Goal: Task Accomplishment & Management: Manage account settings

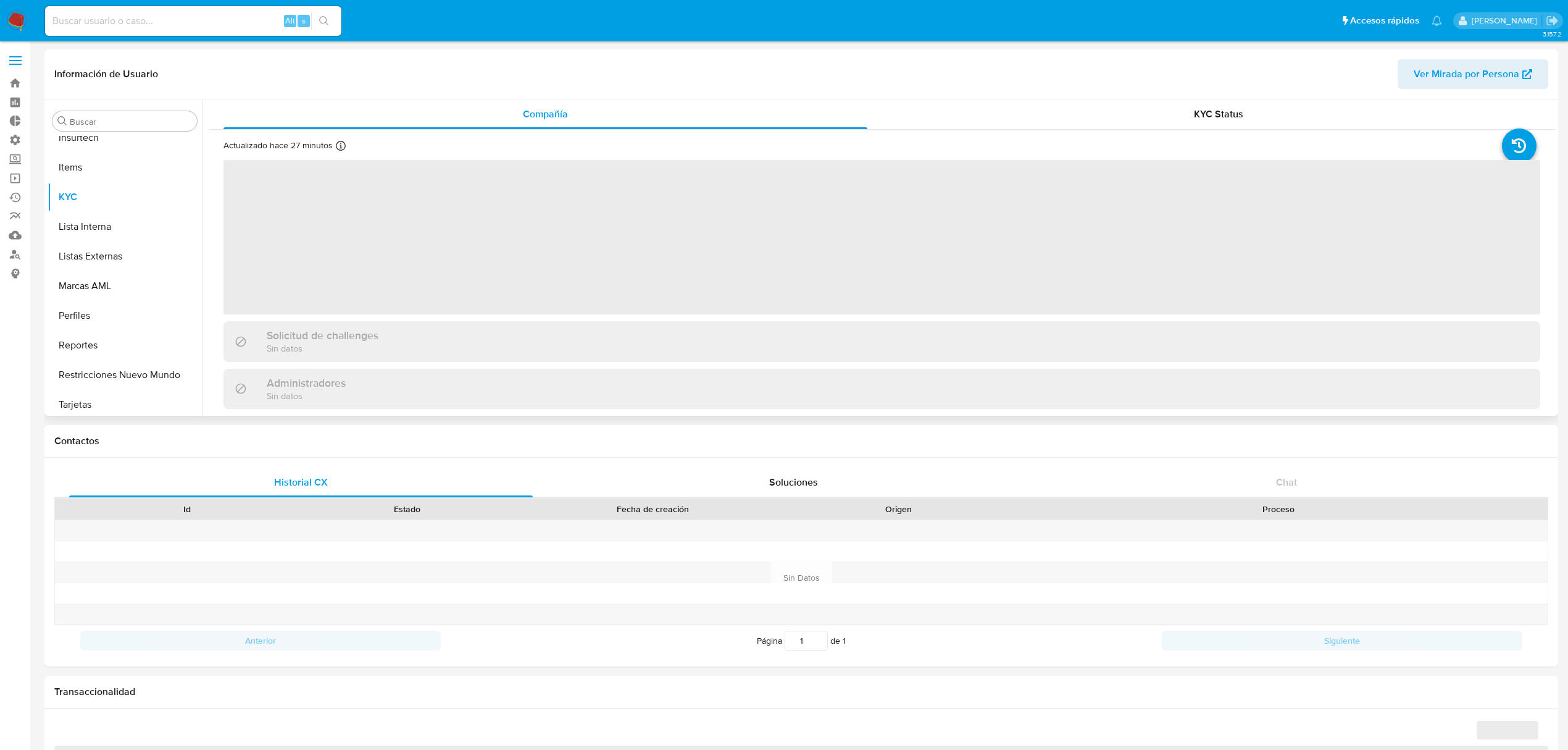
scroll to position [551, 0]
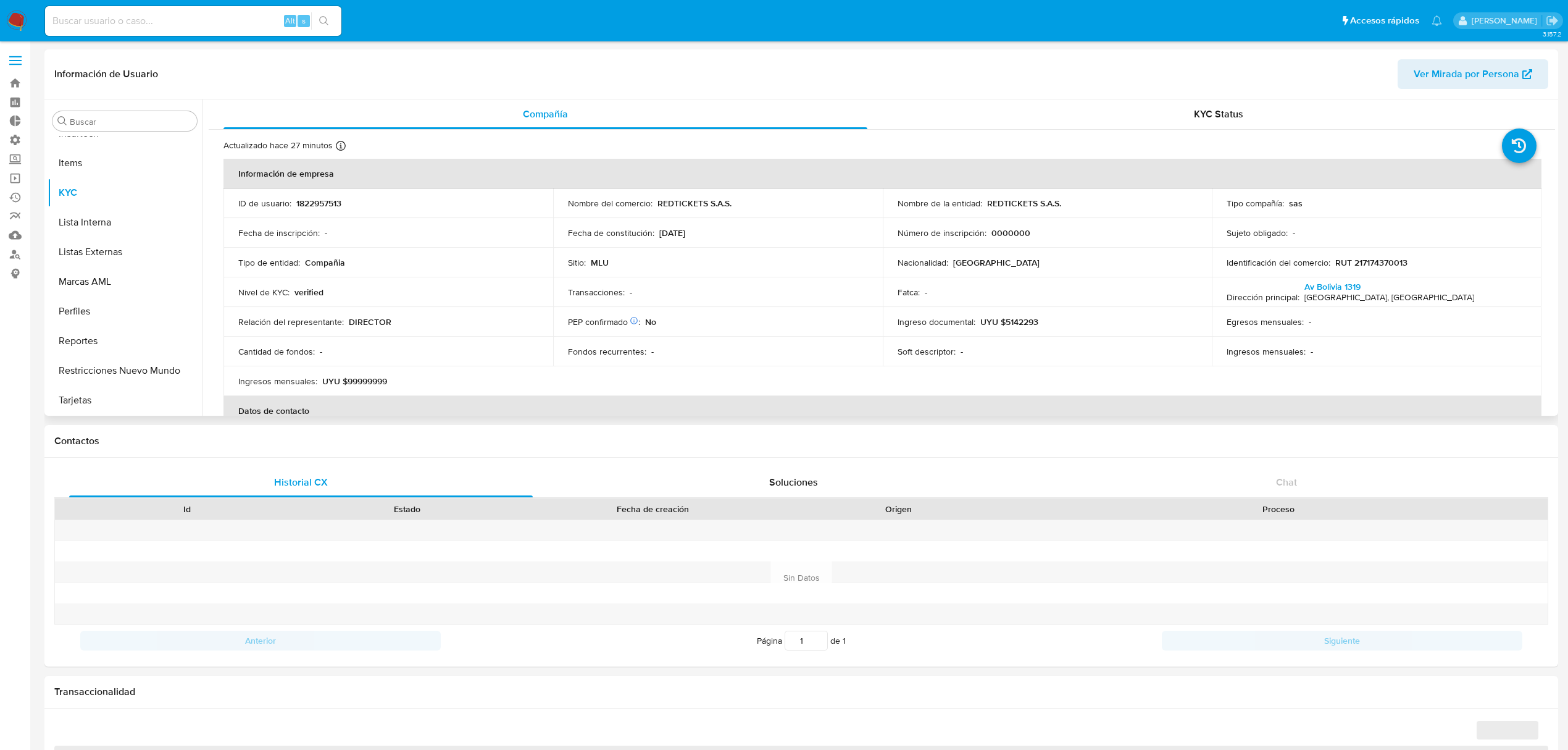
select select "10"
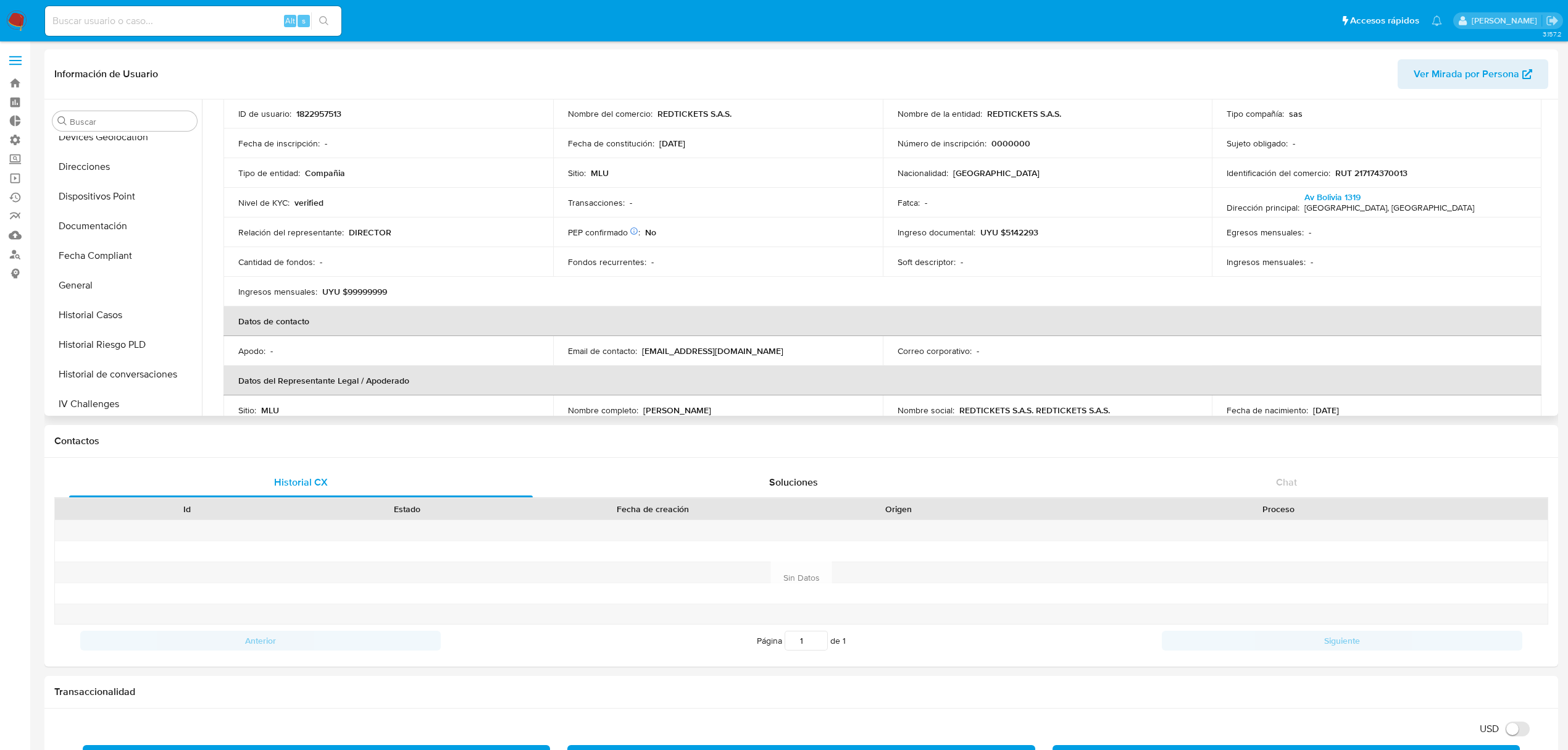
scroll to position [0, 0]
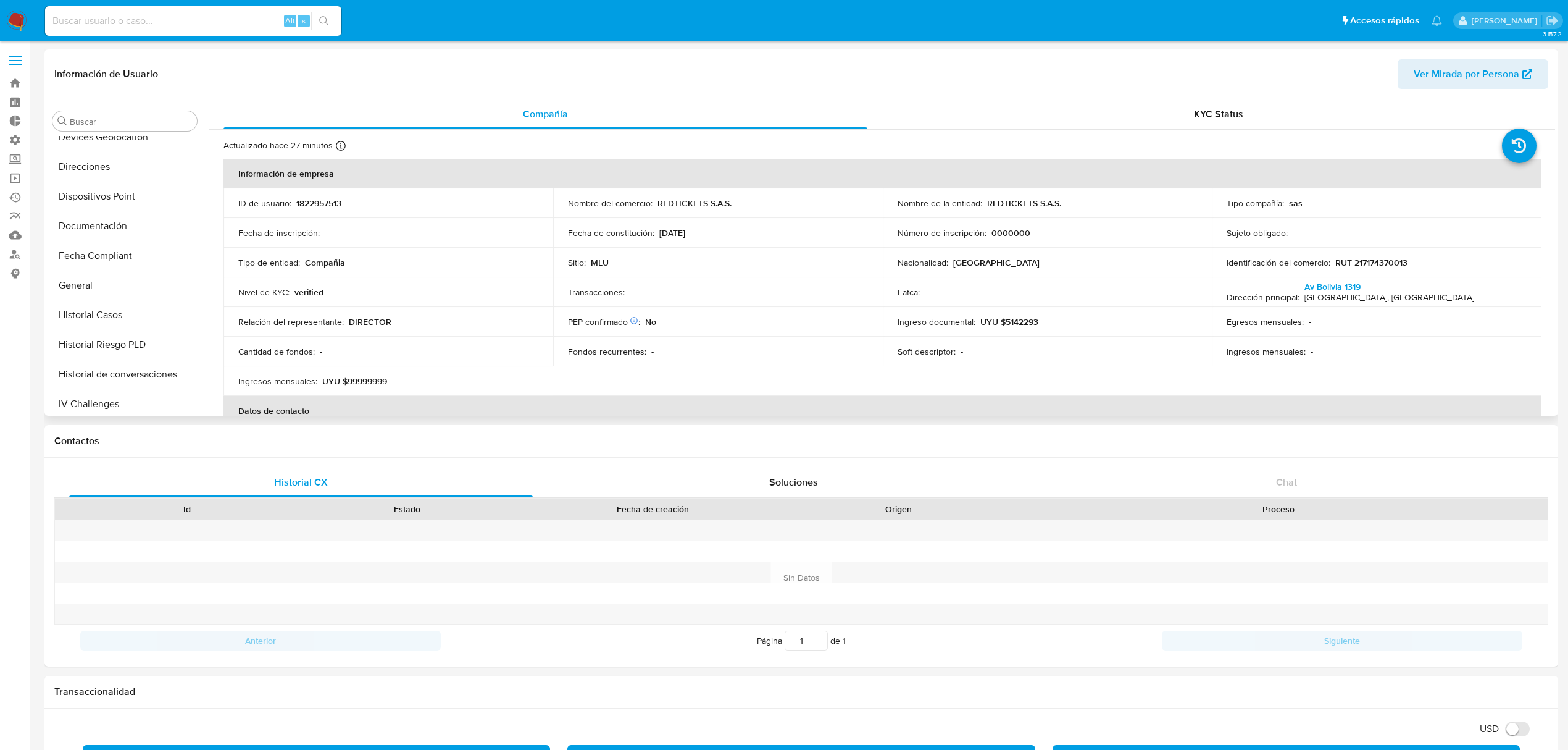
click at [1153, 97] on div "Información de Usuario Ver Mirada por Persona" at bounding box center [801, 74] width 1514 height 50
click at [1155, 104] on div "KYC Status" at bounding box center [1218, 114] width 644 height 30
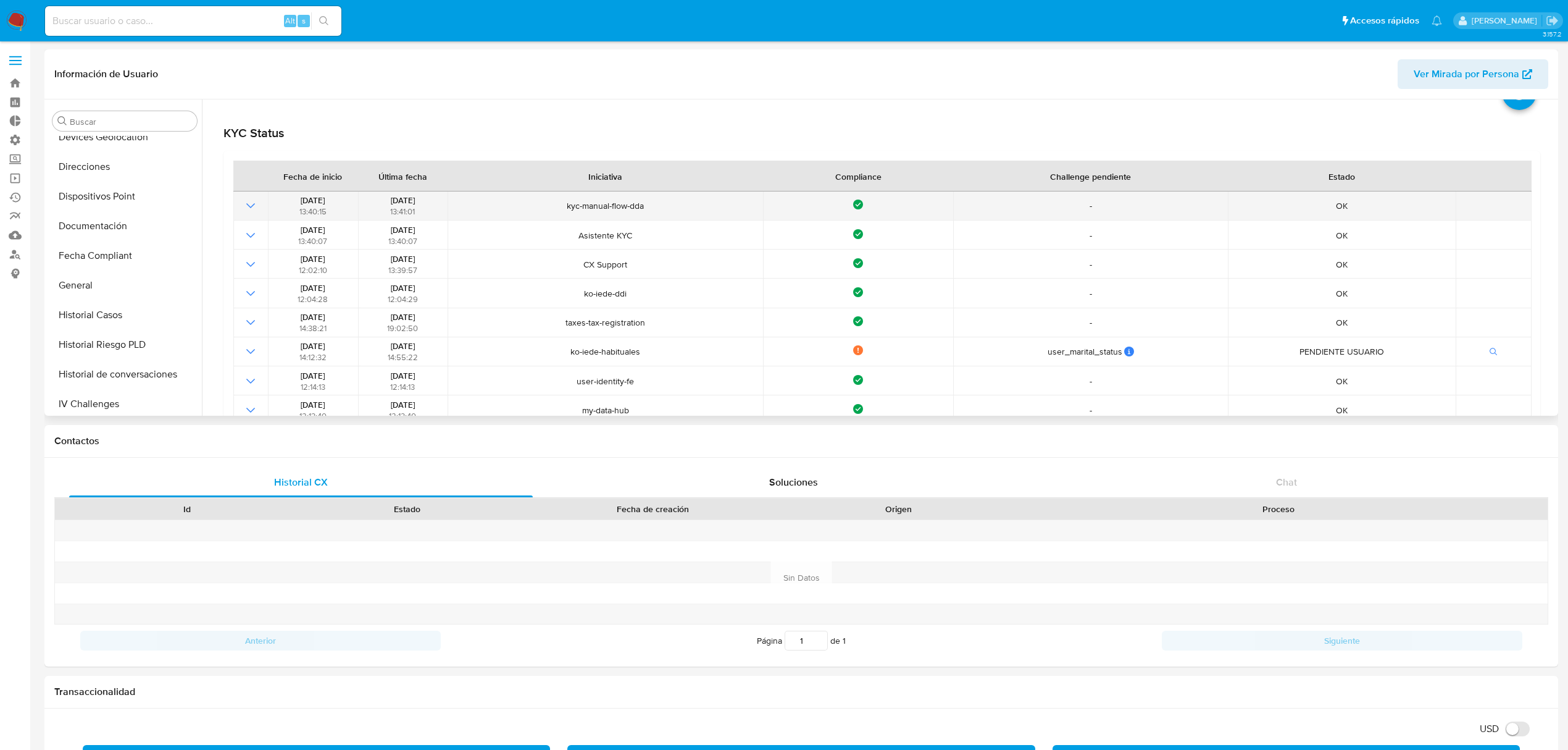
scroll to position [82, 0]
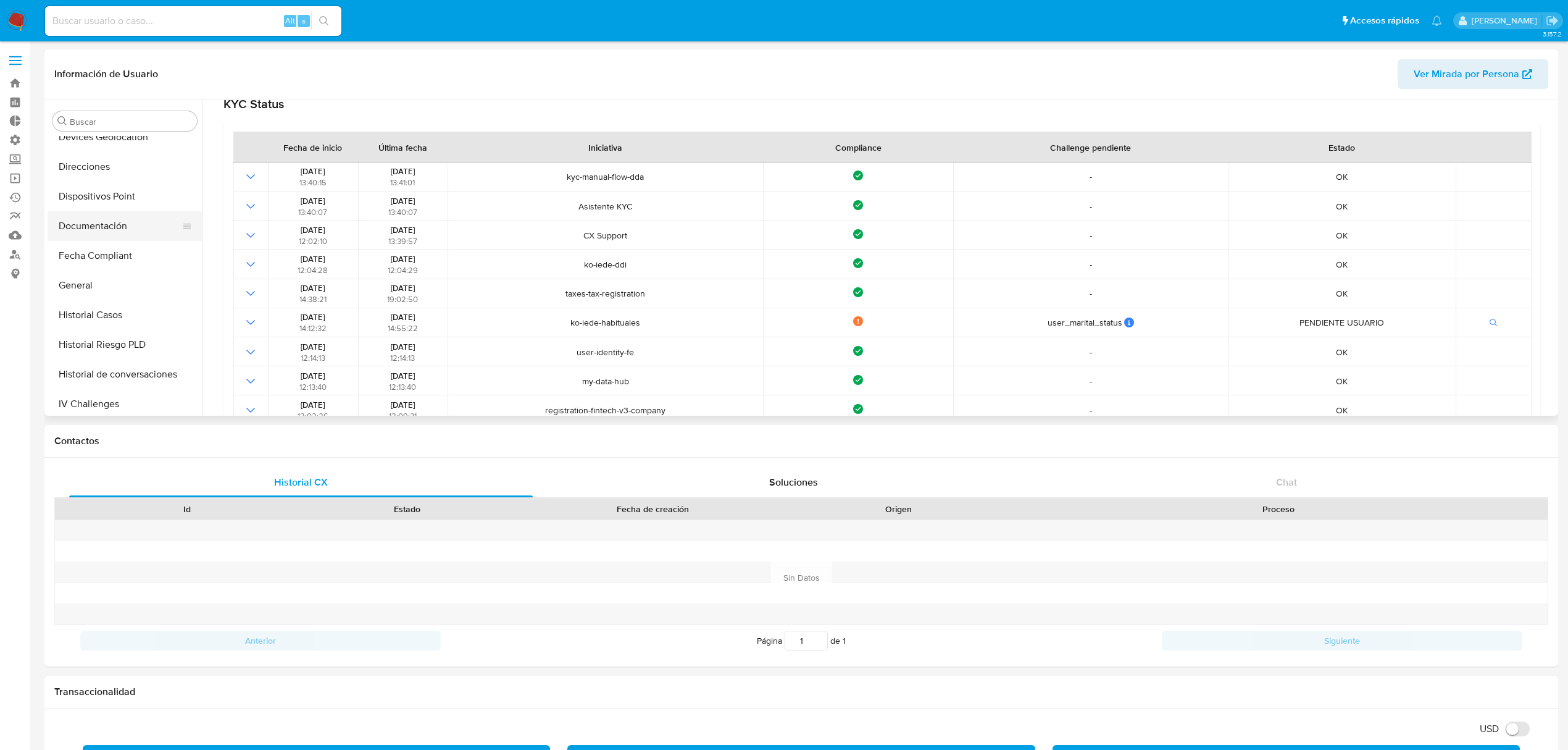
click at [129, 221] on button "Documentación" at bounding box center [119, 226] width 145 height 30
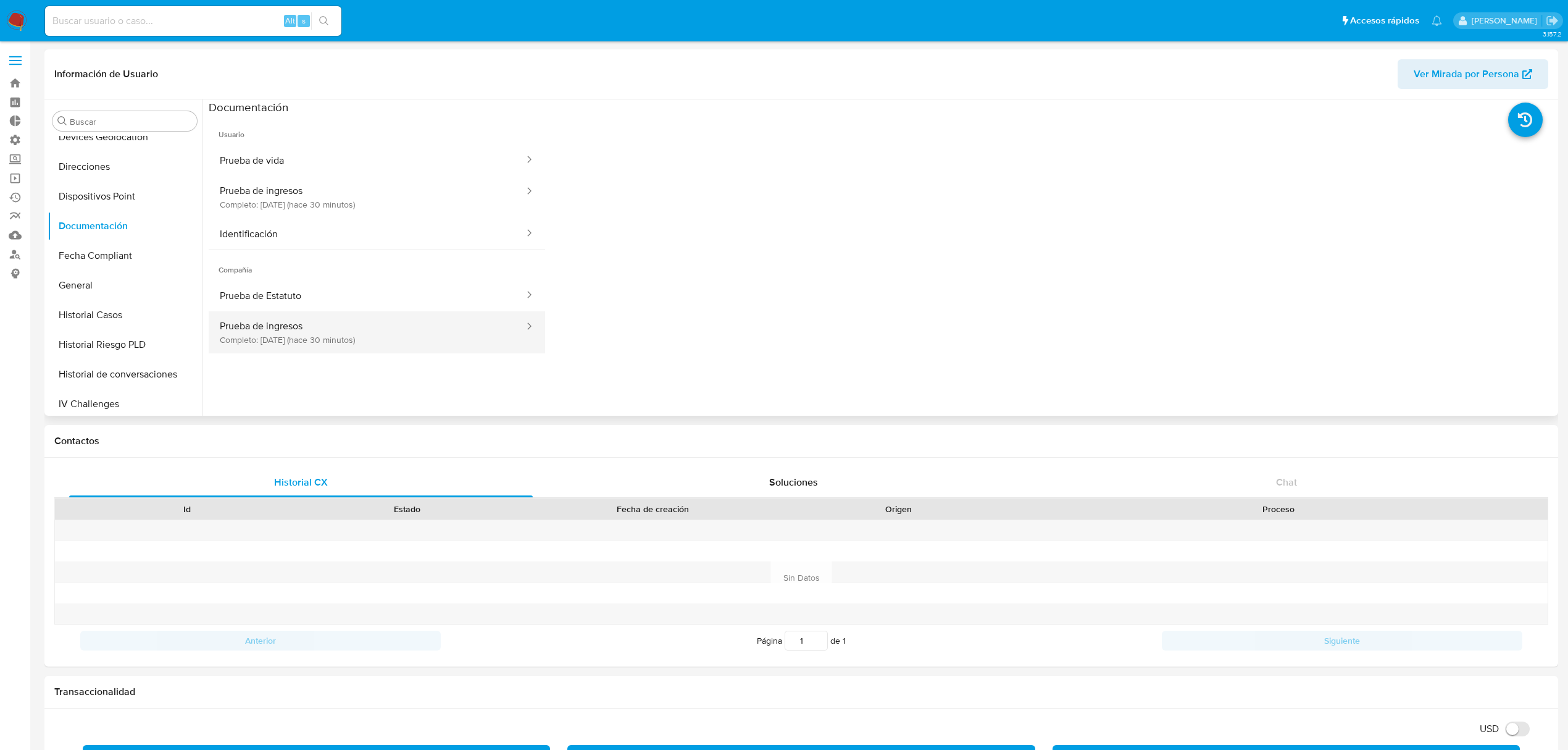
drag, startPoint x: 328, startPoint y: 333, endPoint x: 391, endPoint y: 345, distance: 64.1
click at [328, 334] on button "Prueba de ingresos Completo: 02/09/2025 (hace 30 minutos)" at bounding box center [367, 332] width 316 height 42
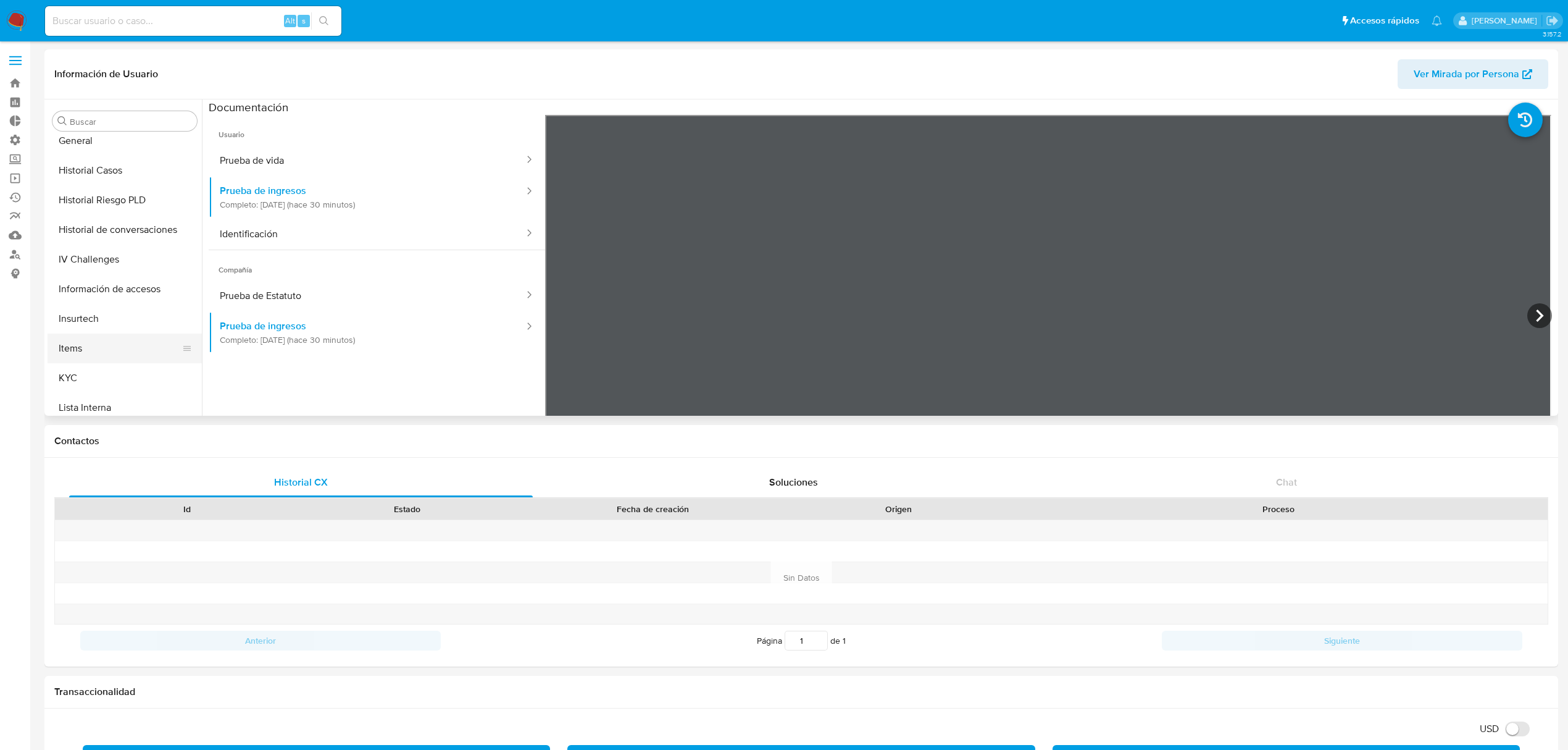
scroll to position [386, 0]
click at [112, 348] on button "KYC" at bounding box center [119, 358] width 145 height 30
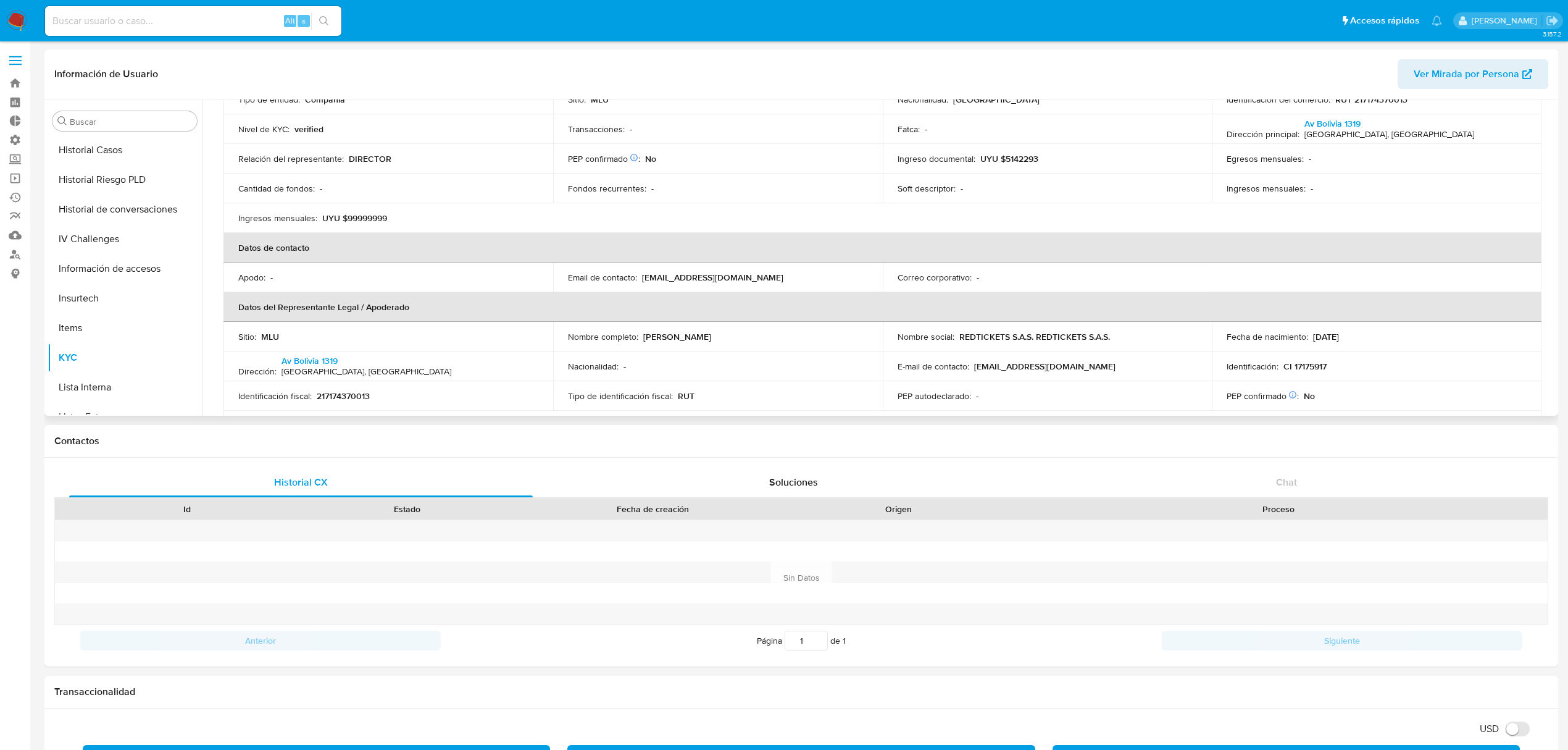
scroll to position [165, 0]
drag, startPoint x: 749, startPoint y: 332, endPoint x: 641, endPoint y: 331, distance: 108.0
click at [643, 334] on div "Nombre completo : Sebastian Perez Volpe" at bounding box center [717, 335] width 300 height 11
copy p "Sebastian Perez Volpe"
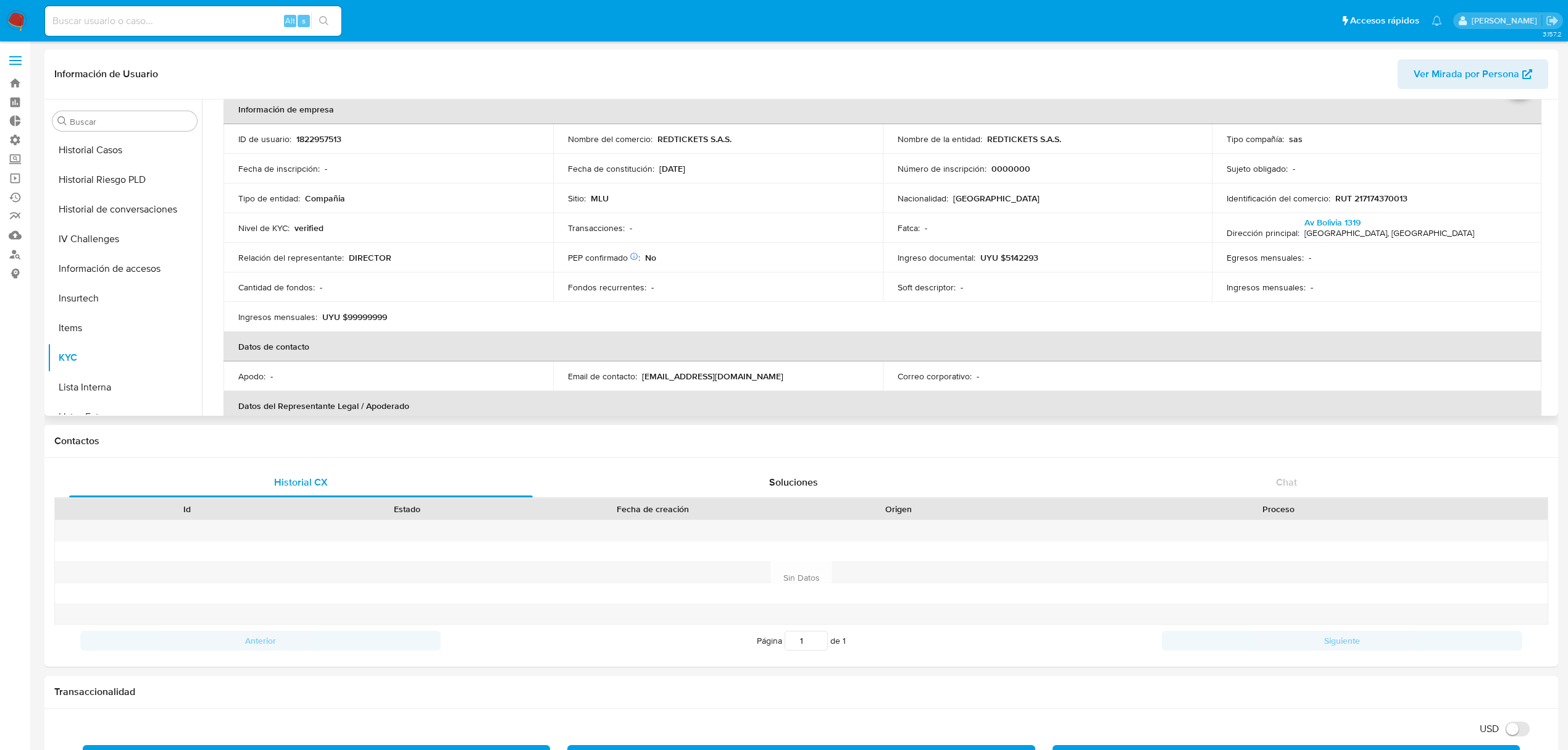
scroll to position [0, 0]
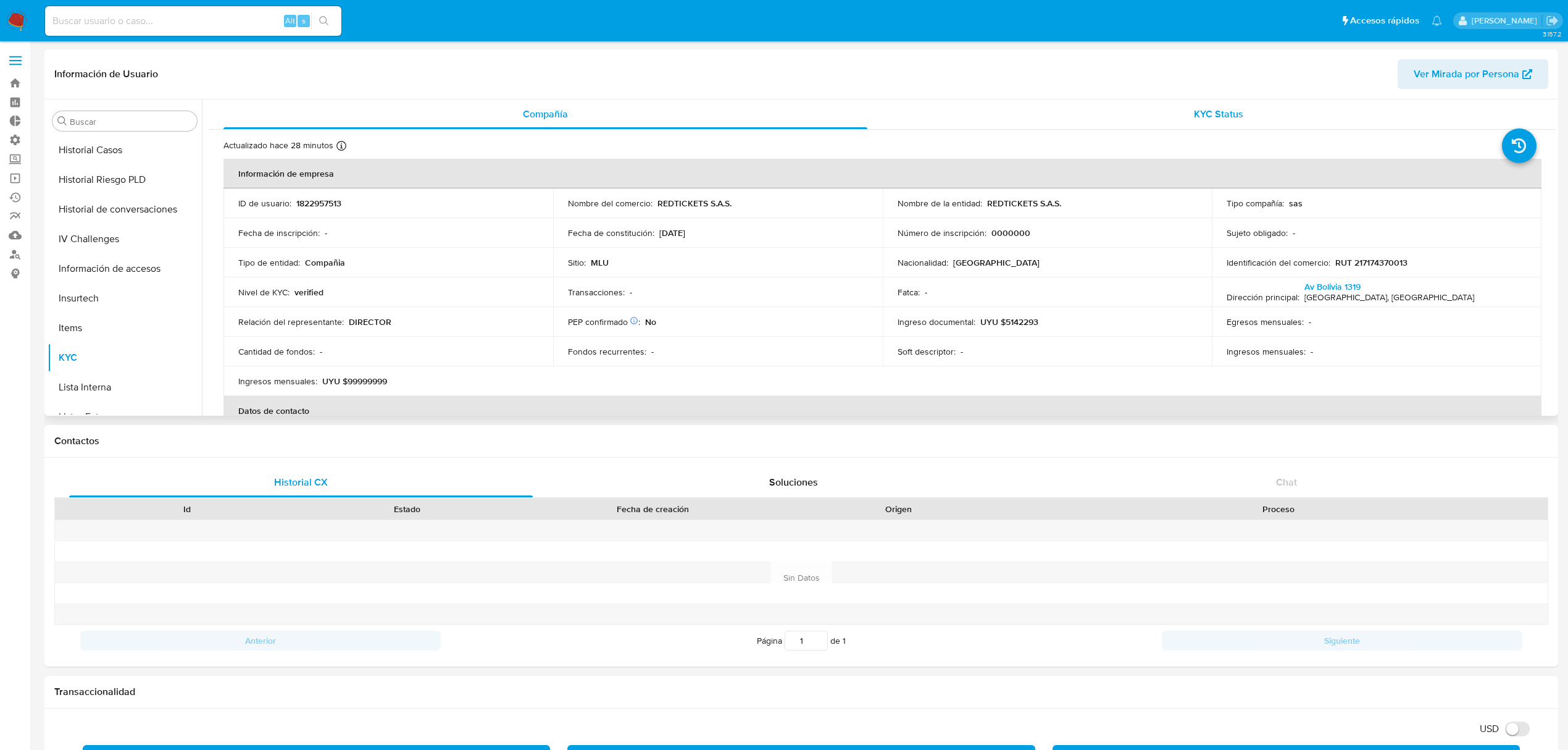
click at [1235, 105] on div "KYC Status" at bounding box center [1218, 114] width 644 height 30
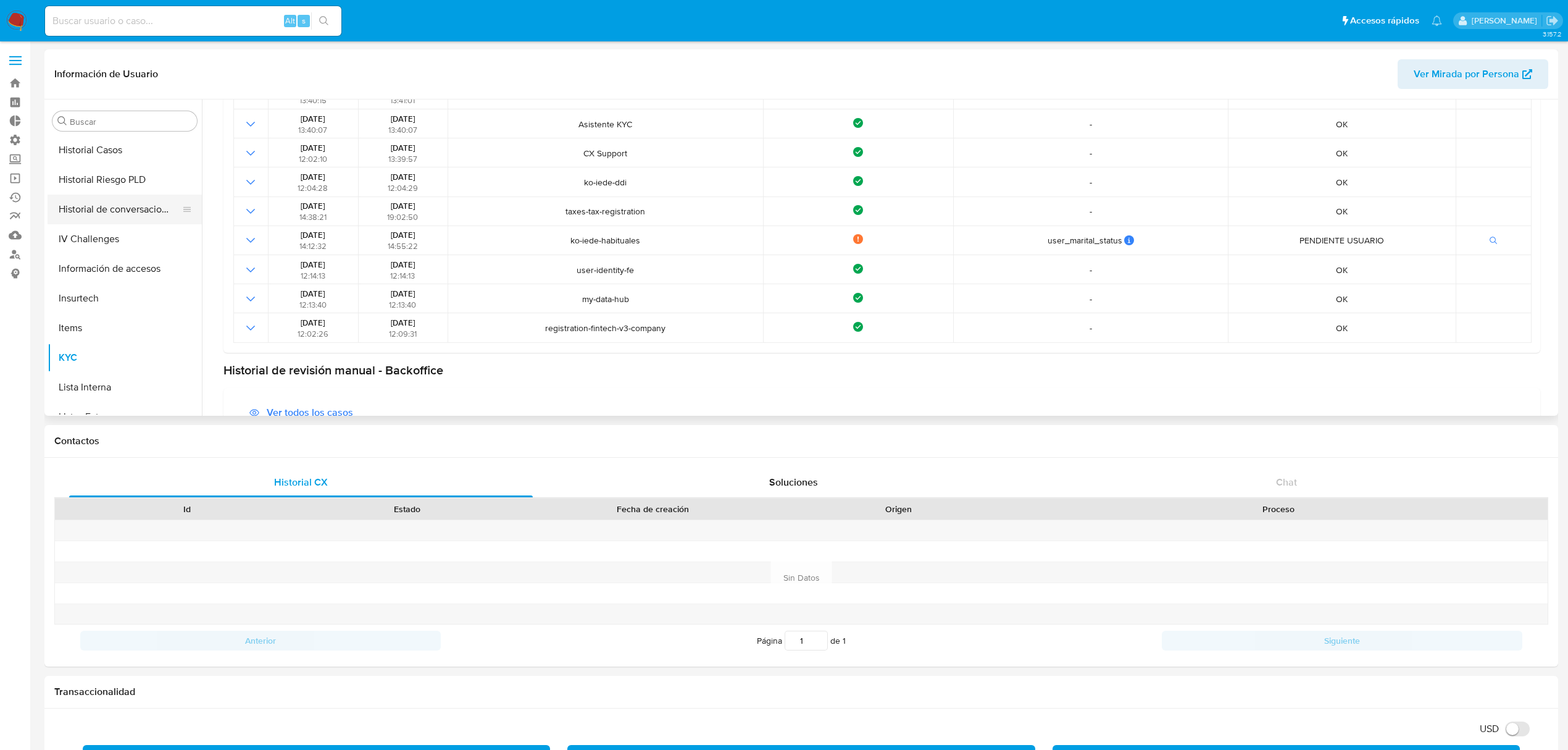
scroll to position [139, 0]
click at [104, 297] on button "Documentación" at bounding box center [119, 308] width 145 height 30
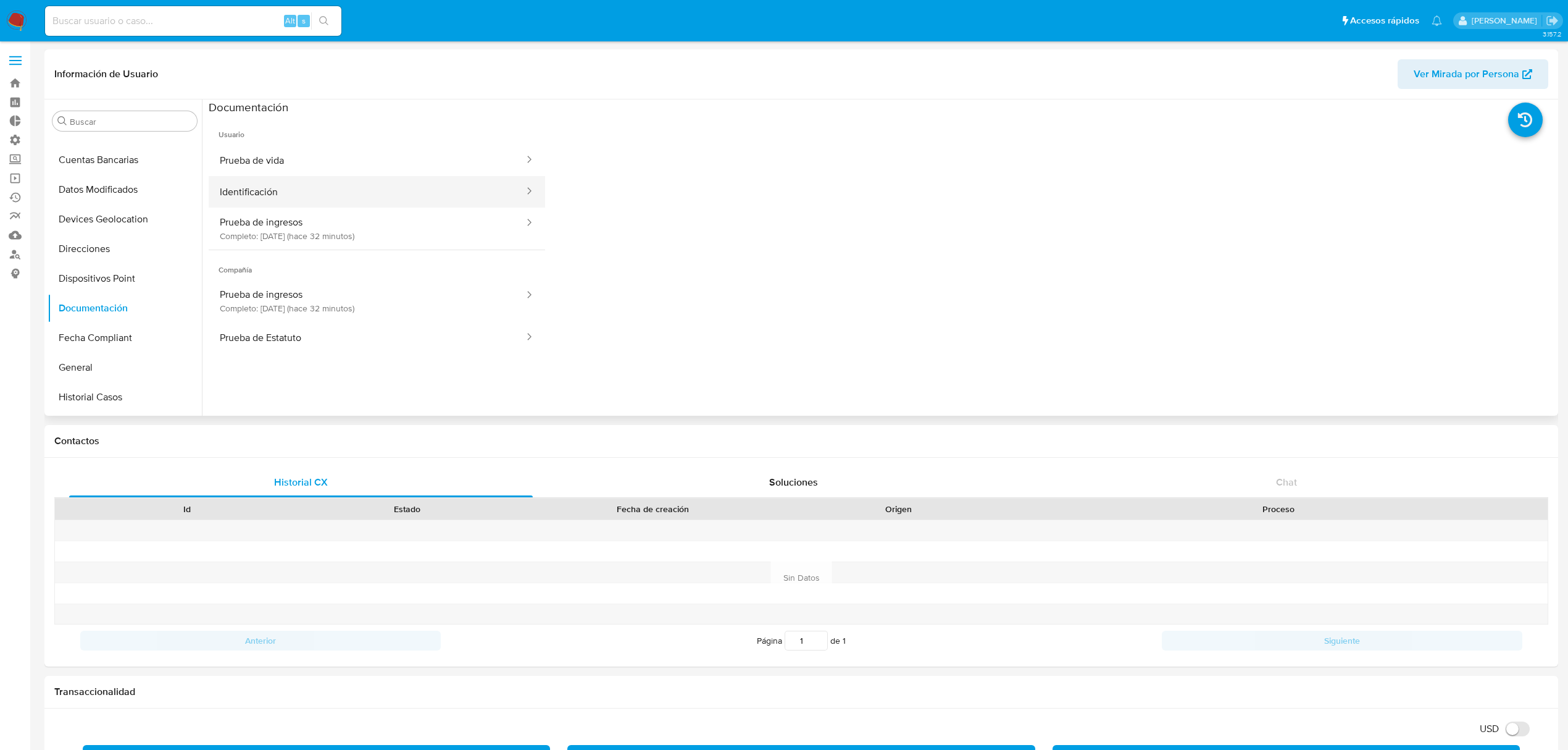
click at [329, 195] on button "Identificación" at bounding box center [367, 192] width 316 height 32
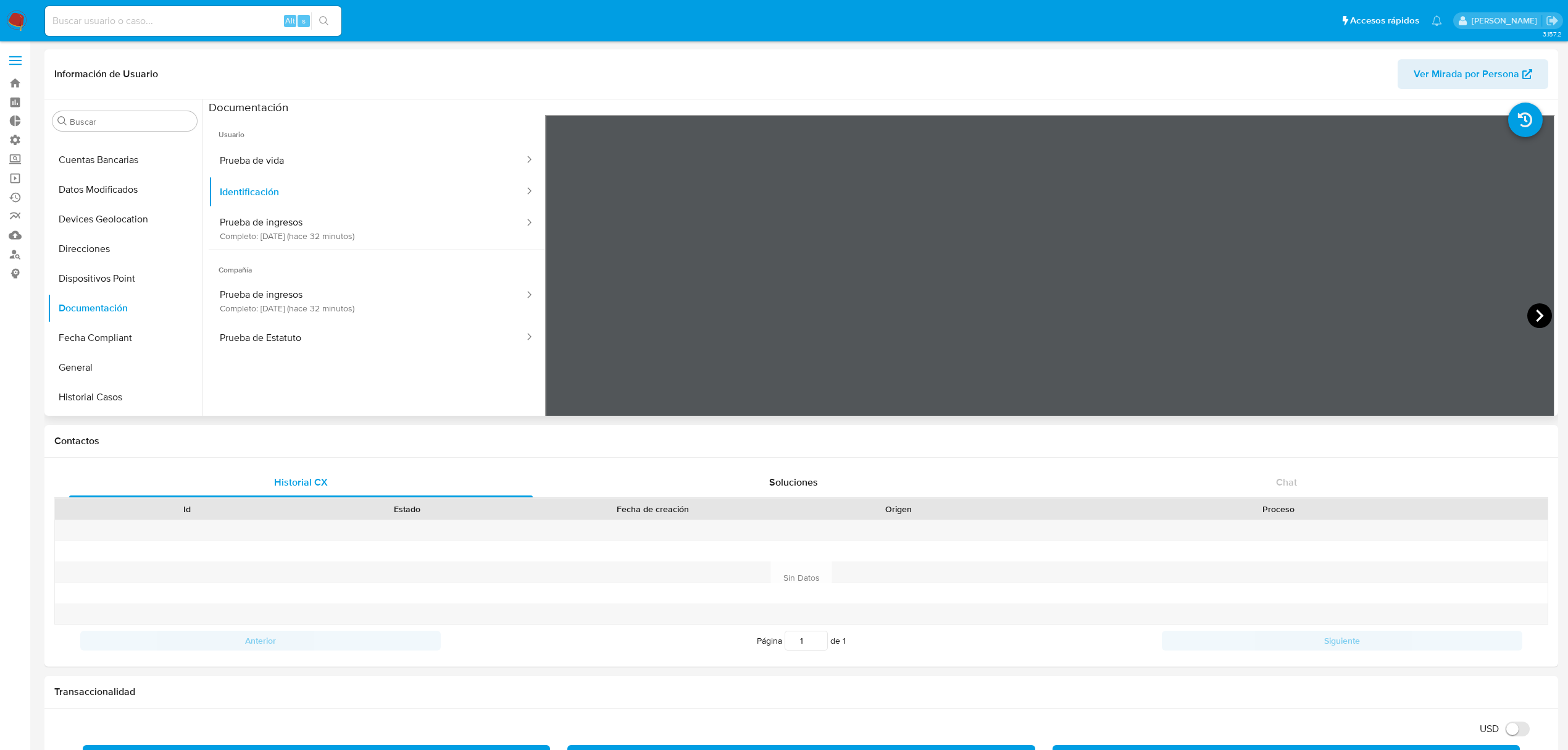
click at [1539, 322] on icon at bounding box center [1539, 315] width 25 height 25
click at [93, 408] on button "KYC" at bounding box center [119, 414] width 145 height 30
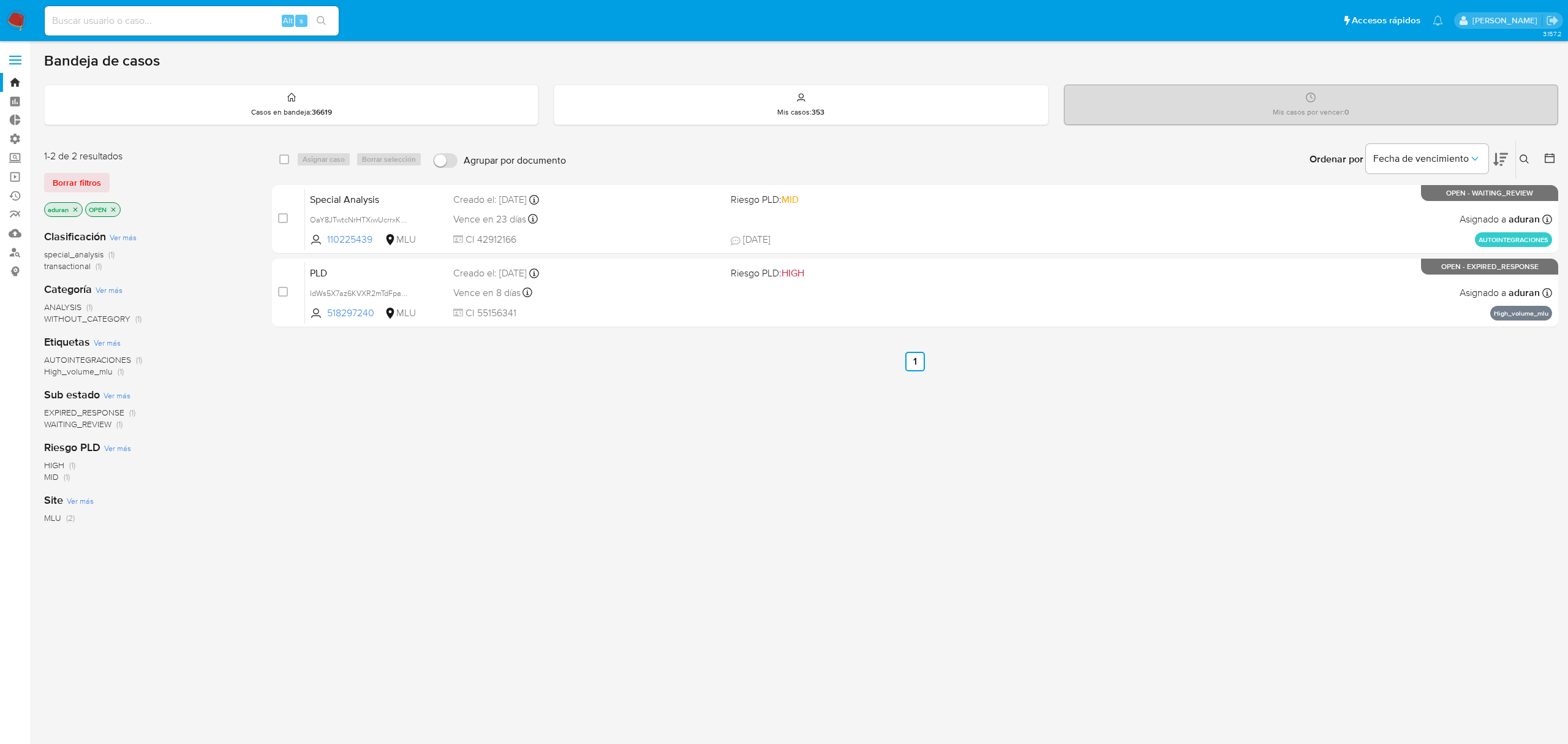
click at [92, 177] on span "Borrar filtros" at bounding box center [76, 183] width 48 height 18
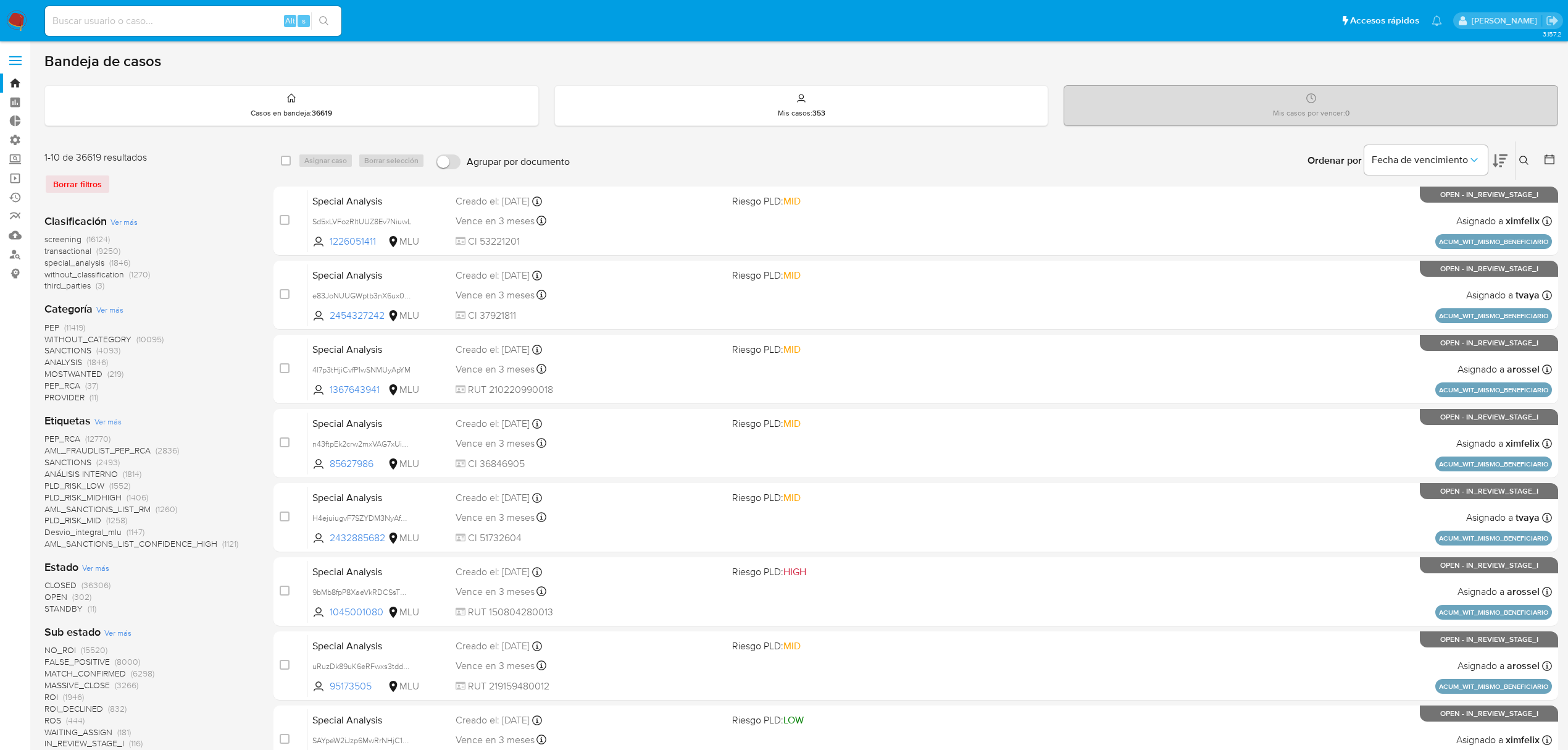
click at [1551, 161] on icon at bounding box center [1549, 159] width 13 height 13
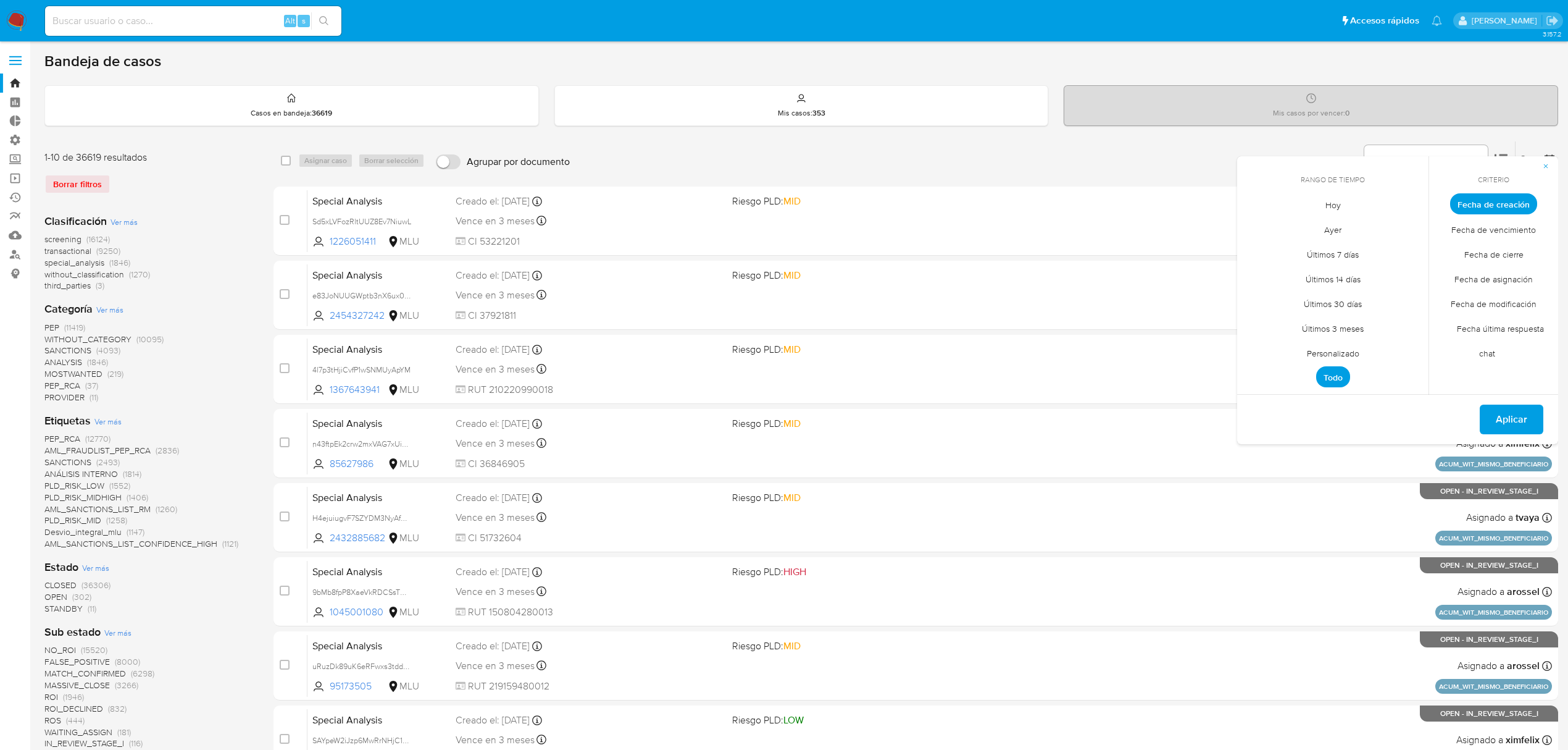
click at [1492, 254] on span "Fecha de cierre" at bounding box center [1494, 254] width 85 height 26
click at [1338, 350] on span "Personalizado" at bounding box center [1333, 353] width 79 height 26
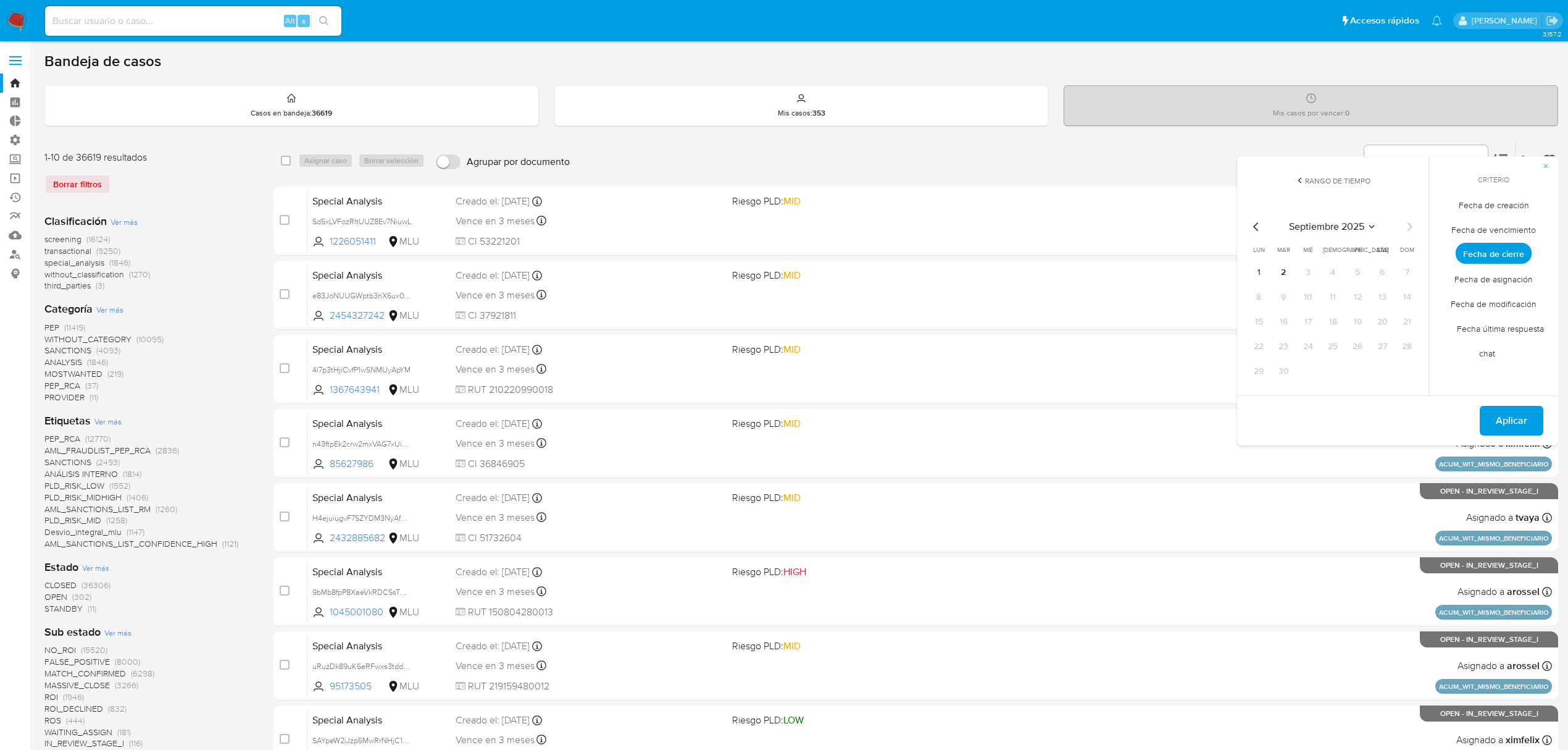
click at [1245, 225] on div "septiembre 2025 septiembre 2025 lun lunes mar martes mié miércoles jue jueves v…" at bounding box center [1332, 299] width 197 height 195
click at [1254, 225] on icon "Mes anterior" at bounding box center [1256, 226] width 15 height 15
click at [1361, 268] on button "1" at bounding box center [1358, 272] width 20 height 20
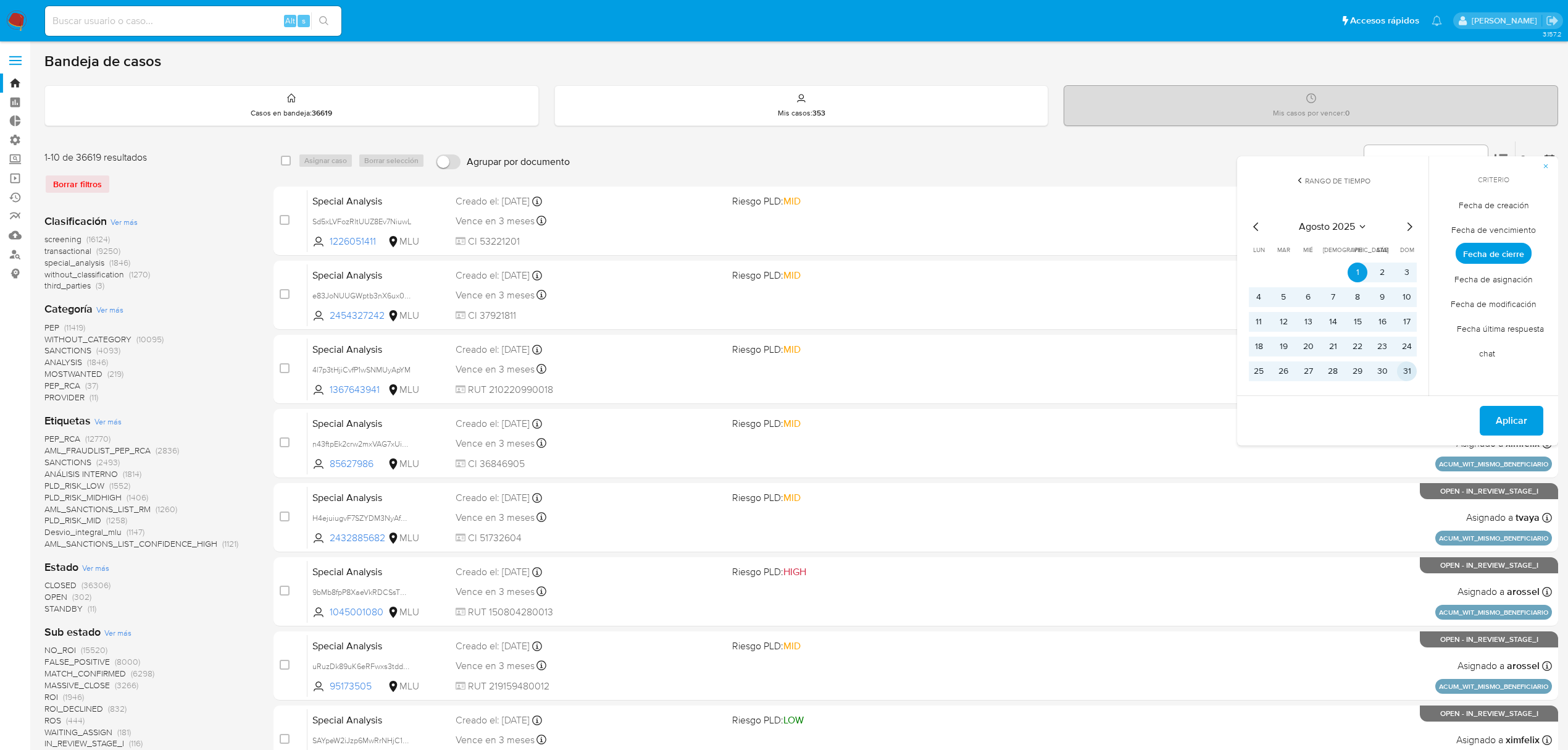
click at [1407, 373] on button "31" at bounding box center [1407, 372] width 20 height 20
click at [1523, 428] on span "Aplicar" at bounding box center [1512, 421] width 32 height 28
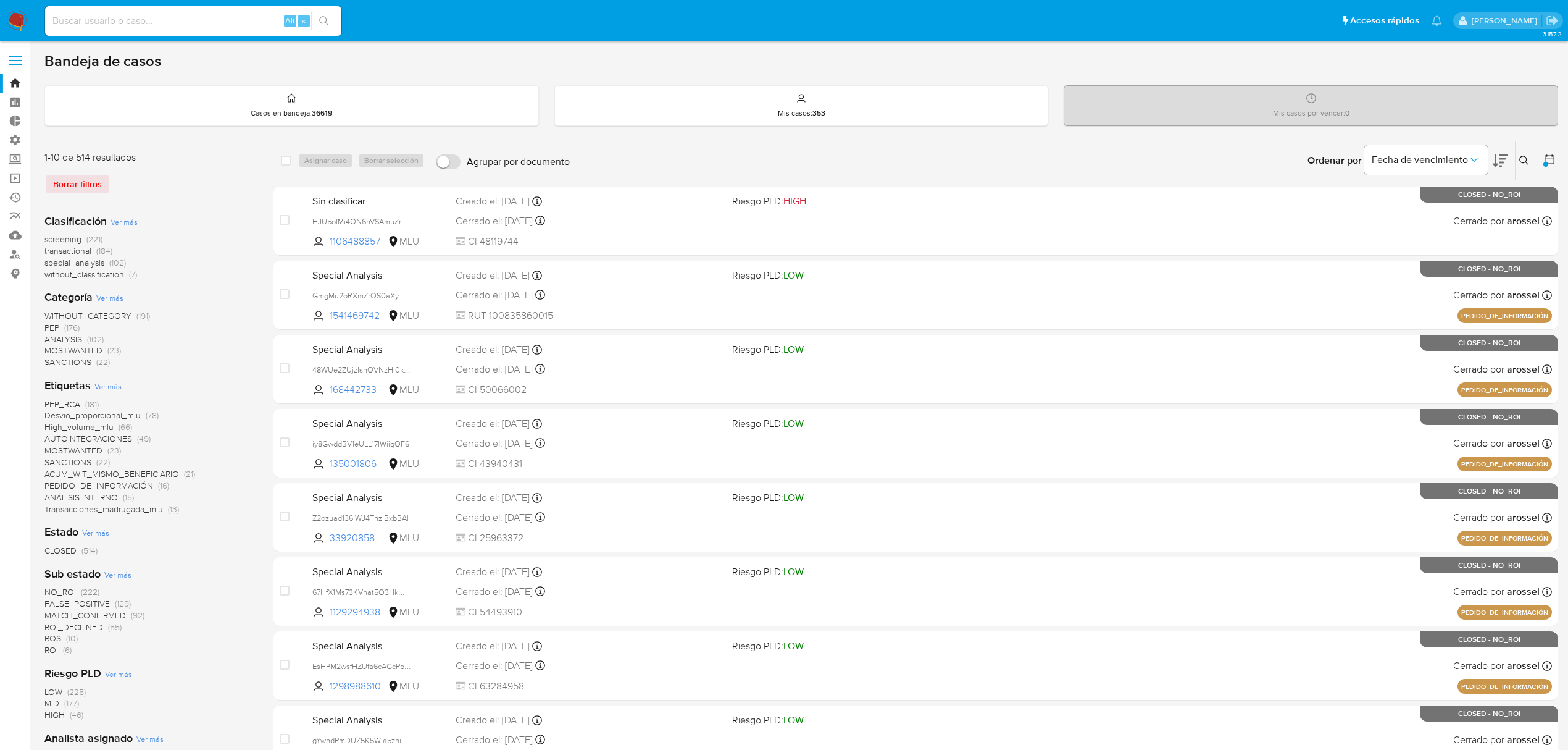
click at [133, 218] on span "Ver más" at bounding box center [124, 221] width 28 height 11
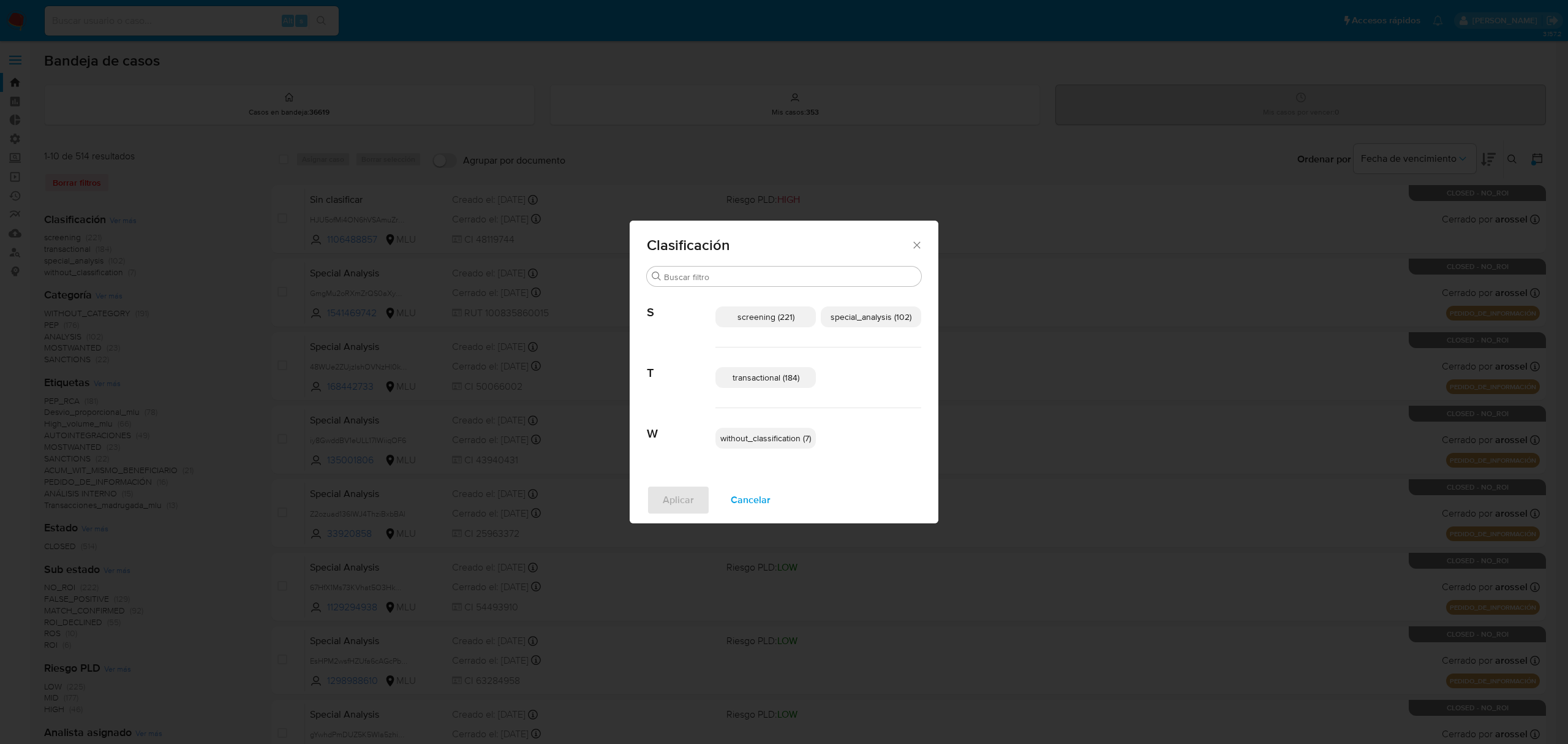
click at [778, 379] on span "transactional (184)" at bounding box center [765, 377] width 66 height 13
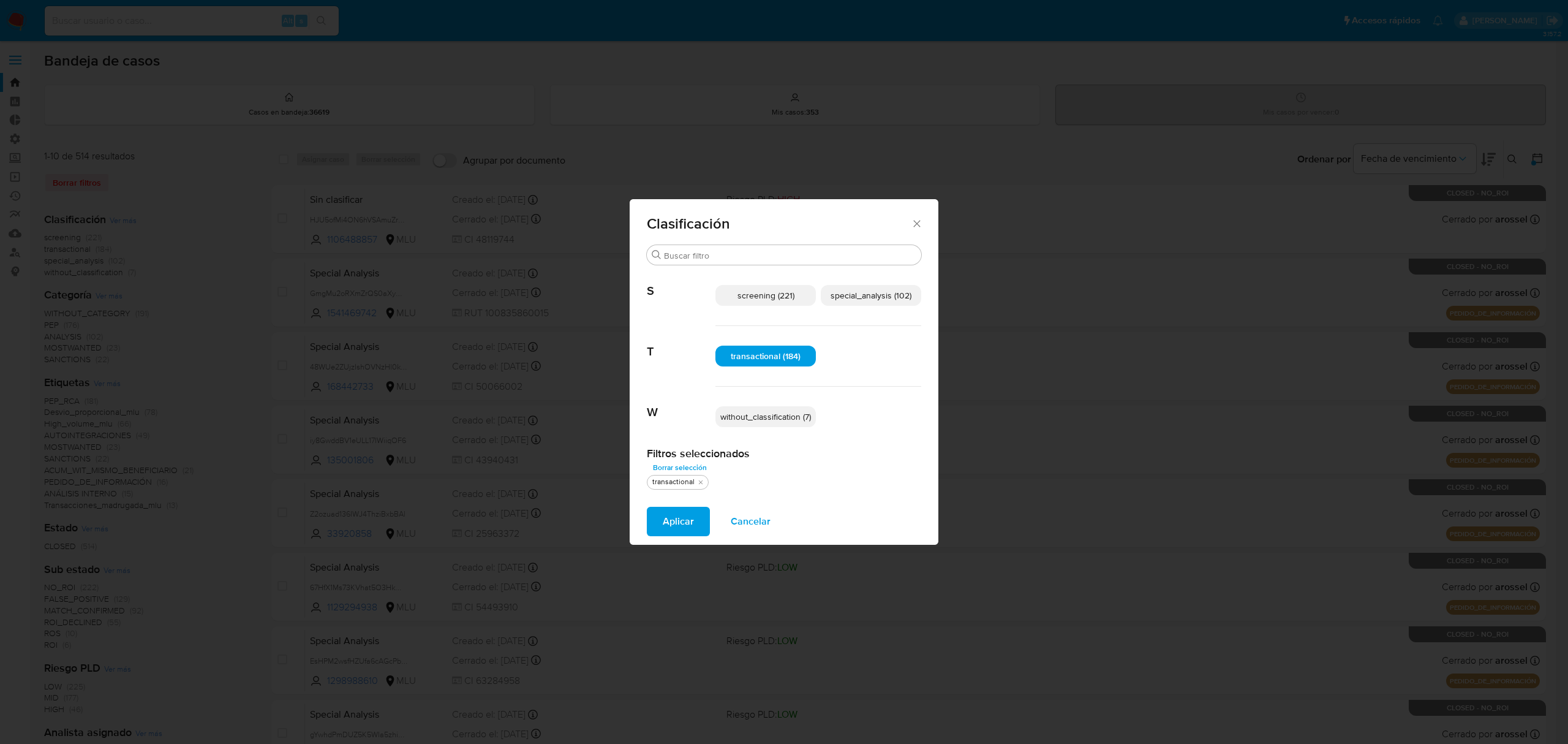
click at [891, 292] on span "special_analysis (102)" at bounding box center [871, 295] width 81 height 13
click at [681, 517] on span "Aplicar" at bounding box center [678, 521] width 31 height 27
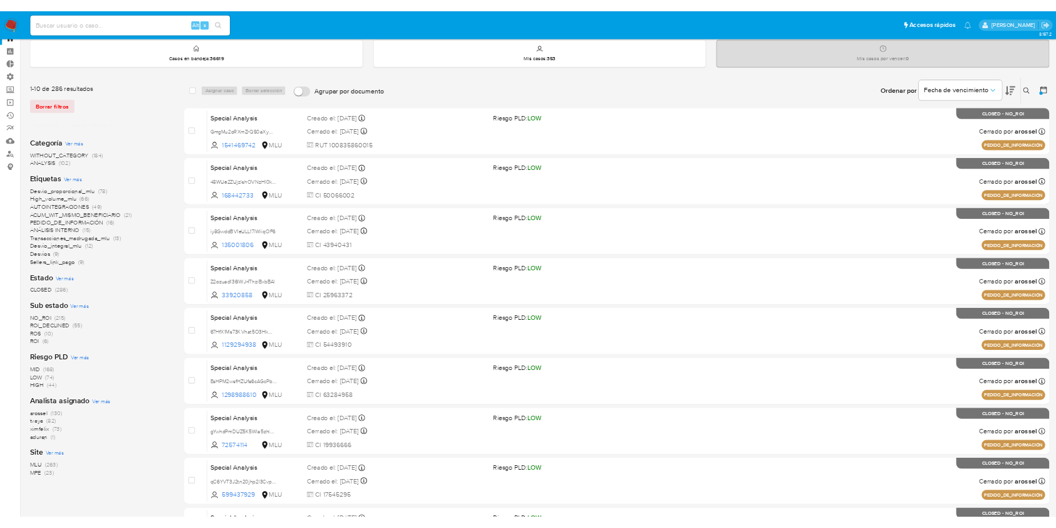
scroll to position [83, 0]
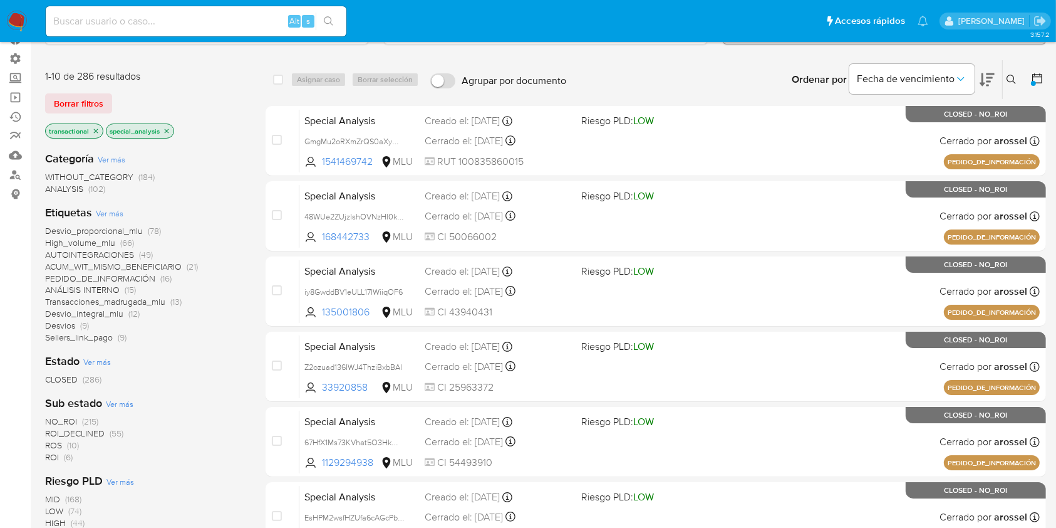
click at [16, 21] on img at bounding box center [16, 21] width 21 height 21
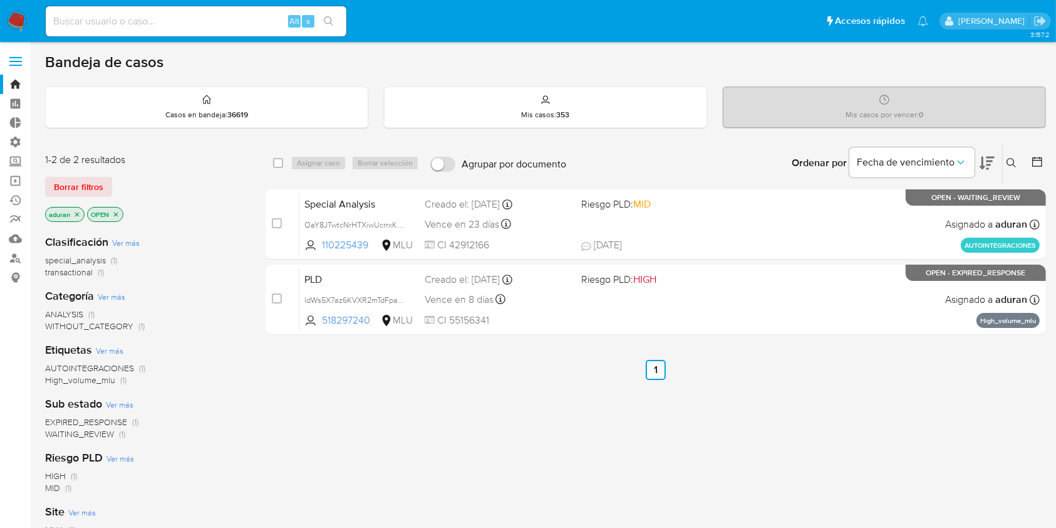
click at [424, 396] on div "select-all-cases-checkbox Asignar caso Borrar selección Agrupar por documento O…" at bounding box center [656, 427] width 781 height 568
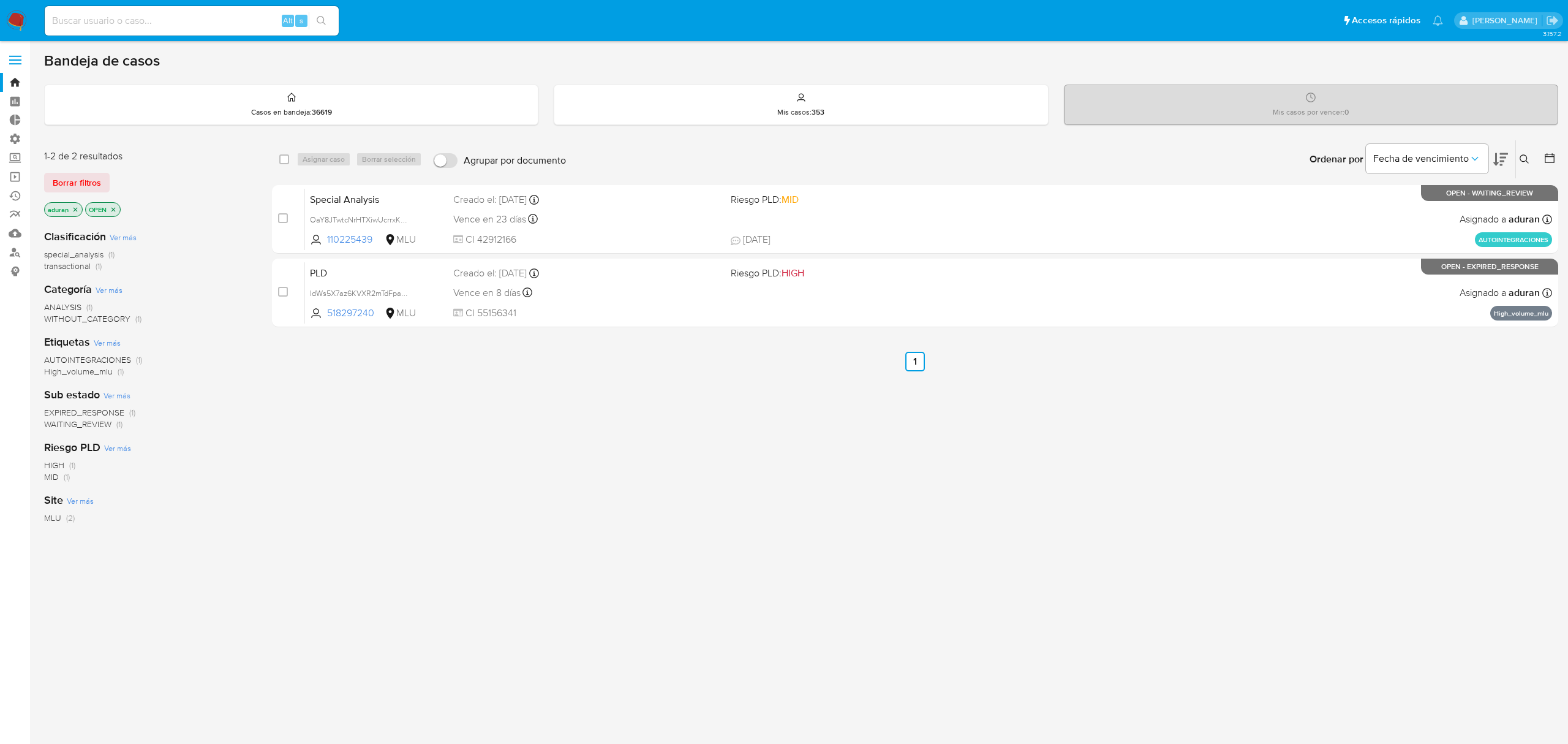
drag, startPoint x: 804, startPoint y: 567, endPoint x: 564, endPoint y: 540, distance: 241.5
click at [564, 515] on div "select-all-cases-checkbox Asignar caso Borrar selección Agrupar por documento O…" at bounding box center [915, 417] width 1286 height 555
drag, startPoint x: 594, startPoint y: 528, endPoint x: 609, endPoint y: 522, distance: 16.2
click at [609, 515] on div "select-all-cases-checkbox Asignar caso Borrar selección Agrupar por documento O…" at bounding box center [915, 417] width 1286 height 555
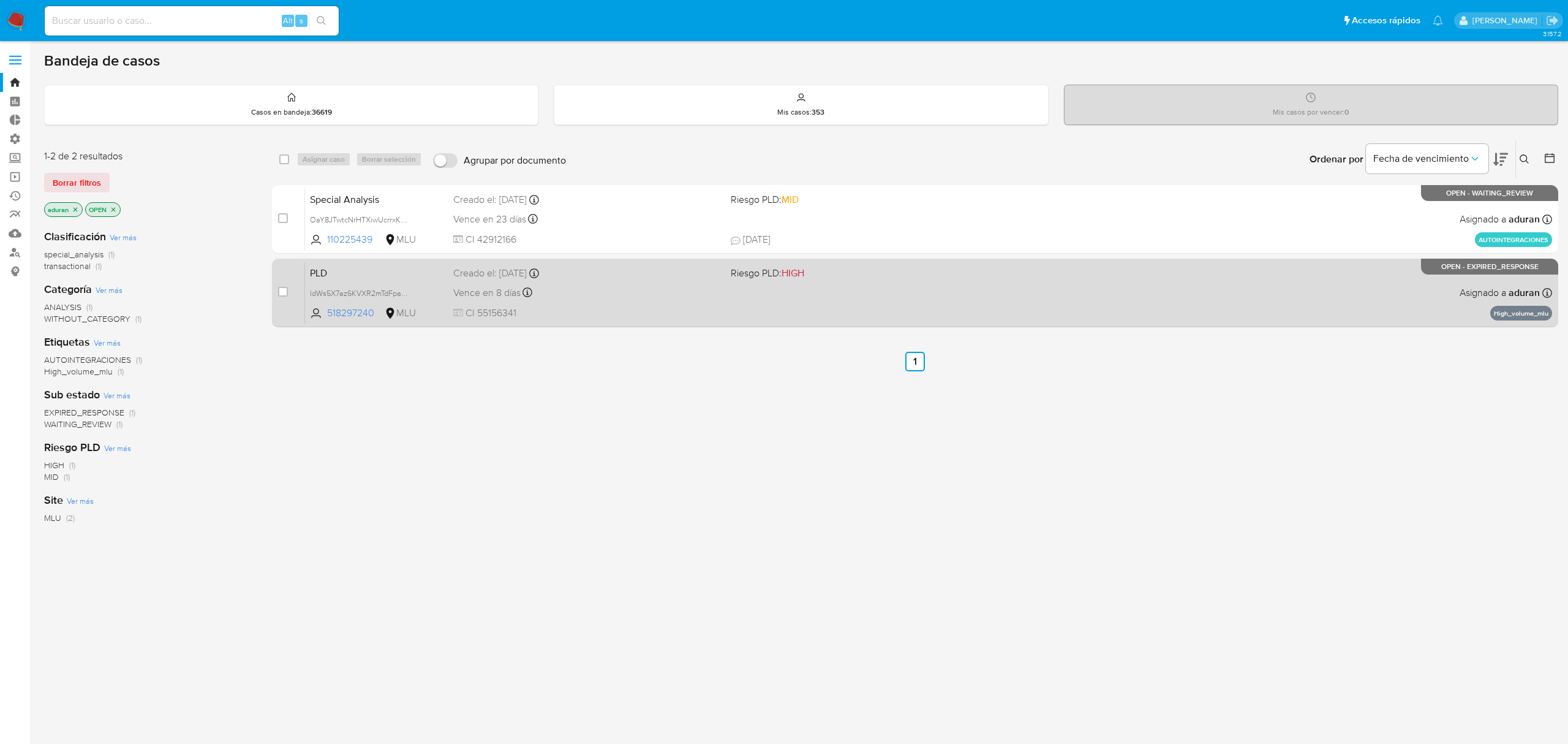
click at [626, 285] on div "Vence en 8 días Vence el 10/09/2025 06:34:29" at bounding box center [587, 292] width 267 height 17
click at [281, 289] on input "checkbox" at bounding box center [283, 291] width 10 height 10
checkbox input "true"
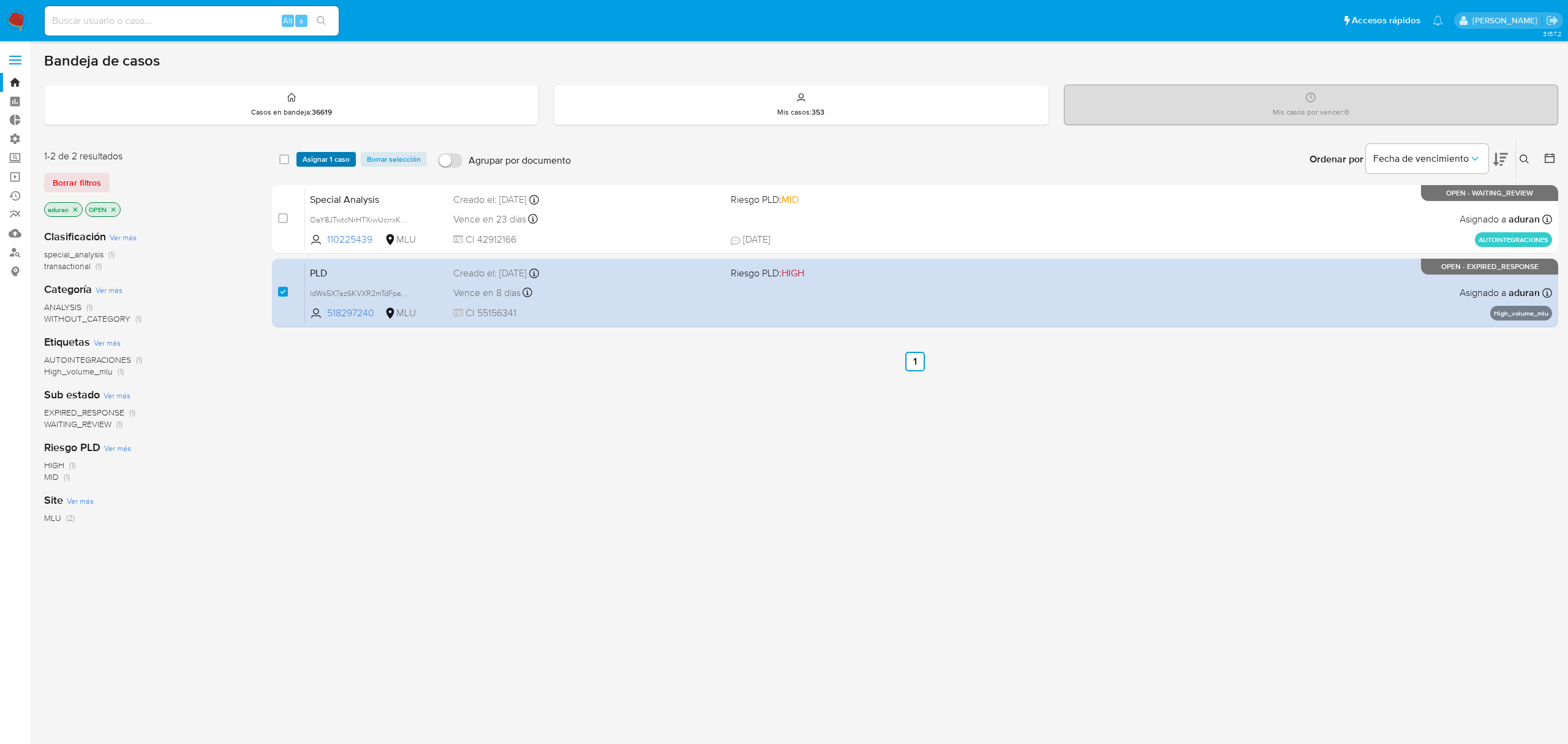
click at [325, 159] on span "Asignar 1 caso" at bounding box center [326, 159] width 47 height 13
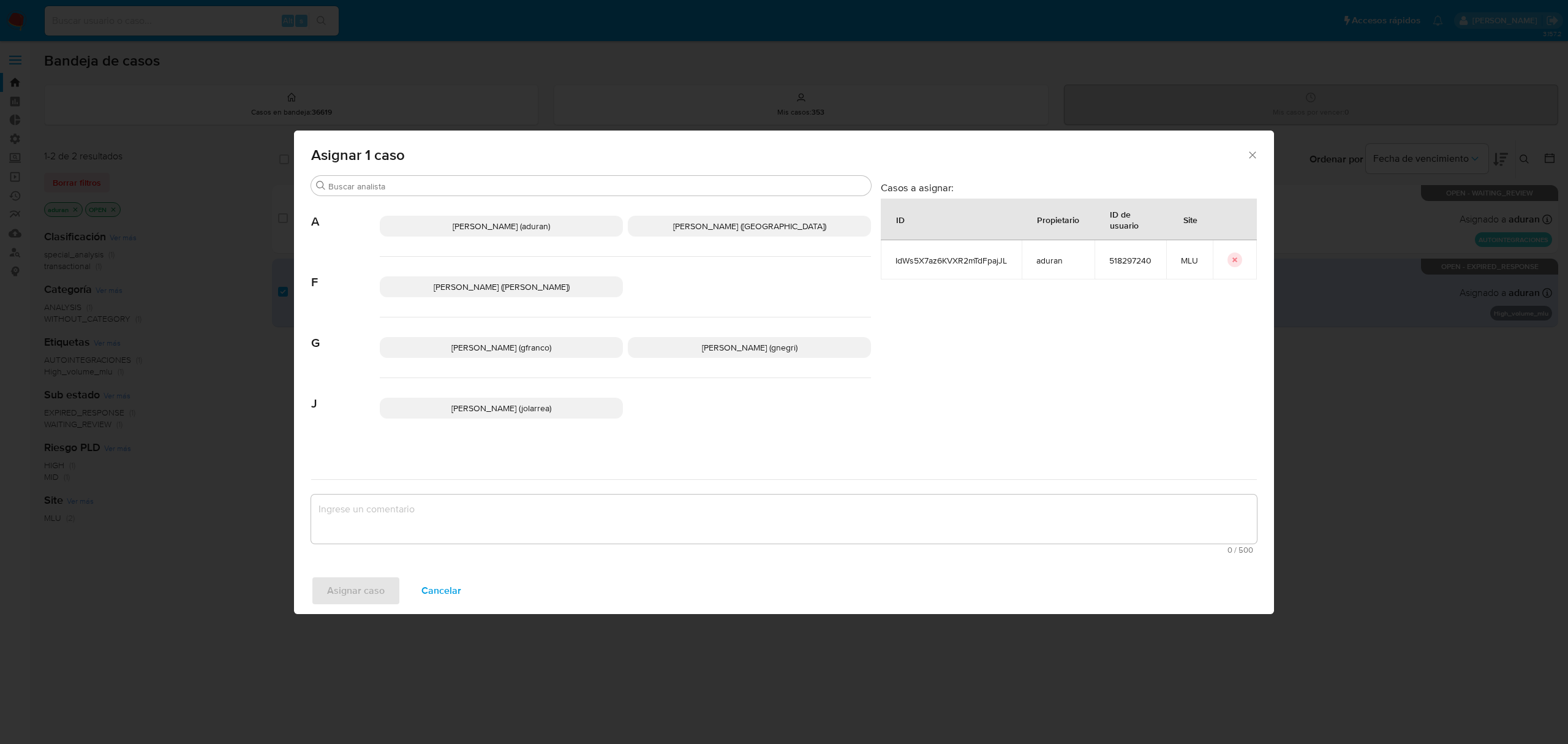
click at [507, 218] on p "Agustin Matias Duran (aduran)" at bounding box center [501, 226] width 243 height 21
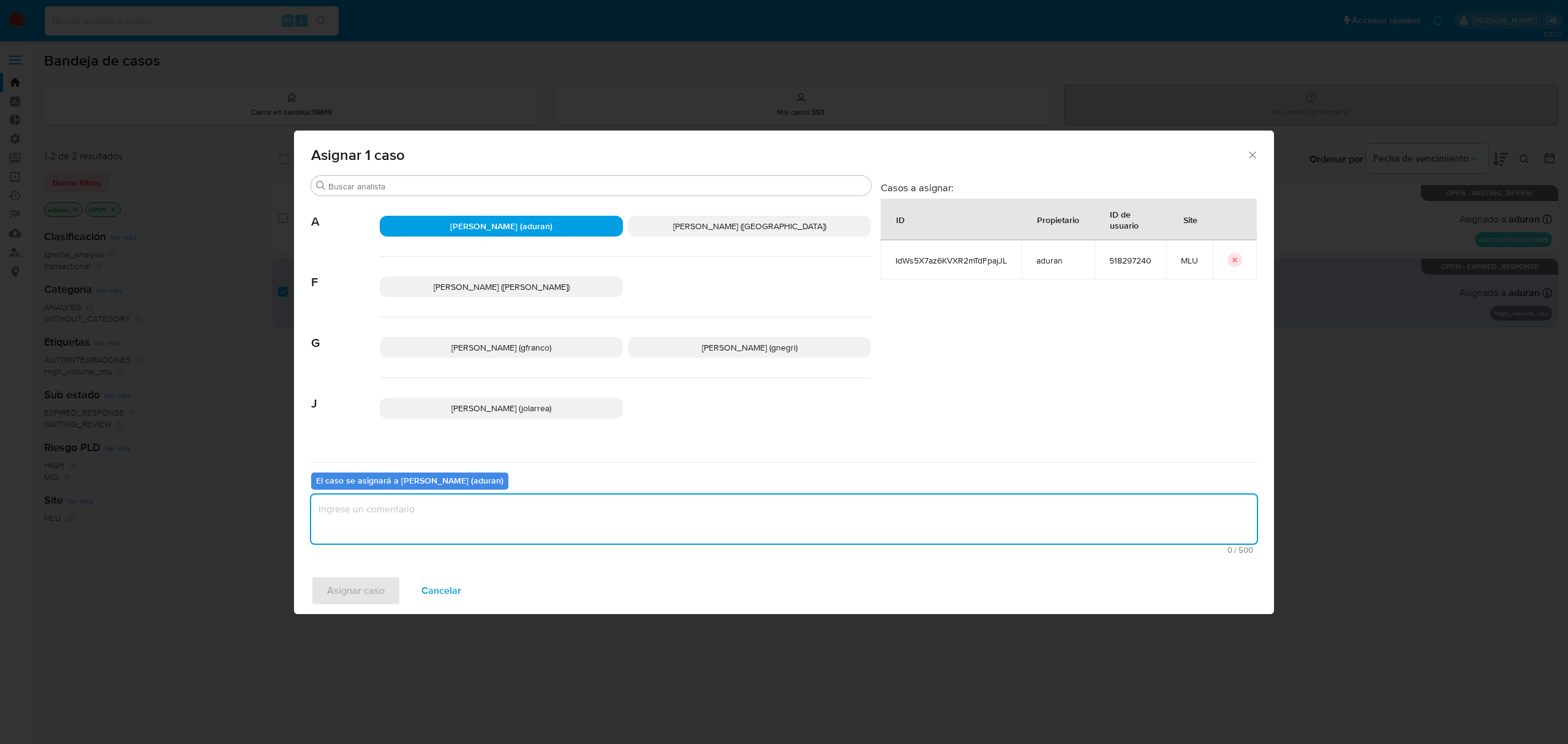
click at [512, 515] on textarea "assign-modal" at bounding box center [783, 519] width 945 height 49
type textarea "."
click at [362, 515] on span "Asignar caso" at bounding box center [356, 591] width 58 height 27
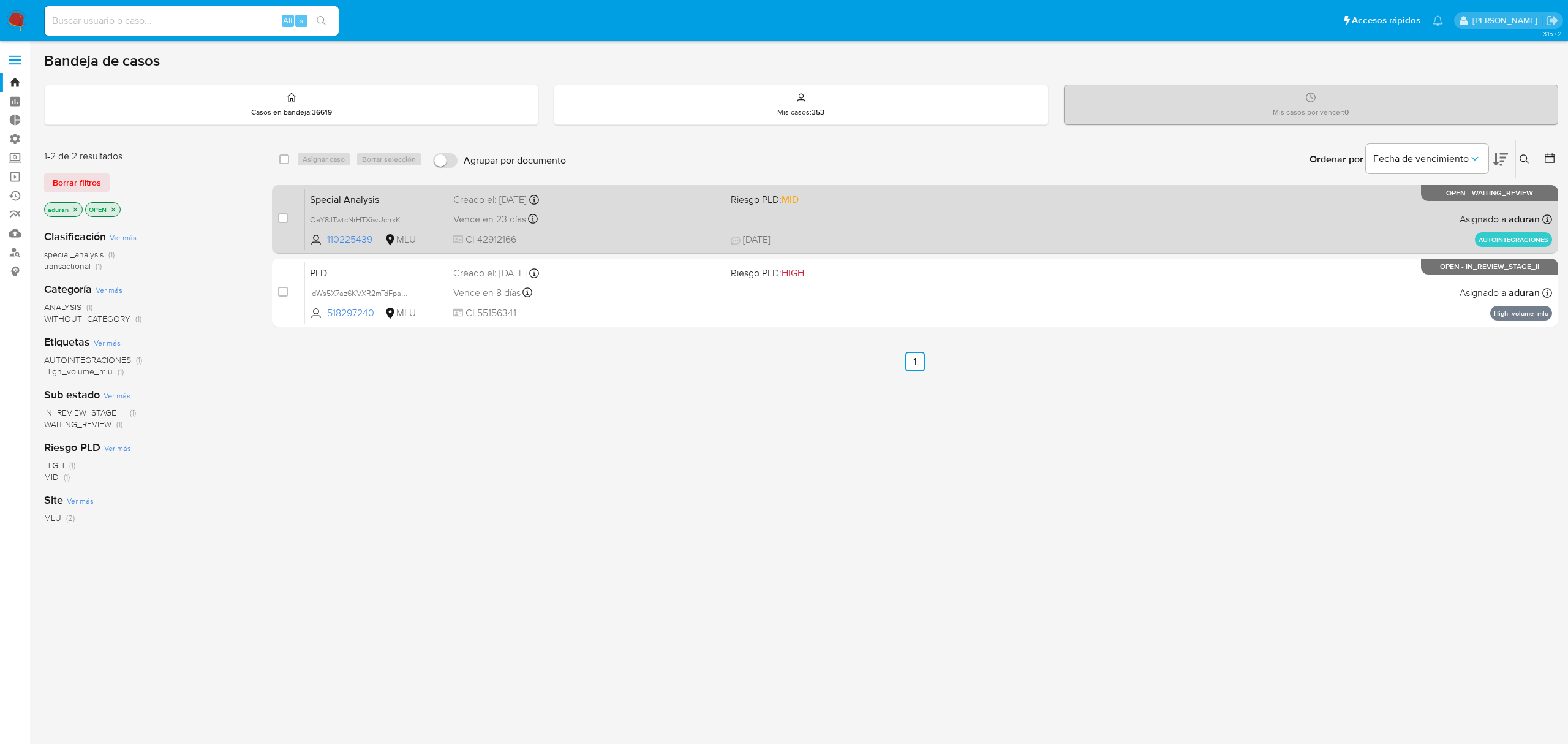
click at [936, 222] on div "Special Analysis OaY8JTwtcNrHTXiwUcrrxK4J 110225439 MLU Riesgo PLD: MID Creado …" at bounding box center [929, 218] width 1247 height 62
click at [281, 221] on input "checkbox" at bounding box center [283, 218] width 10 height 10
checkbox input "true"
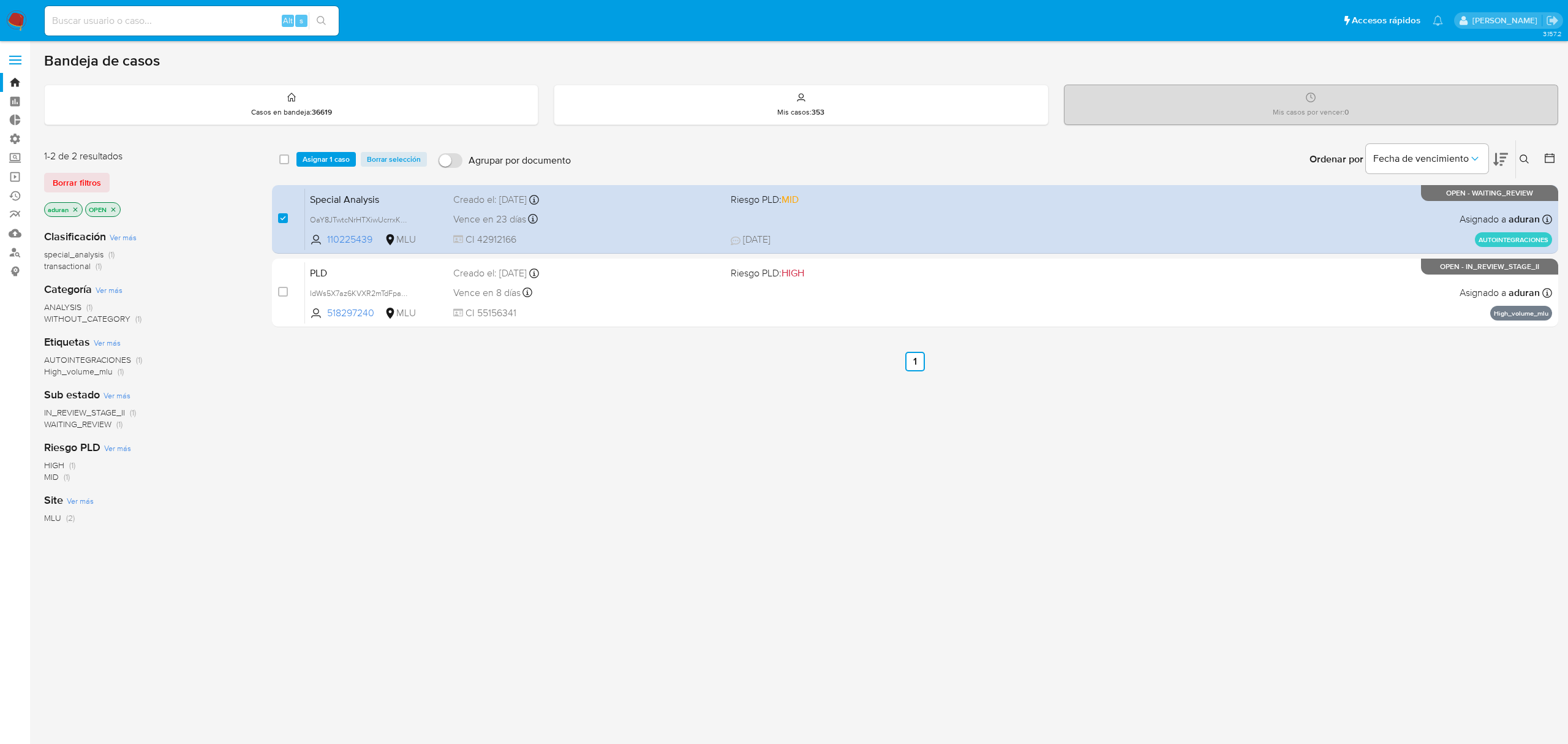
click at [321, 149] on div "select-all-cases-checkbox Asignar 1 caso Borrar selección Agrupar por documento…" at bounding box center [915, 158] width 1286 height 38
click at [321, 153] on span "Asignar 1 caso" at bounding box center [326, 159] width 47 height 13
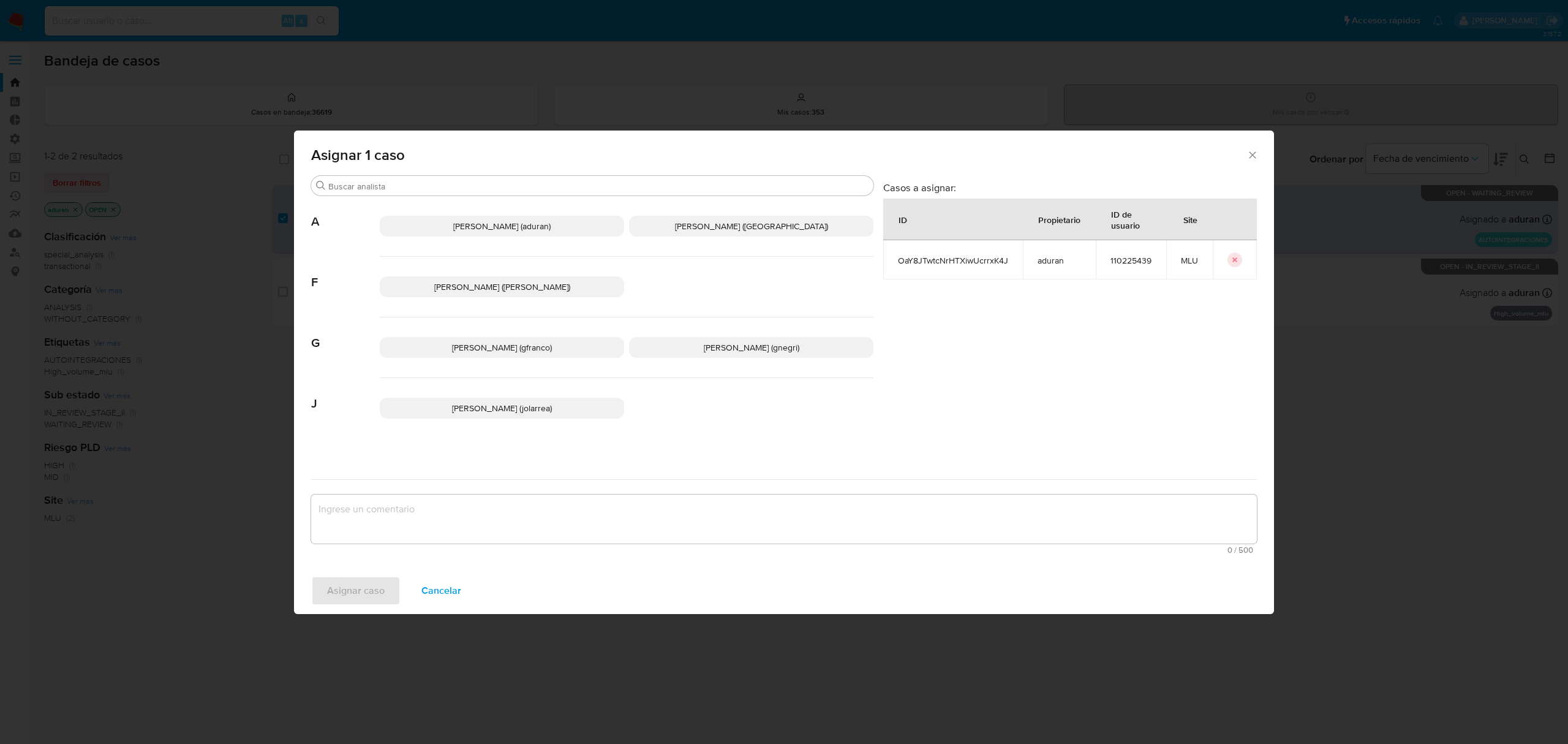
click at [441, 214] on div "Agustin Matias Duran (aduran) Antonio Rossel (arossel)" at bounding box center [626, 226] width 494 height 61
click at [445, 218] on p "Agustin Matias Duran (aduran)" at bounding box center [501, 226] width 244 height 21
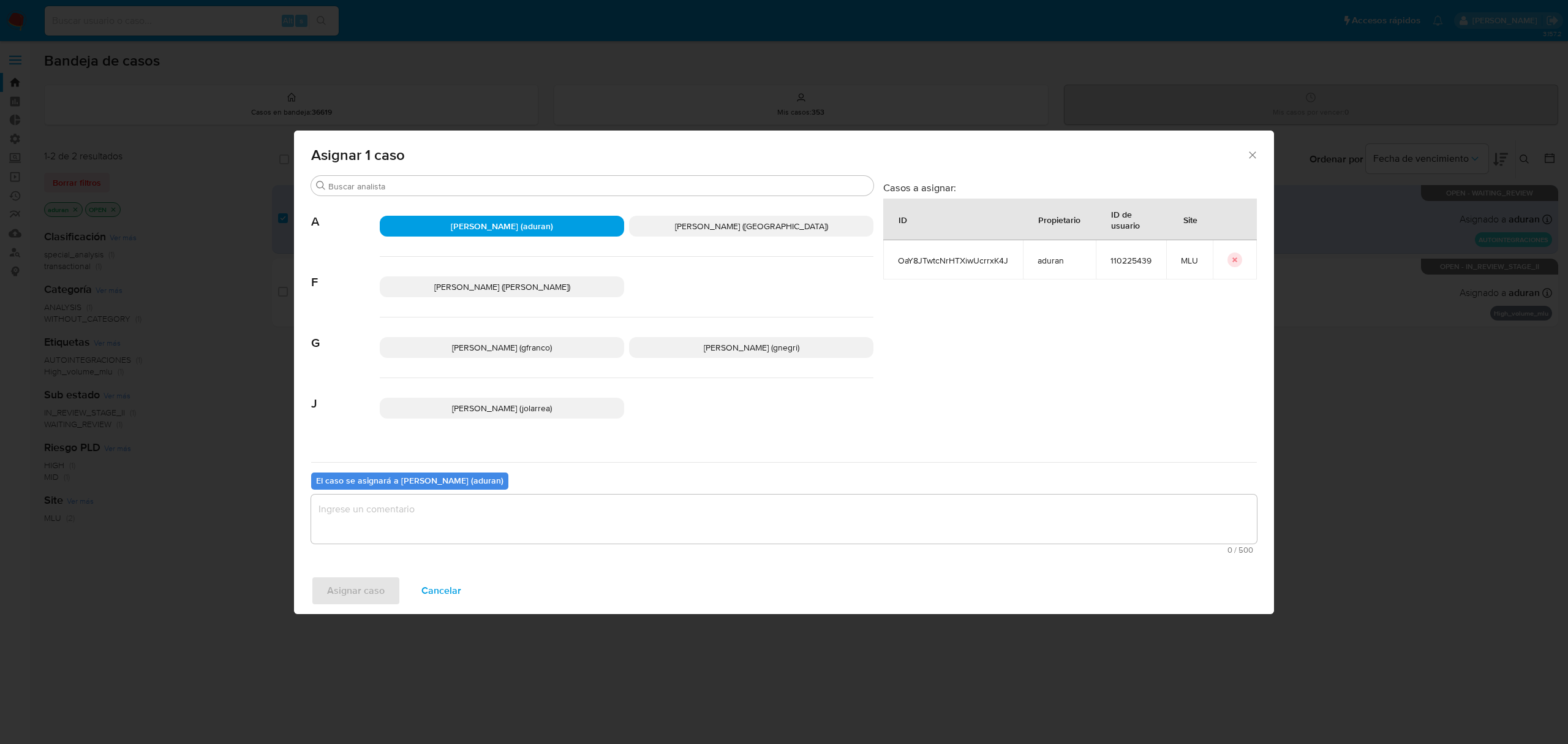
click at [535, 515] on textarea "assign-modal" at bounding box center [783, 519] width 945 height 49
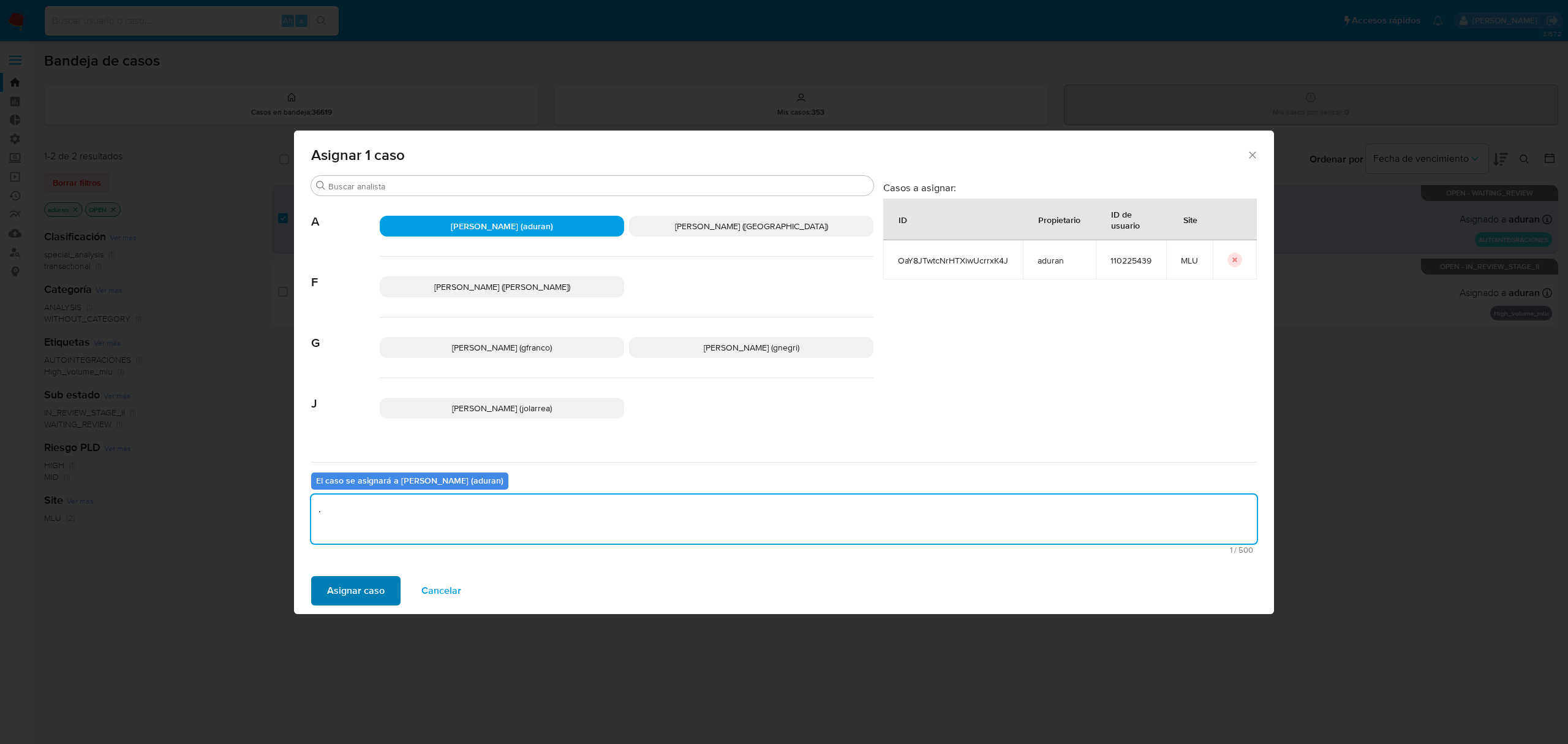
type textarea "."
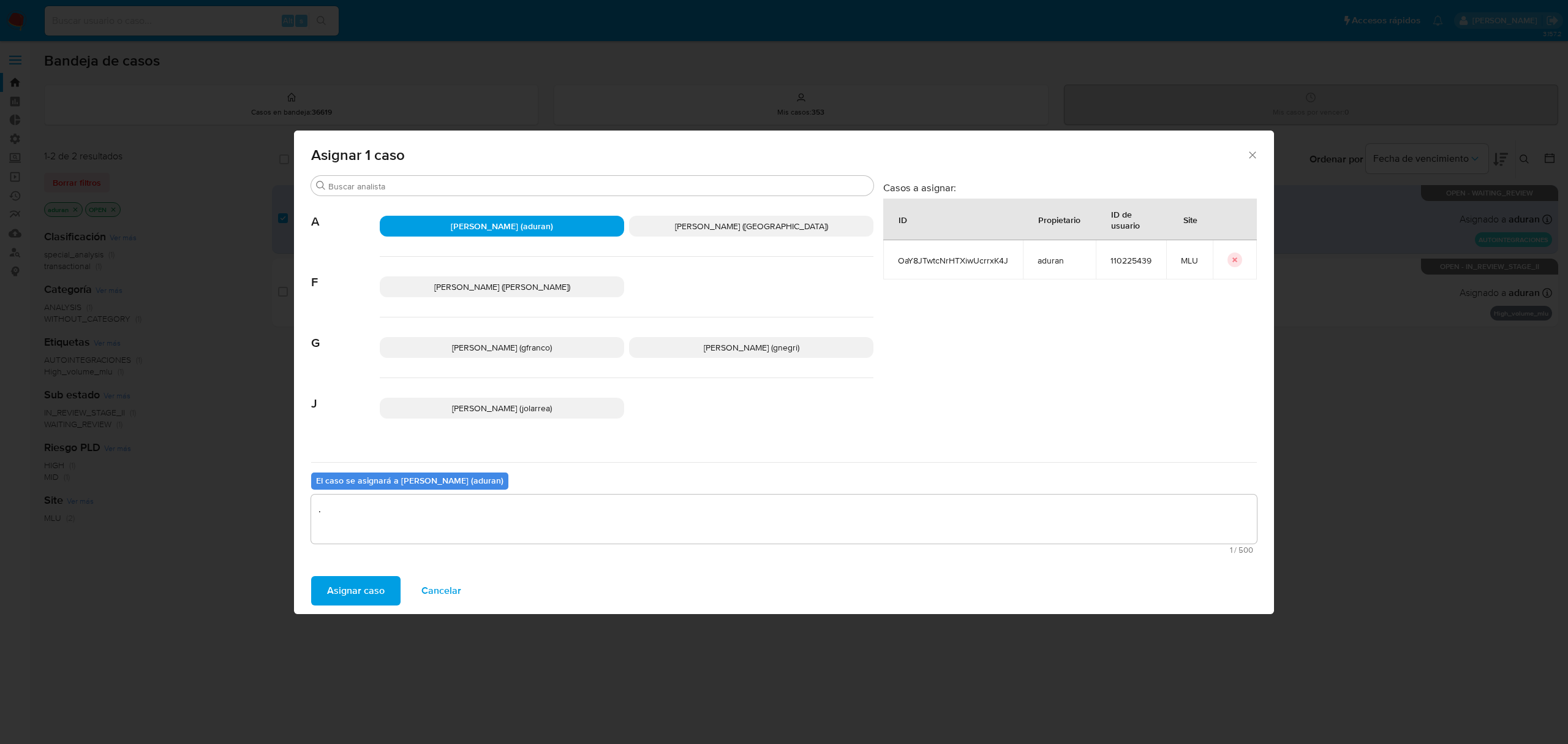
click at [351, 515] on span "Asignar caso" at bounding box center [356, 591] width 58 height 27
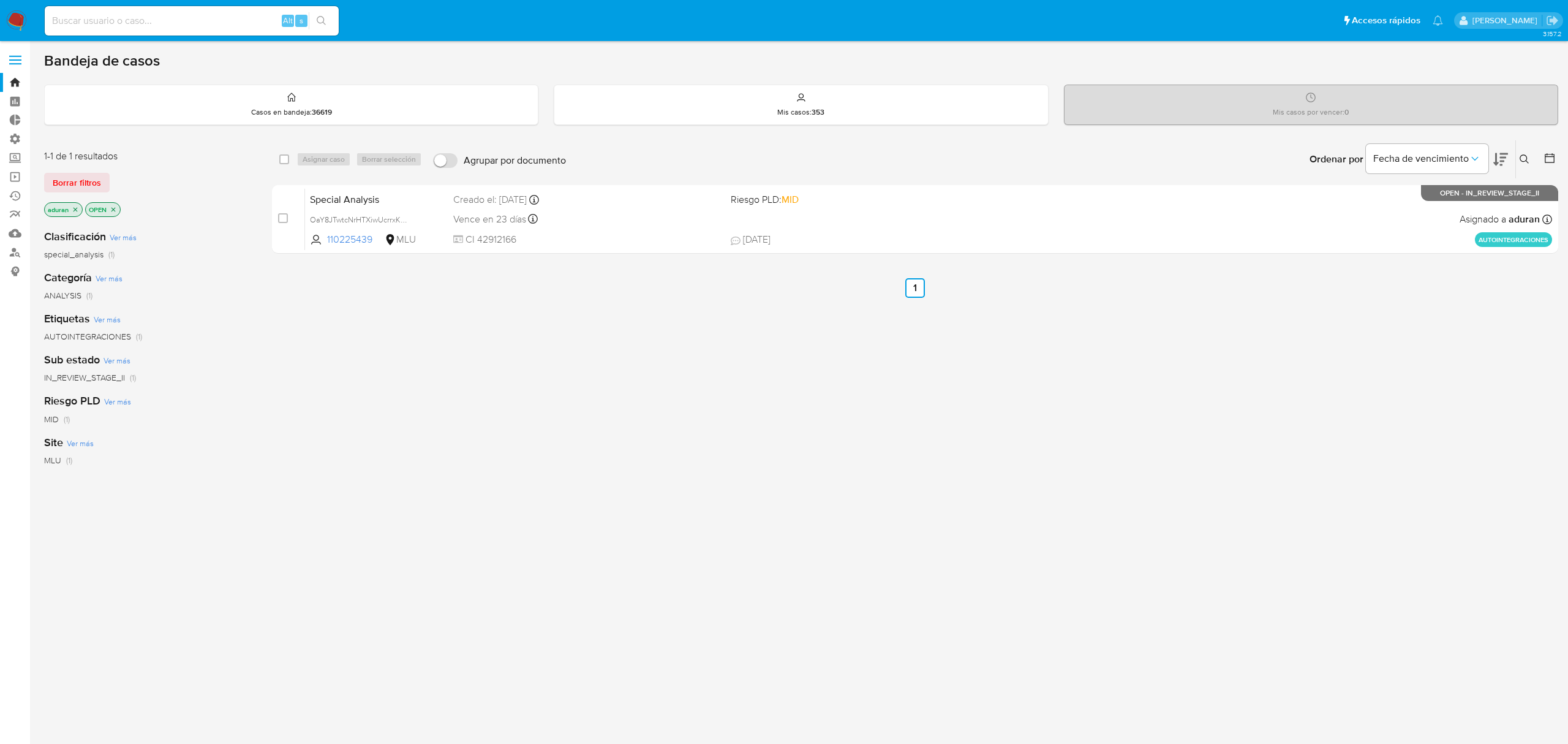
click at [1045, 337] on div "select-all-cases-checkbox Asignar caso Borrar selección Agrupar por documento O…" at bounding box center [915, 417] width 1286 height 555
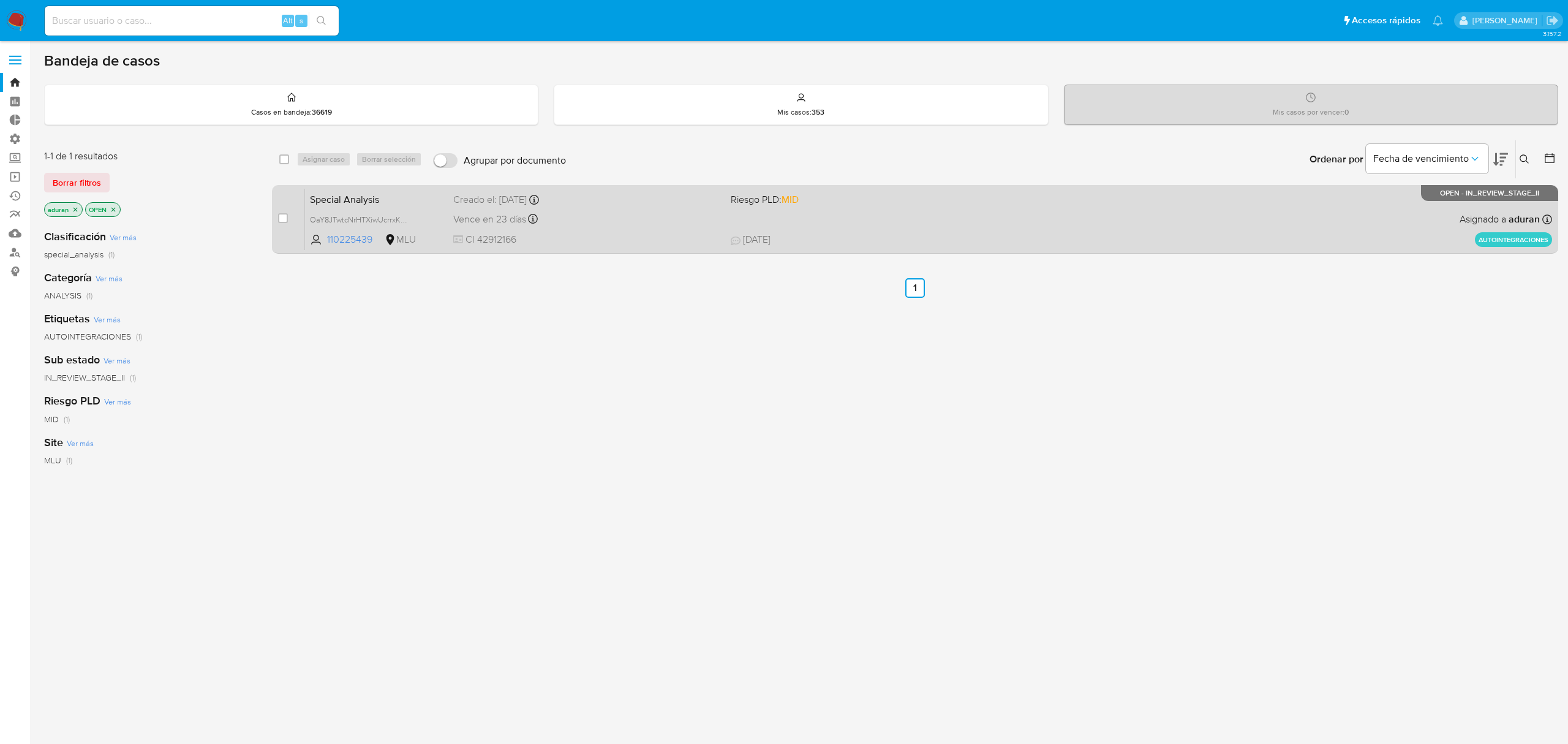
click at [919, 211] on div "Special Analysis OaY8JTwtcNrHTXiwUcrrxK4J 110225439 MLU Riesgo PLD: MID Creado …" at bounding box center [929, 218] width 1247 height 62
click at [276, 216] on div "case-item-checkbox No es posible asignar el caso Special Analysis OaY8JTwtcNrHT…" at bounding box center [915, 219] width 1286 height 68
click at [283, 214] on input "checkbox" at bounding box center [283, 218] width 10 height 10
checkbox input "true"
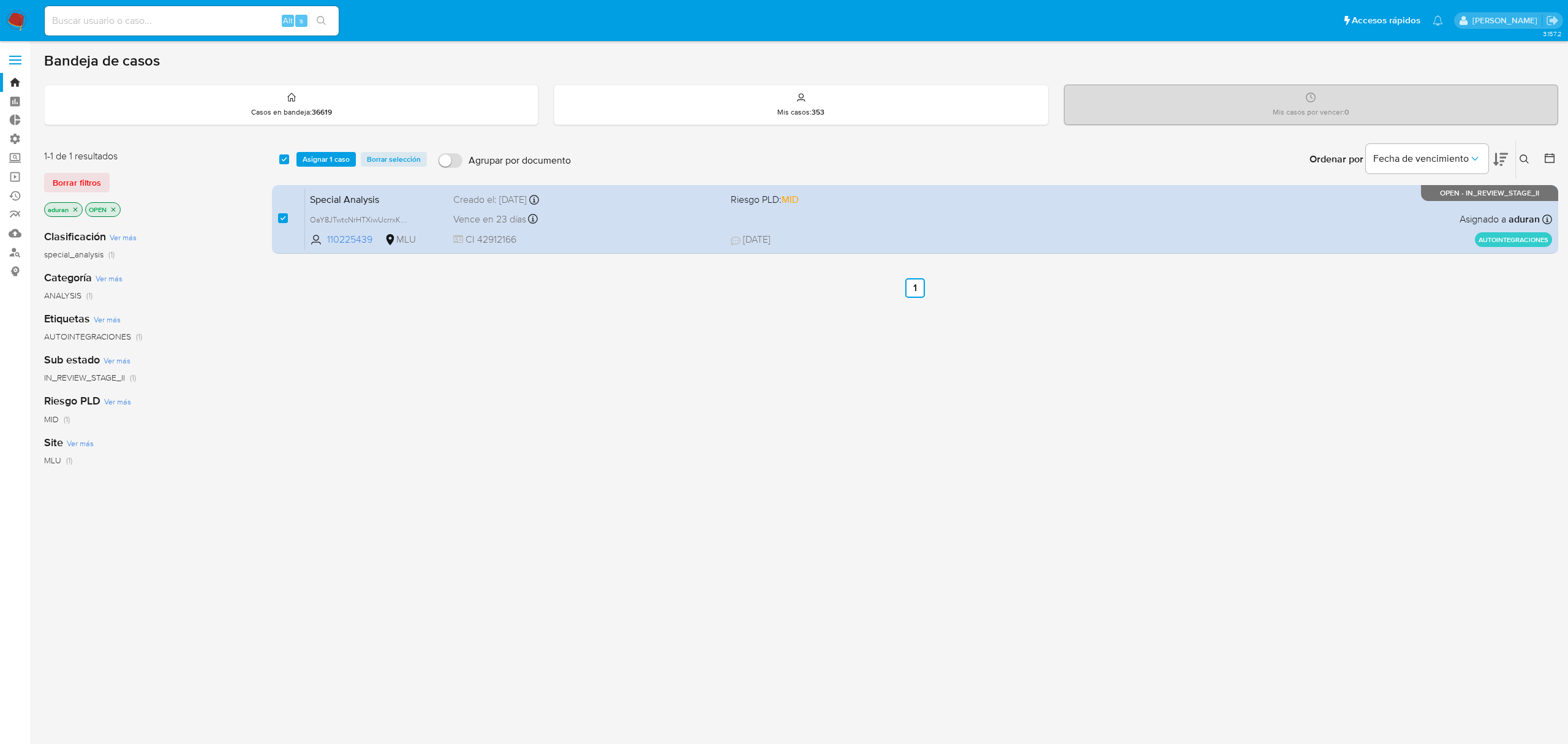
drag, startPoint x: 321, startPoint y: 157, endPoint x: 340, endPoint y: 169, distance: 22.5
click at [321, 156] on span "Asignar 1 caso" at bounding box center [326, 159] width 47 height 13
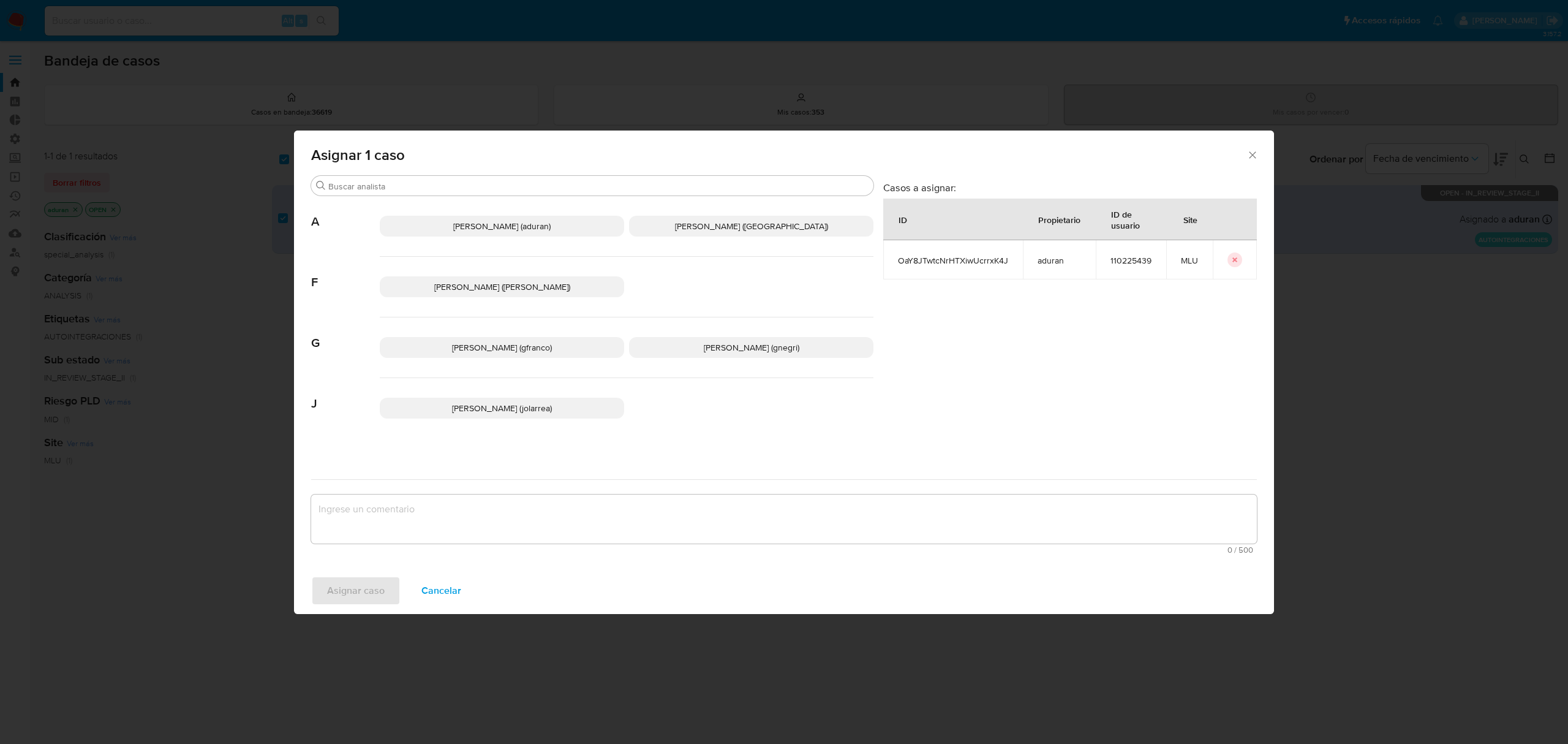
click at [503, 234] on p "Agustin Matias Duran (aduran)" at bounding box center [501, 226] width 244 height 21
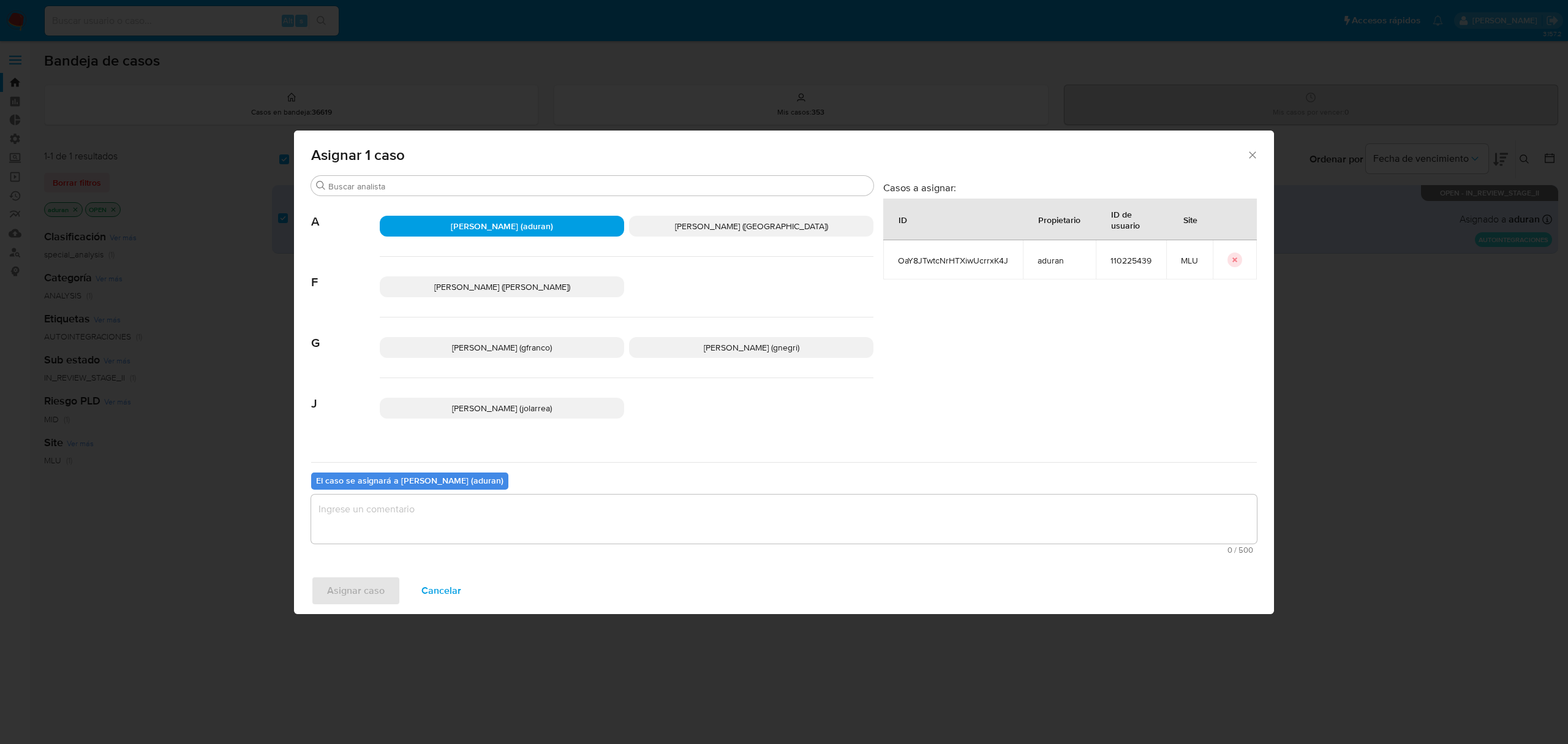
click at [432, 504] on textarea "assign-modal" at bounding box center [783, 519] width 945 height 49
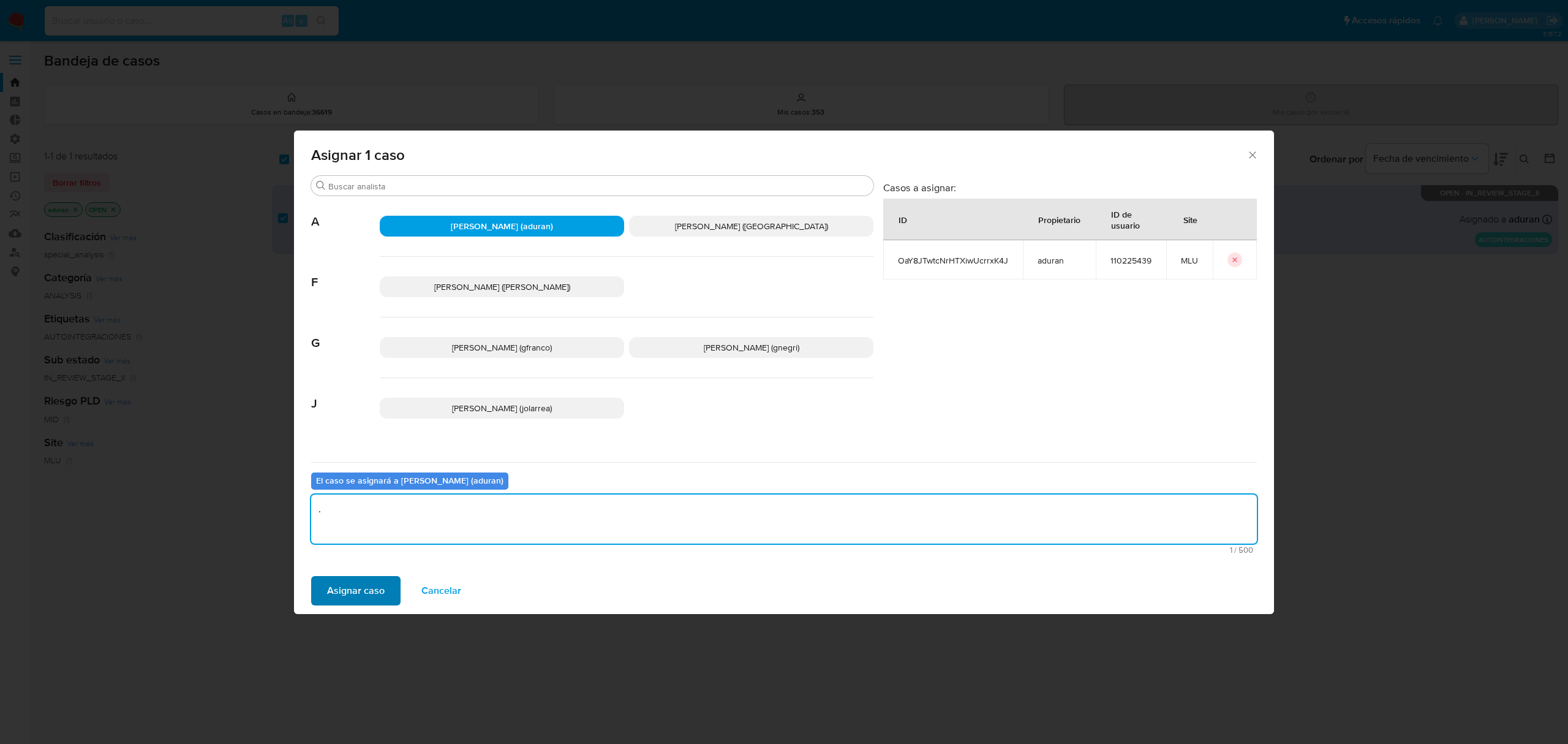
type textarea "."
click at [327, 515] on span "Asignar caso" at bounding box center [356, 591] width 58 height 27
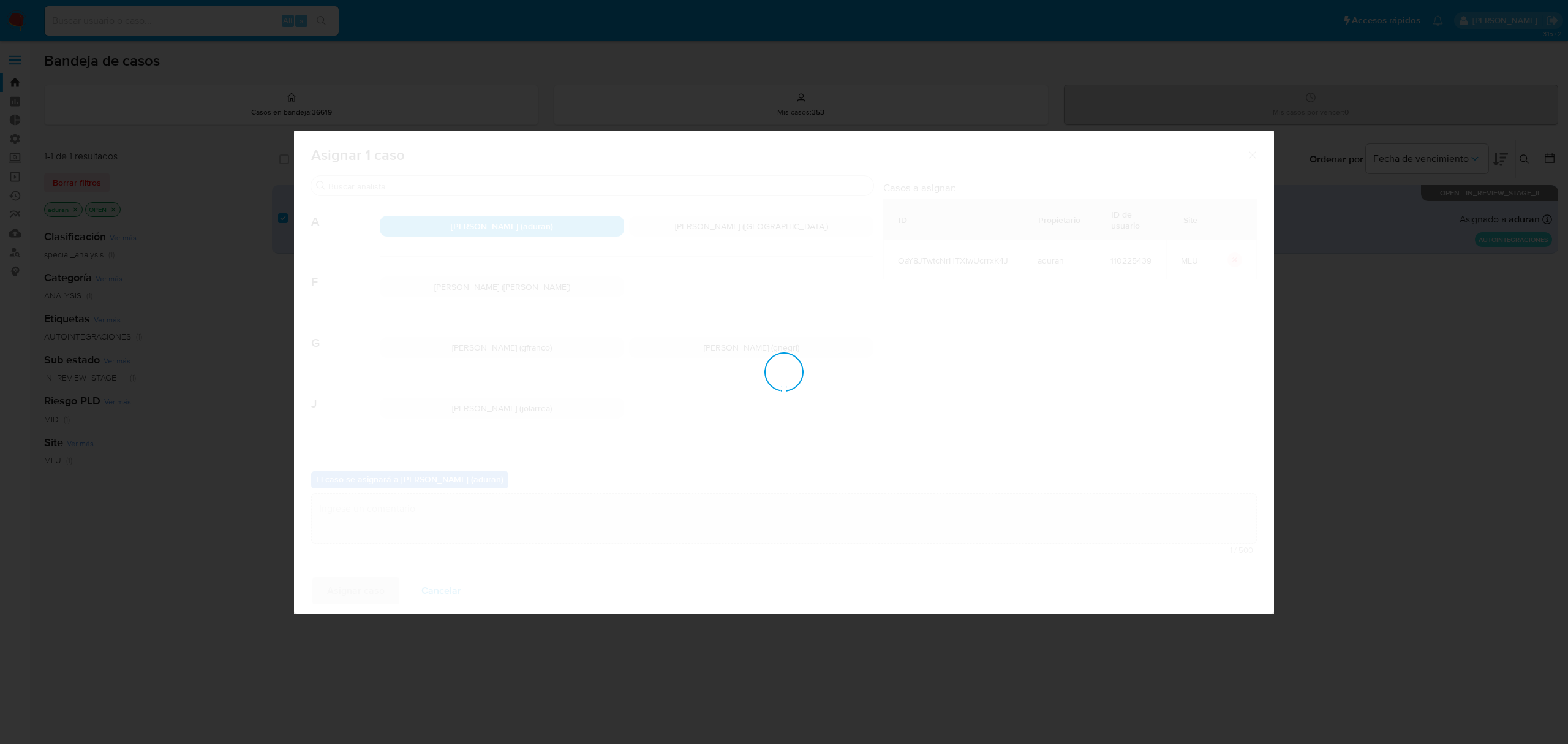
checkbox input "false"
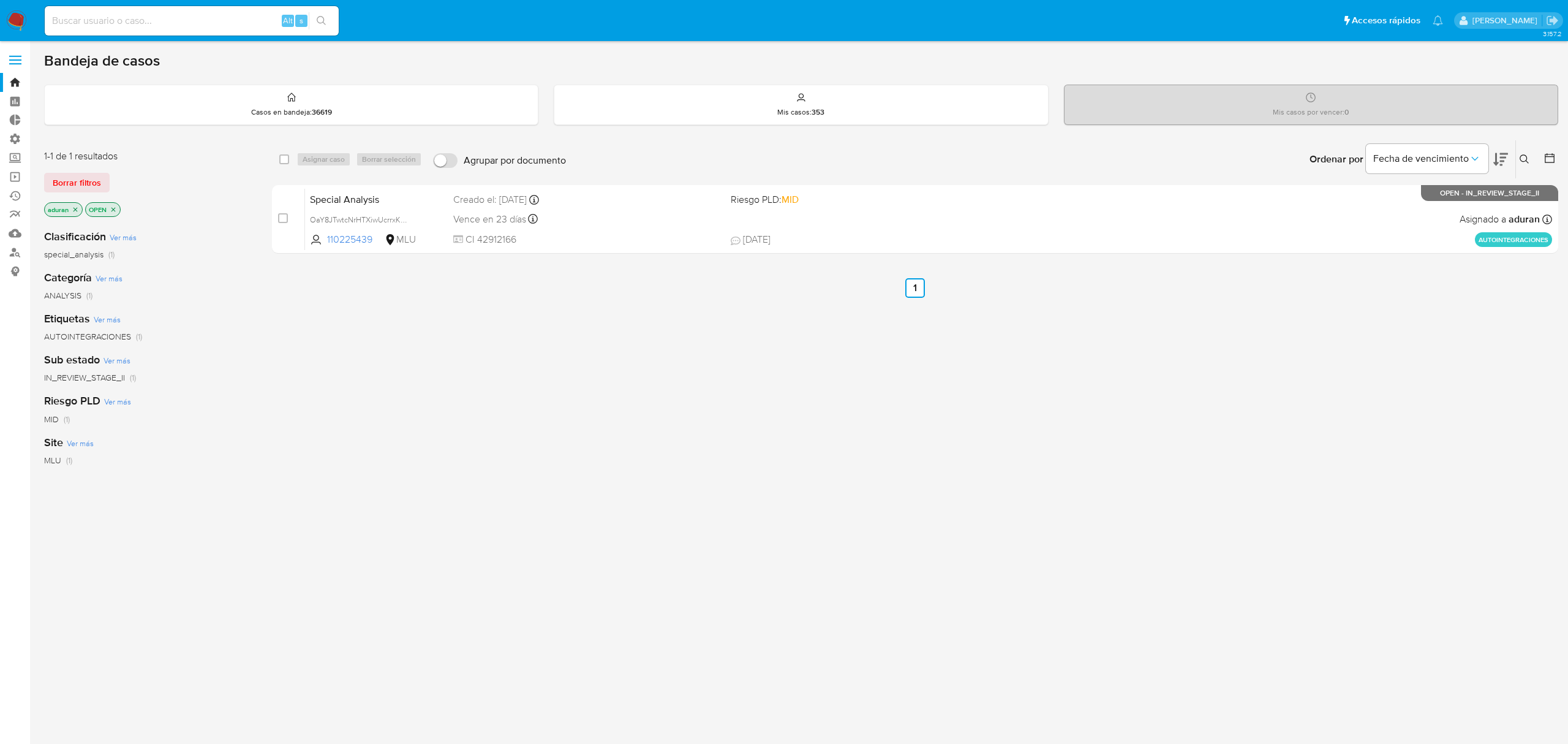
click at [69, 202] on p "aduran" at bounding box center [64, 209] width 37 height 14
click at [73, 208] on icon "close-filter" at bounding box center [75, 210] width 8 height 8
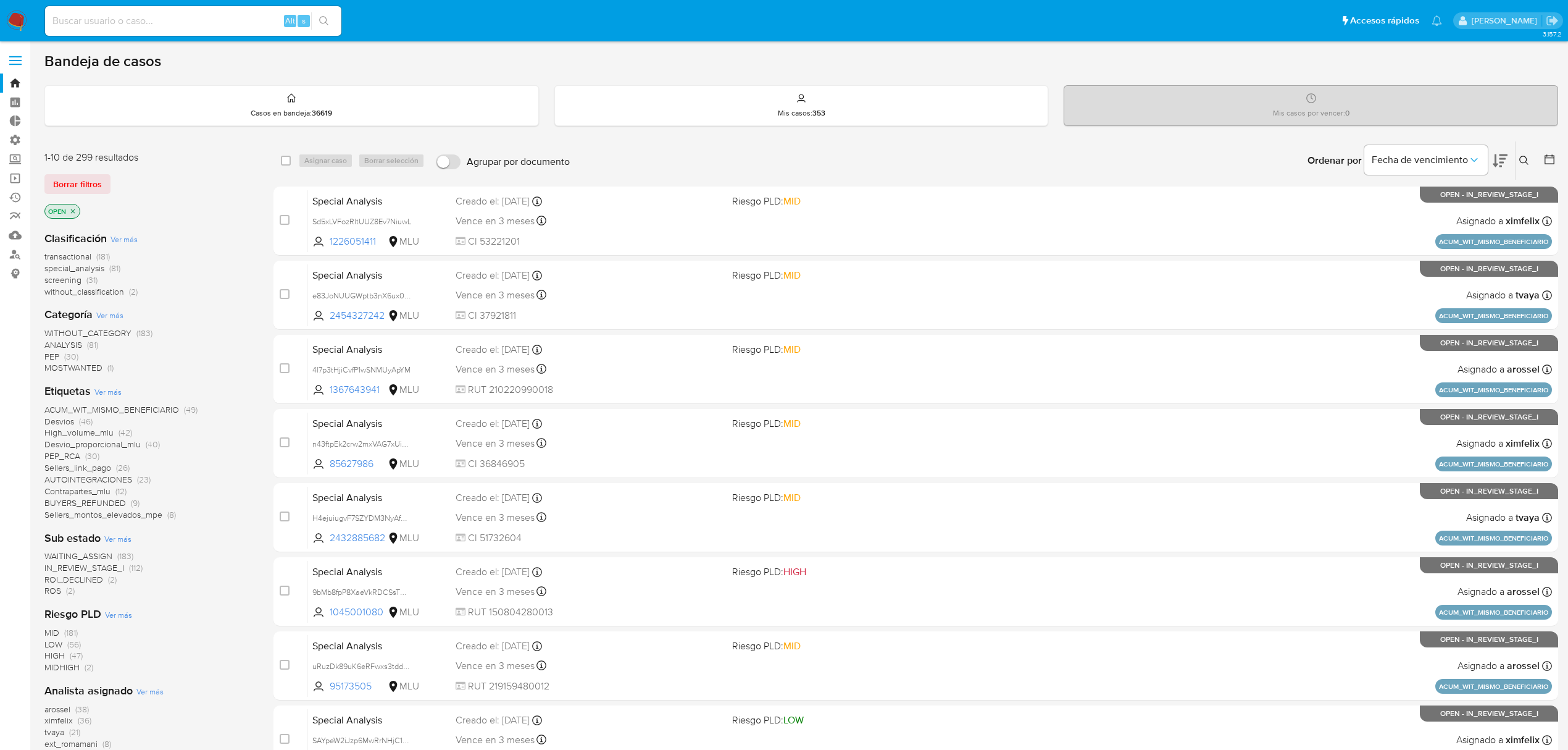
click at [52, 519] on span "ROS" at bounding box center [52, 590] width 17 height 13
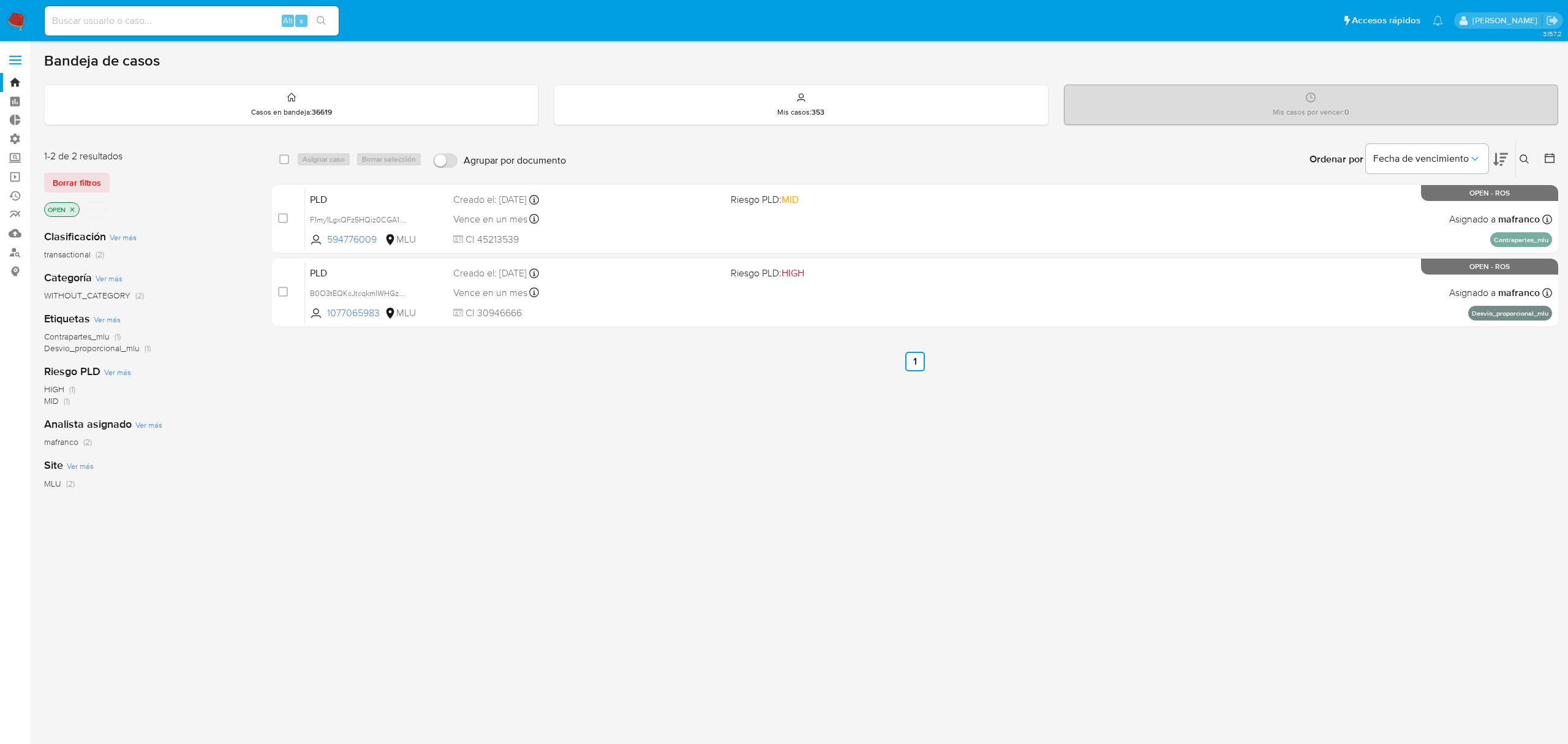
drag, startPoint x: 849, startPoint y: 468, endPoint x: 591, endPoint y: 466, distance: 258.0
click at [591, 466] on div "select-all-cases-checkbox Asignar caso Borrar selección Agrupar por documento O…" at bounding box center [915, 417] width 1286 height 555
drag, startPoint x: 591, startPoint y: 466, endPoint x: 536, endPoint y: 442, distance: 60.0
click at [572, 460] on div "select-all-cases-checkbox Asignar caso Borrar selección Agrupar por documento O…" at bounding box center [915, 417] width 1286 height 555
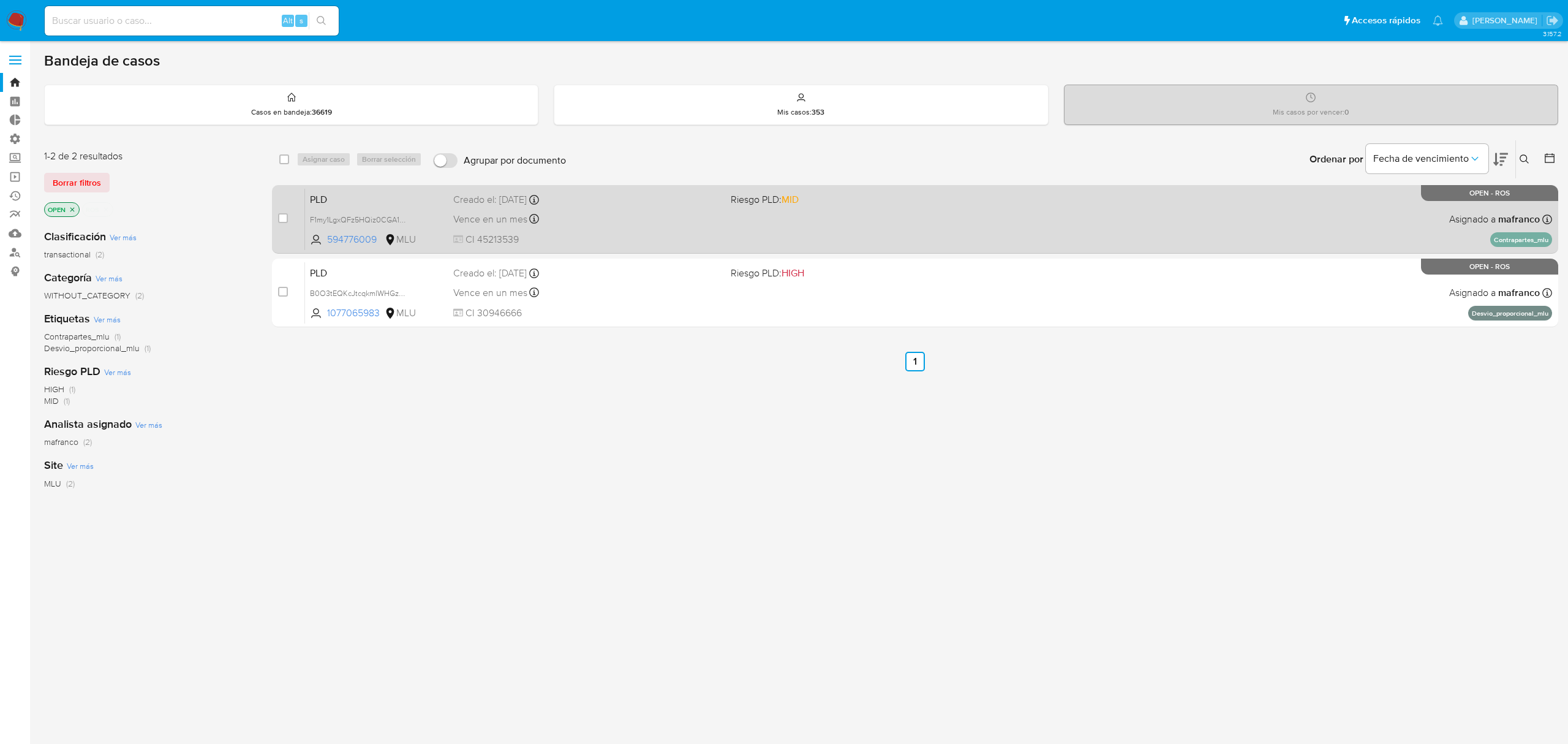
click at [640, 213] on div "Vence en un mes Vence el 10/10/2025 06:33:23" at bounding box center [587, 219] width 267 height 17
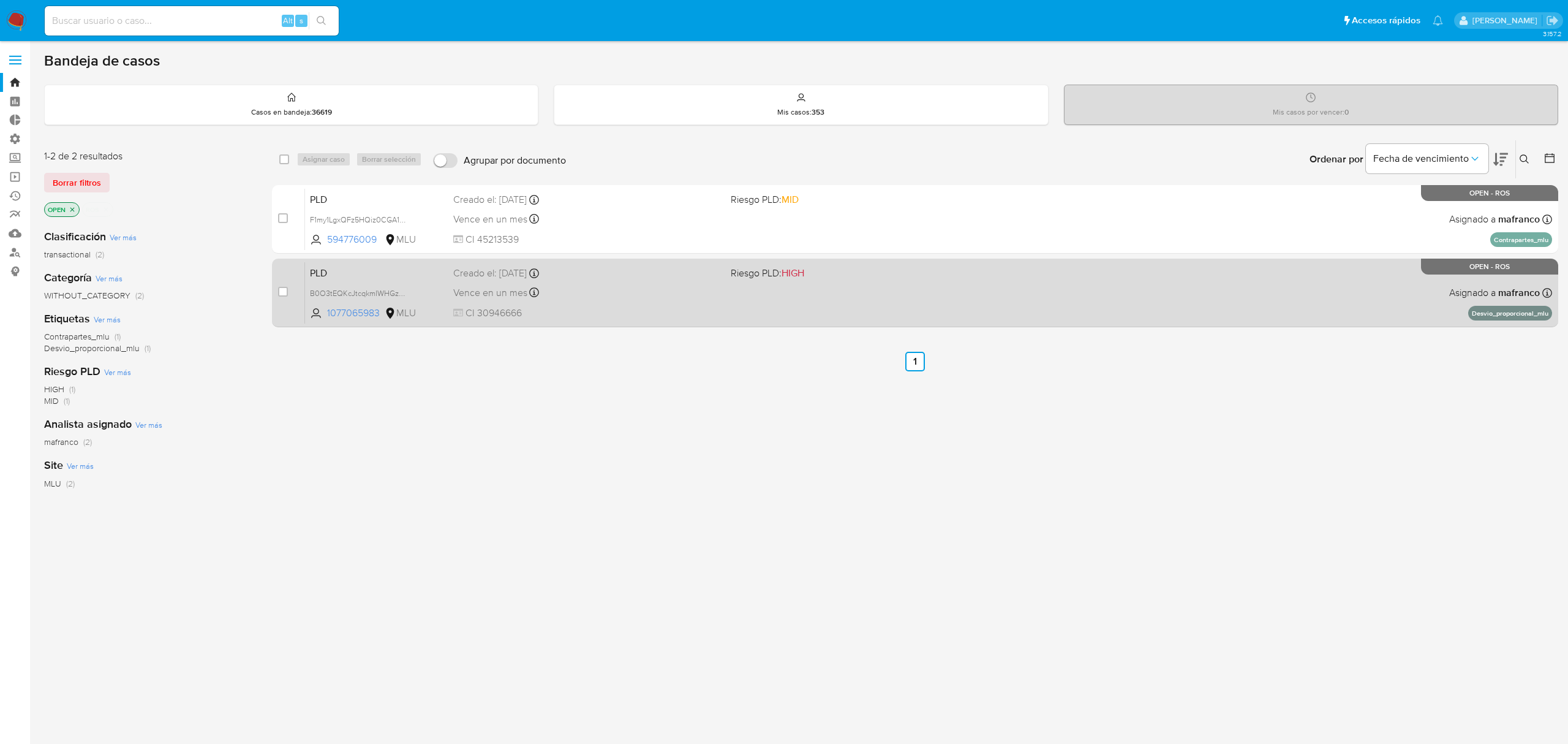
click at [628, 282] on div "PLD B0O3tEQKcJtcqkmIWHGzL88j 1077065983 MLU Riesgo PLD: HIGH Creado el: 12/07/2…" at bounding box center [929, 292] width 1247 height 62
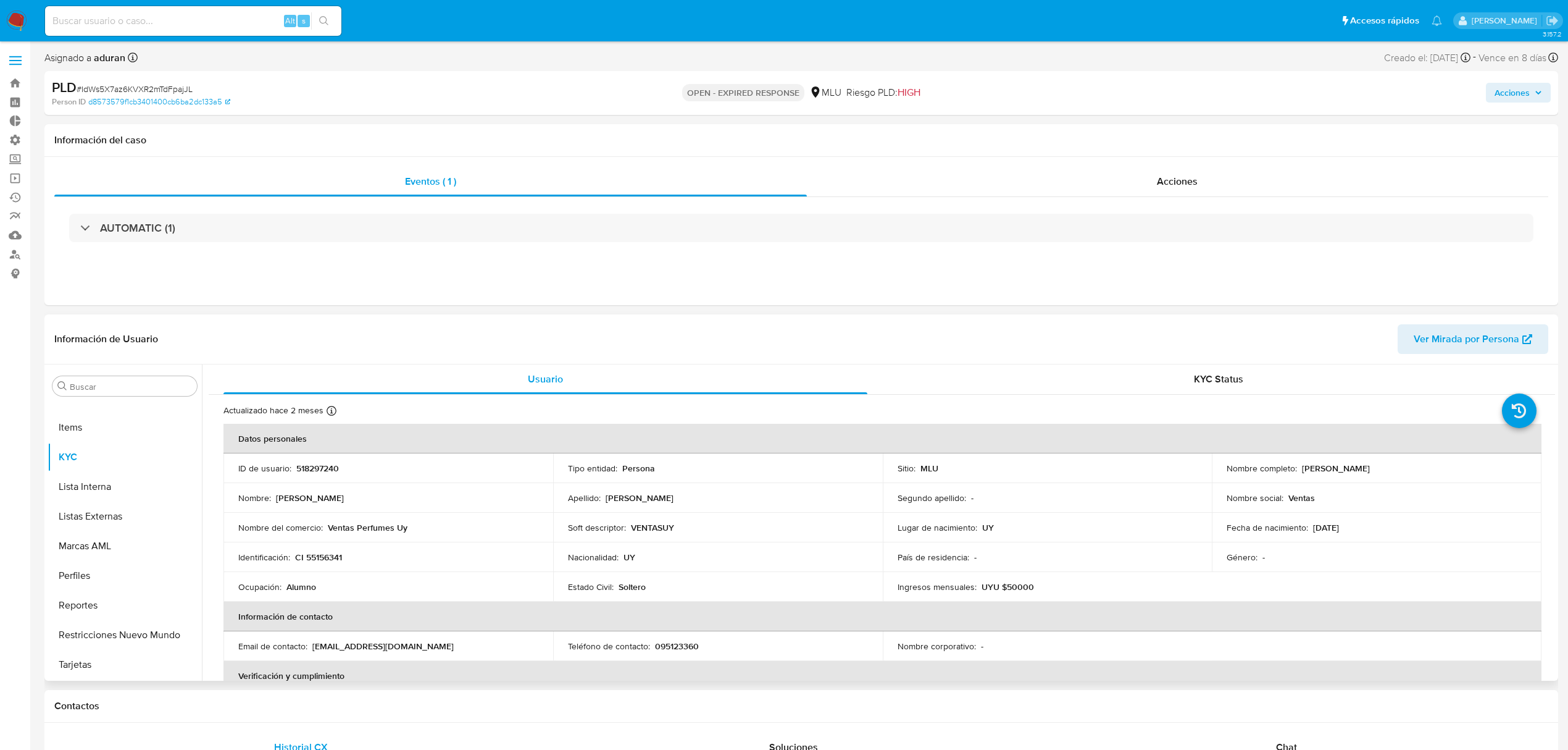
select select "10"
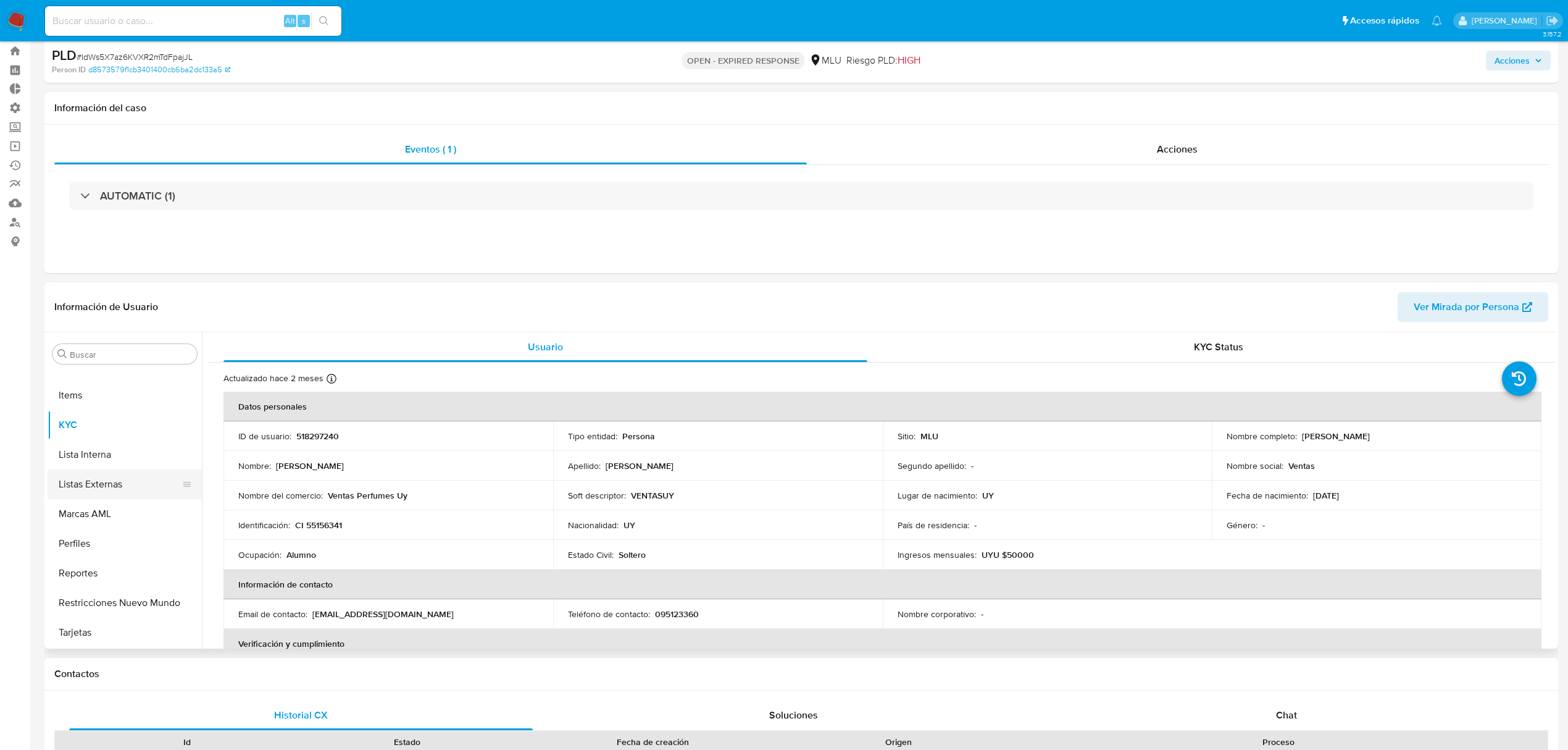
scroll to position [247, 0]
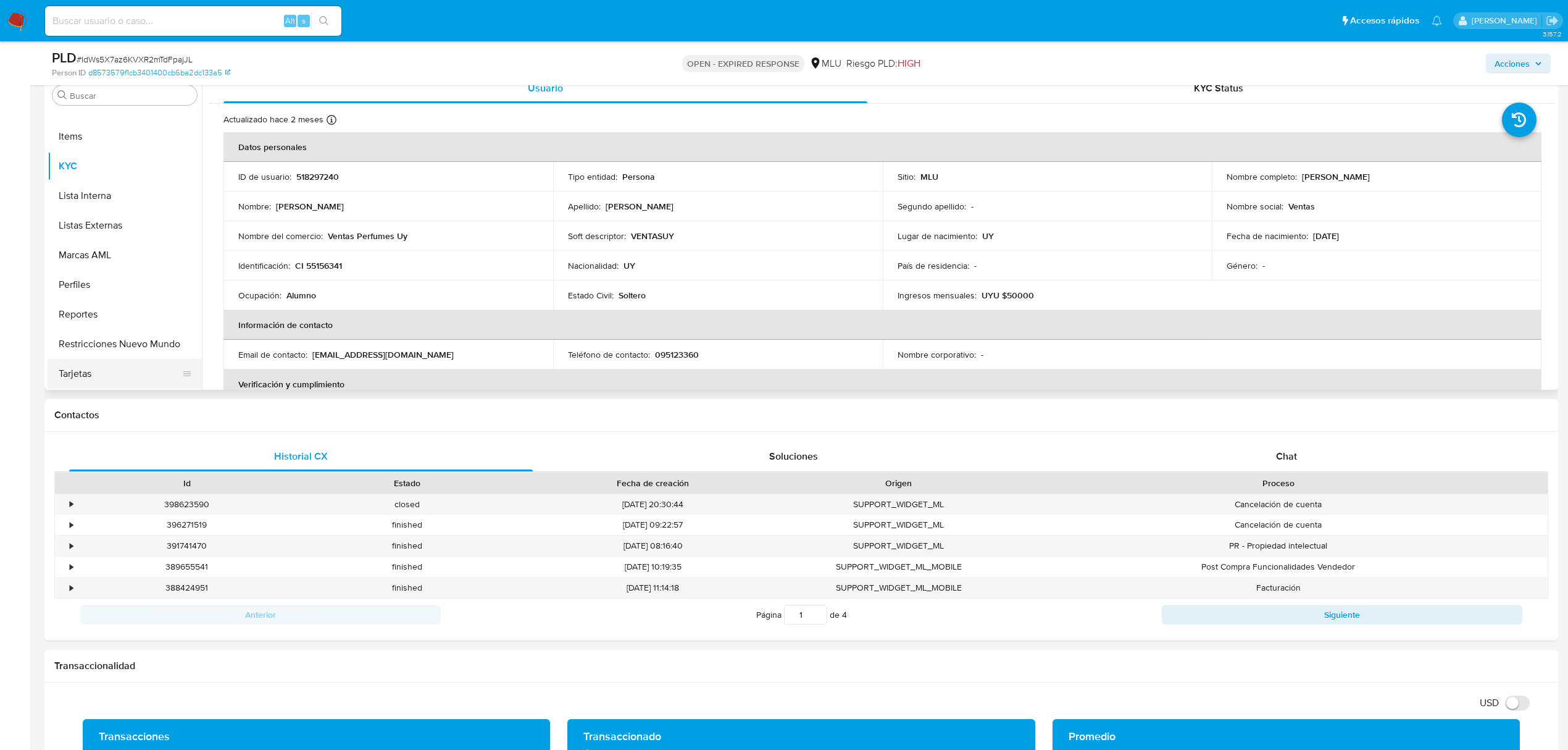
click at [129, 359] on button "Tarjetas" at bounding box center [119, 374] width 145 height 30
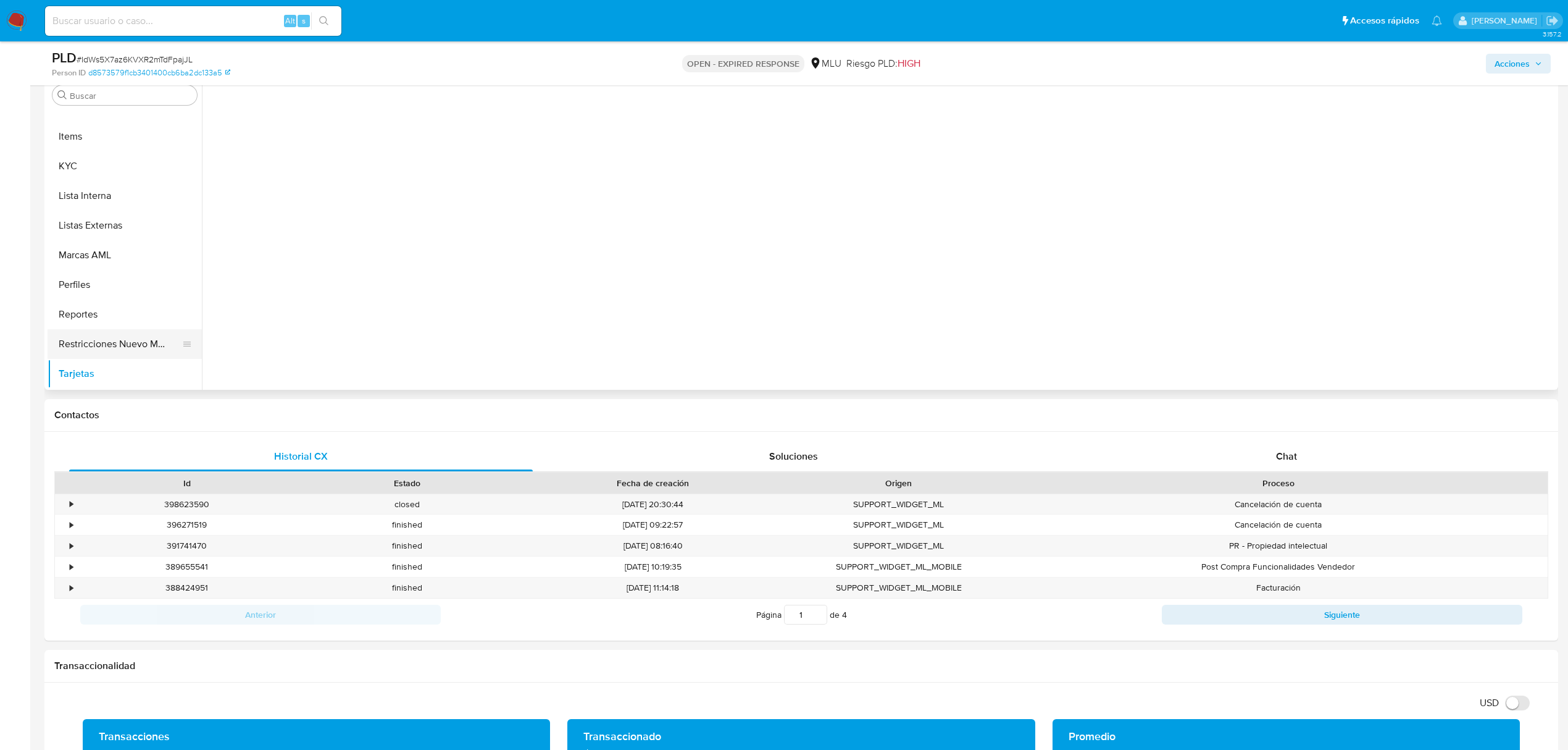
click at [119, 341] on button "Restricciones Nuevo Mundo" at bounding box center [119, 344] width 145 height 30
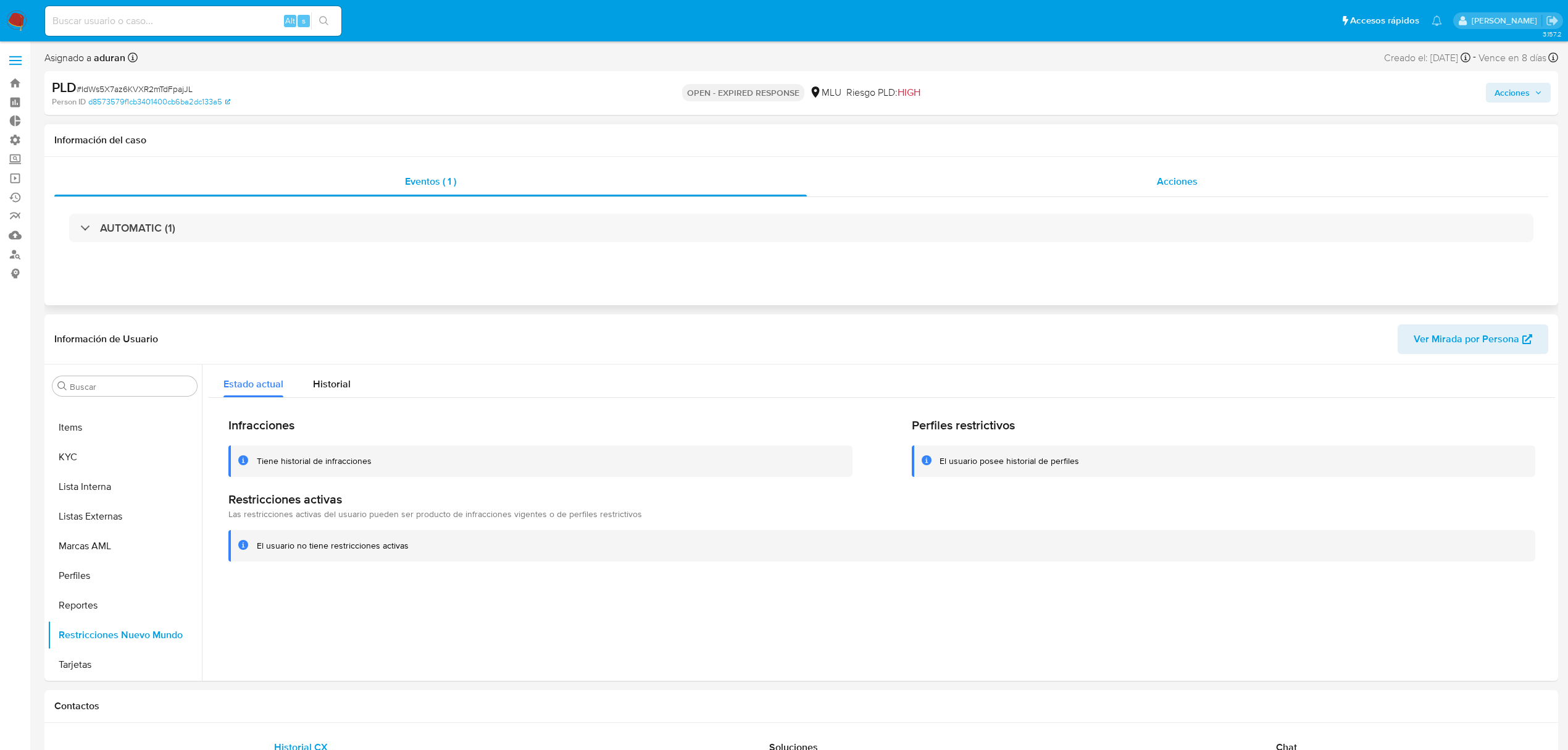
click at [1187, 180] on span "Acciones" at bounding box center [1177, 181] width 40 height 14
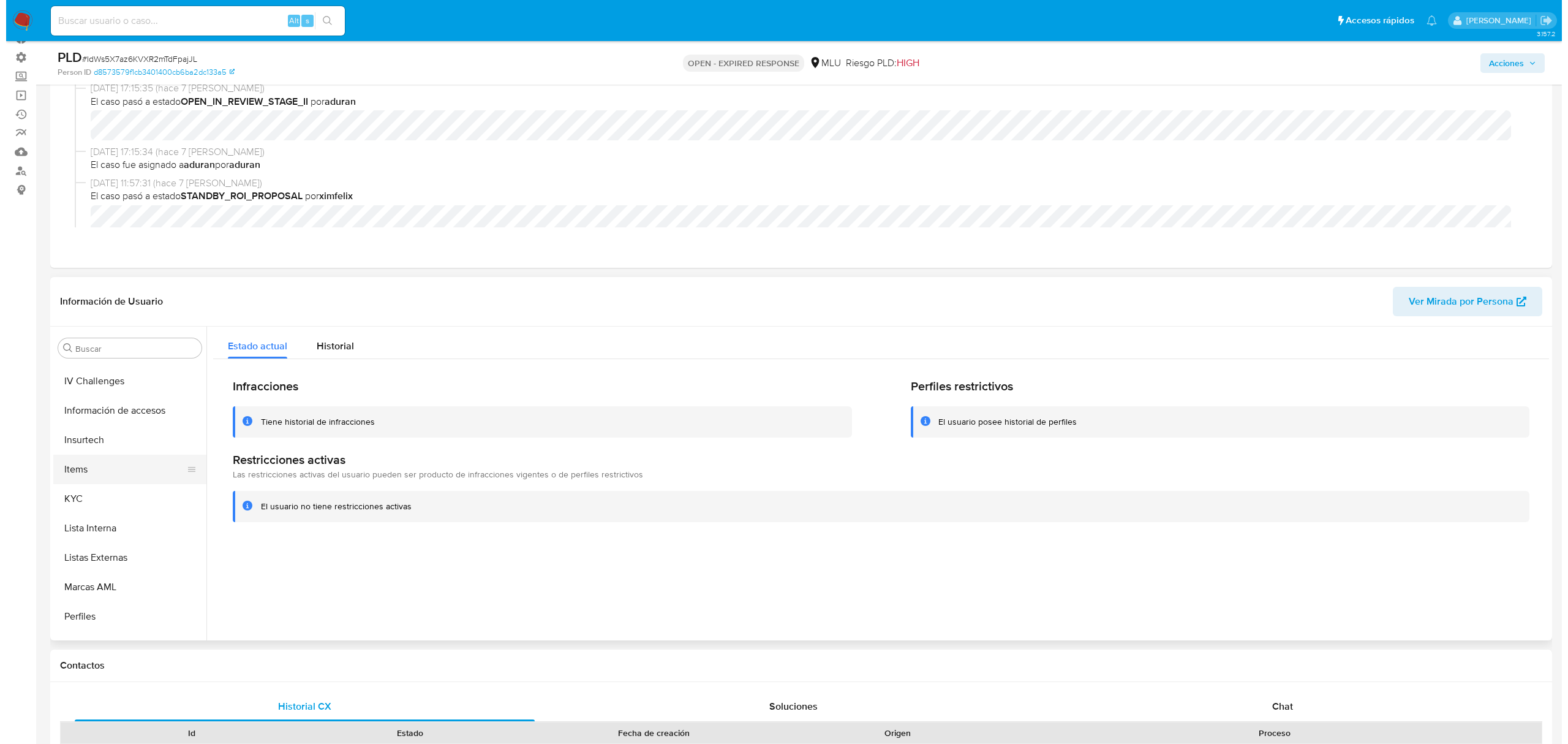
scroll to position [383, 0]
click at [133, 444] on button "Historial de conversaciones" at bounding box center [118, 435] width 144 height 29
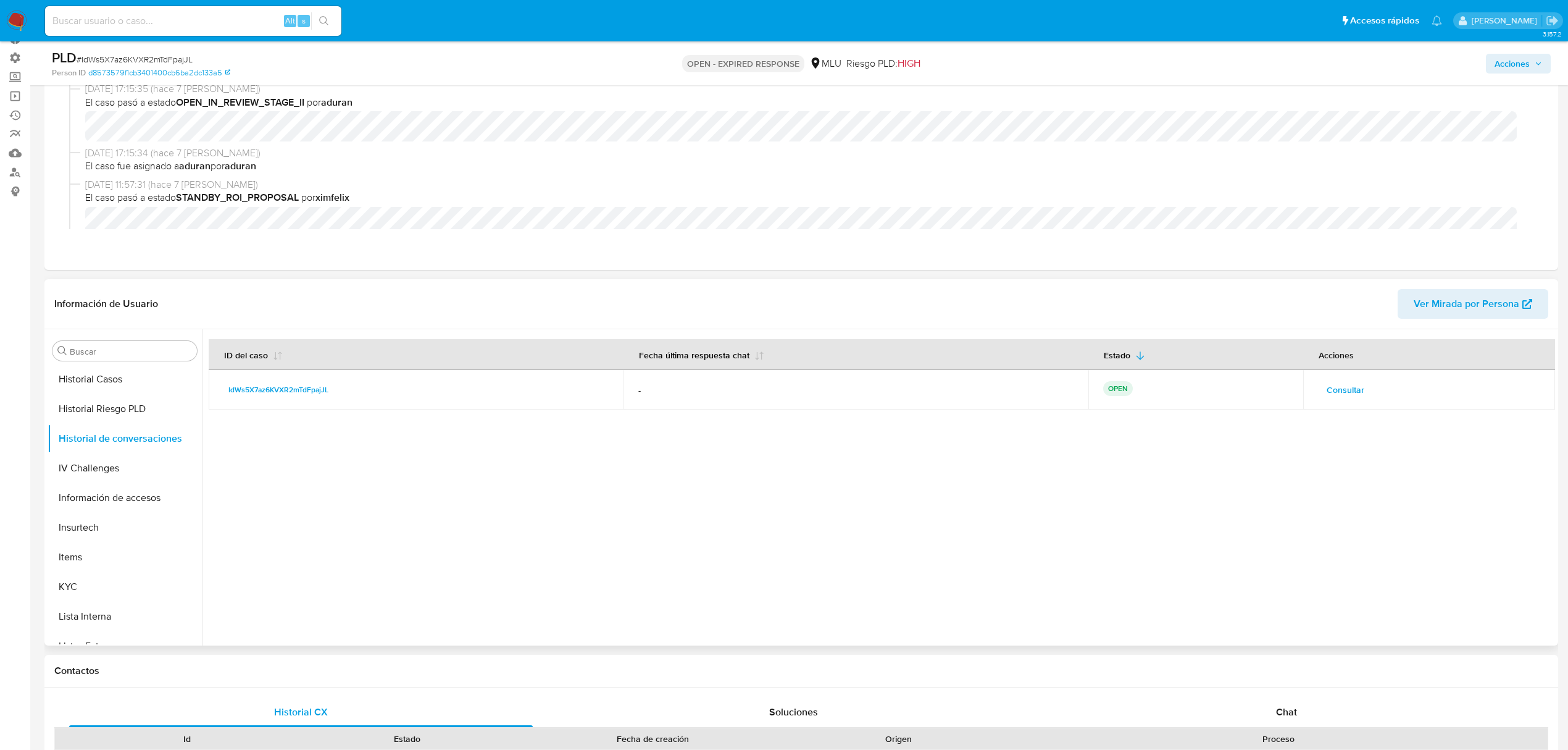
click at [1352, 387] on span "Consultar" at bounding box center [1345, 390] width 37 height 18
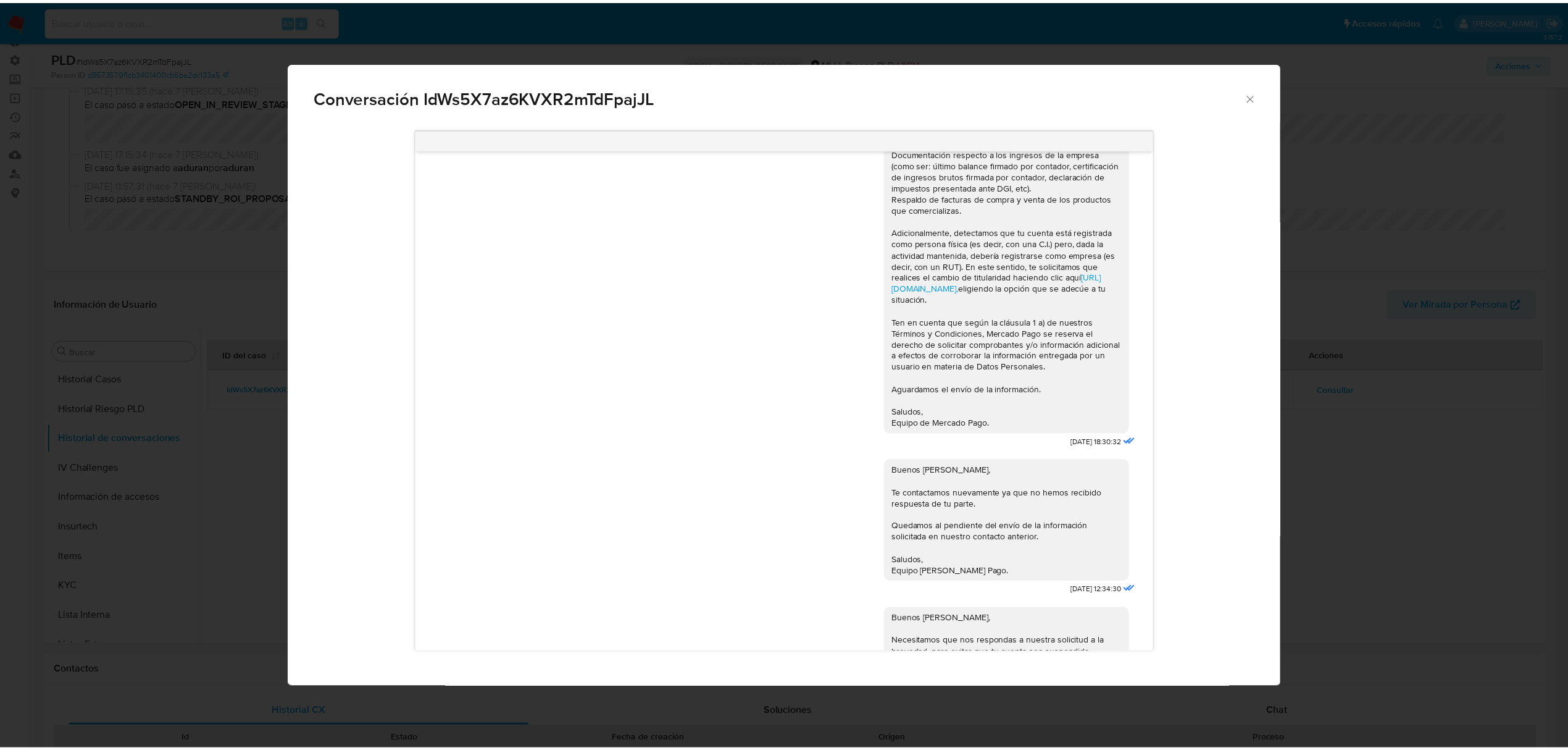
scroll to position [280, 0]
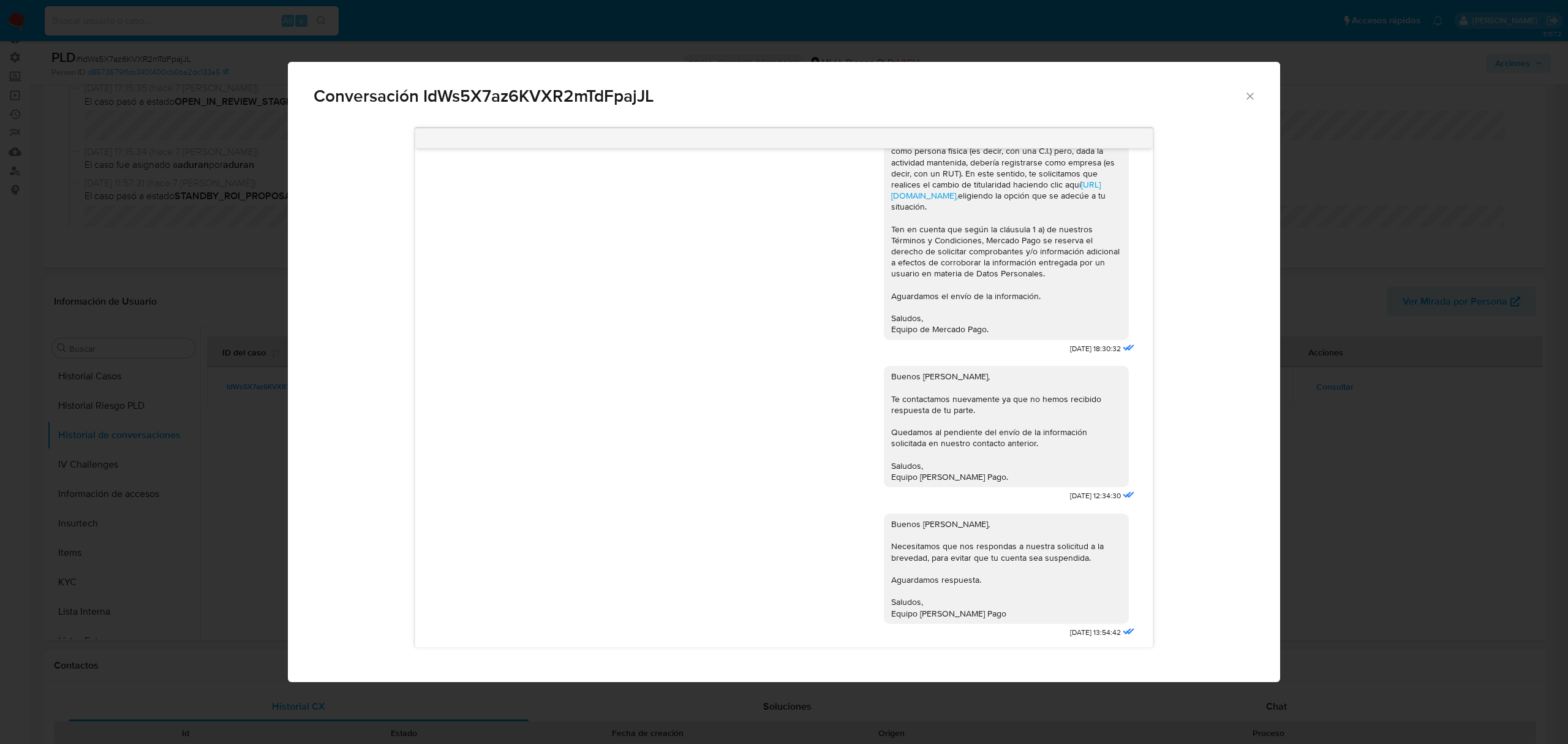
click at [1360, 397] on div "Conversación IdWs5X7az6KVXR2mTdFpajJL Buenas tardes [PERSON_NAME], Te contactam…" at bounding box center [784, 372] width 1568 height 744
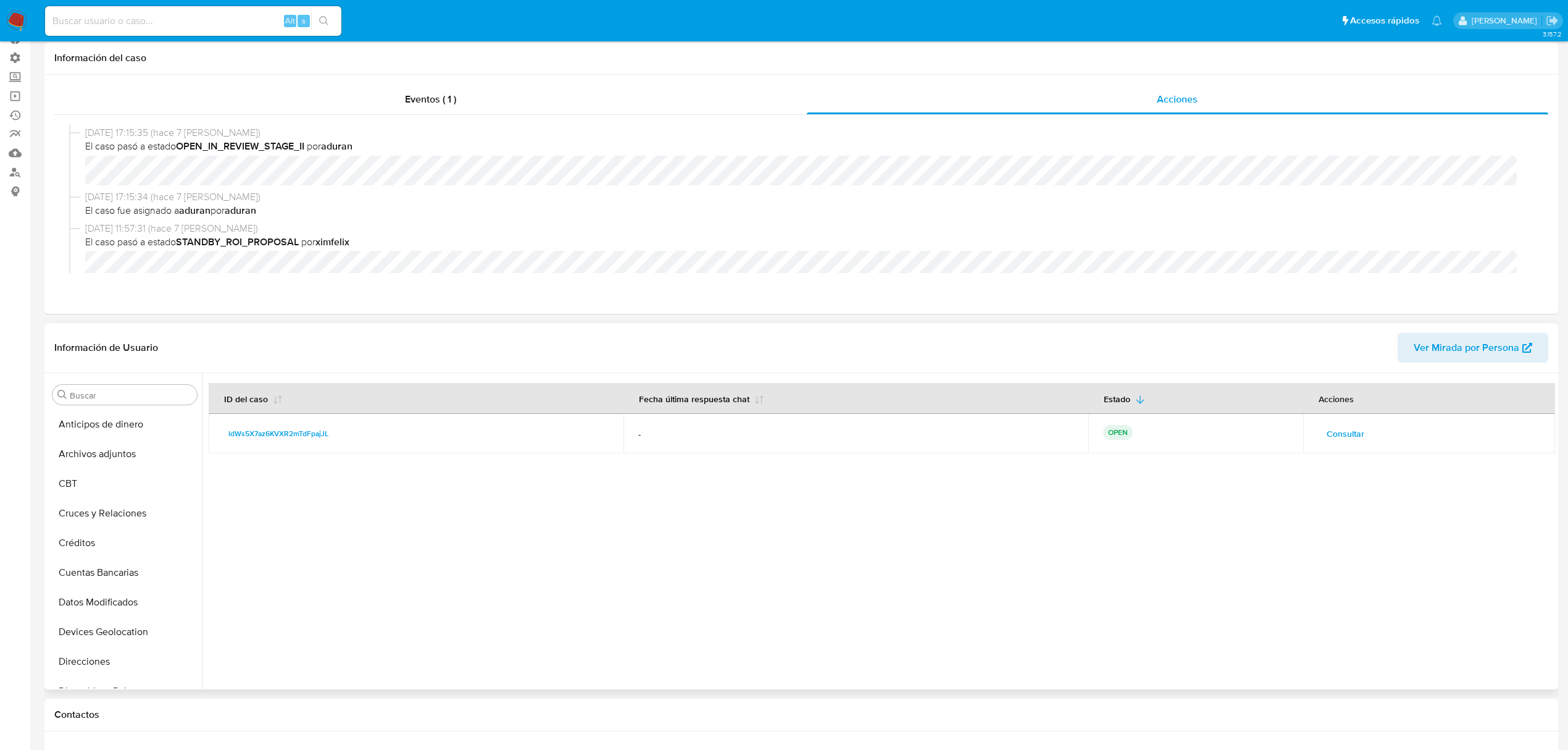
scroll to position [0, 0]
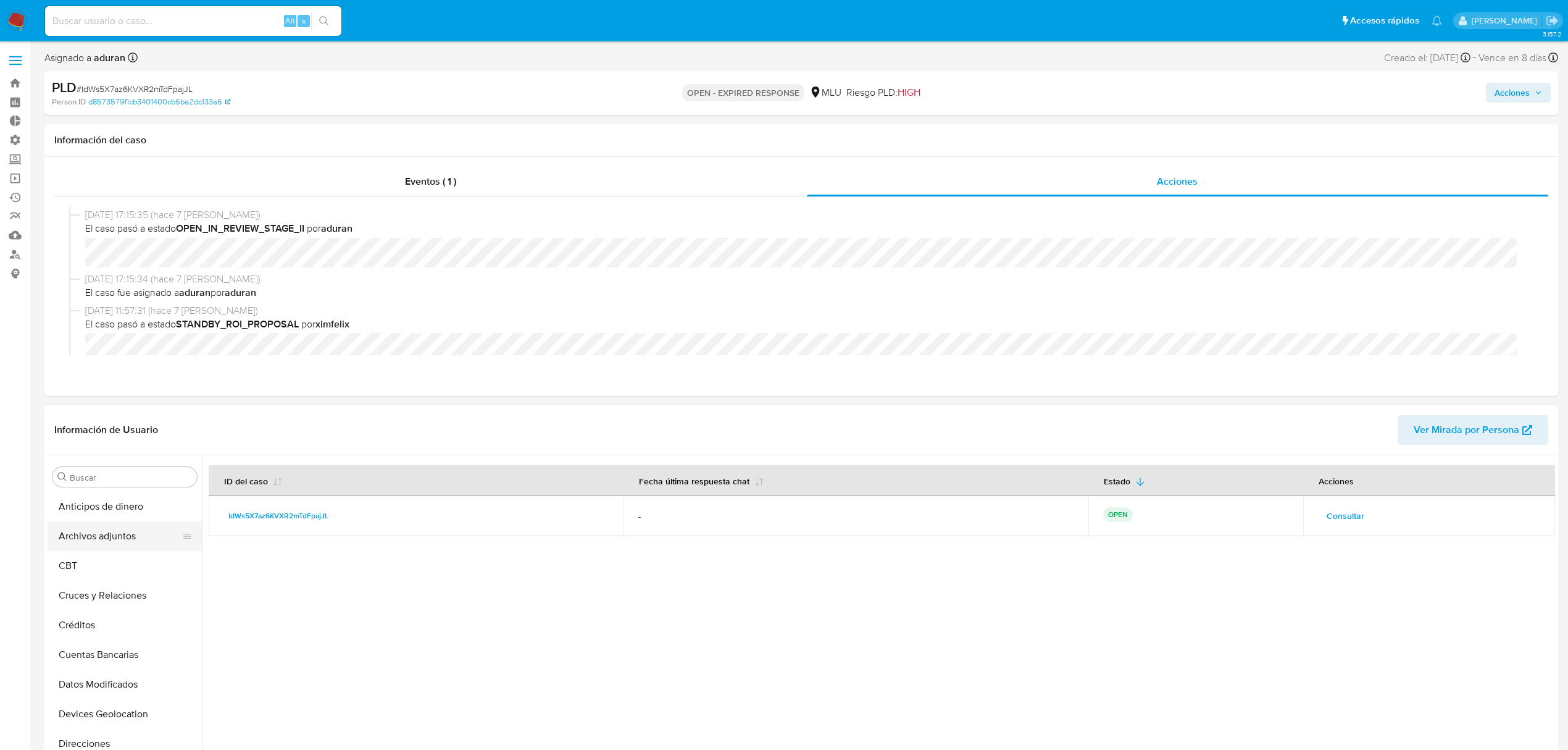
click at [146, 546] on button "Archivos adjuntos" at bounding box center [119, 536] width 145 height 30
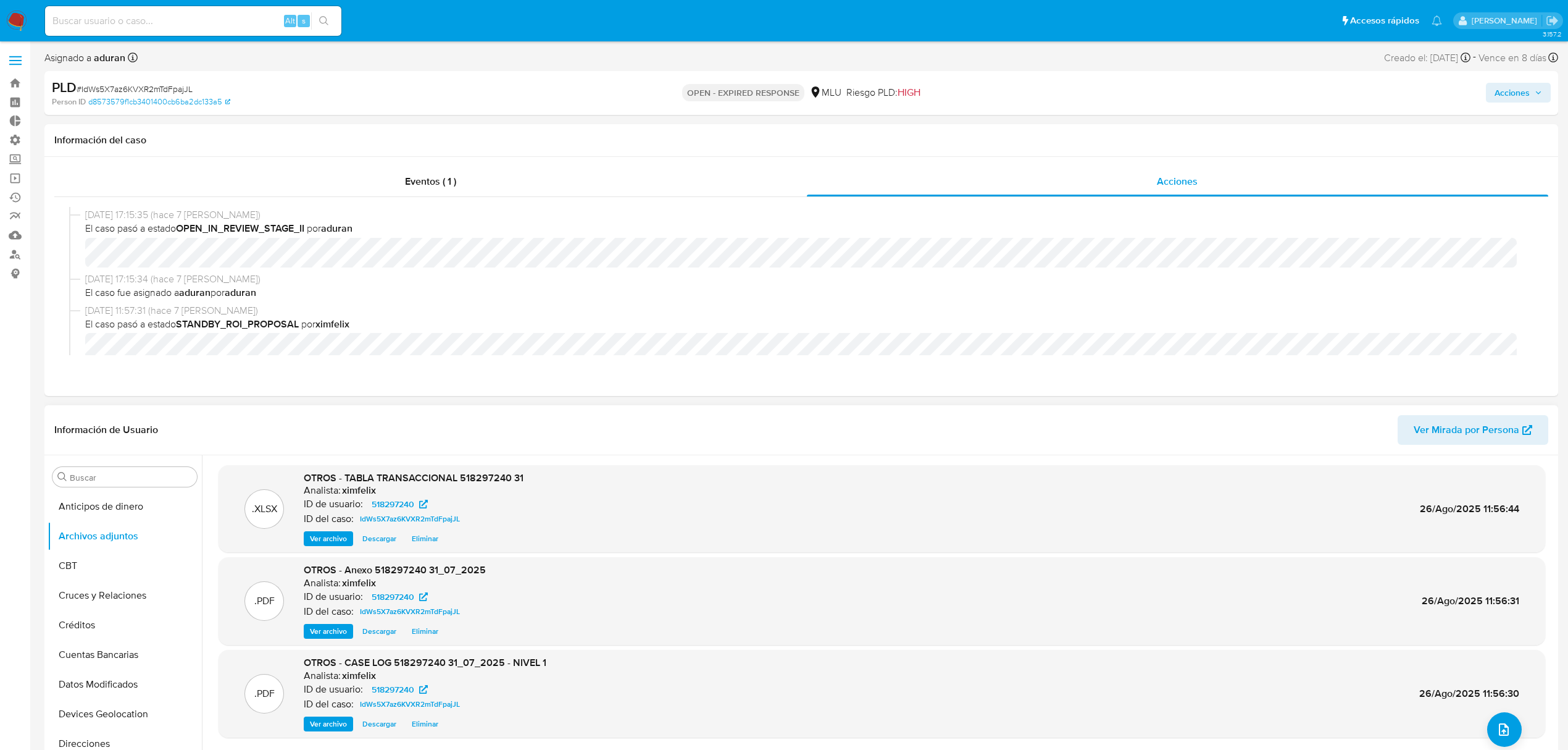
click at [382, 729] on span "Descargar" at bounding box center [379, 723] width 34 height 13
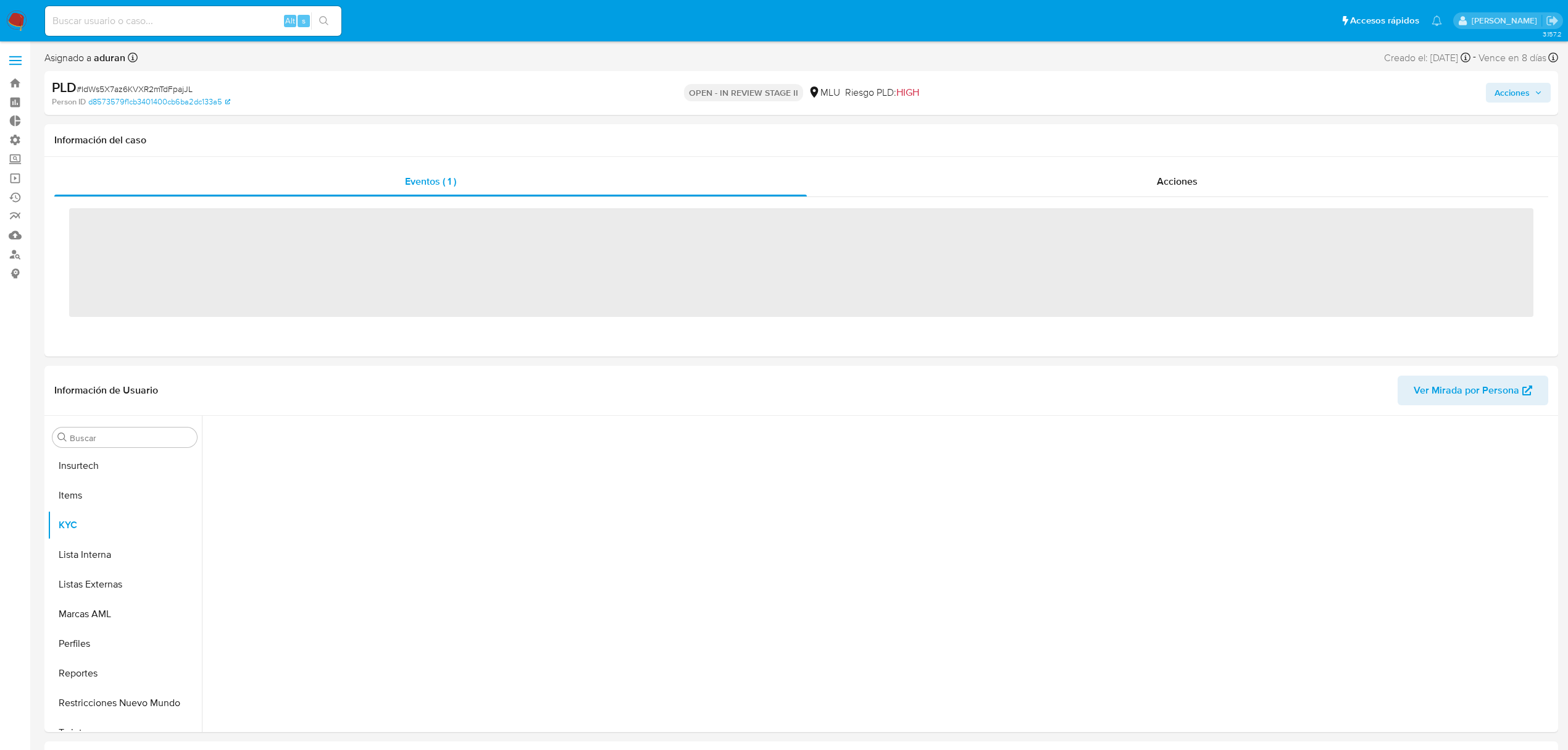
scroll to position [551, 0]
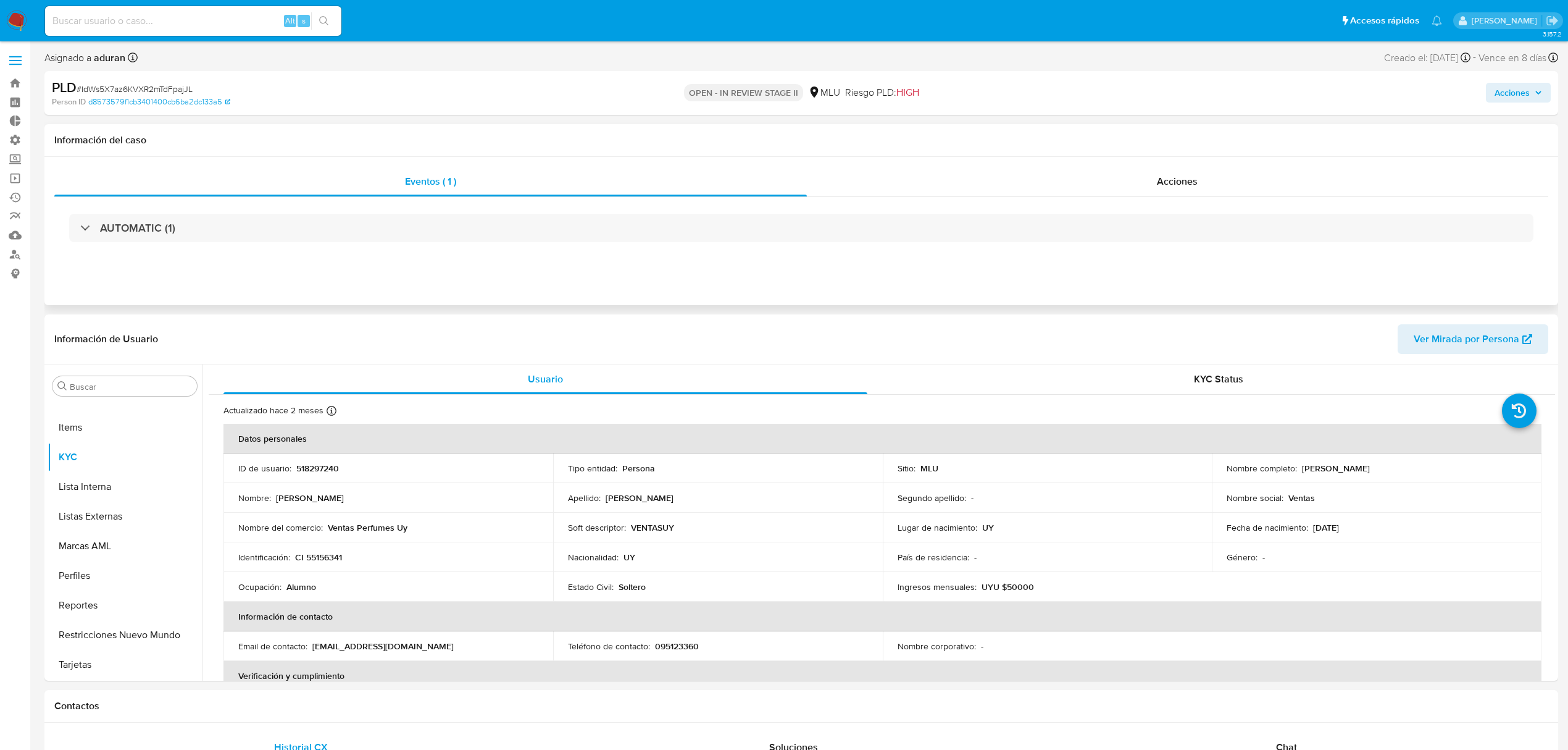
select select "10"
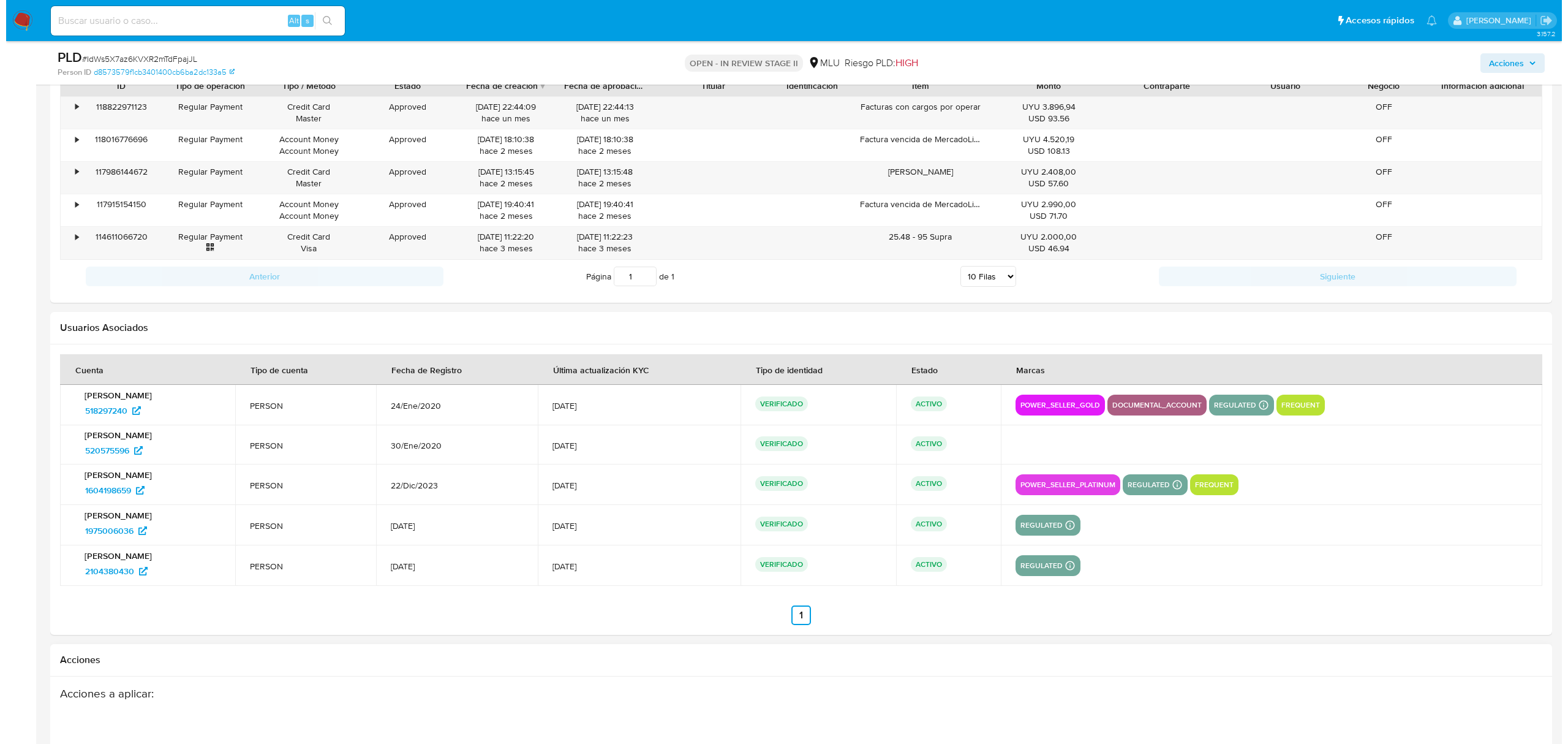
scroll to position [1695, 0]
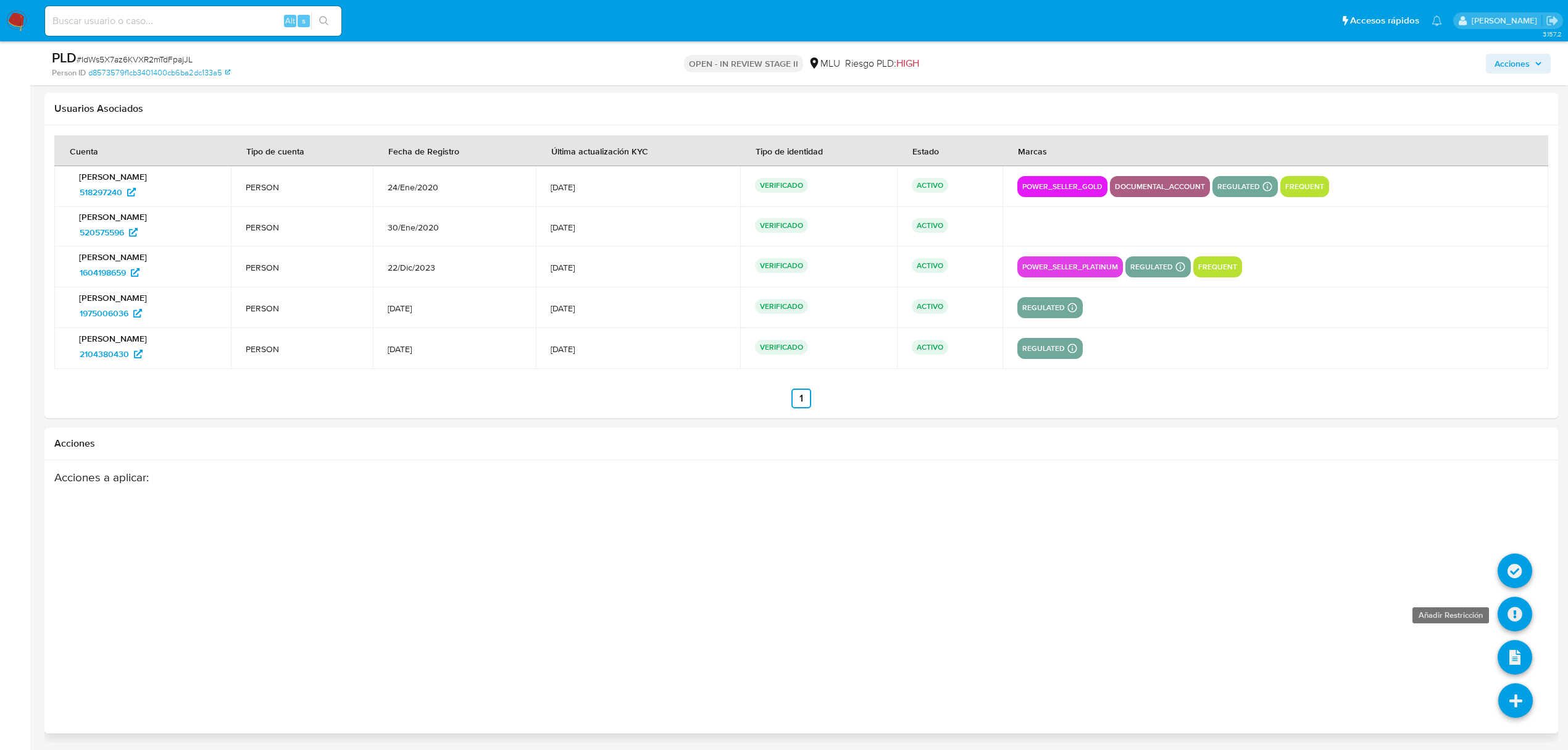
click at [1512, 606] on icon at bounding box center [1515, 613] width 34 height 34
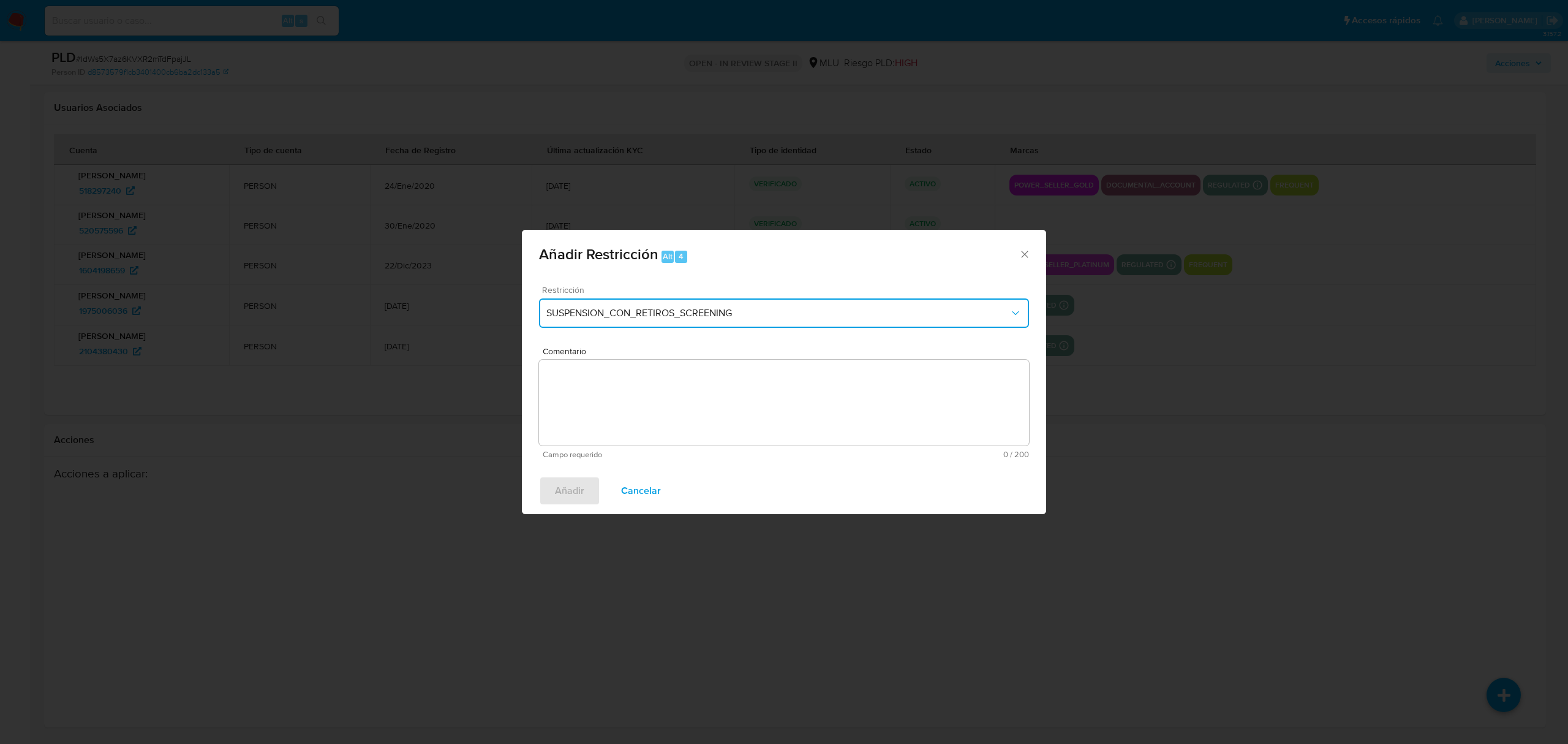
click at [596, 302] on button "SUSPENSION_CON_RETIROS_SCREENING" at bounding box center [783, 313] width 490 height 29
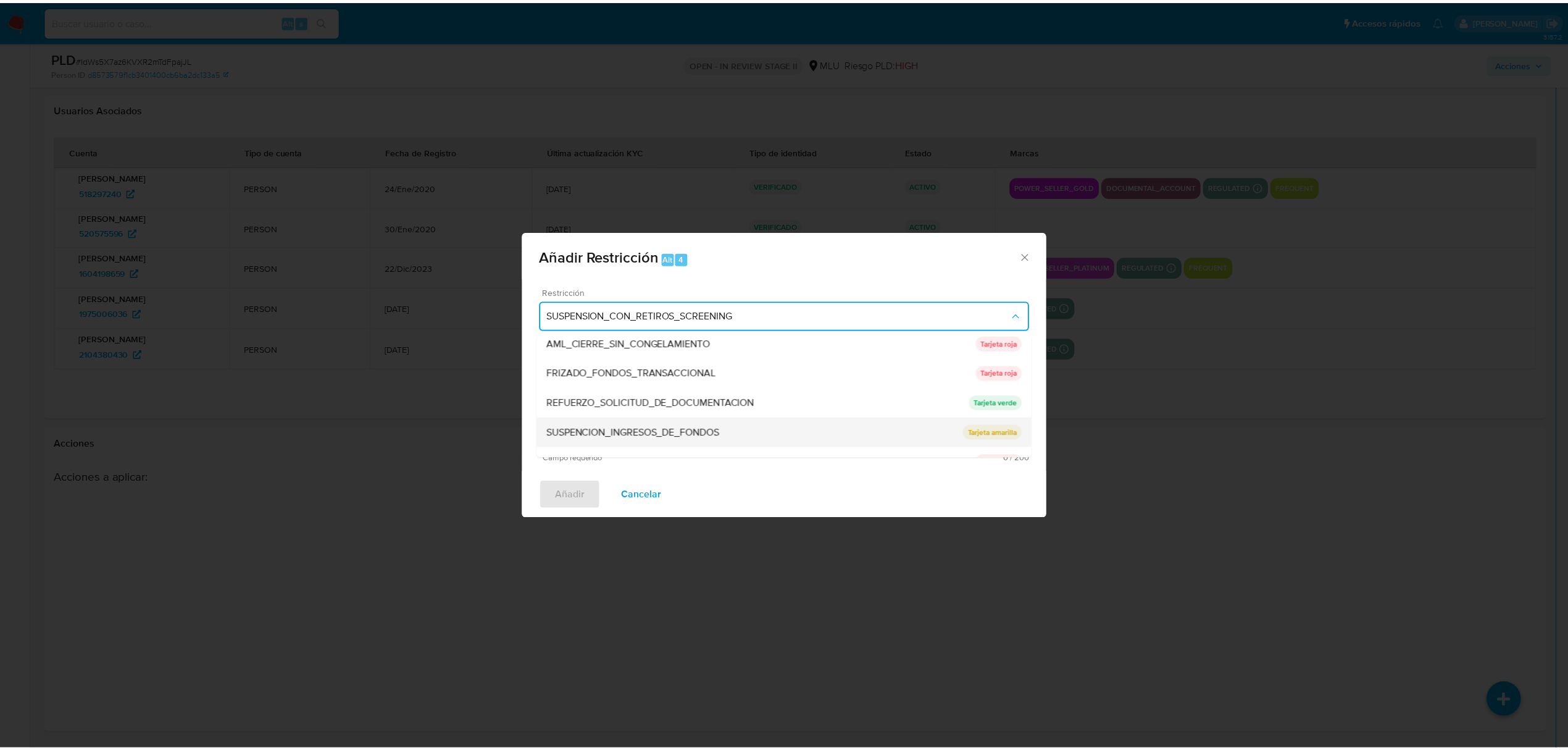
scroll to position [113, 0]
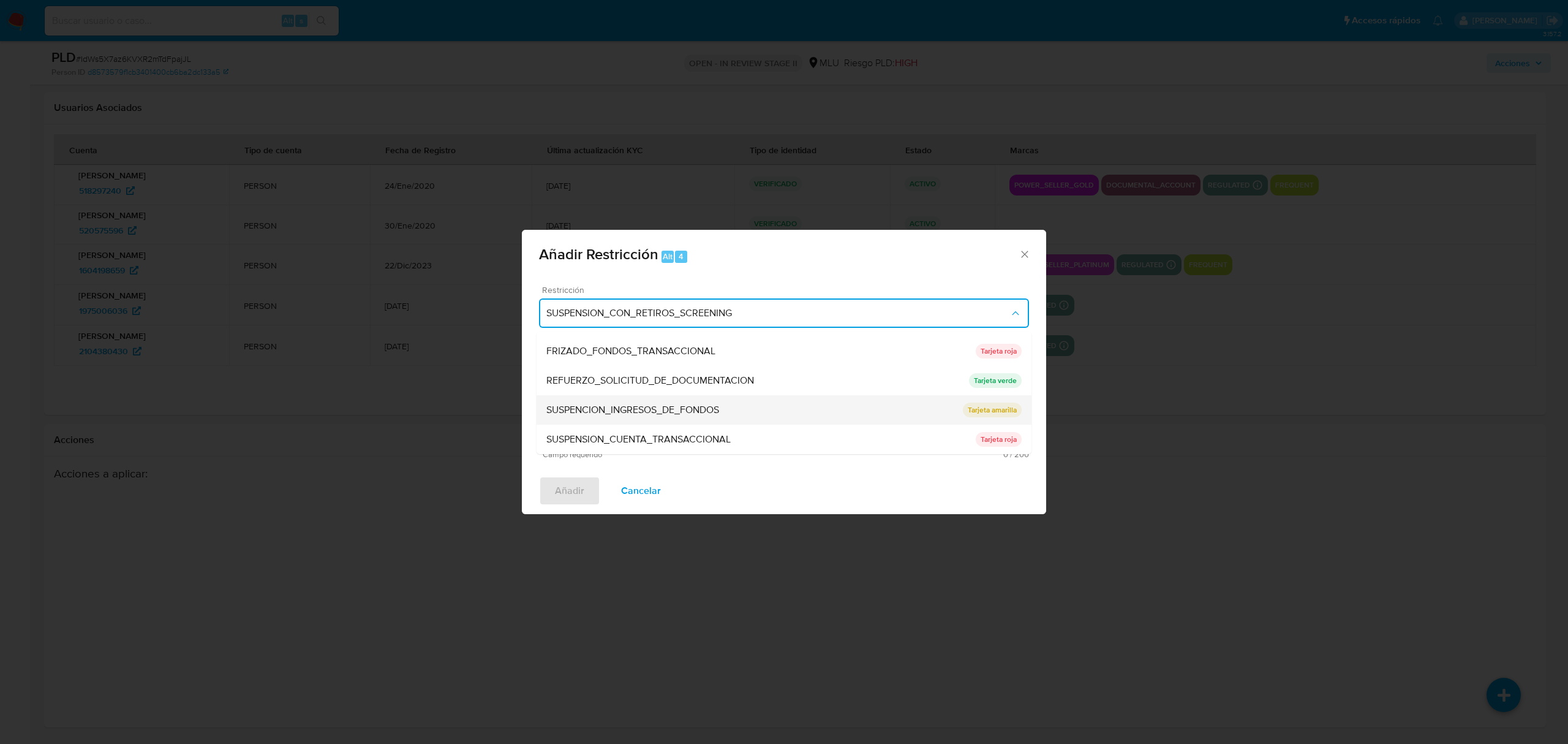
click at [675, 404] on span "SUSPENCION_INGRESOS_DE_FONDOS" at bounding box center [632, 410] width 173 height 13
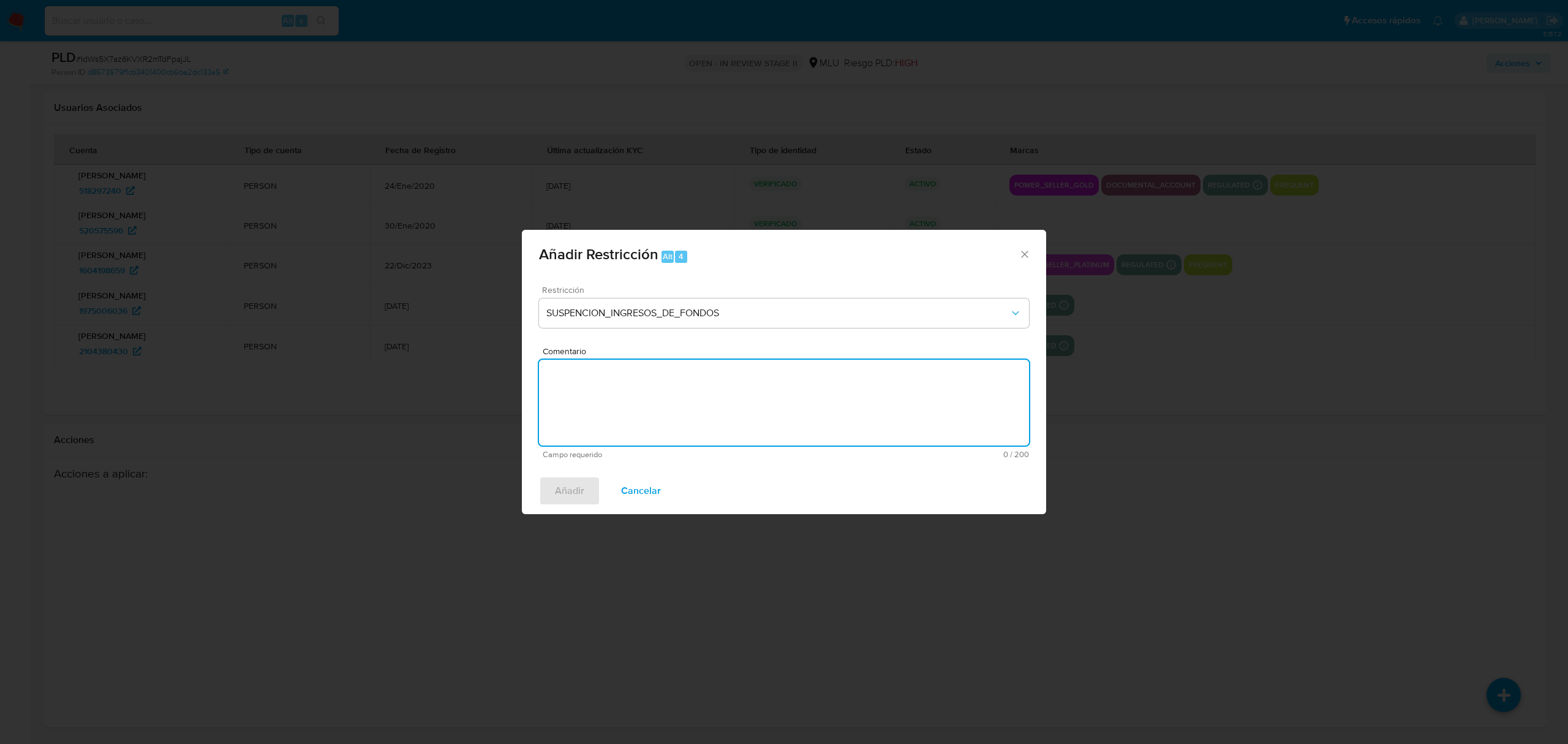
click at [670, 410] on textarea "Comentario" at bounding box center [783, 403] width 490 height 86
type textarea "Se aplica bloqueo por falta de respuesta."
click at [572, 481] on span "Añadir" at bounding box center [570, 491] width 29 height 27
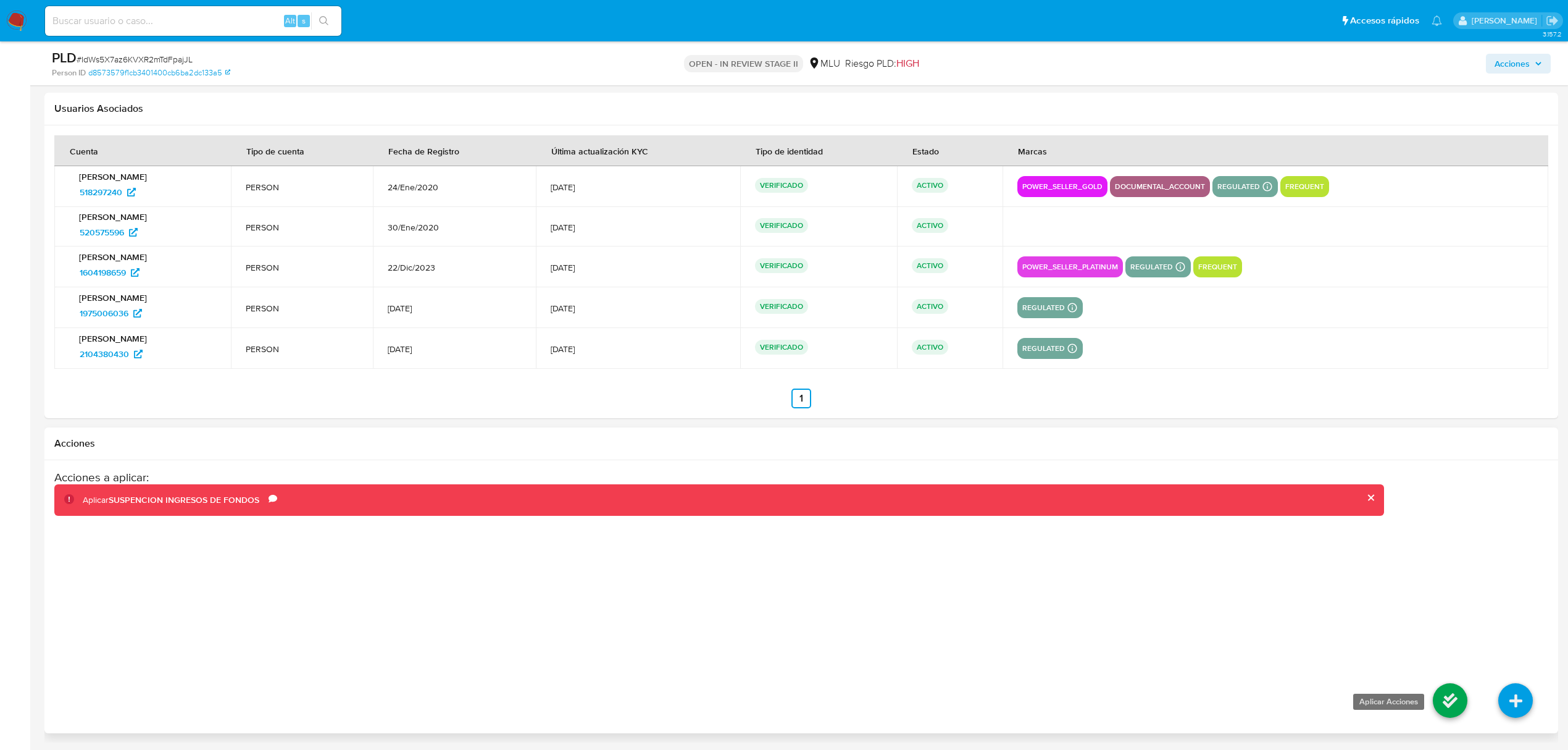
click at [1436, 705] on icon at bounding box center [1450, 700] width 34 height 34
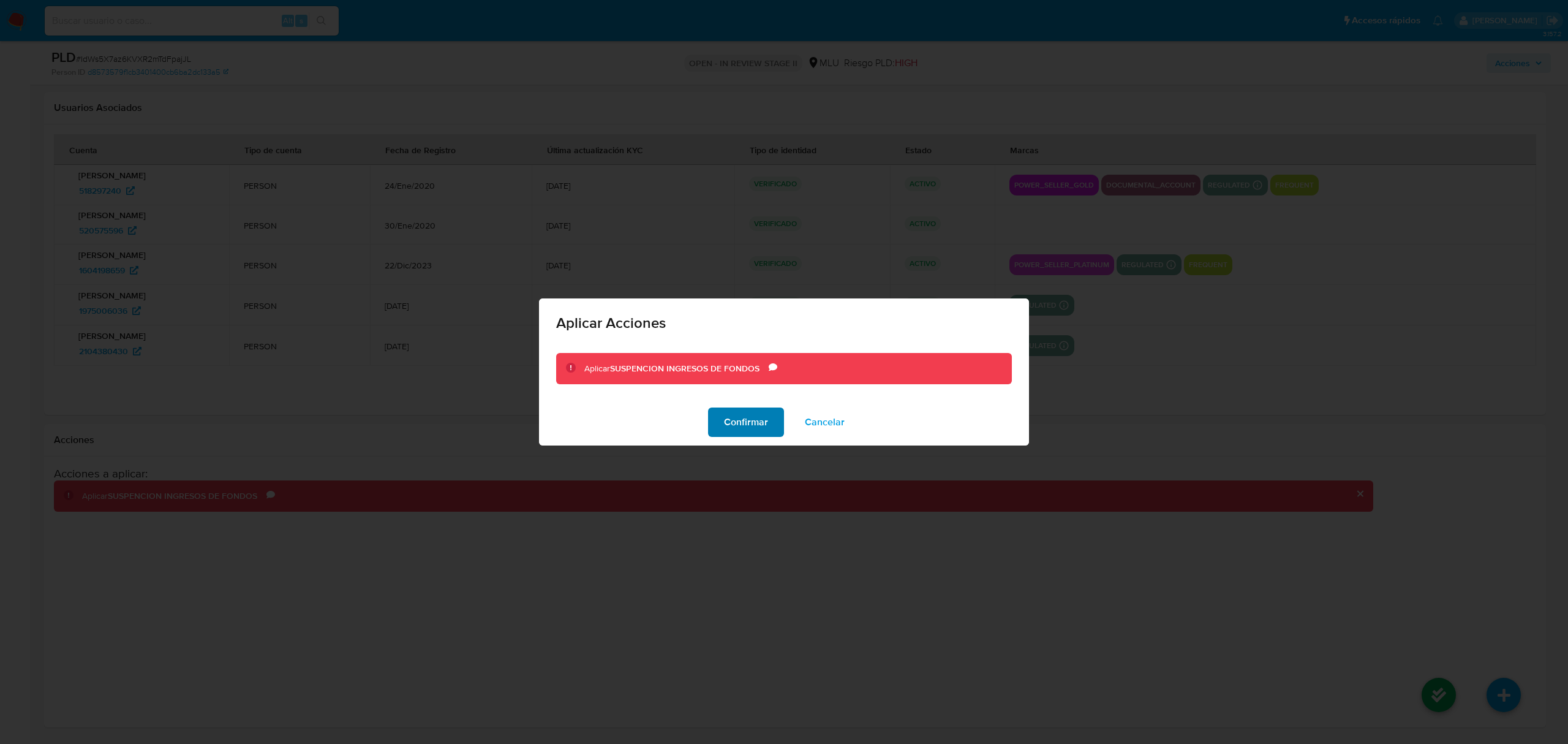
click at [766, 420] on span "Confirmar" at bounding box center [746, 422] width 44 height 27
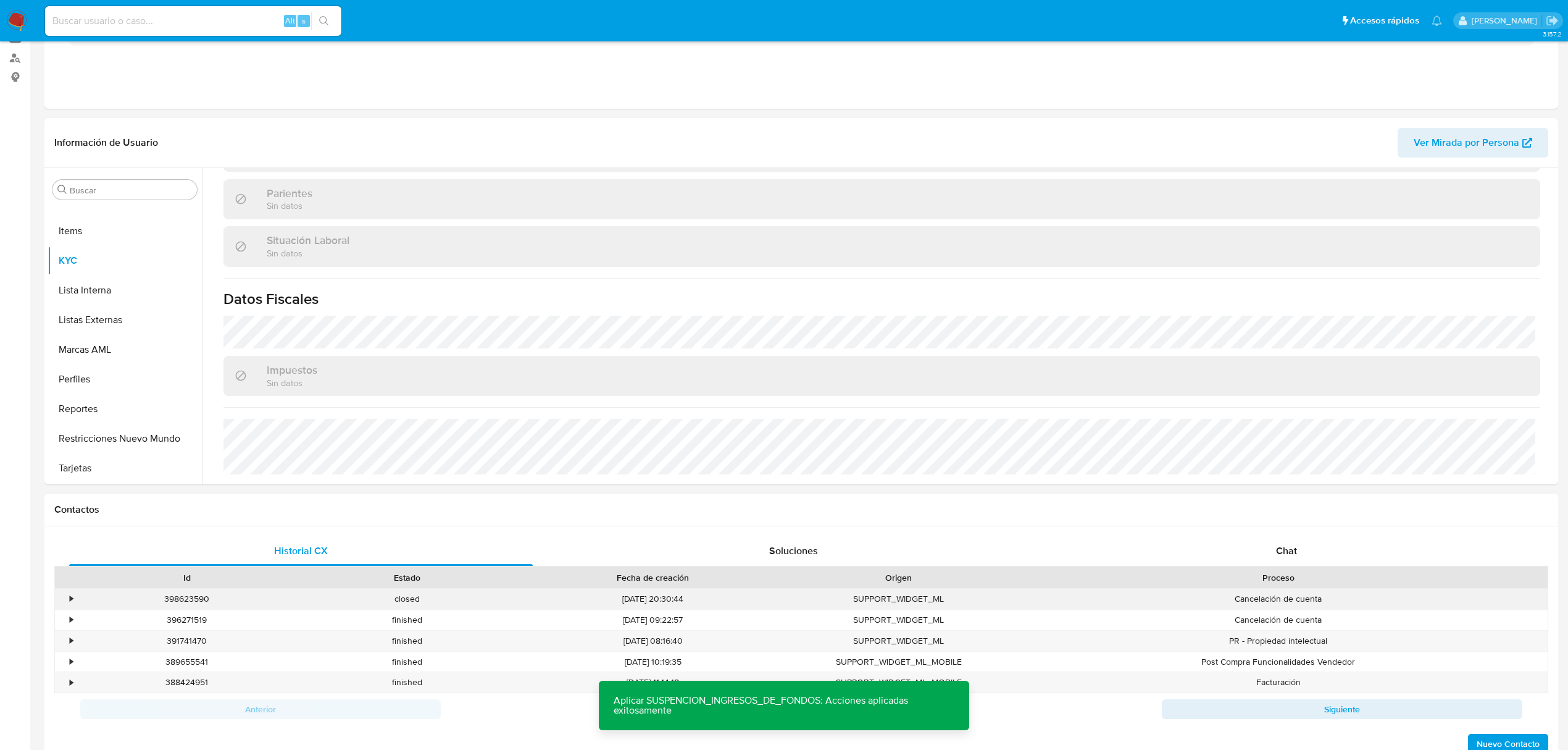
scroll to position [329, 0]
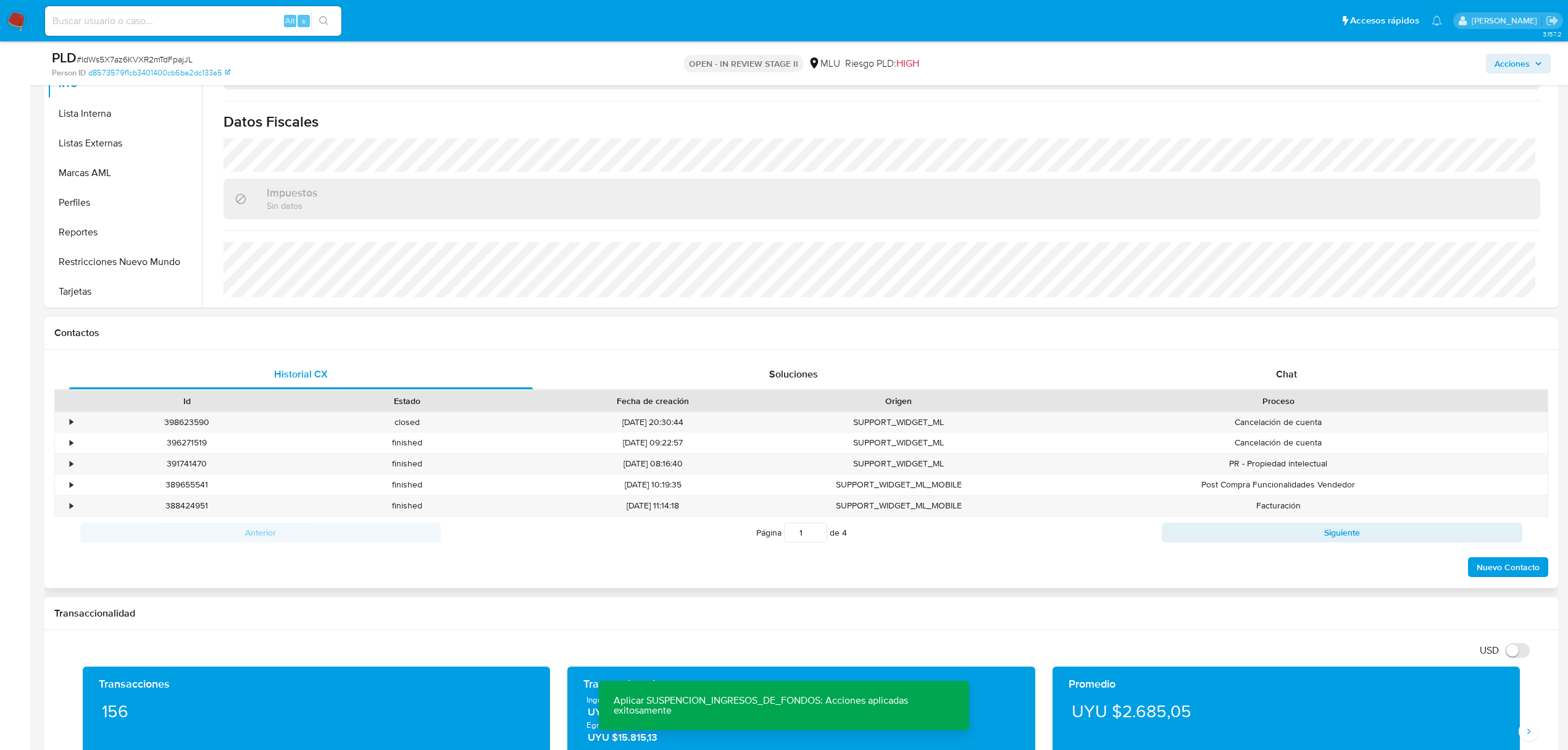
click at [1400, 390] on div "Proceso" at bounding box center [1278, 400] width 539 height 21
click at [1280, 360] on div "Chat" at bounding box center [1287, 375] width 464 height 30
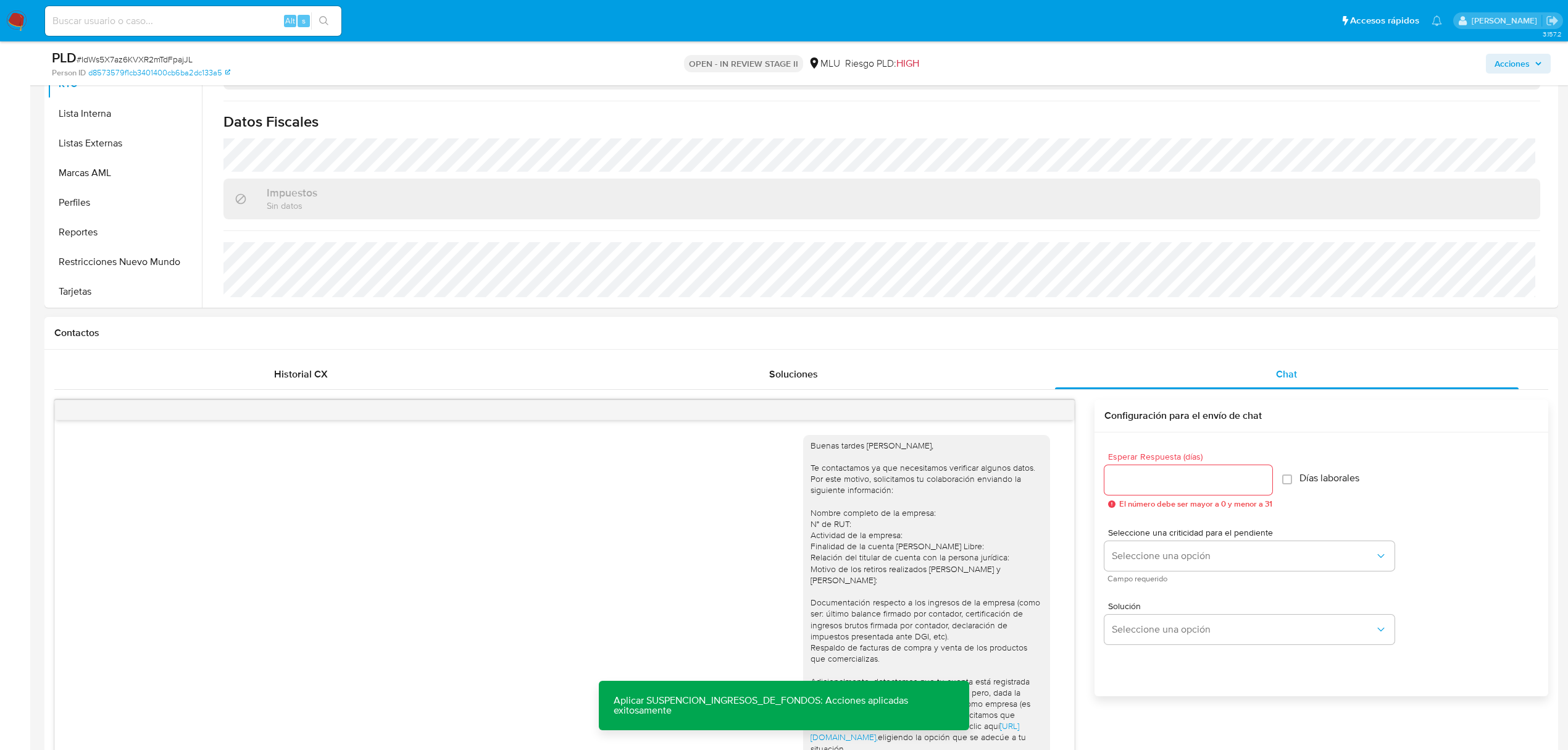
scroll to position [280, 0]
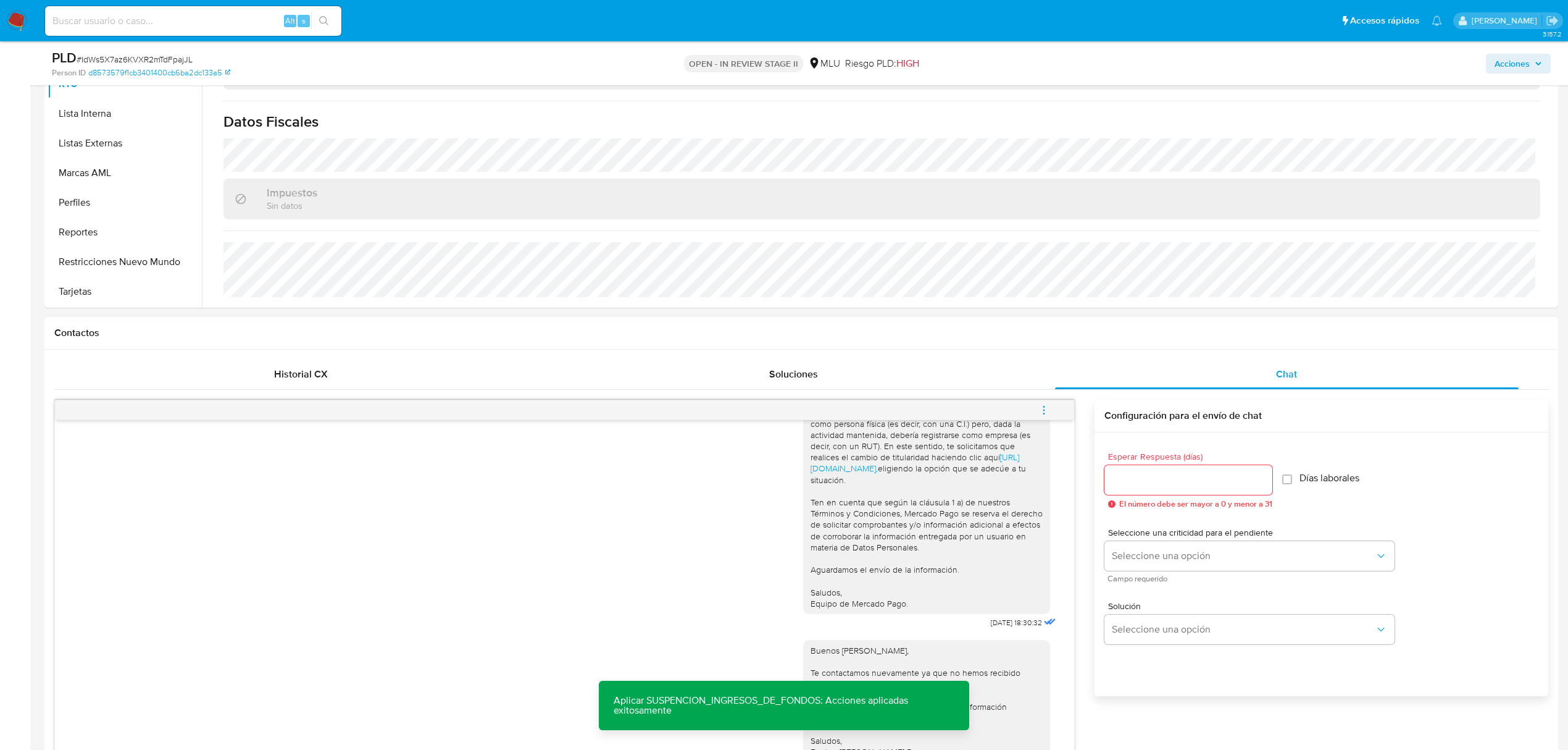
click at [1152, 470] on div at bounding box center [1189, 480] width 168 height 30
click at [1151, 478] on input "Esperar Respuesta (días)" at bounding box center [1189, 480] width 168 height 16
type input "2"
click at [1332, 448] on div "Esperar Respuesta (días) 2 El número debe ser mayor a 0 y menor a 31 Días labor…" at bounding box center [1322, 480] width 434 height 76
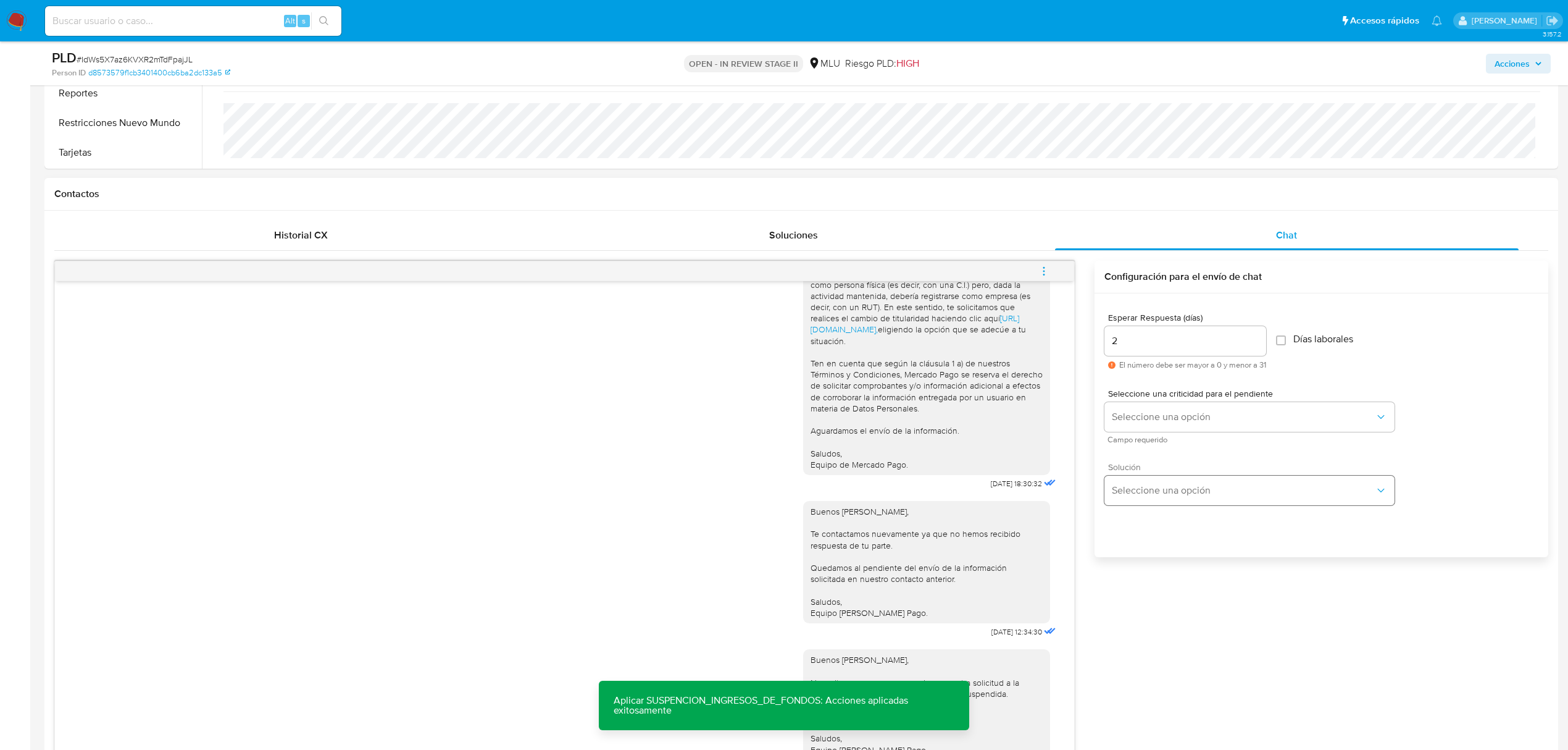
scroll to position [494, 0]
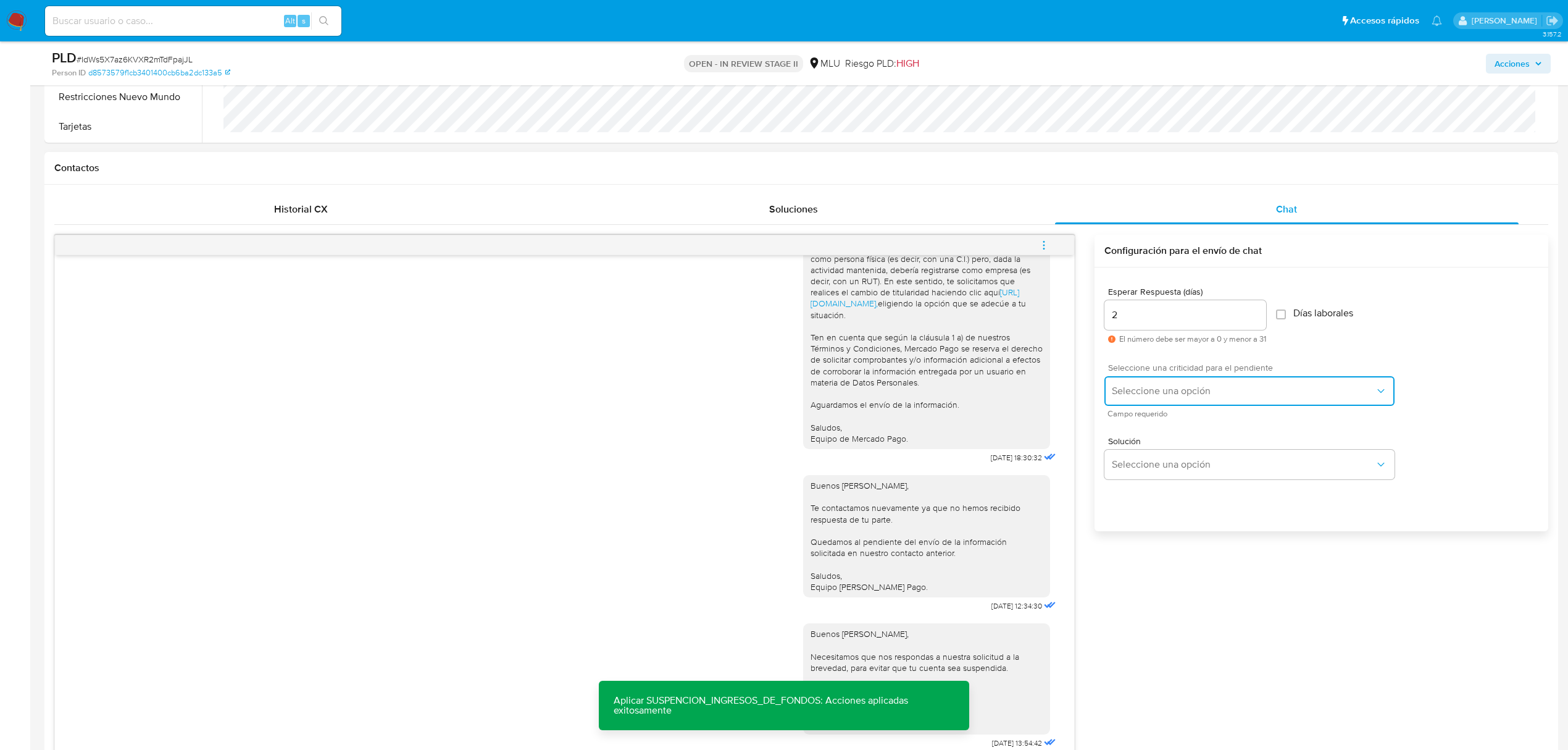
click at [1166, 377] on button "Seleccione una opción" at bounding box center [1250, 391] width 290 height 30
click at [1147, 411] on div "HIGH" at bounding box center [1247, 416] width 270 height 25
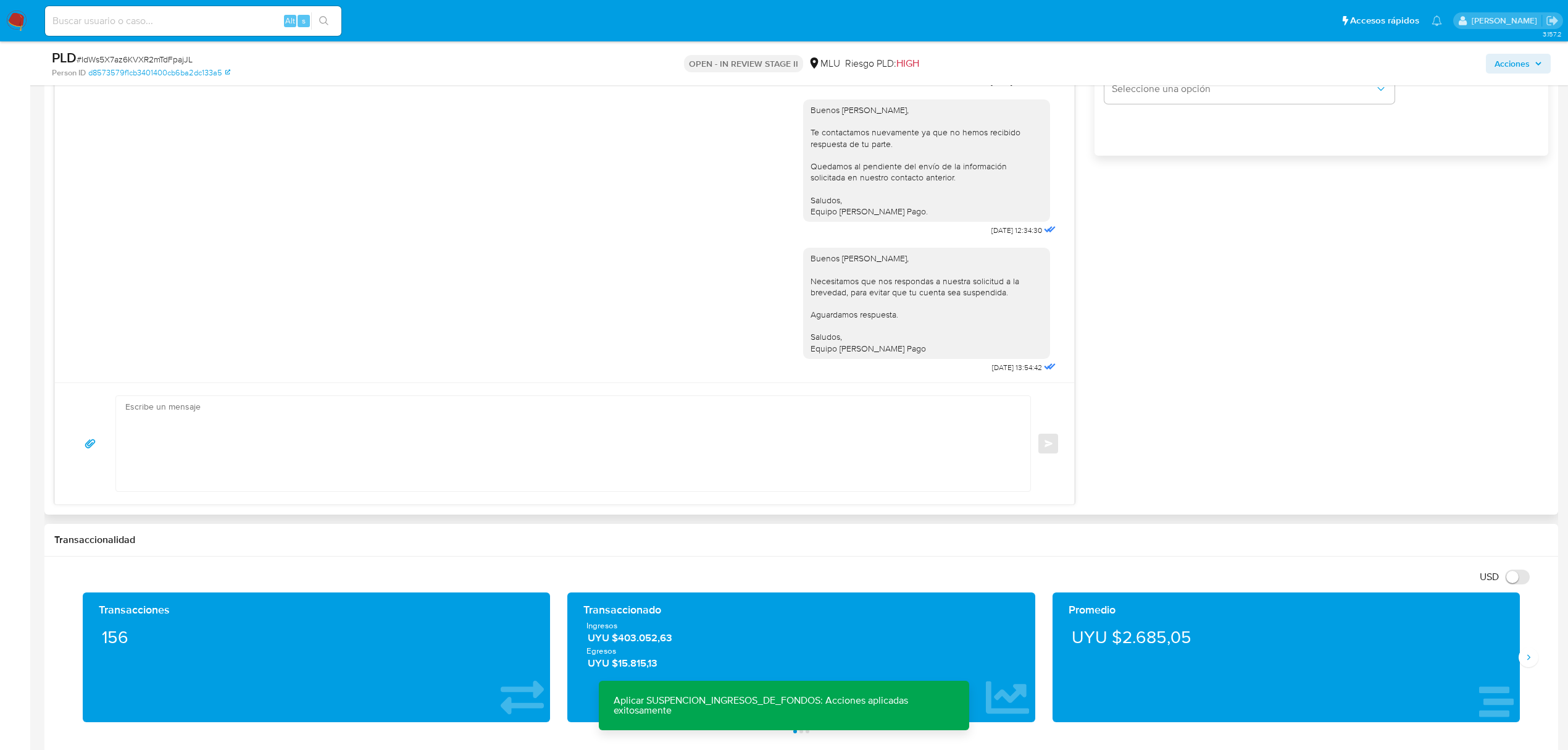
scroll to position [905, 0]
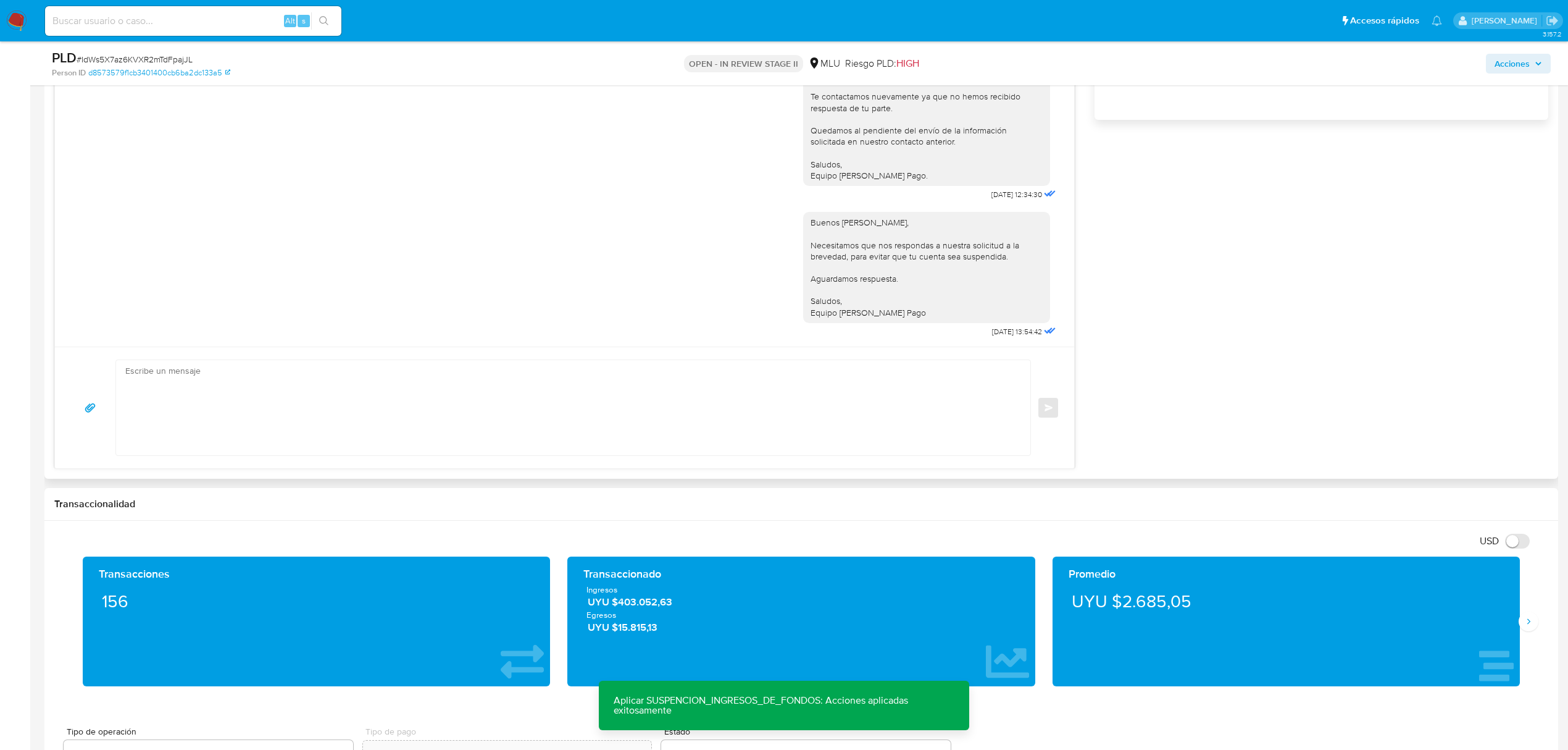
click at [534, 433] on textarea at bounding box center [570, 407] width 890 height 95
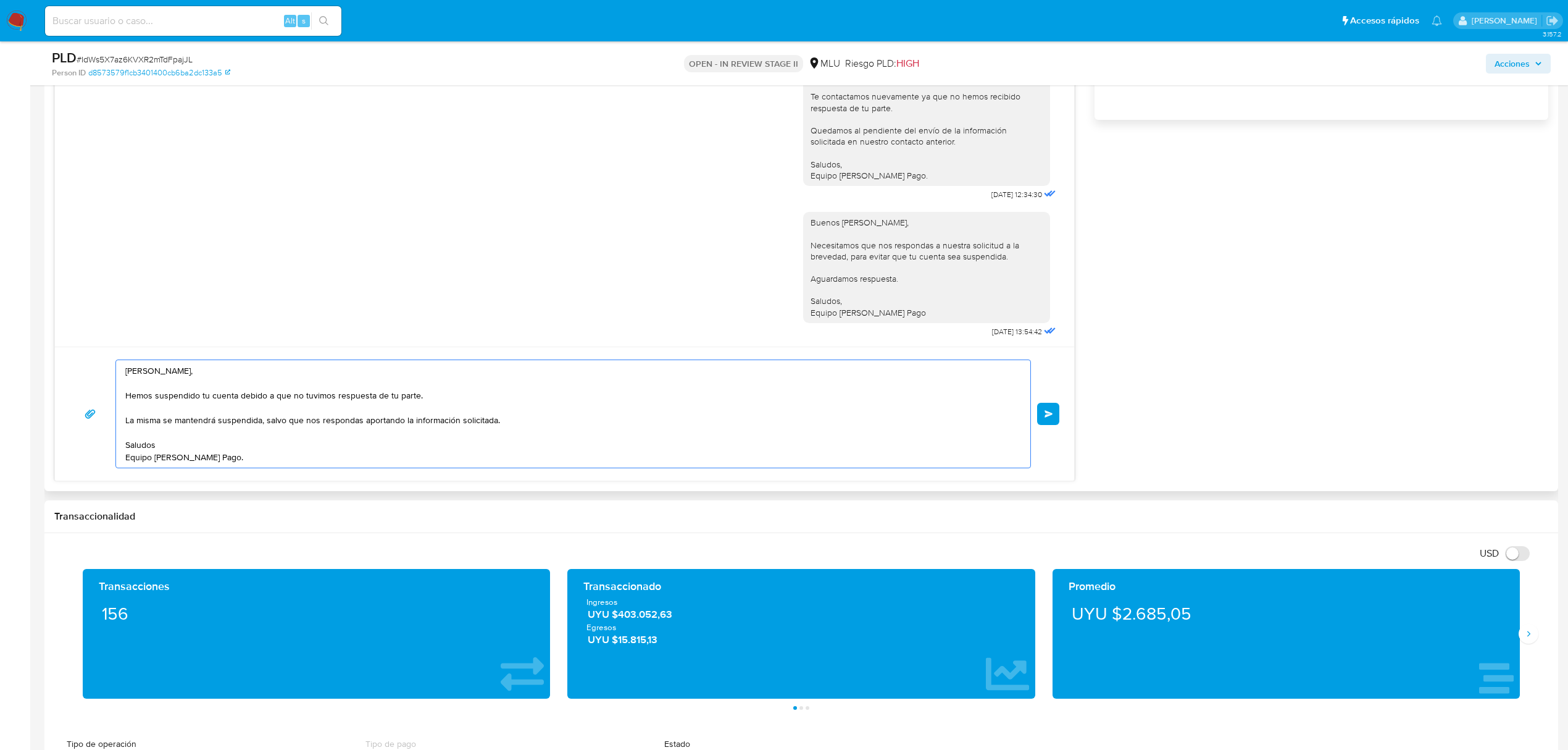
click at [377, 410] on textarea "Estimado Nicolás, Hemos suspendido tu cuenta debido a que no tuvimos respuesta …" at bounding box center [570, 413] width 890 height 107
click at [298, 419] on textarea "Estimado Nicolás, Hemos suspendido tu cuenta debido a que no tuvimos respuesta …" at bounding box center [570, 413] width 890 height 107
click at [267, 423] on textarea "Estimado Nicolás, Hemos suspendido tu cuenta debido a que no tuvimos respuesta …" at bounding box center [570, 413] width 890 height 107
drag, startPoint x: 262, startPoint y: 423, endPoint x: 349, endPoint y: 423, distance: 87.0
click at [267, 423] on textarea "Estimado Nicolás, Hemos suspendido tu cuenta debido a que no tuvimos respuesta …" at bounding box center [570, 413] width 890 height 107
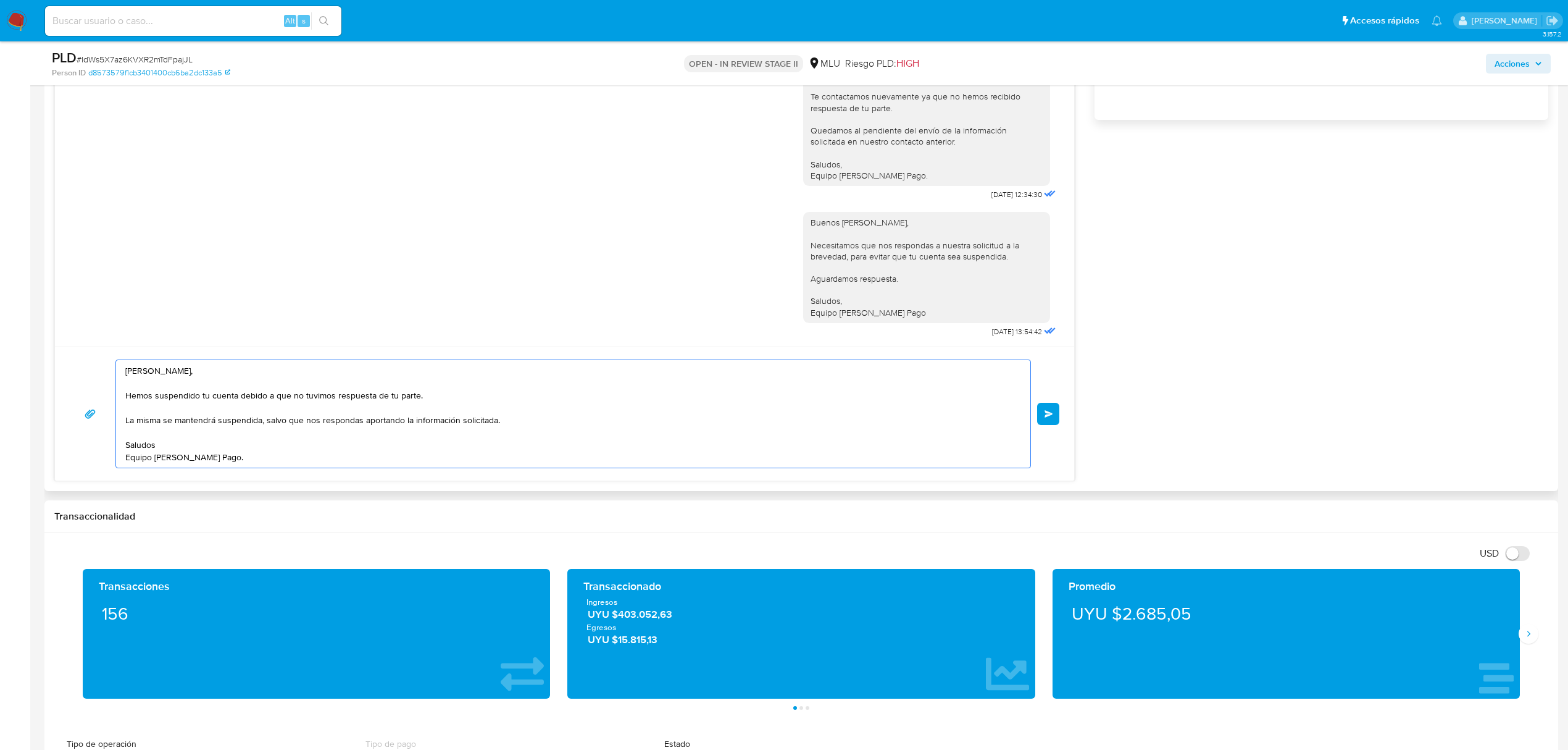
click at [349, 423] on textarea "Estimado Nicolás, Hemos suspendido tu cuenta debido a que no tuvimos respuesta …" at bounding box center [570, 413] width 890 height 107
click at [311, 423] on textarea "Estimado Nicolás, Hemos suspendido tu cuenta debido a que no tuvimos respuesta …" at bounding box center [570, 413] width 890 height 107
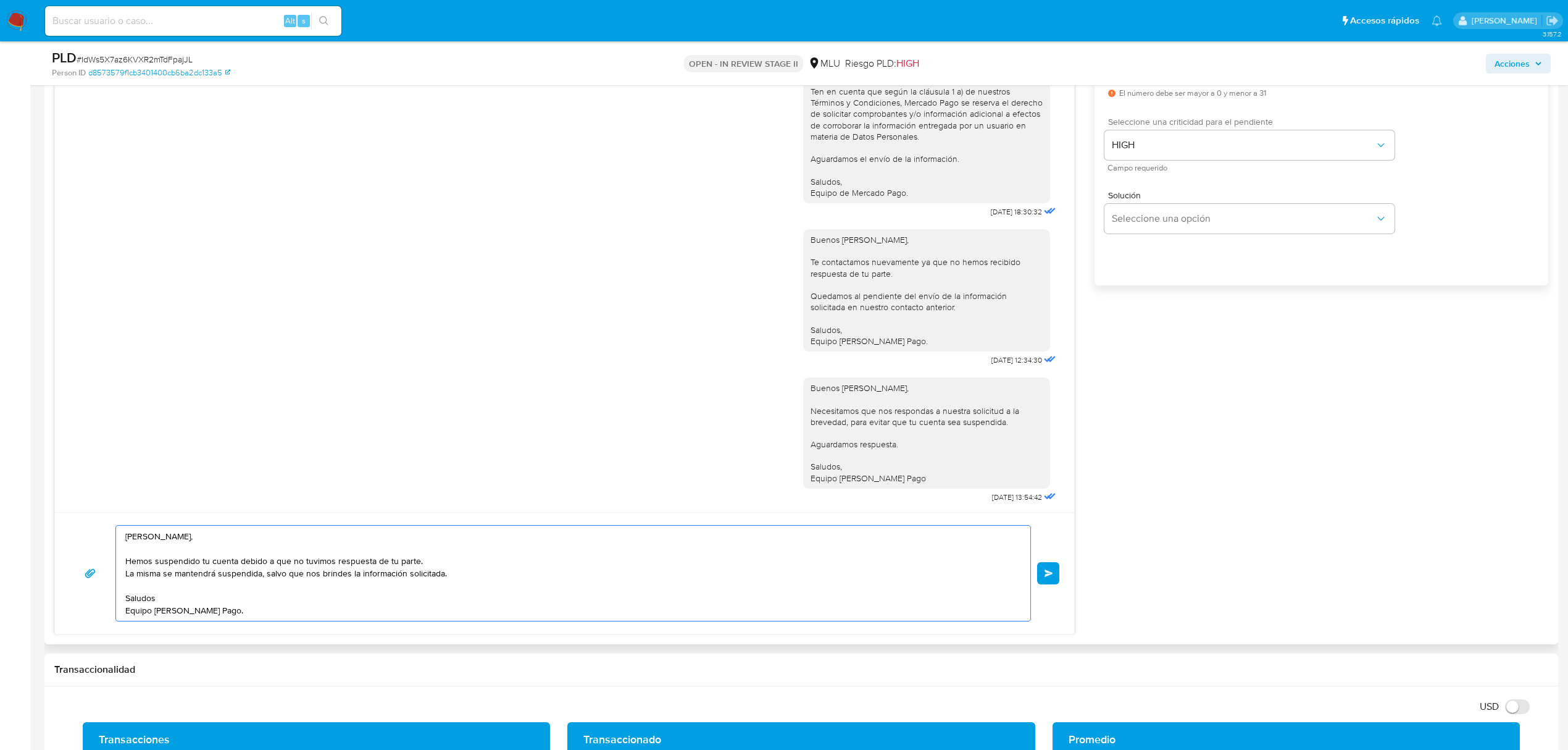
scroll to position [658, 0]
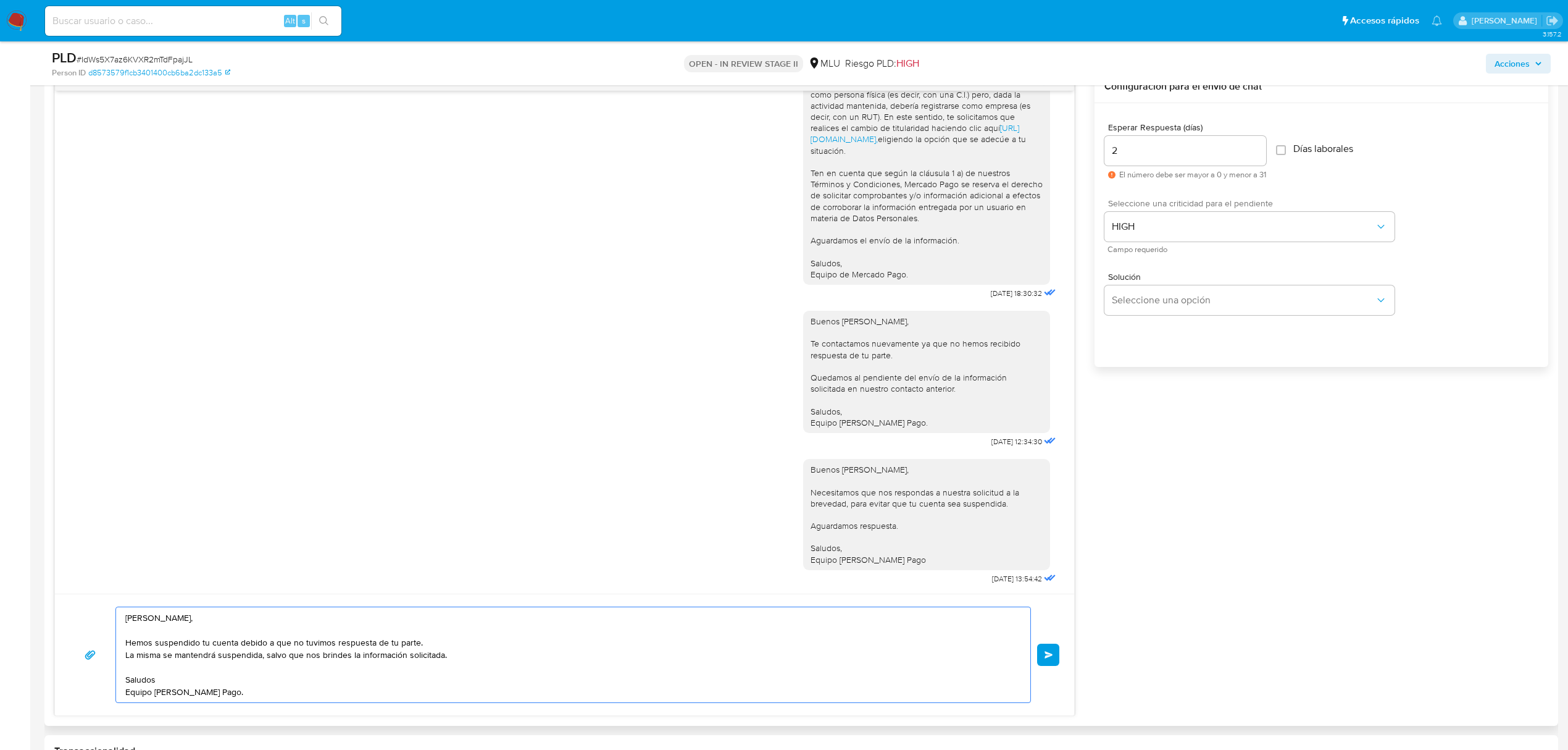
click at [290, 695] on textarea "Estimado Nicolás, Hemos suspendido tu cuenta debido a que no tuvimos respuesta …" at bounding box center [570, 654] width 890 height 95
type textarea "Estimado Nicolás, Hemos suspendido tu cuenta debido a que no tuvimos respuesta …"
click at [1051, 658] on span "Enviar" at bounding box center [1049, 654] width 9 height 8
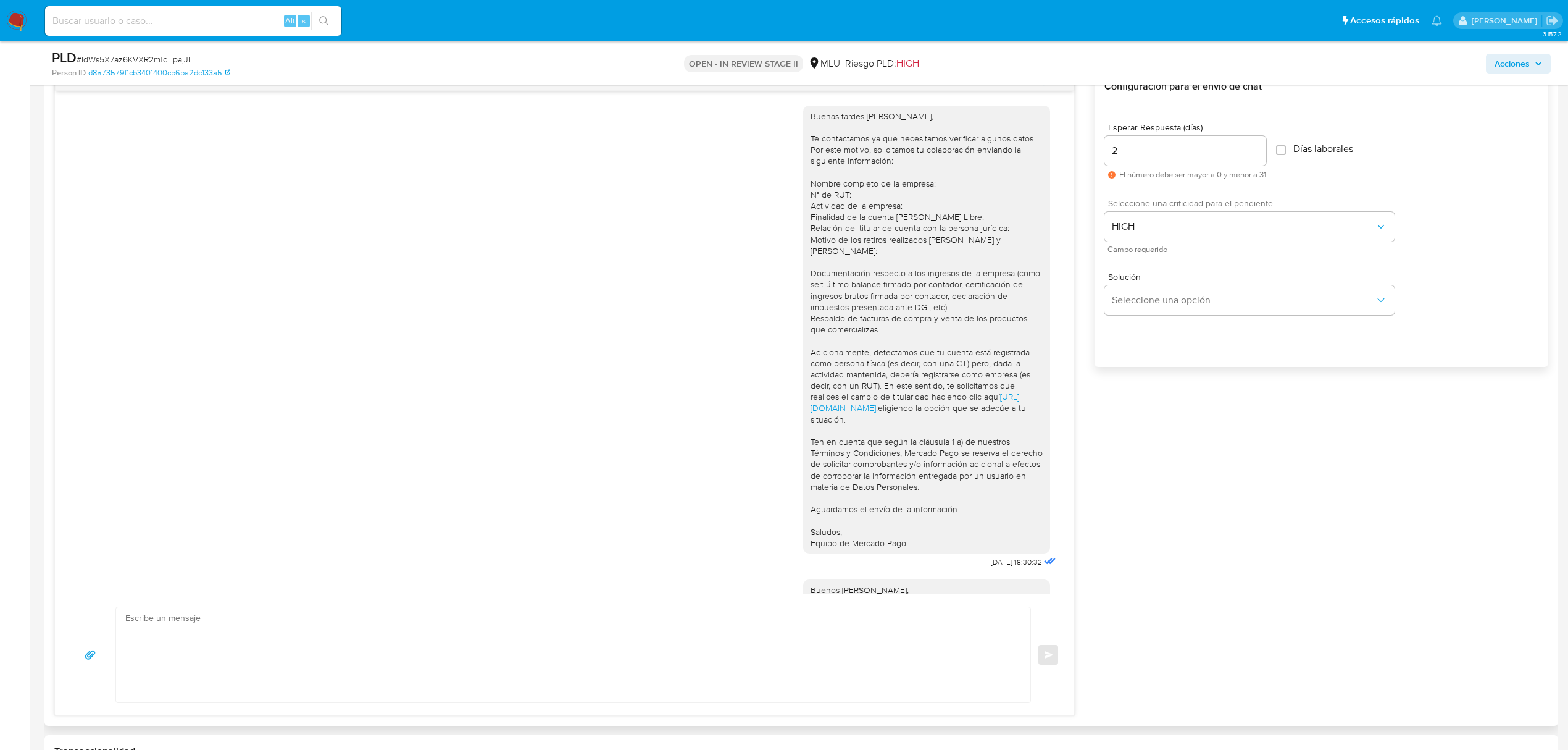
scroll to position [411, 0]
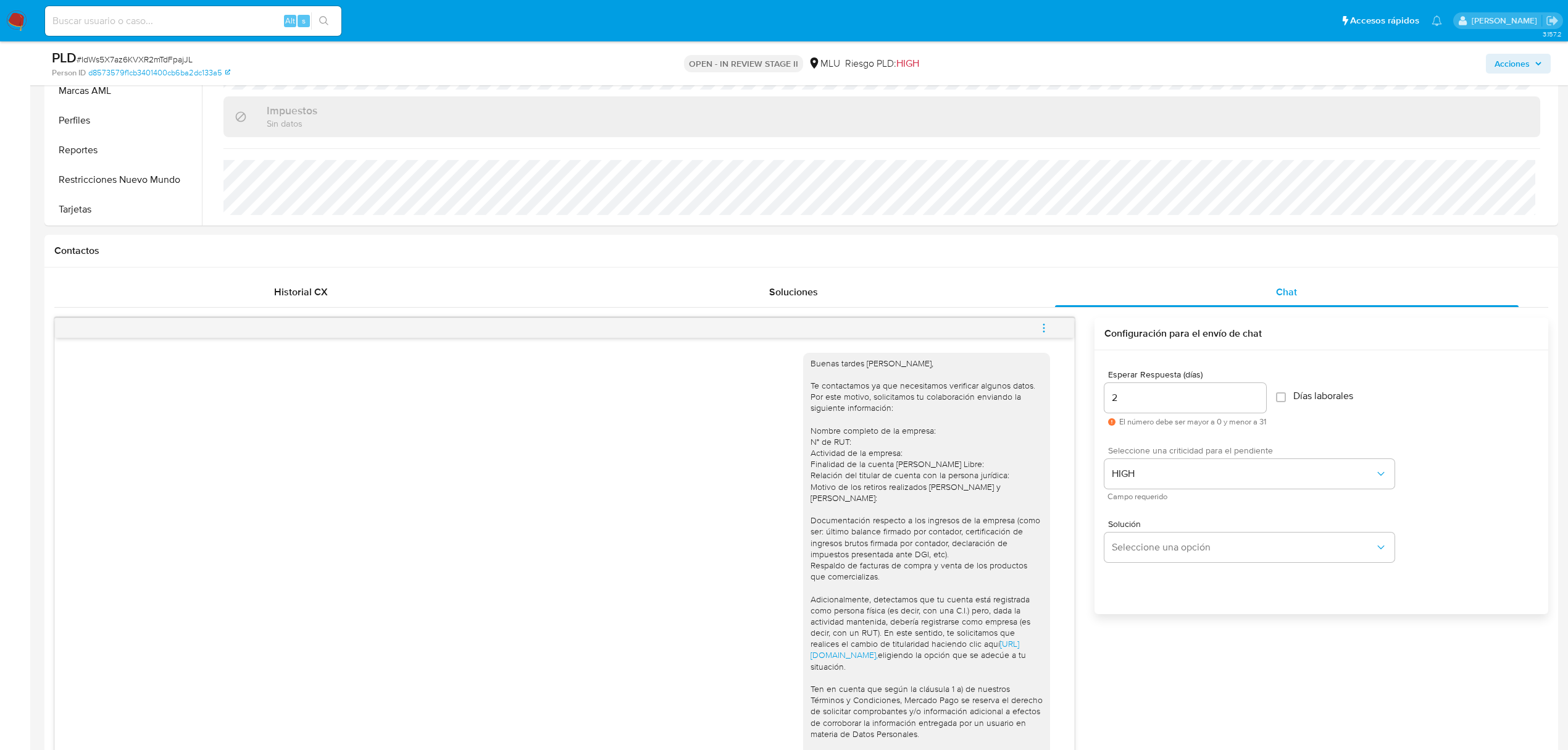
click at [8, 16] on img at bounding box center [16, 21] width 21 height 21
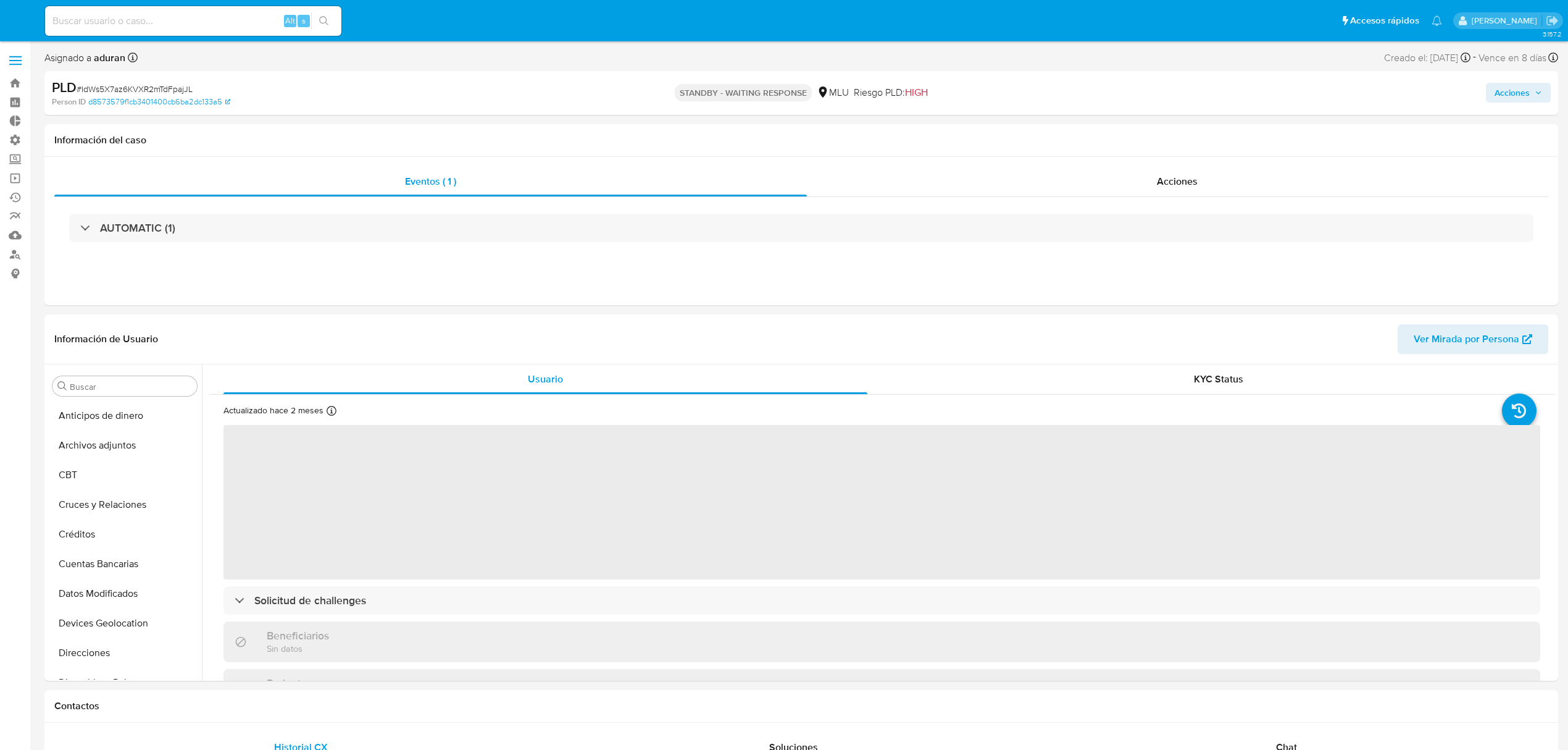
select select "10"
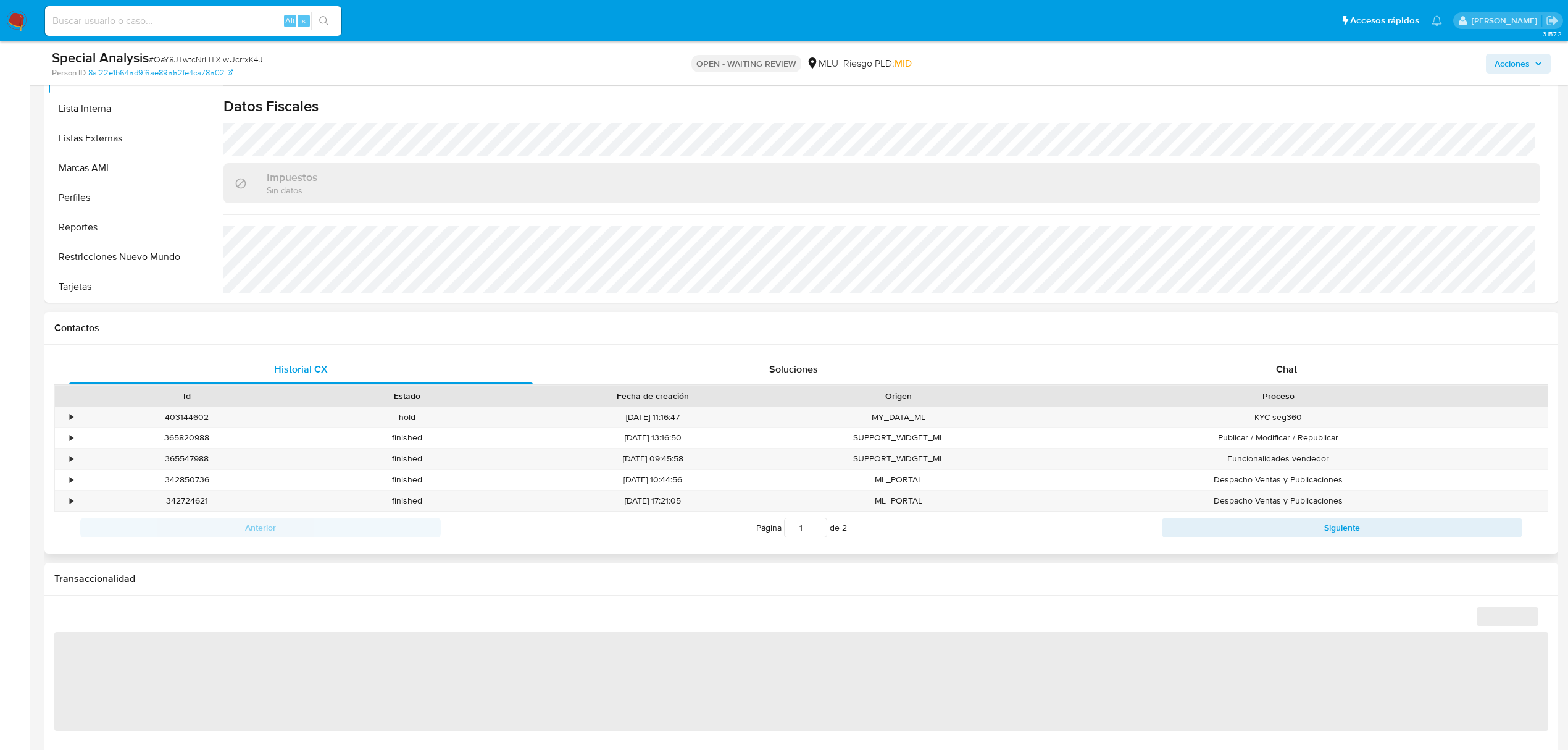
scroll to position [411, 0]
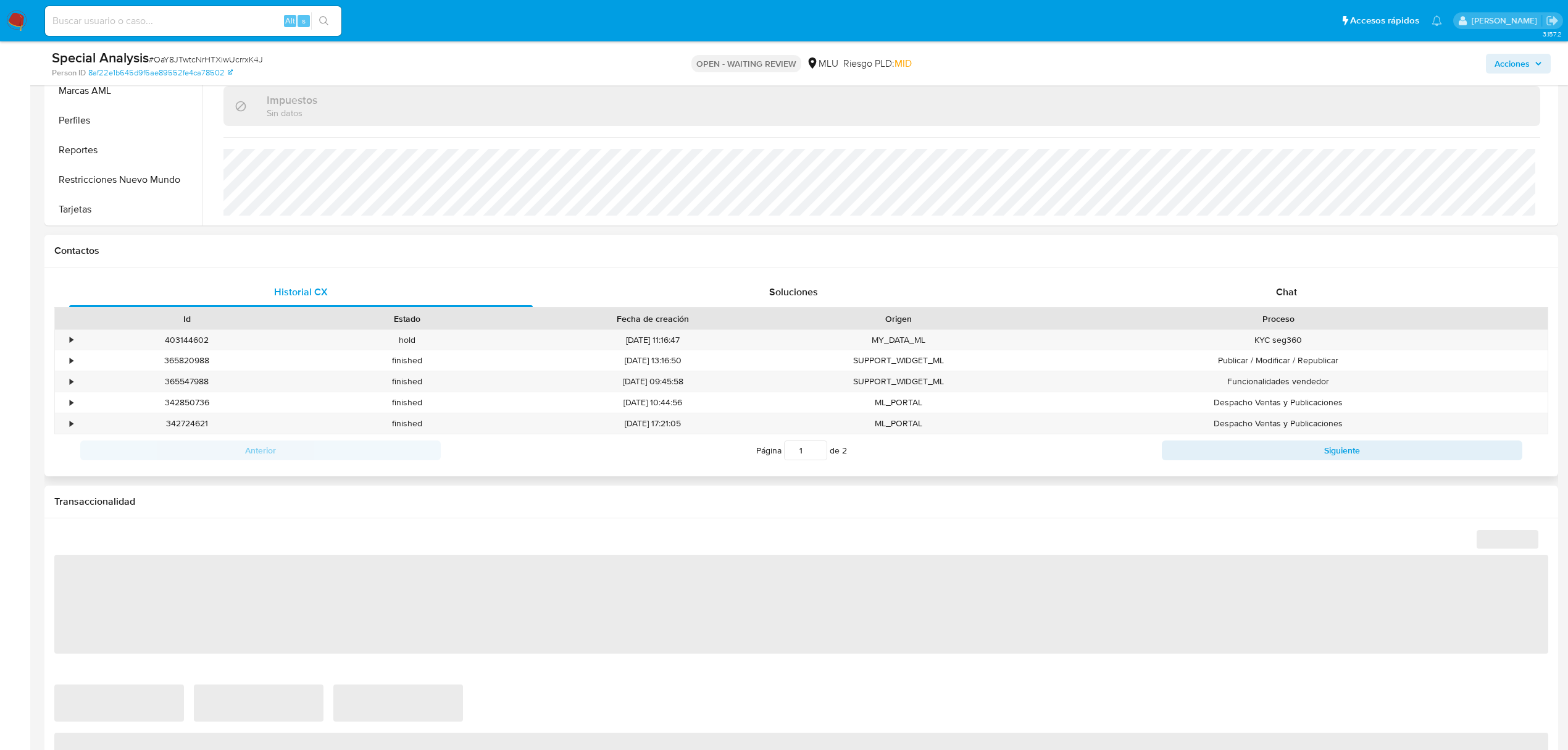
select select "10"
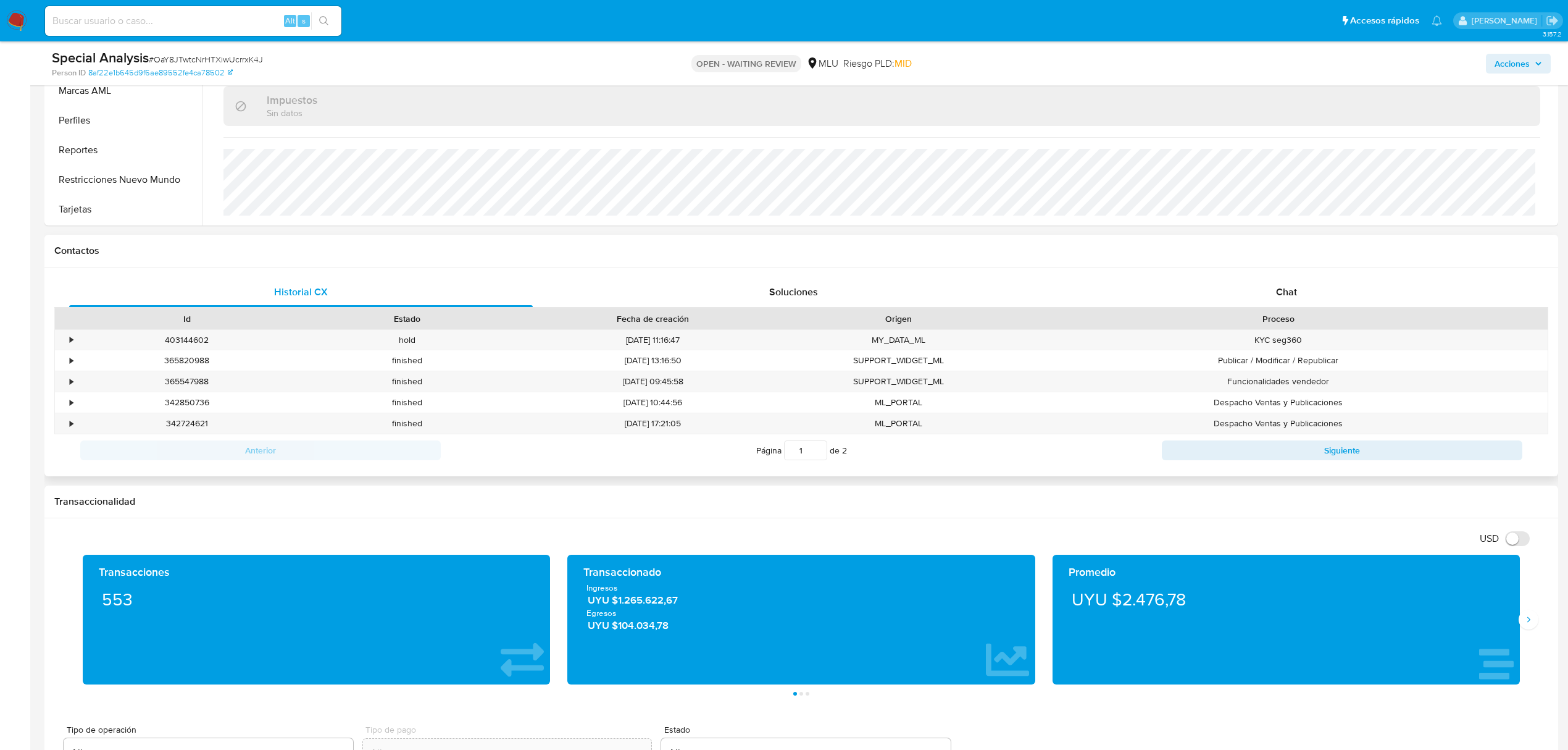
click at [1263, 311] on div "Proceso" at bounding box center [1278, 318] width 539 height 21
click at [1264, 285] on div "Chat" at bounding box center [1287, 292] width 464 height 30
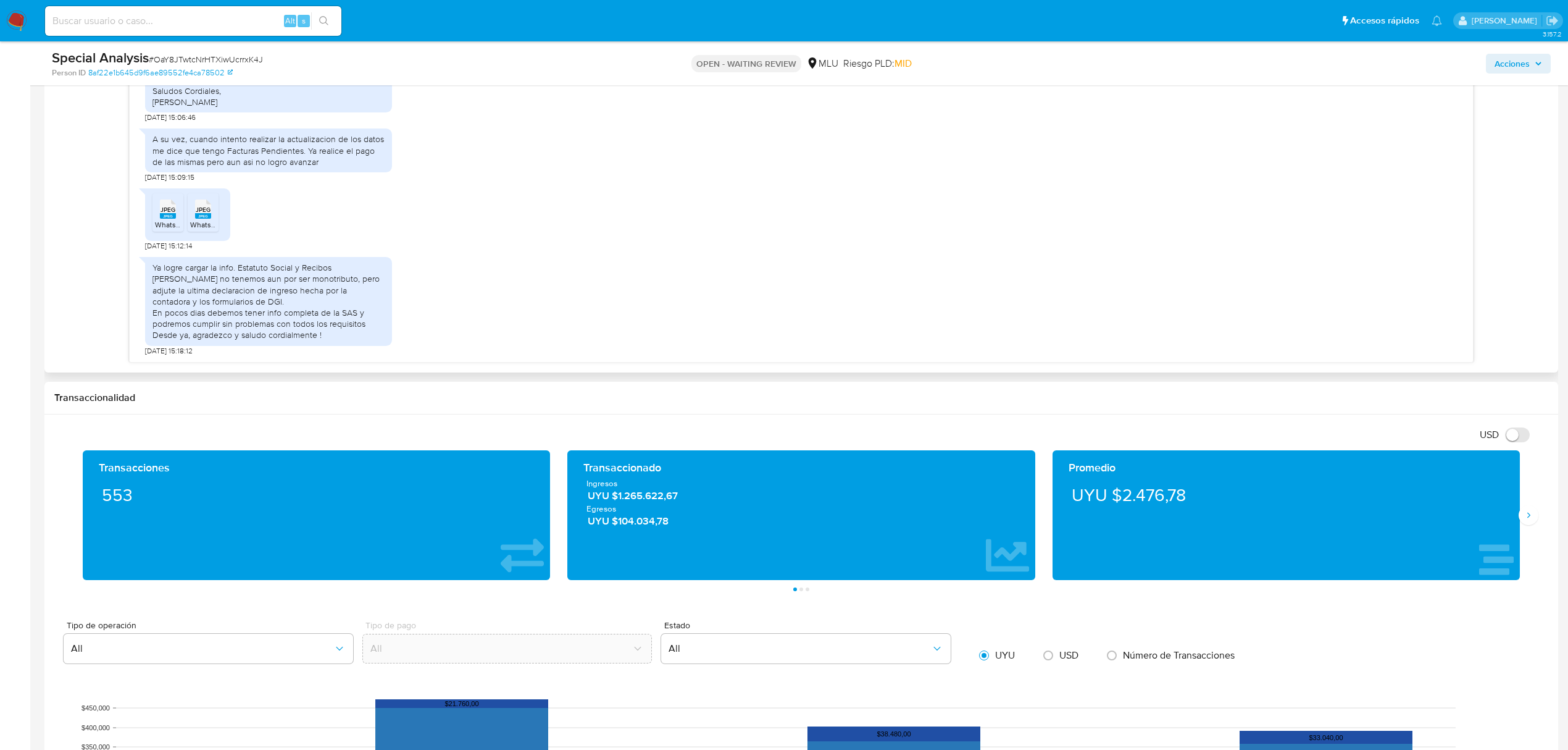
scroll to position [905, 0]
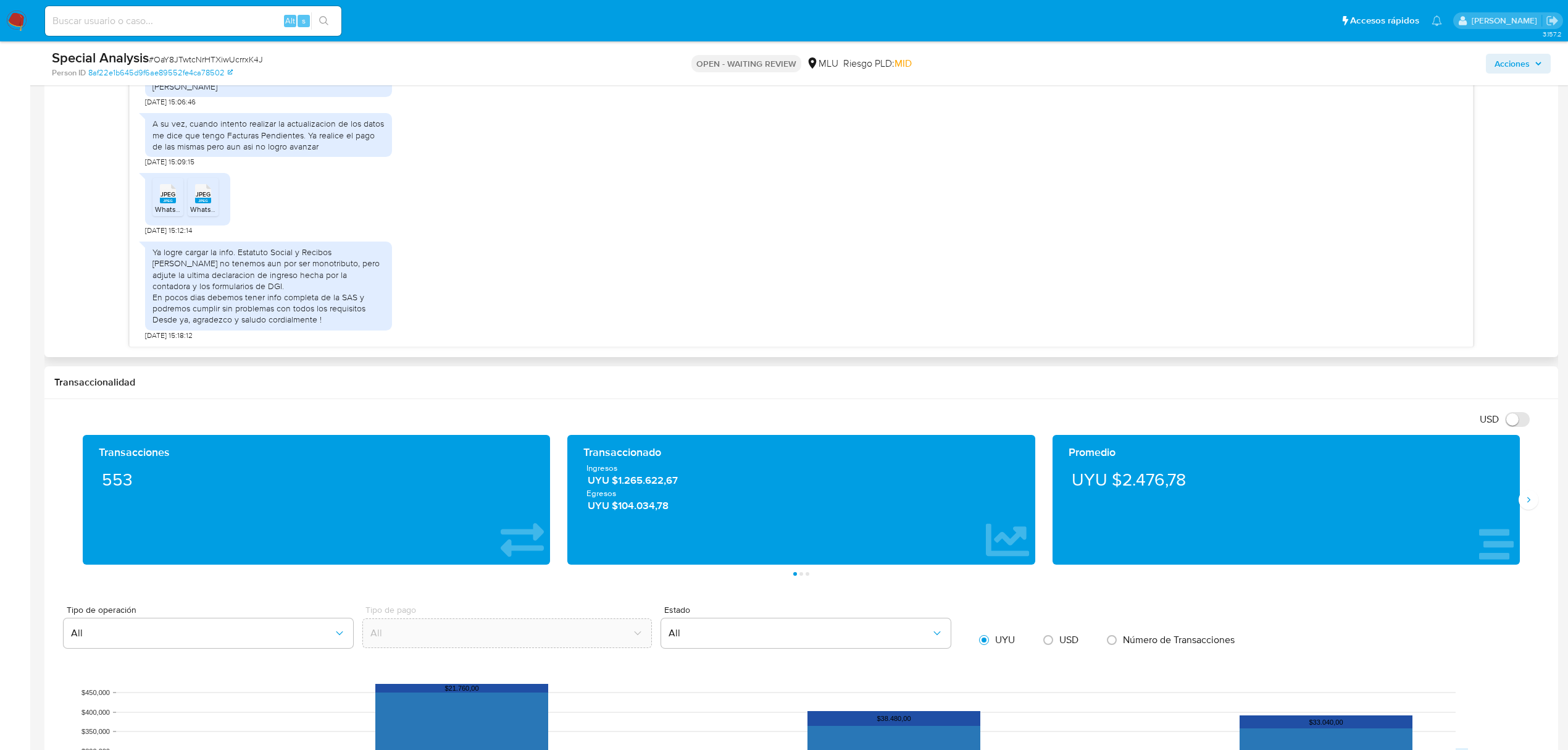
click at [164, 211] on span "WhatsApp Image 2025-09-01 at 12.11.46 PM.jpeg" at bounding box center [222, 209] width 135 height 11
click at [200, 201] on rect at bounding box center [203, 200] width 16 height 6
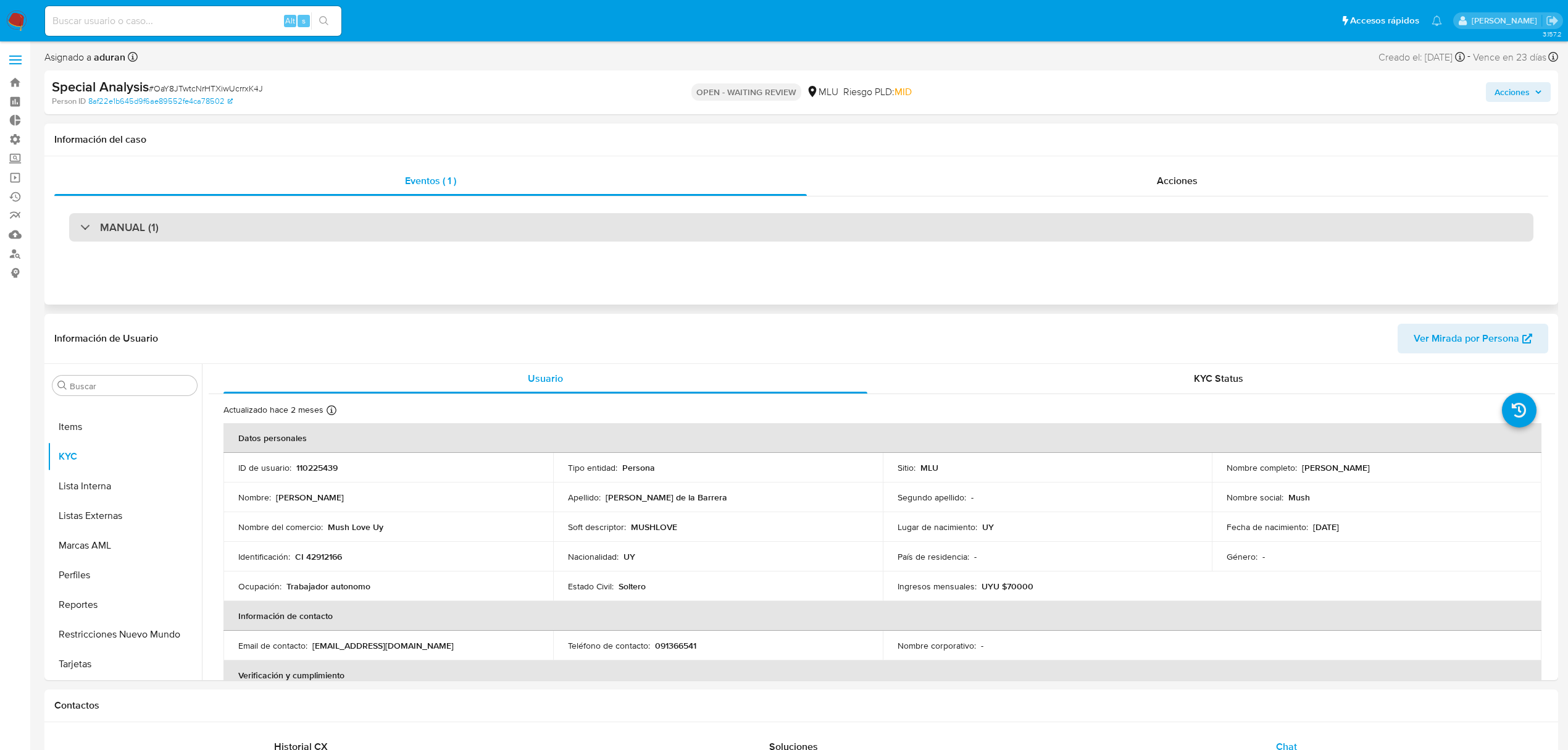
scroll to position [0, 0]
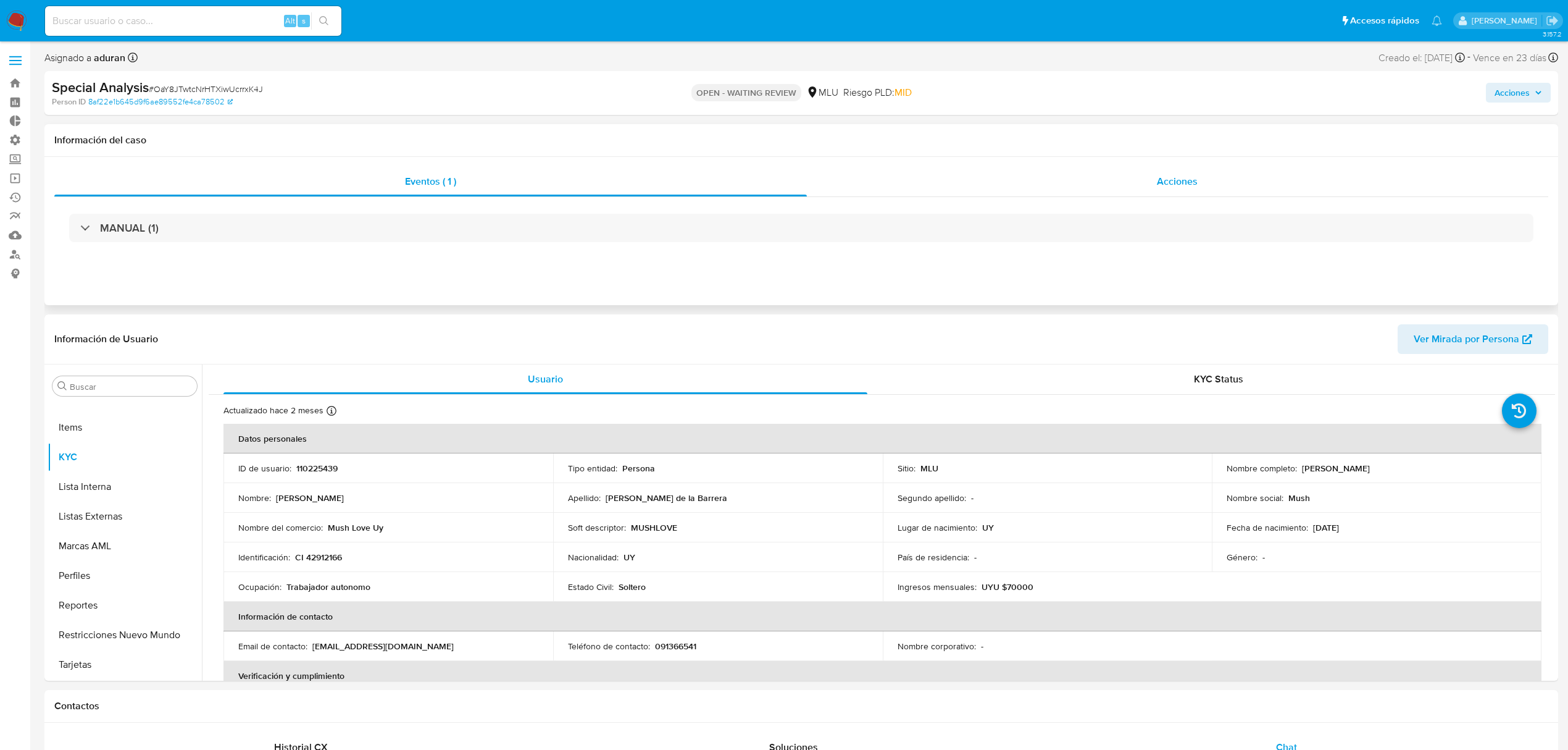
click at [1132, 188] on div "Acciones" at bounding box center [1178, 181] width 742 height 30
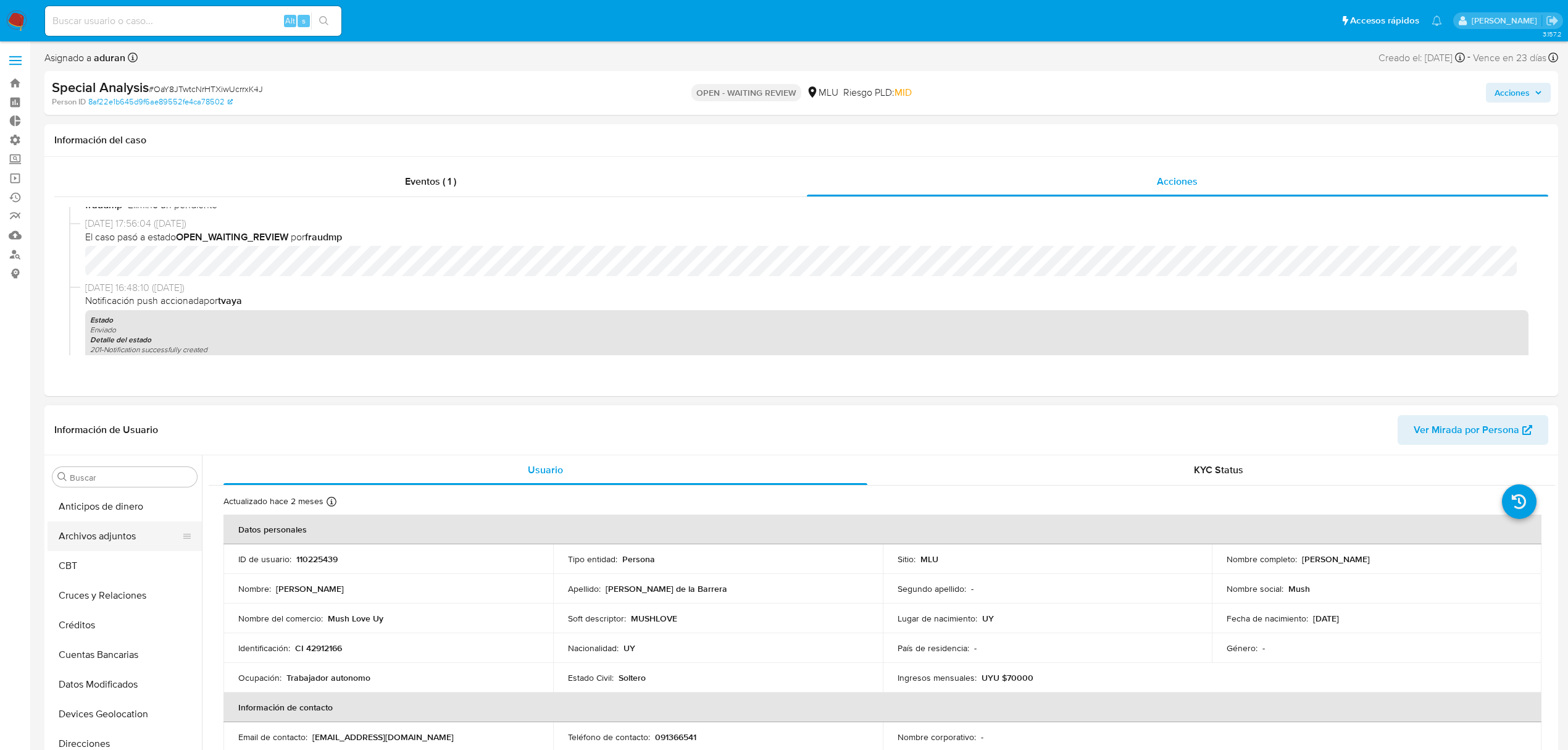
click at [106, 539] on button "Archivos adjuntos" at bounding box center [119, 536] width 145 height 30
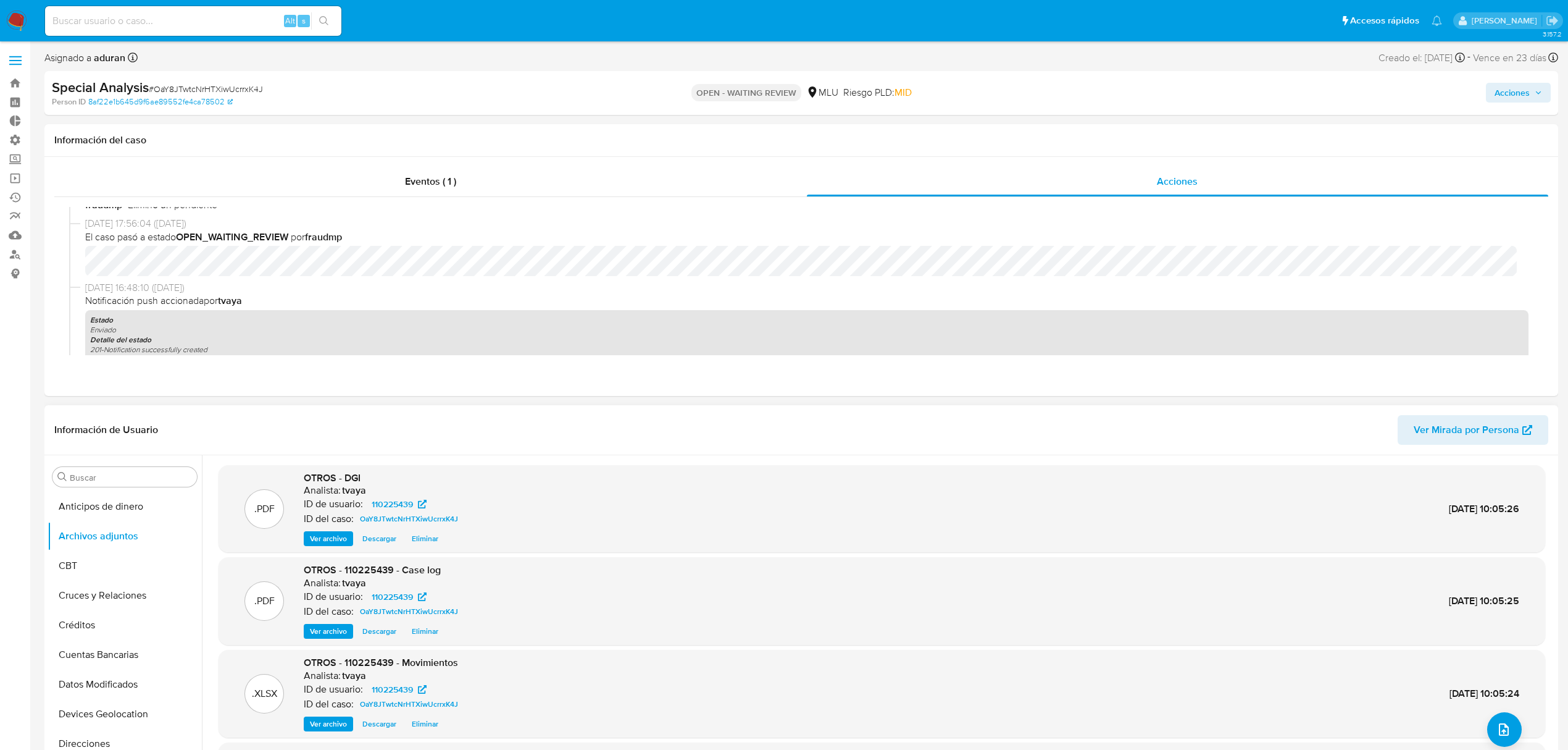
click at [381, 638] on span "Descargar" at bounding box center [379, 631] width 34 height 13
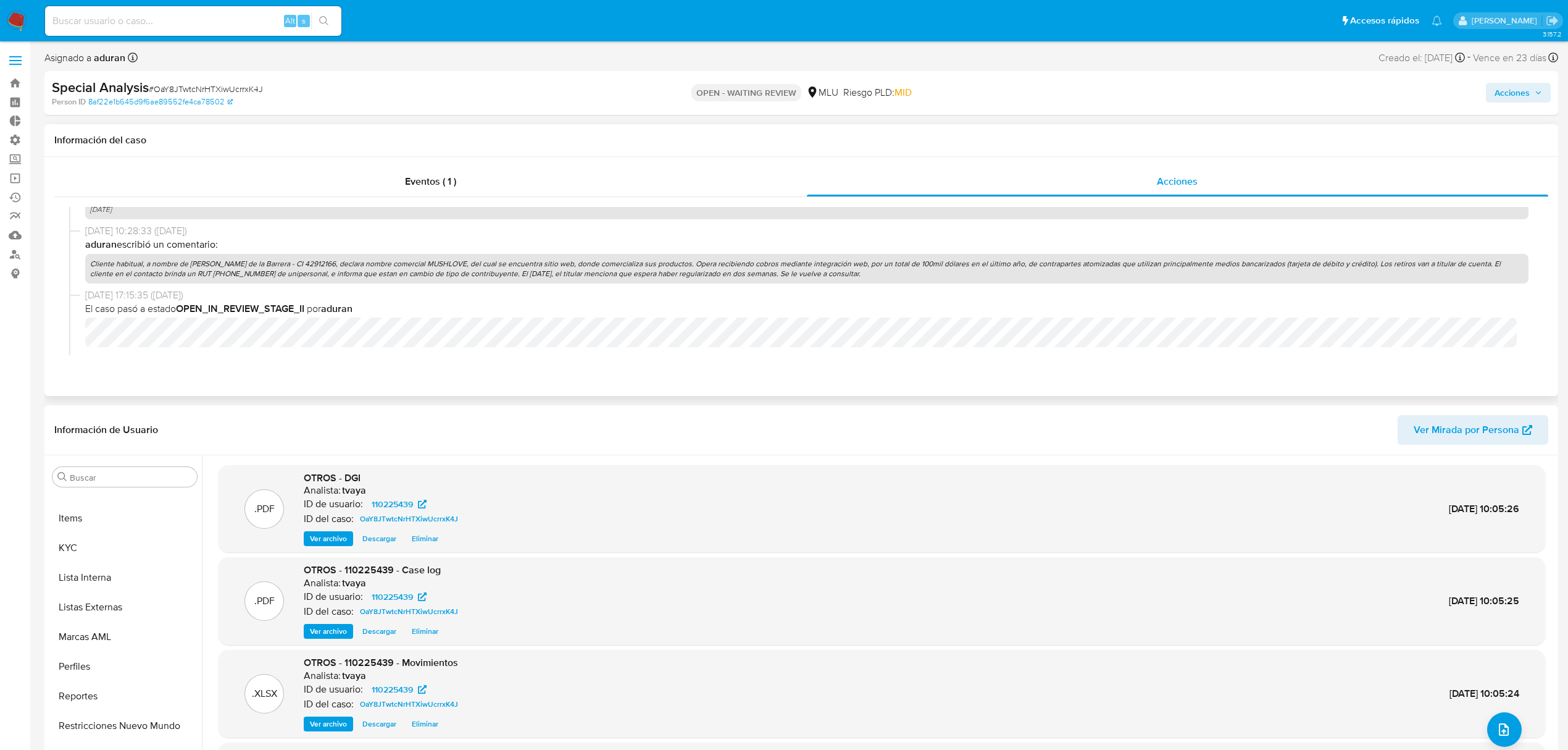
scroll to position [405, 0]
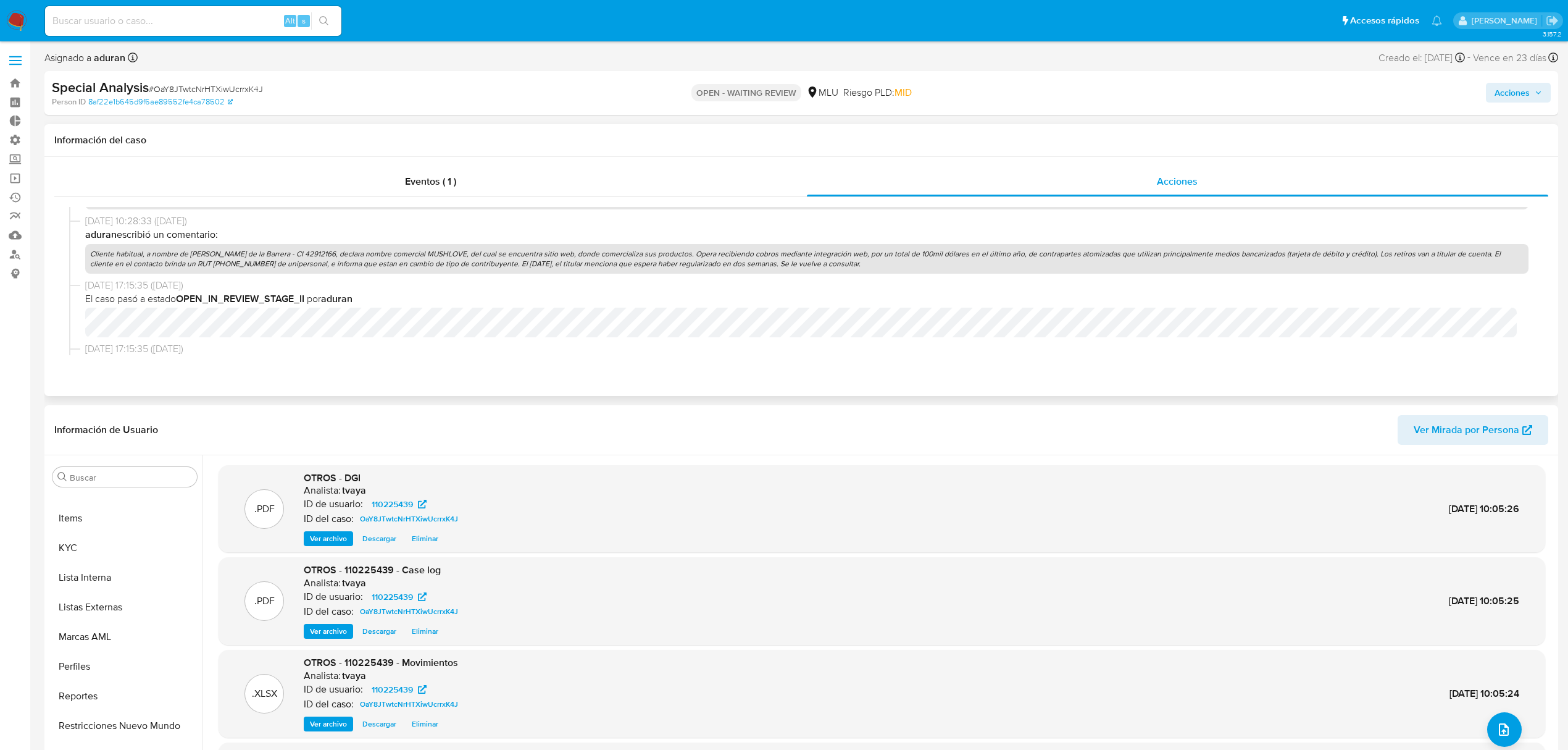
drag, startPoint x: 811, startPoint y: 262, endPoint x: 87, endPoint y: 257, distance: 724.0
click at [87, 257] on p "Cliente habitual, a nombre de [PERSON_NAME] de la Barrera - CI 42912166, declar…" at bounding box center [806, 258] width 1444 height 30
copy p "Cliente habitual, a nombre de [PERSON_NAME] de la Barrera - CI 42912166, declar…"
click at [89, 710] on button "KYC" at bounding box center [119, 713] width 145 height 30
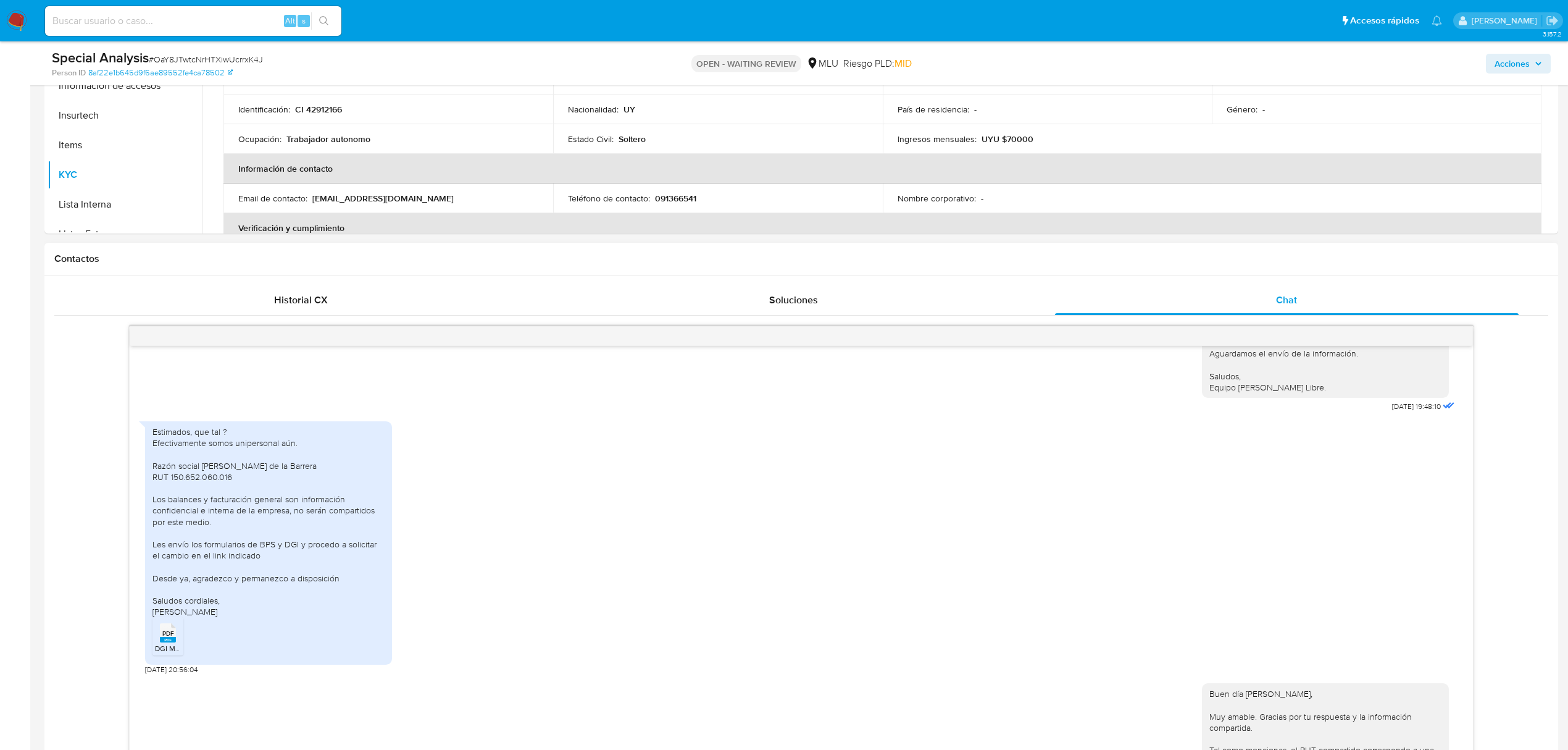
scroll to position [0, 0]
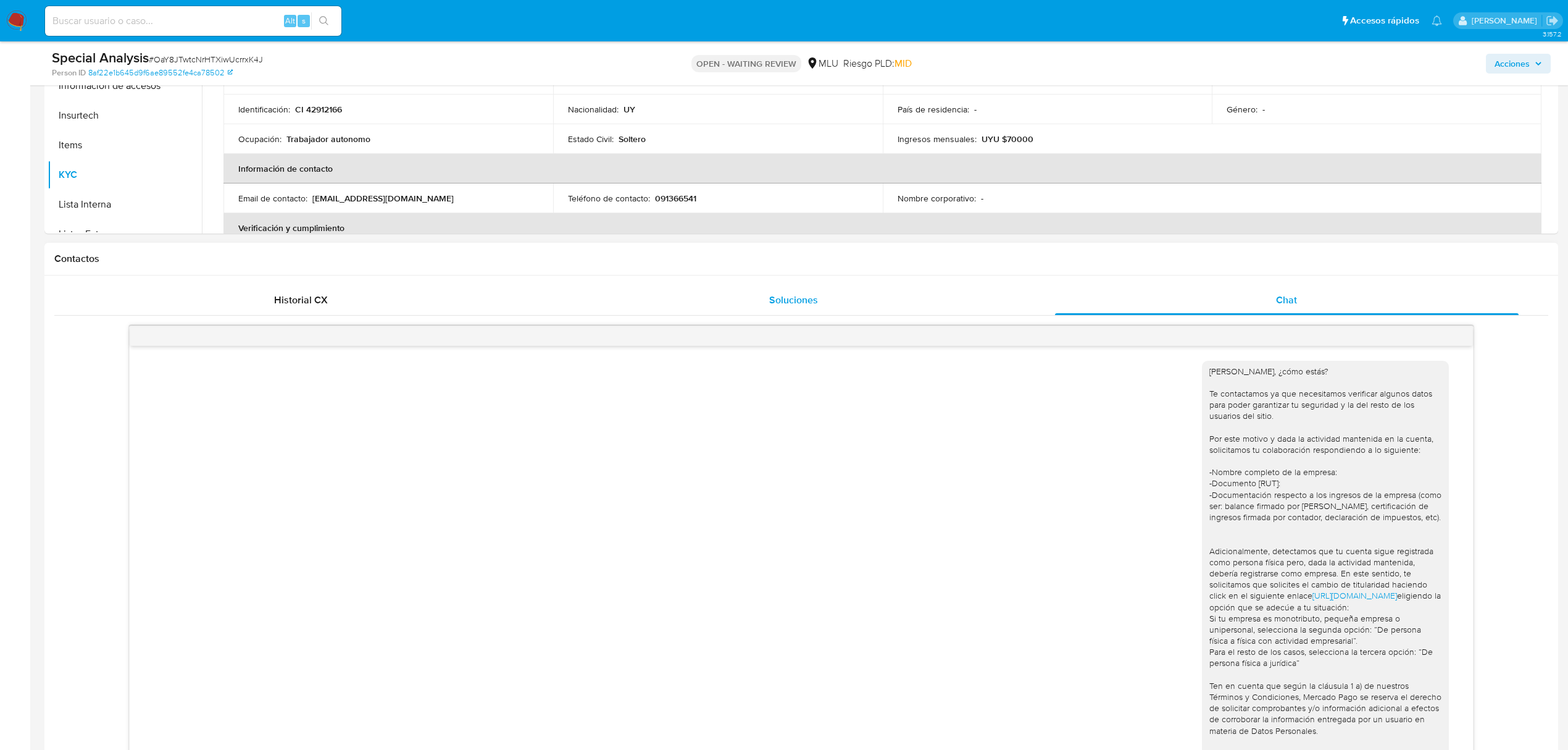
click at [778, 307] on span "Soluciones" at bounding box center [793, 300] width 48 height 14
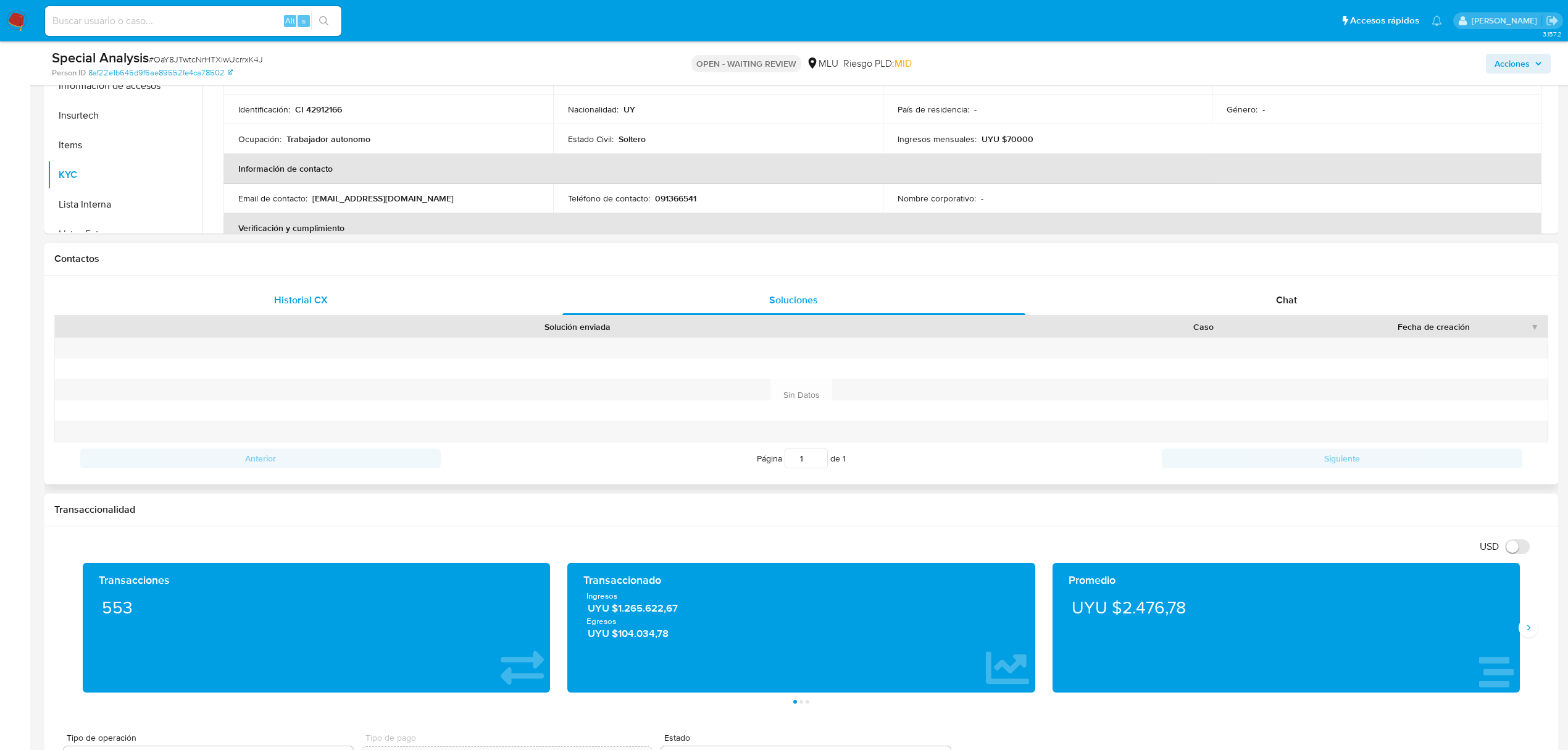
click at [361, 295] on div "Historial CX" at bounding box center [301, 300] width 464 height 30
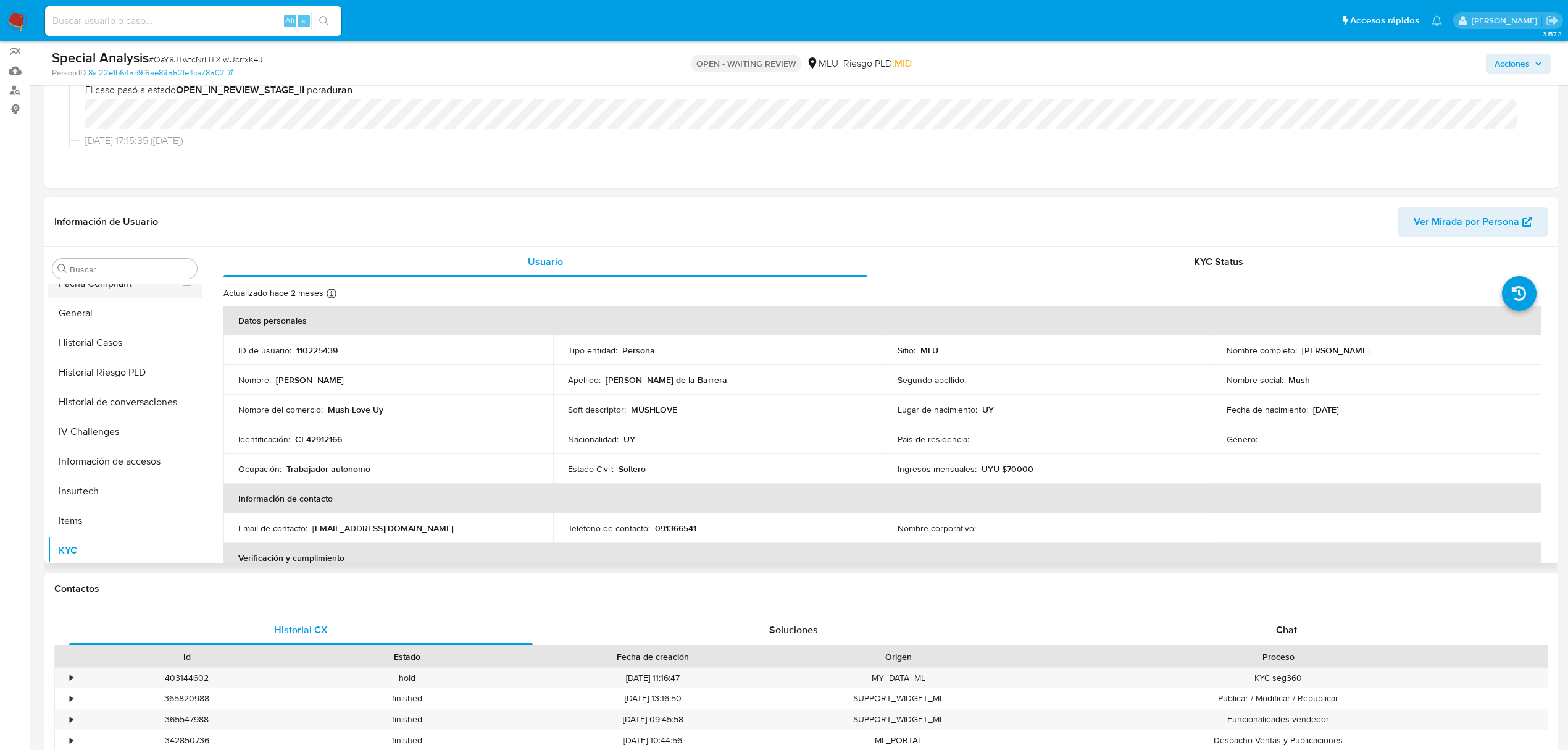
scroll to position [140, 0]
click at [98, 460] on button "Documentación" at bounding box center [119, 455] width 145 height 30
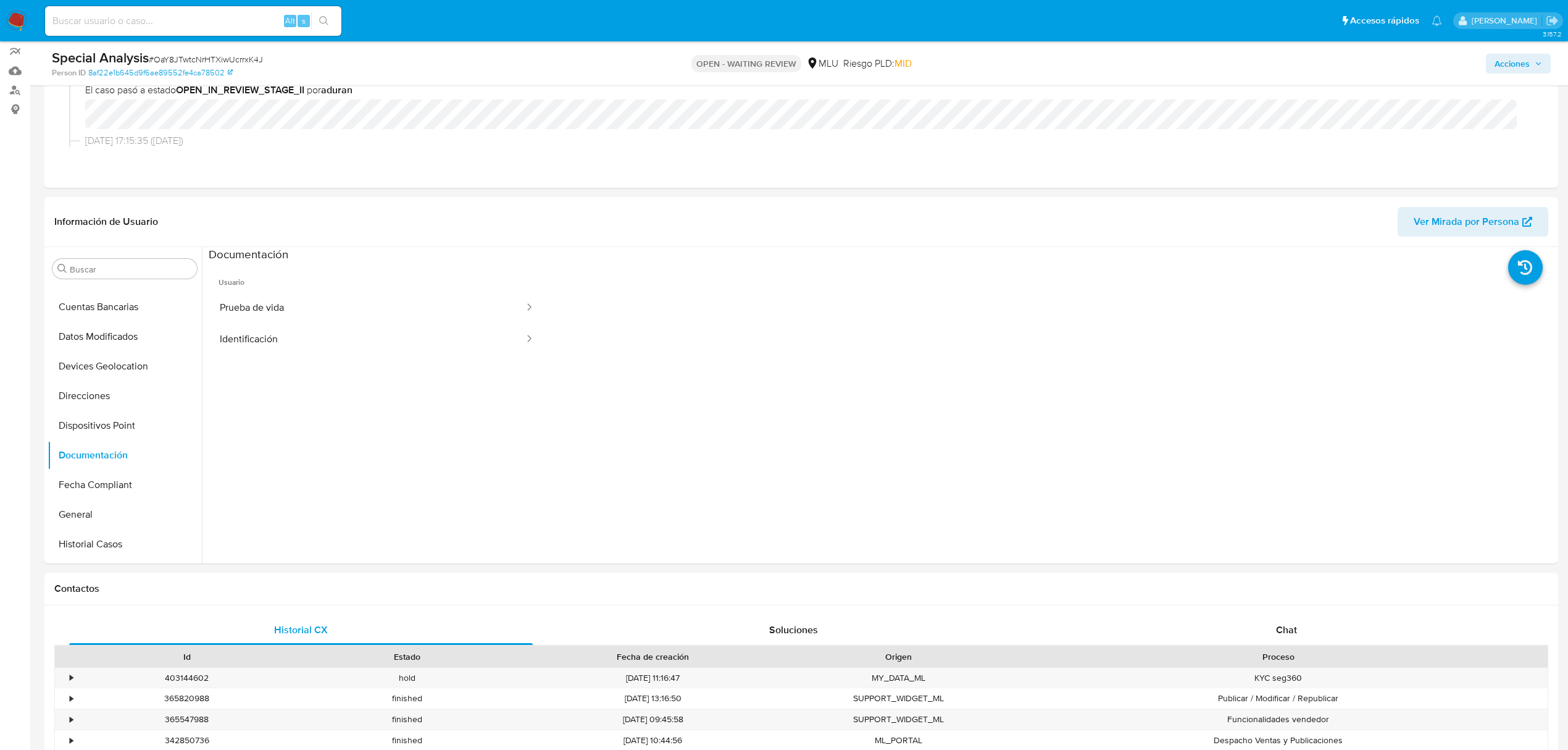
click at [1515, 60] on span "Acciones" at bounding box center [1513, 64] width 35 height 20
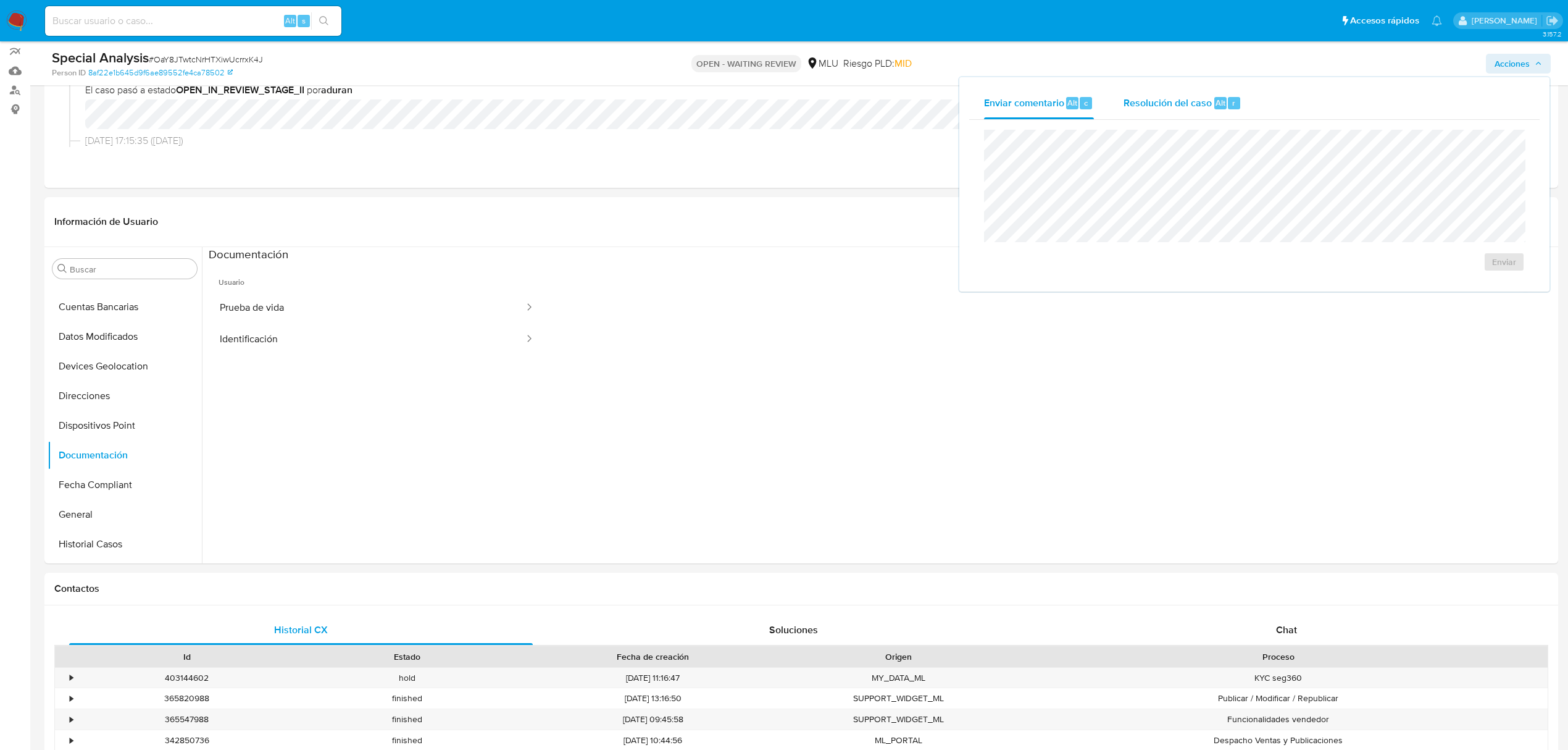
click at [1168, 104] on span "Resolución del caso" at bounding box center [1168, 102] width 89 height 14
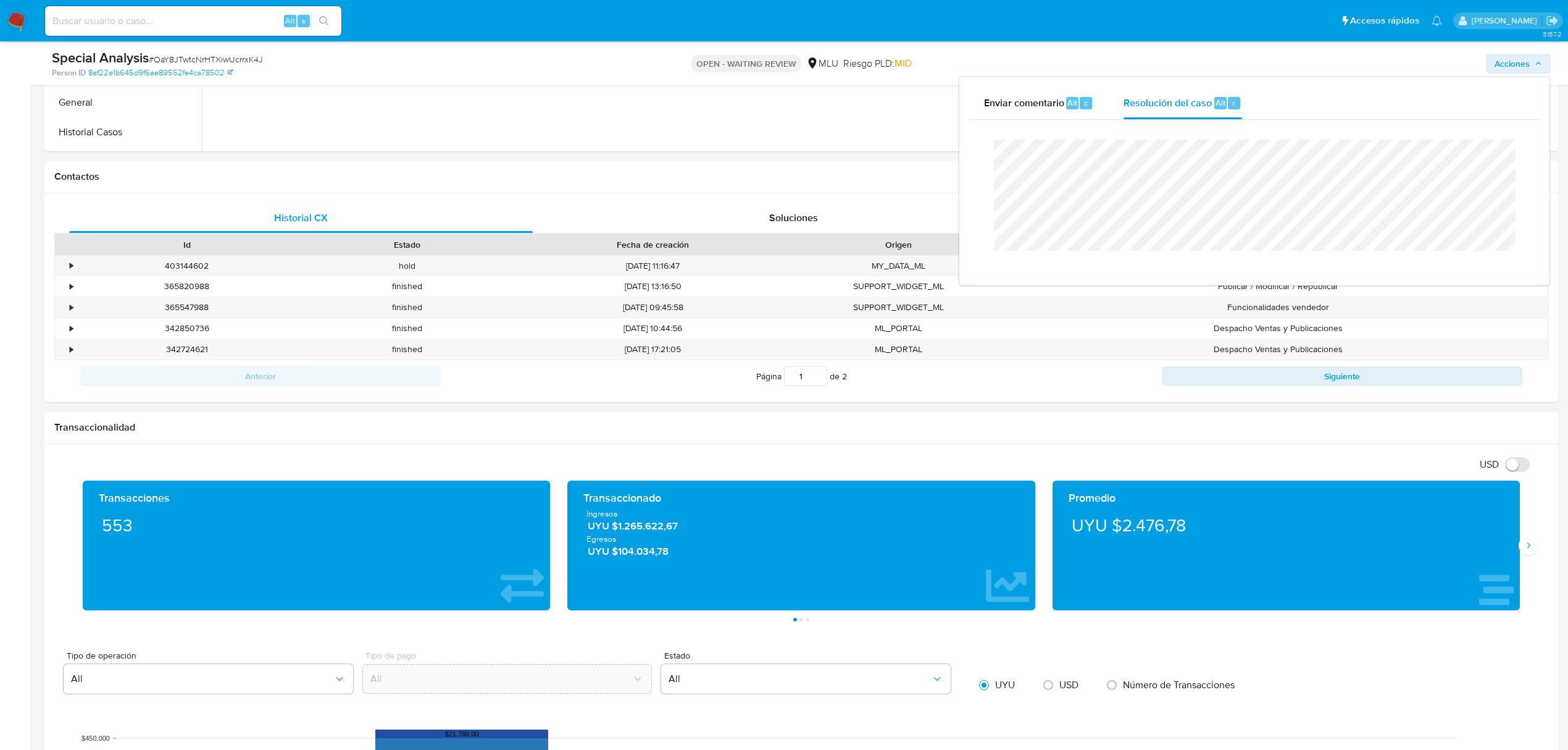
scroll to position [165, 0]
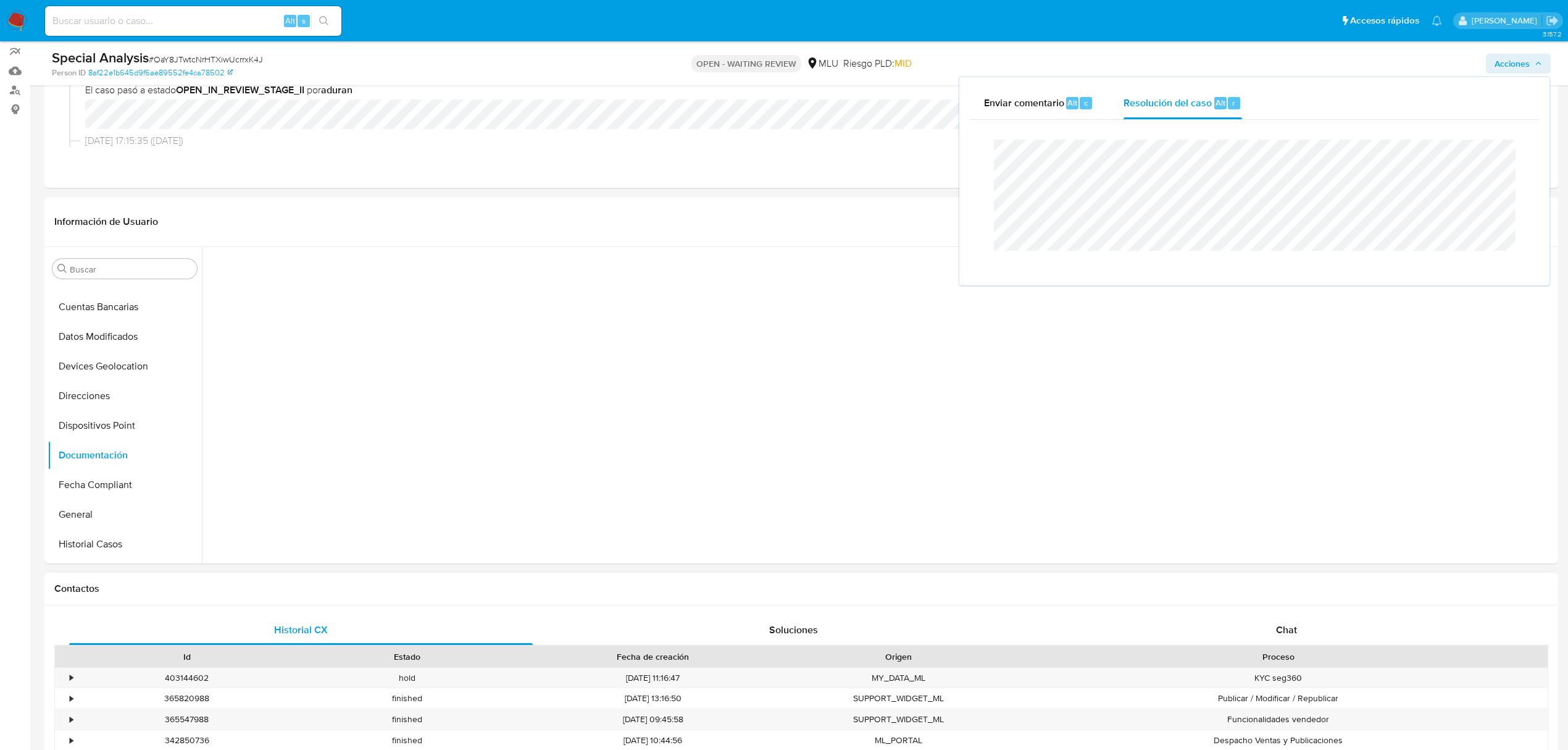
click at [1344, 662] on div "Proceso" at bounding box center [1277, 656] width 521 height 13
click at [1303, 631] on div "Chat" at bounding box center [1287, 630] width 464 height 30
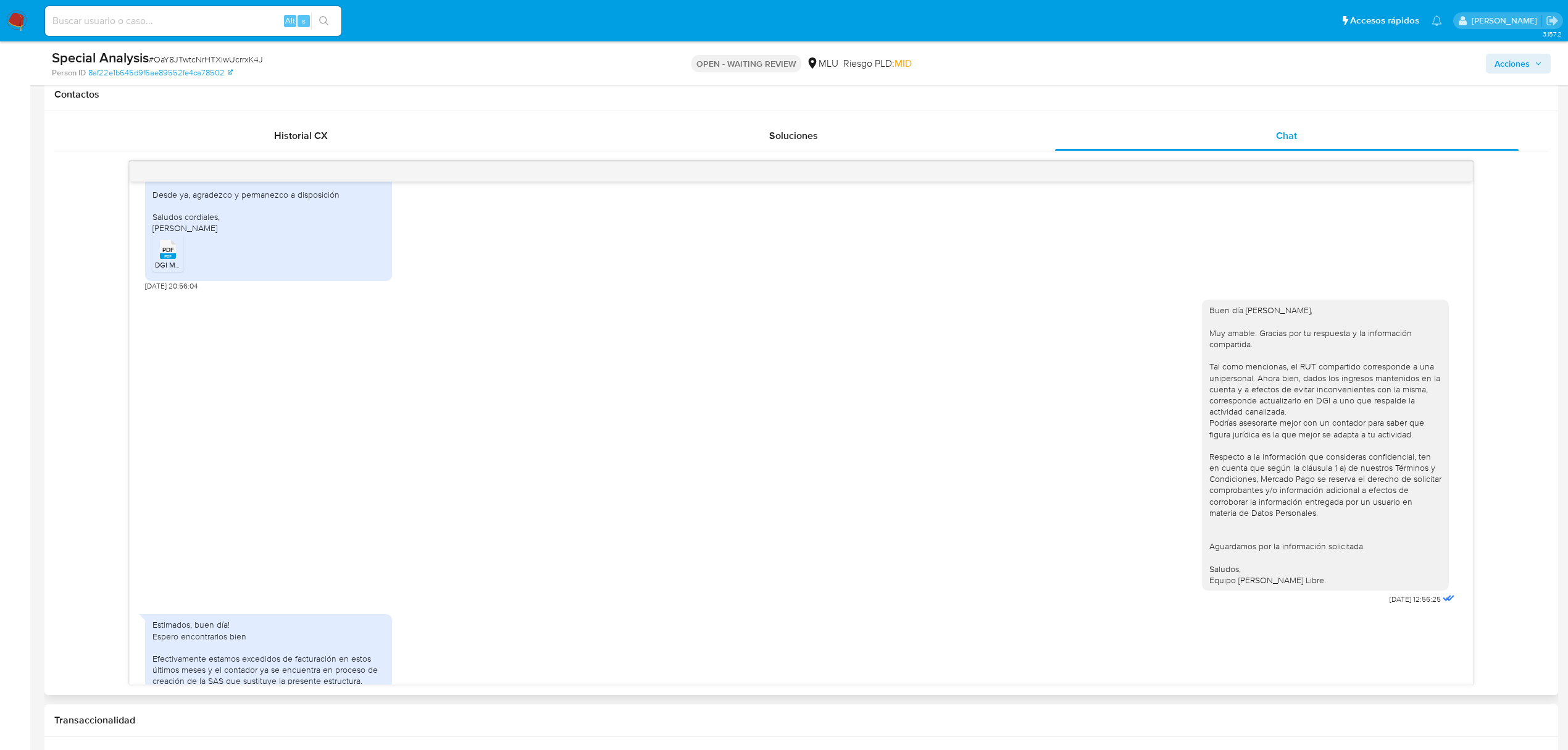
scroll to position [0, 0]
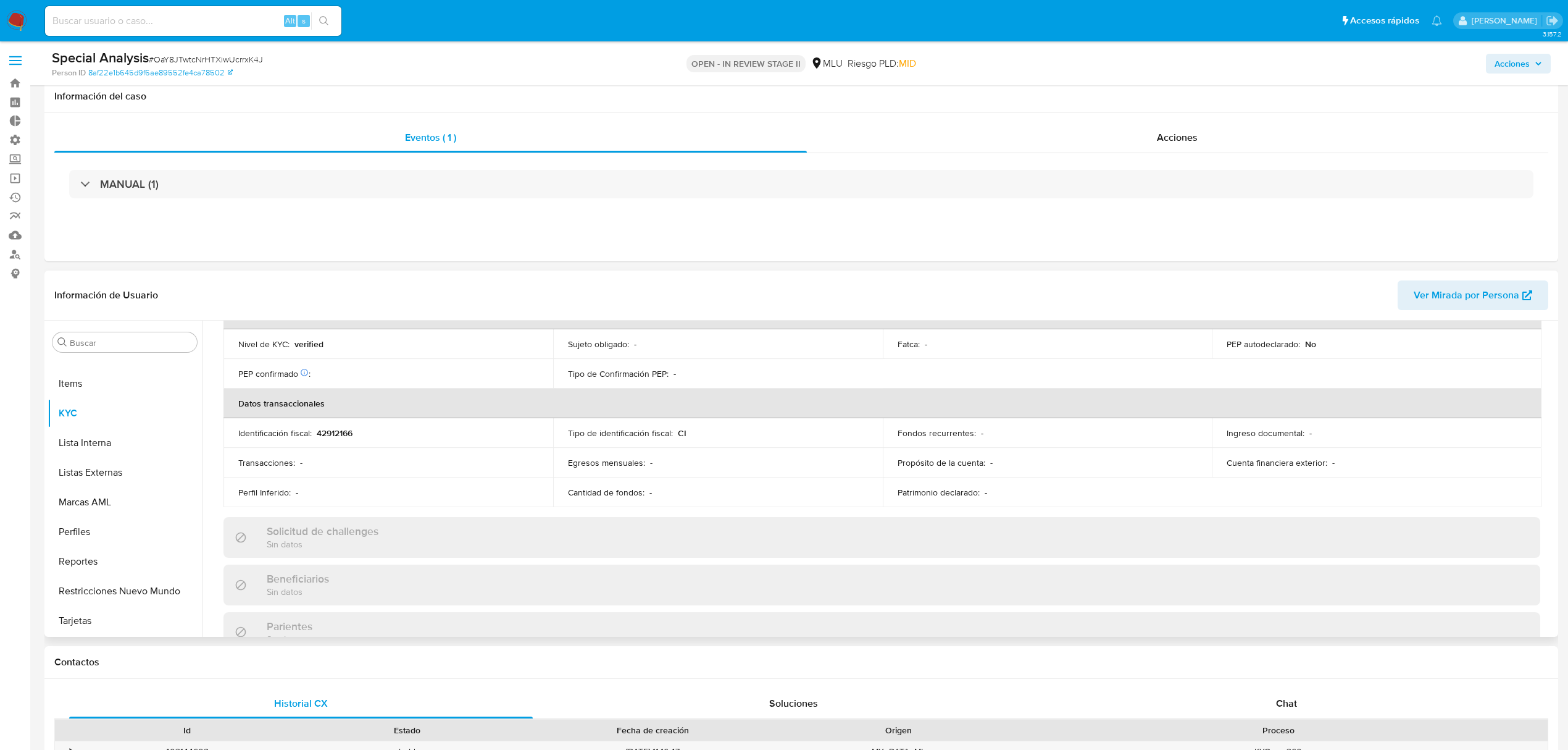
scroll to position [608, 0]
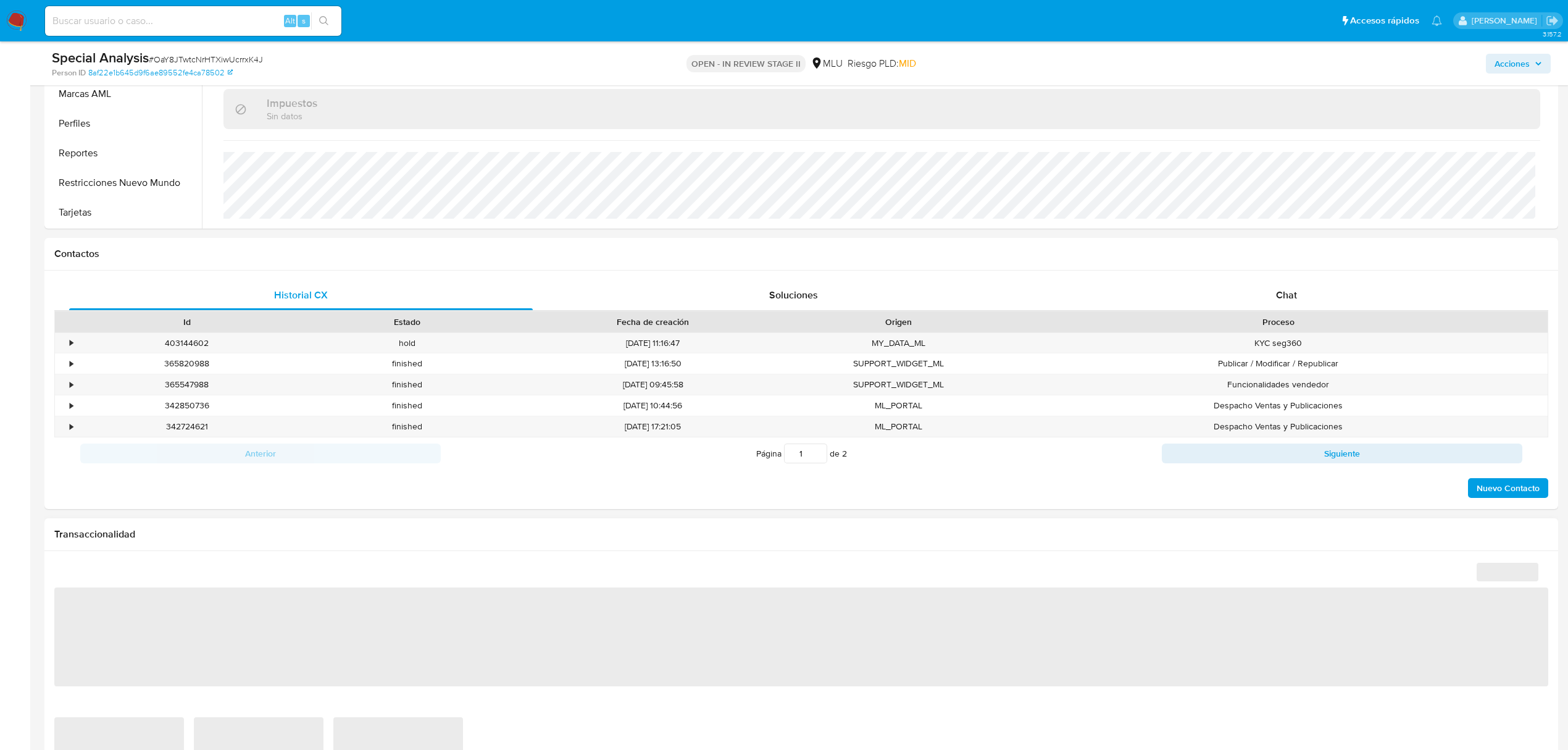
select select "10"
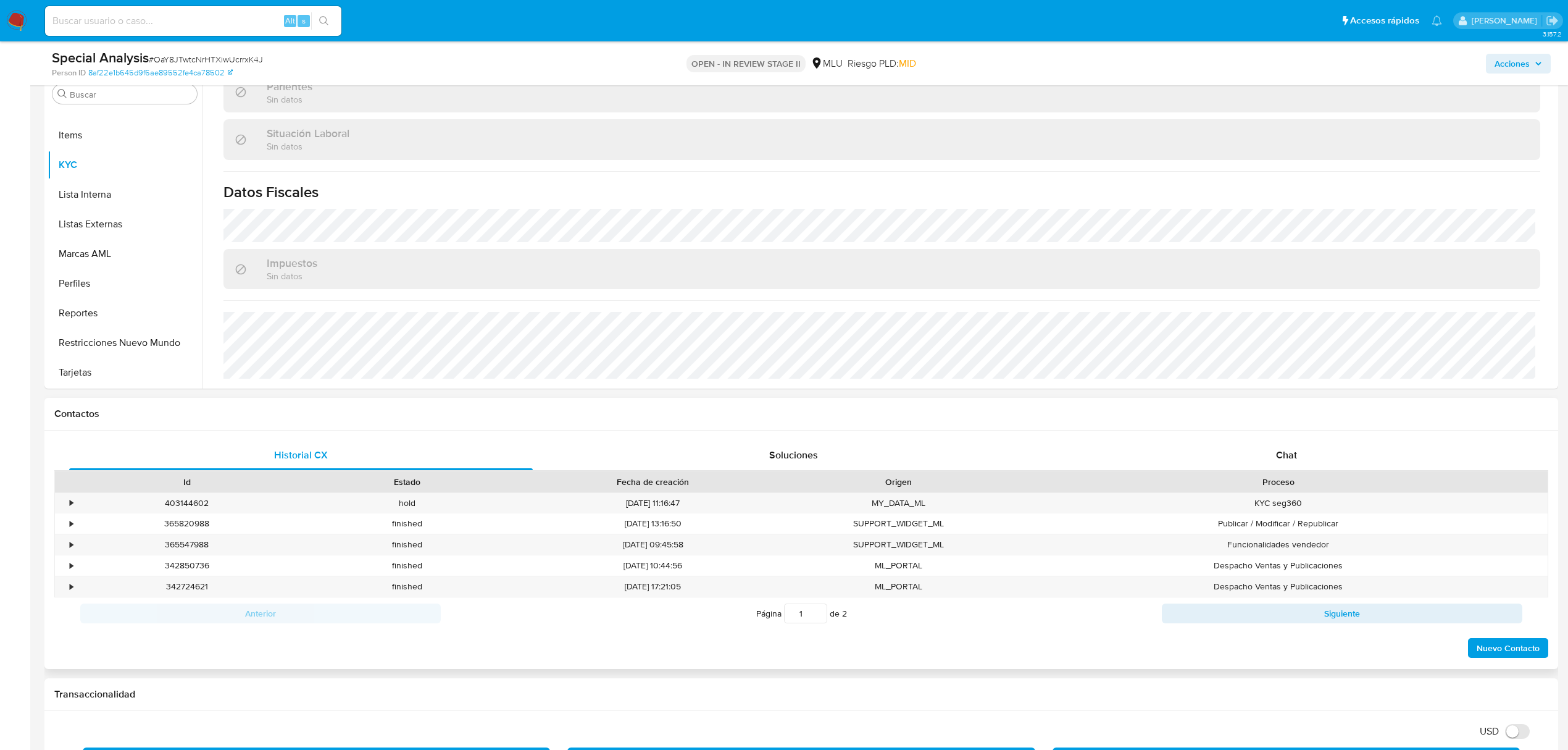
scroll to position [247, 0]
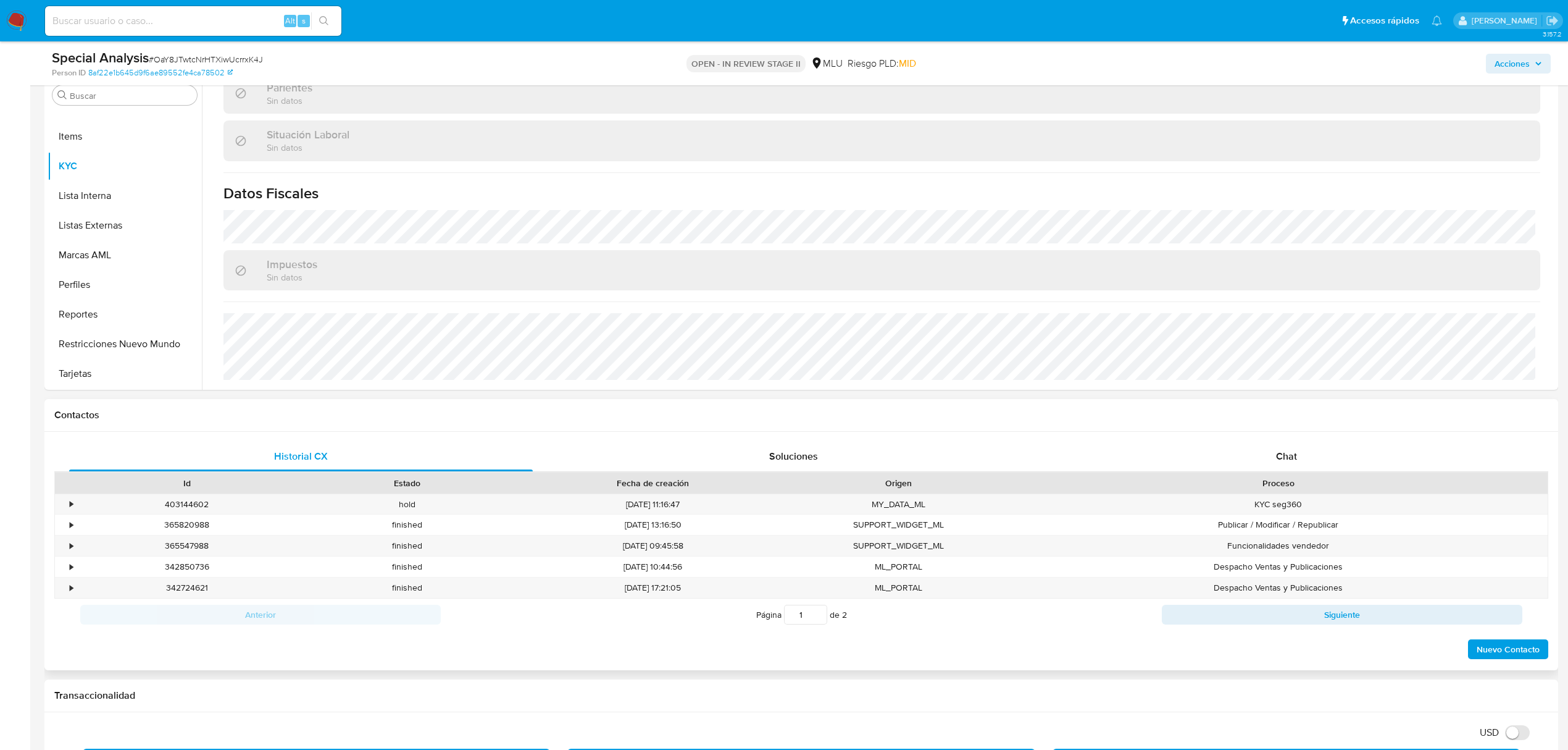
click at [1259, 436] on div "Historial CX Soluciones Chat Id Estado Fecha de creación Origen Proceso • 40314…" at bounding box center [801, 551] width 1514 height 239
click at [1258, 452] on div "Chat" at bounding box center [1287, 456] width 464 height 30
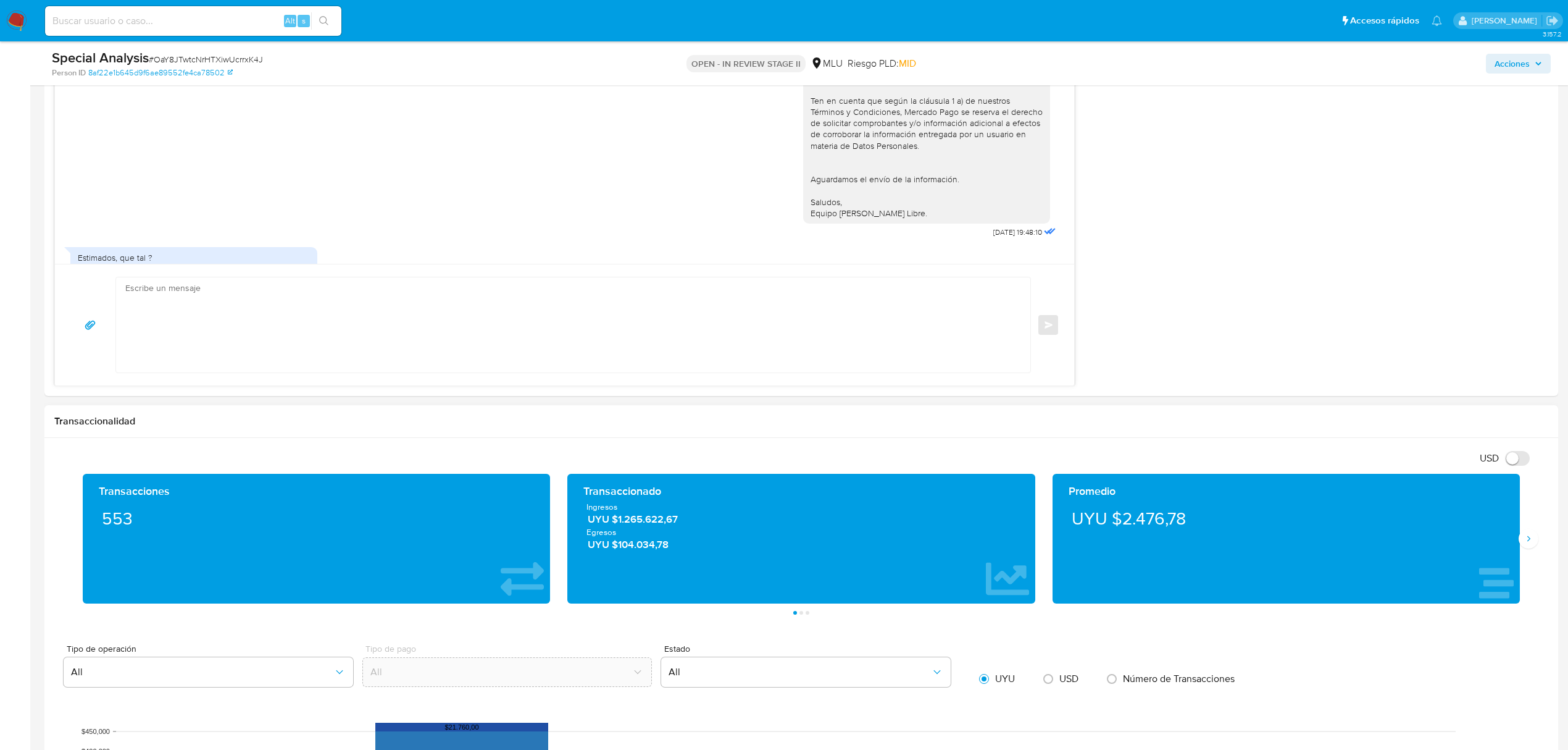
scroll to position [1453, 0]
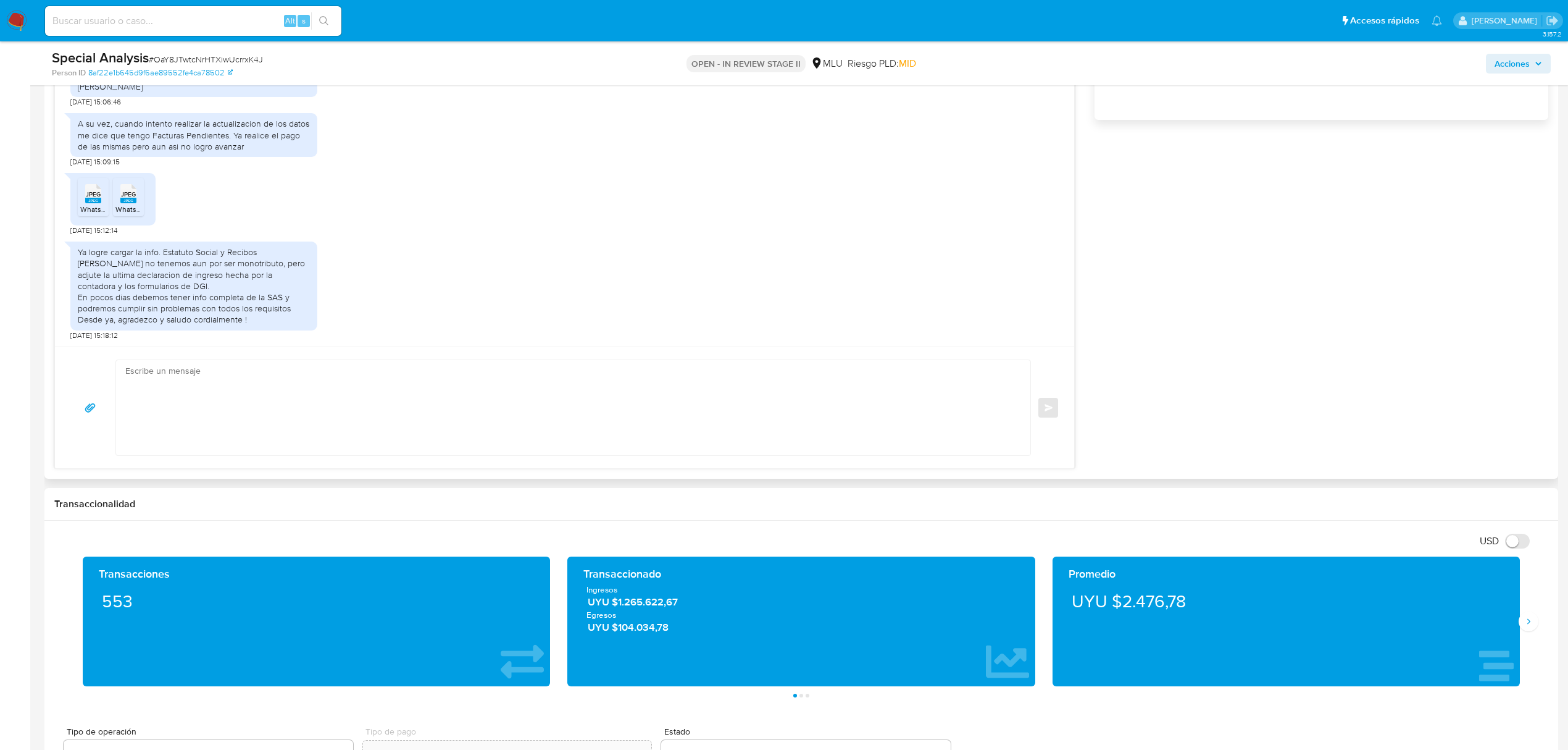
click at [252, 400] on textarea at bounding box center [570, 407] width 890 height 95
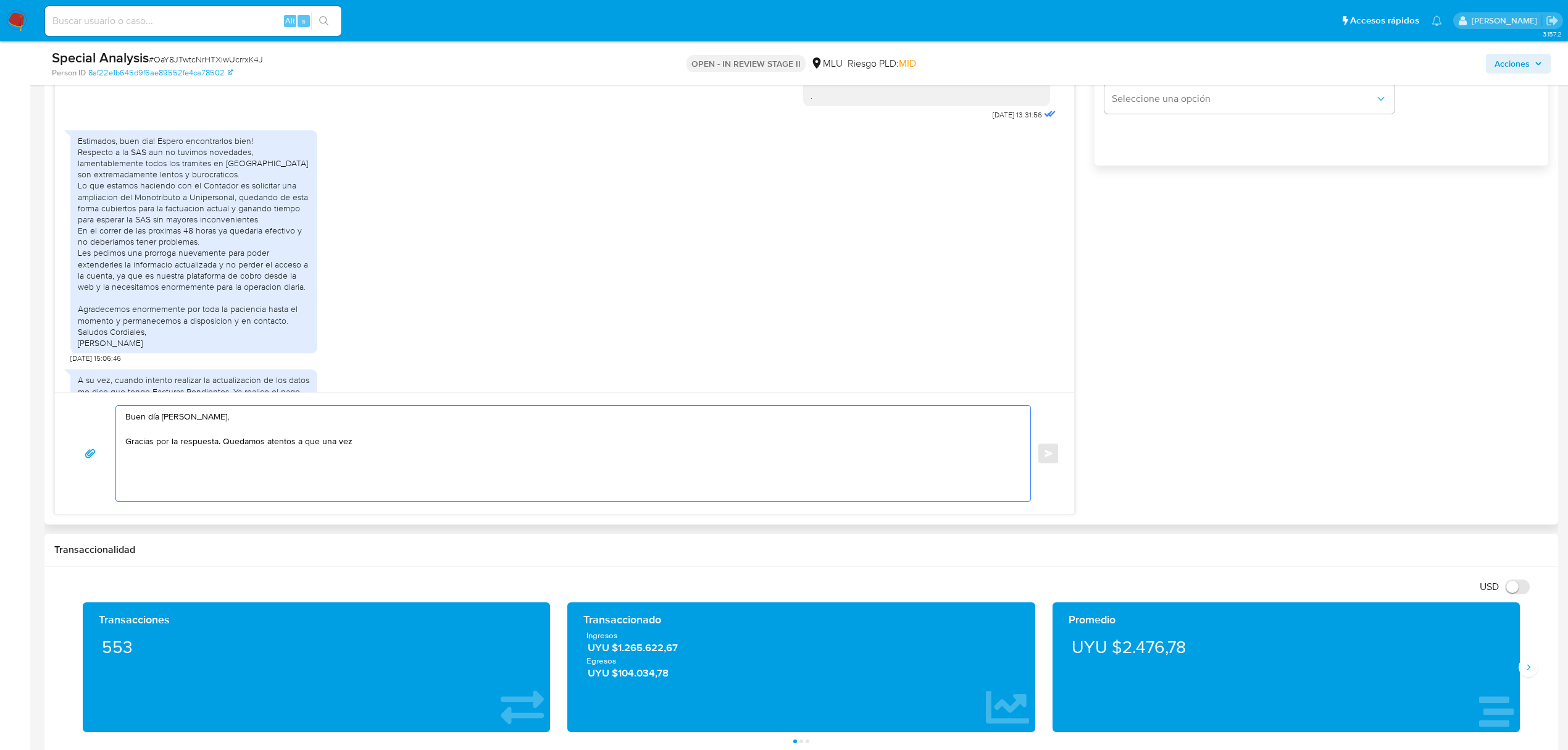
scroll to position [1206, 0]
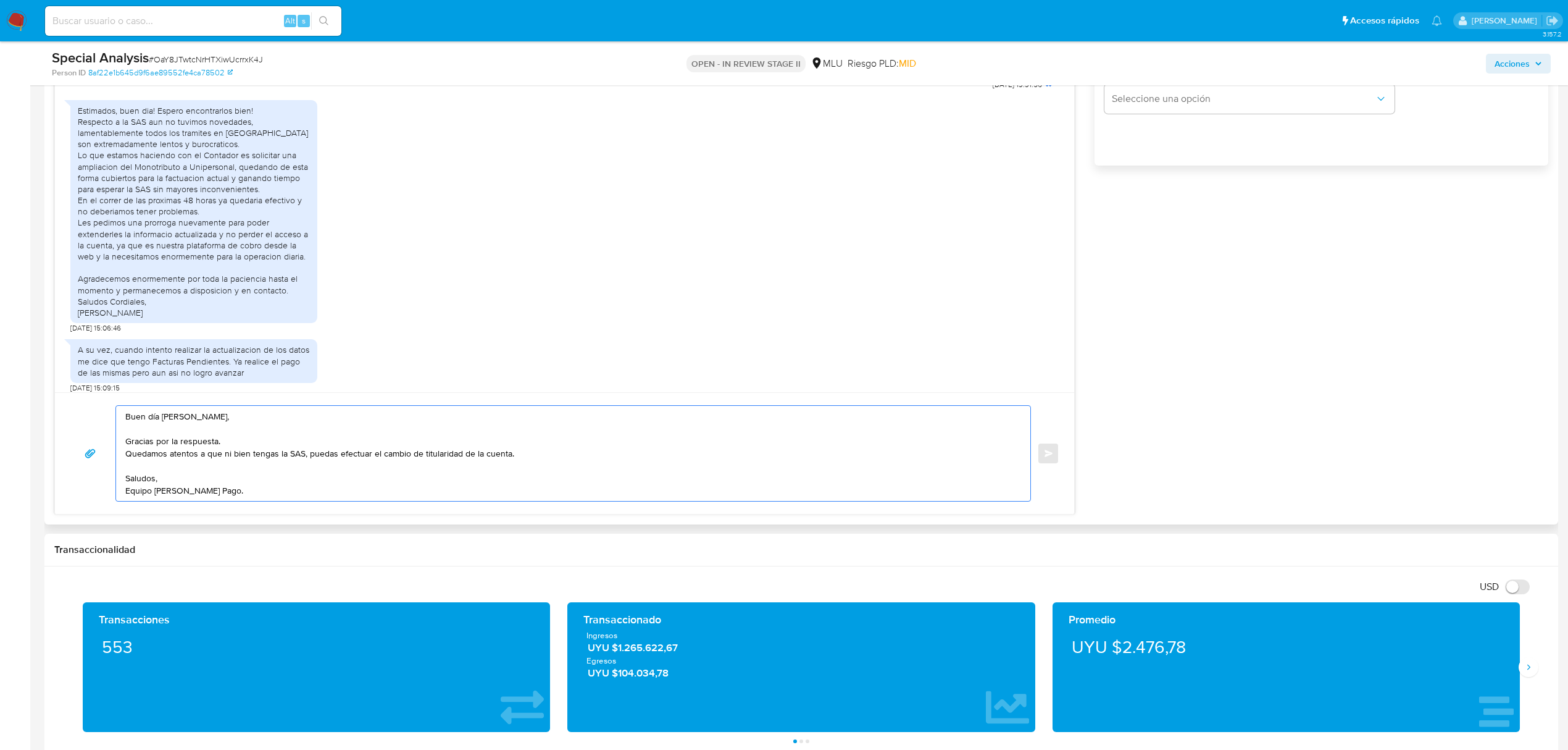
click at [553, 462] on textarea "Buen día Nicolás, Gracias por la respuesta. Quedamos atentos a que ni bien teng…" at bounding box center [570, 453] width 890 height 95
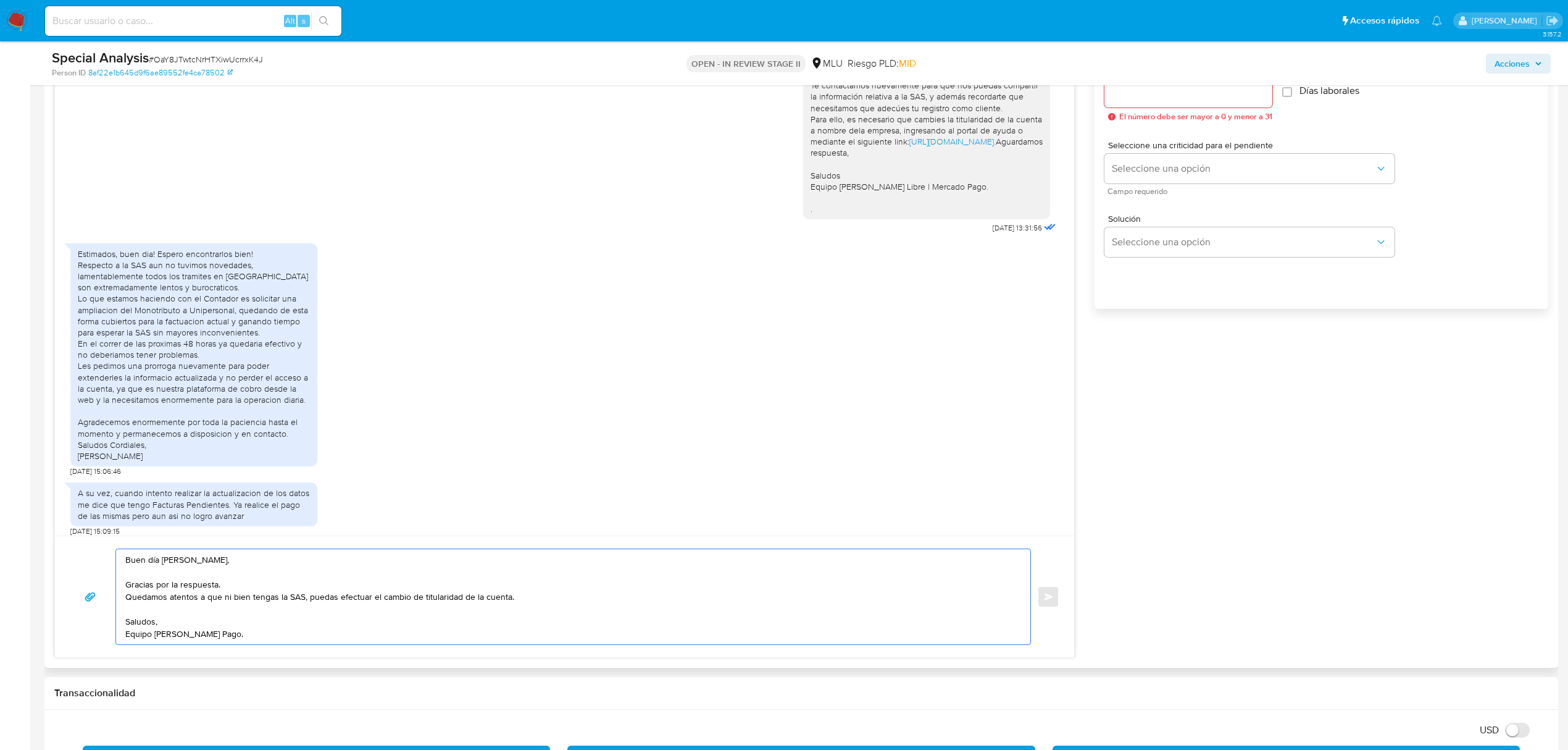
scroll to position [447, 0]
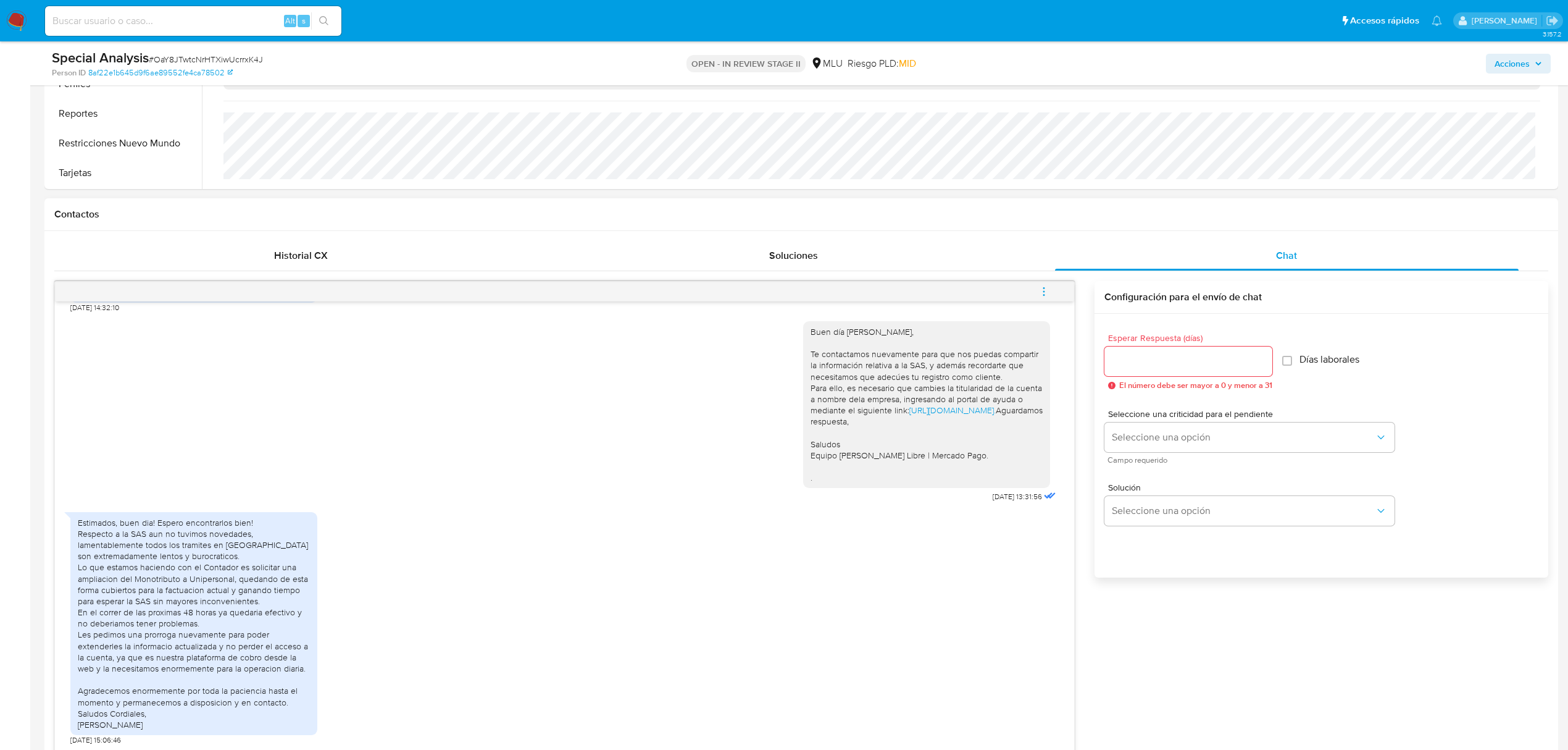
type textarea "Buen día Nicolás, Gracias por la respuesta. Quedamos atentos a que ni bien teng…"
click at [1199, 372] on div at bounding box center [1189, 361] width 168 height 30
click at [1165, 349] on div at bounding box center [1189, 361] width 168 height 30
click at [1163, 356] on input "Esperar Respuesta (días)" at bounding box center [1189, 361] width 168 height 16
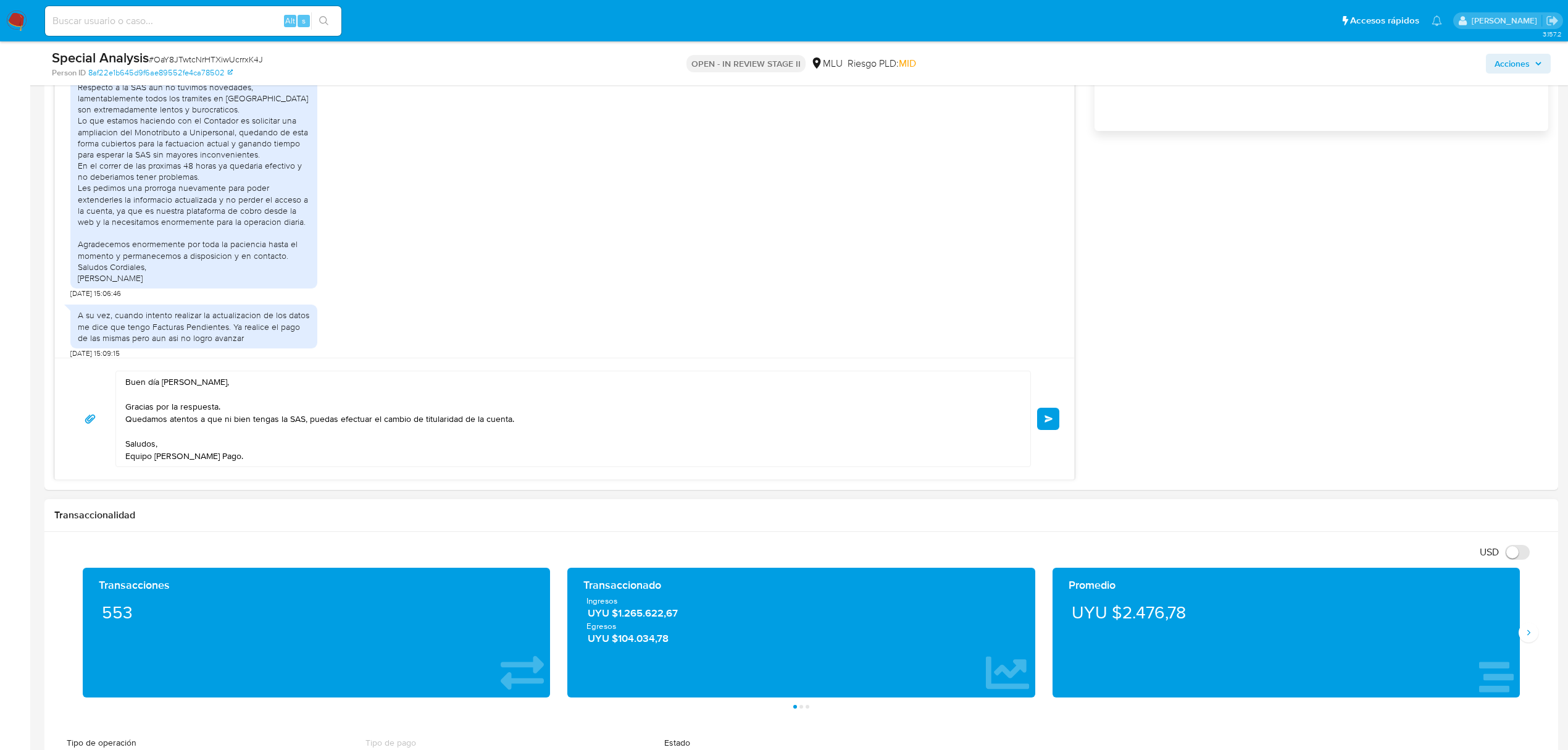
scroll to position [941, 0]
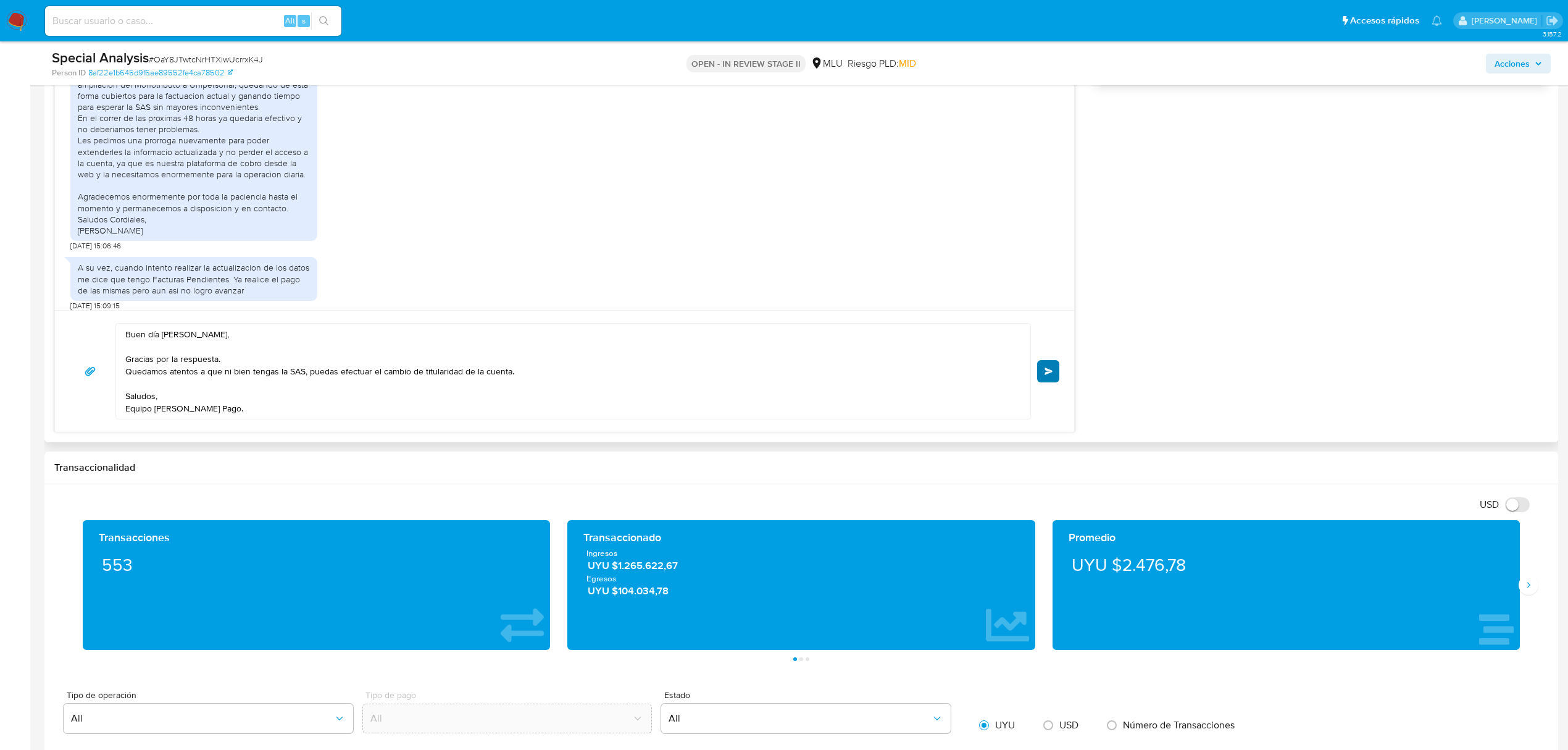
type input "0"
click at [1056, 380] on button "Enviar" at bounding box center [1049, 371] width 23 height 23
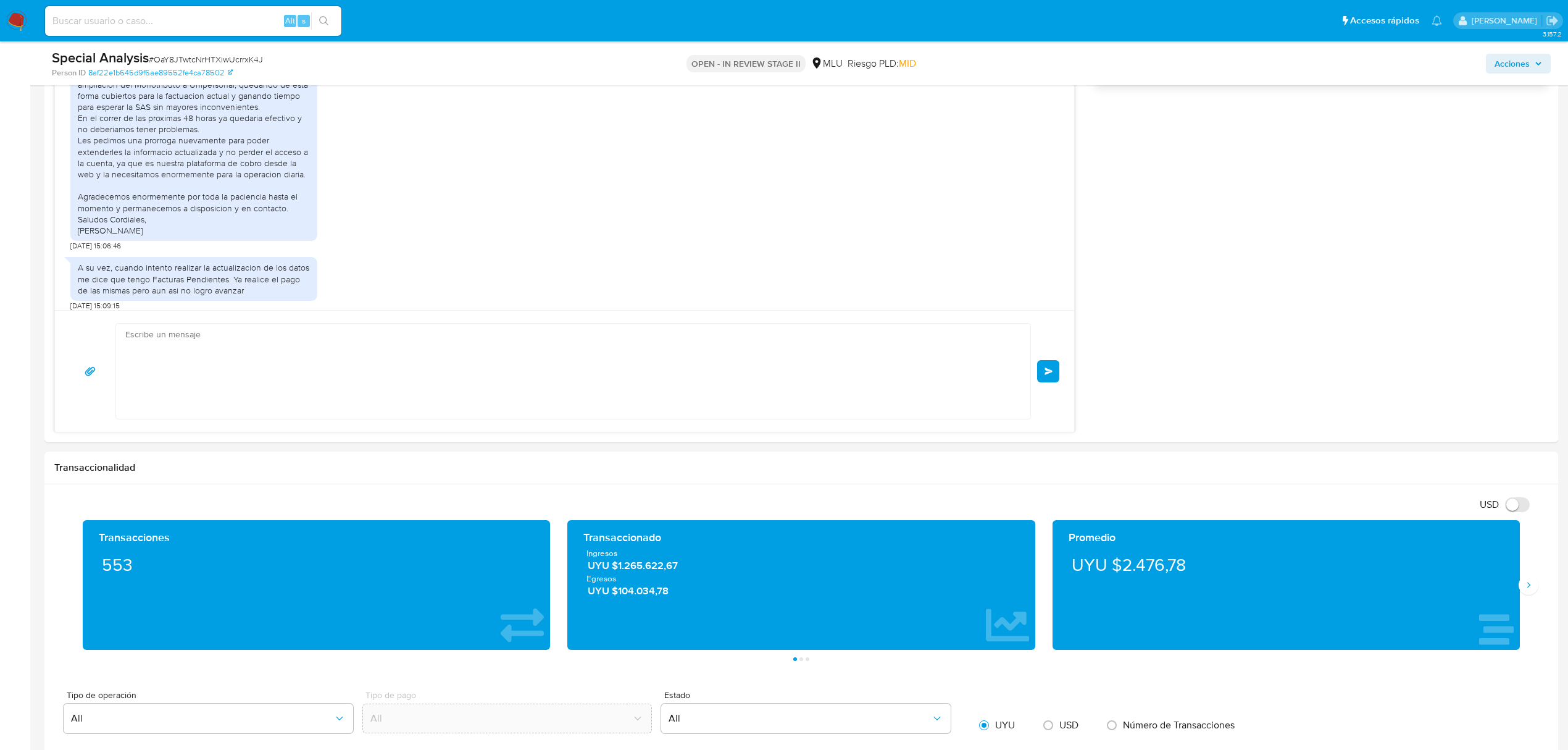
scroll to position [1579, 0]
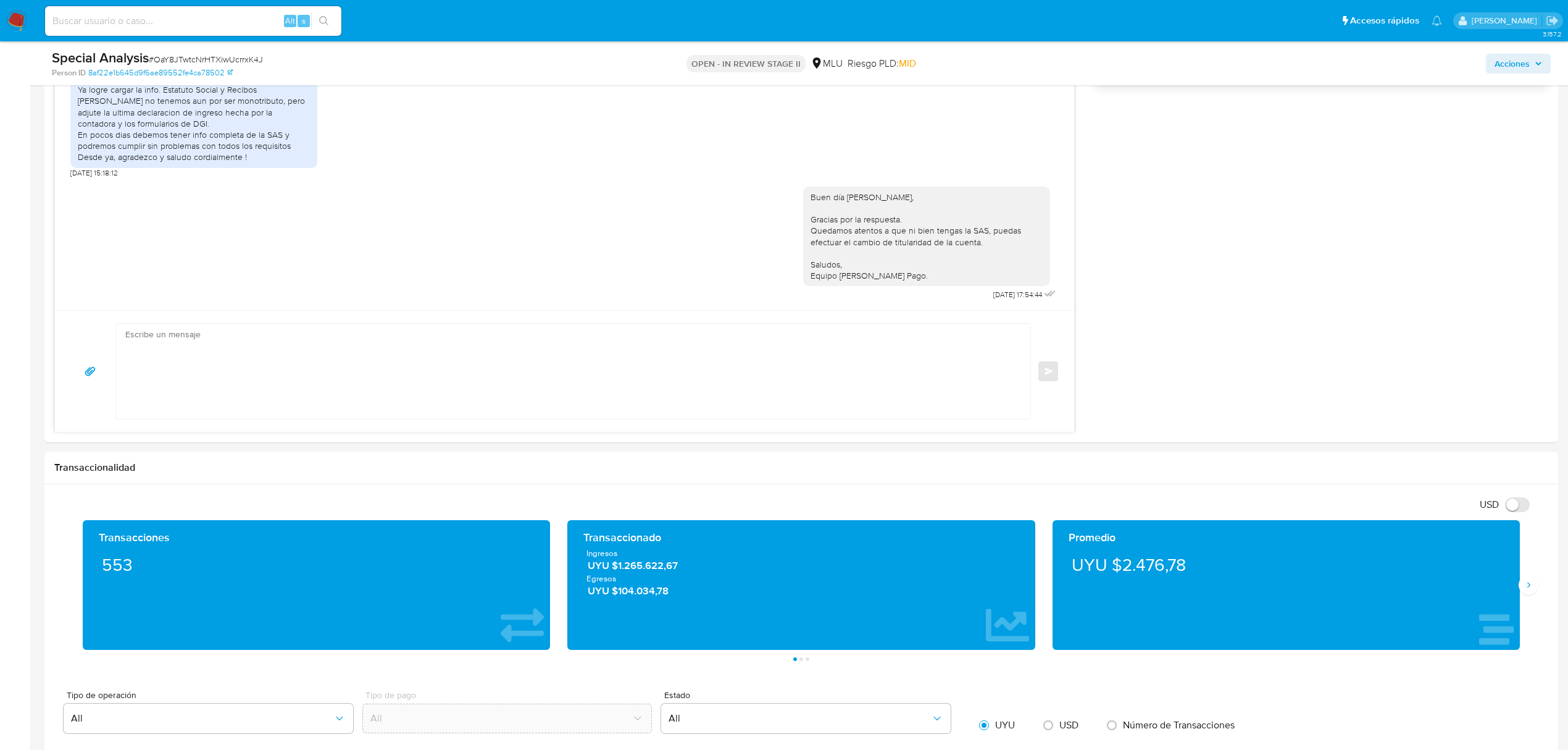
click at [238, 58] on span "# OaY8JTwtcNrHTXiwUcrrxK4J" at bounding box center [206, 59] width 114 height 13
copy span "OaY8JTwtcNrHTXiwUcrrxK4J"
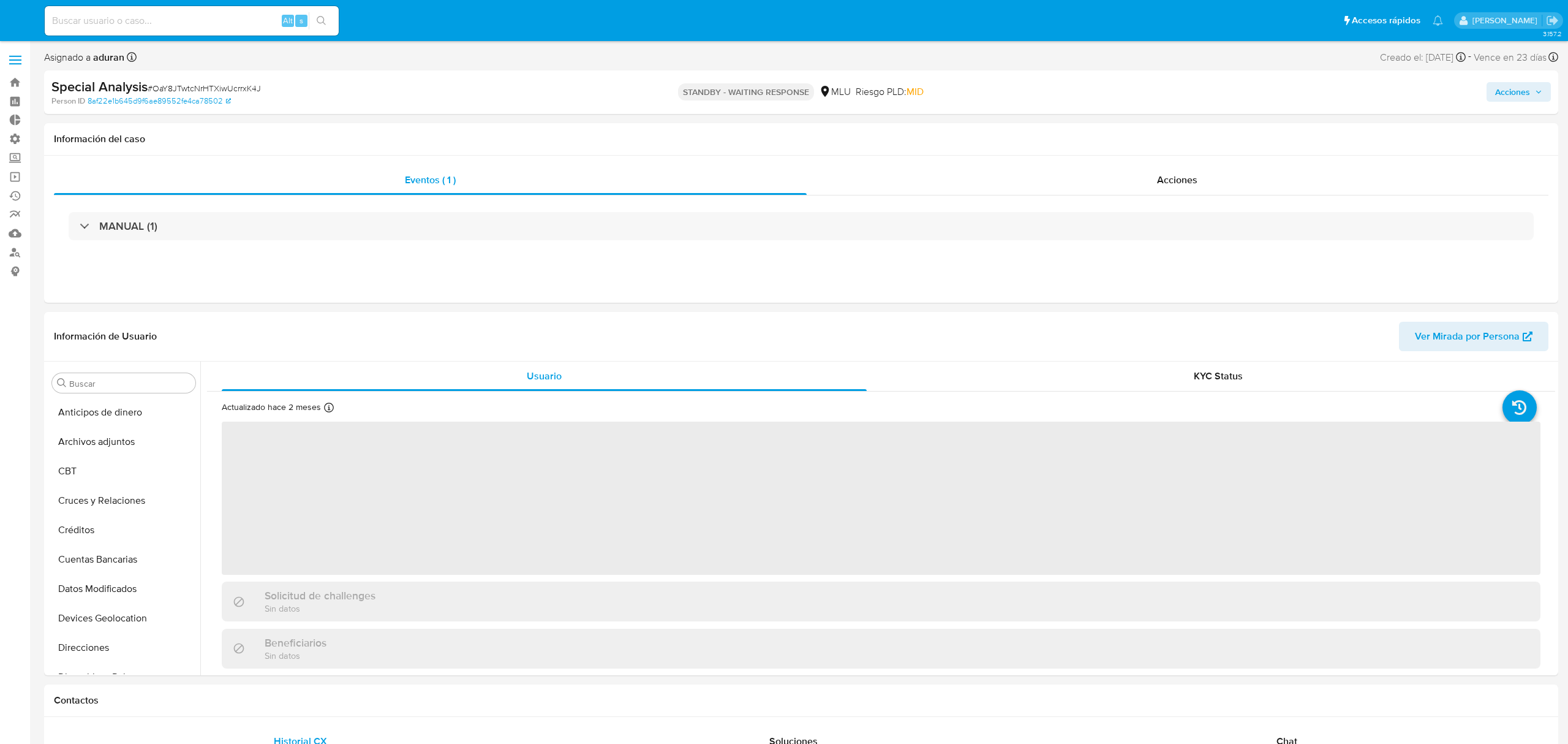
select select "10"
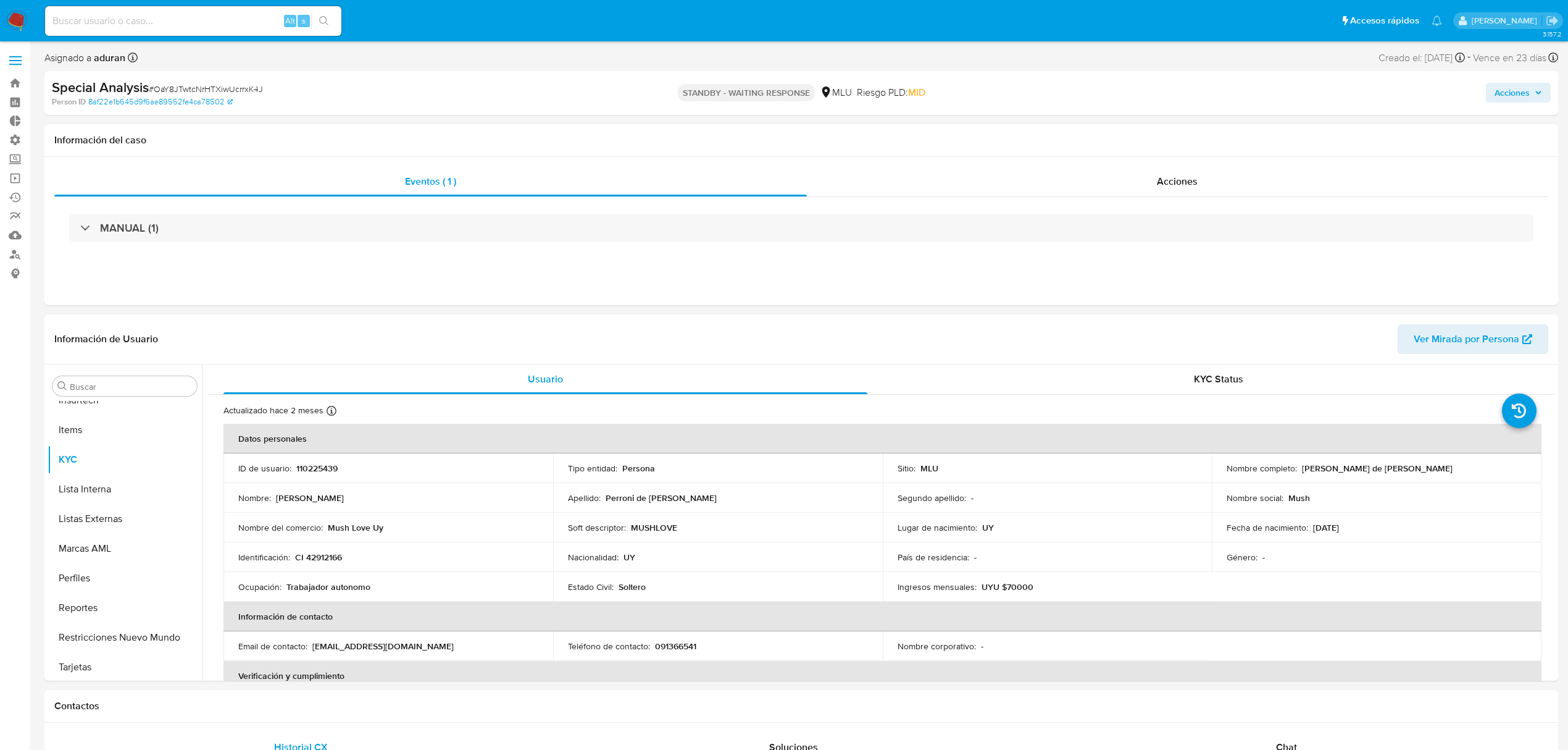
scroll to position [551, 0]
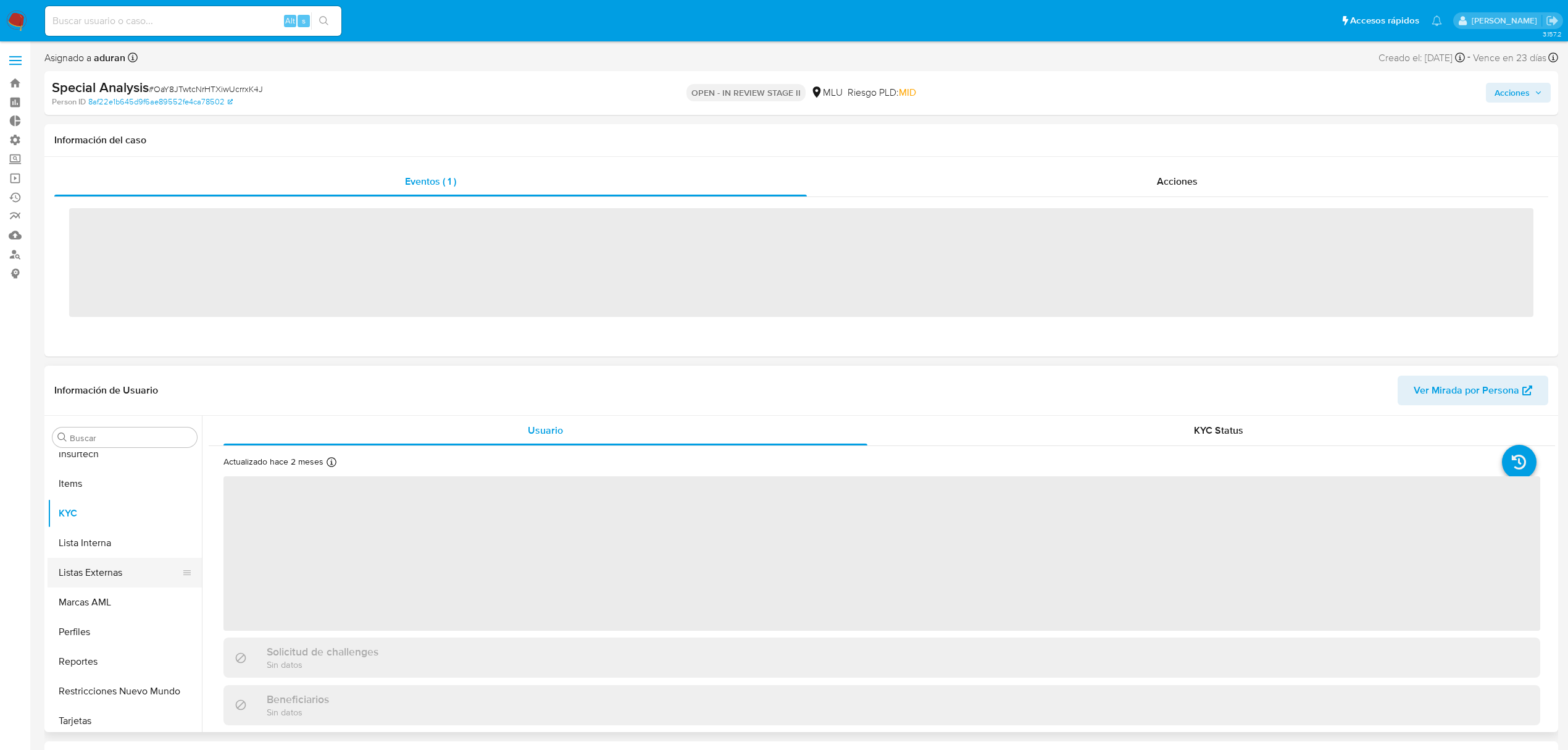
scroll to position [551, 0]
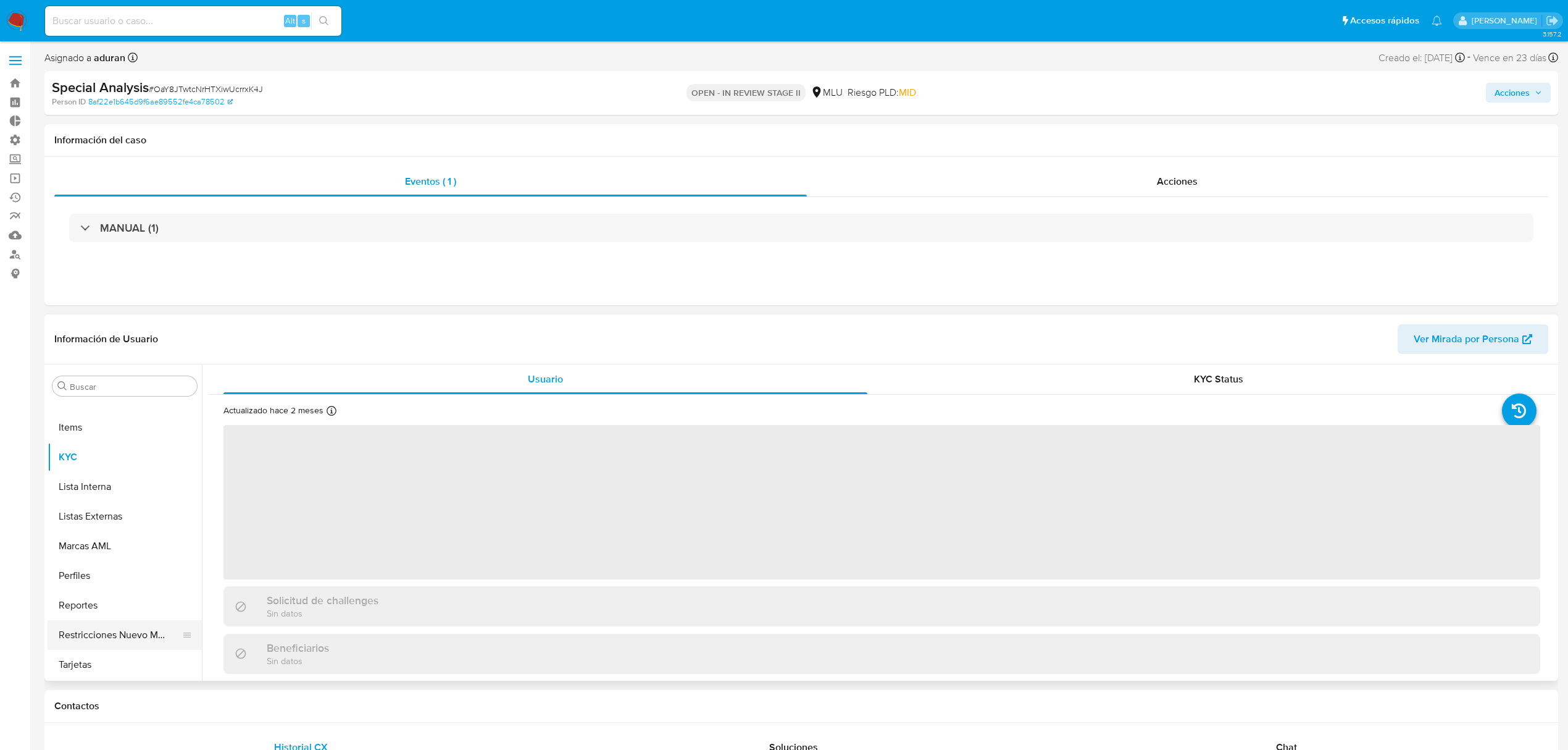
click at [121, 628] on button "Restricciones Nuevo Mundo" at bounding box center [119, 635] width 145 height 30
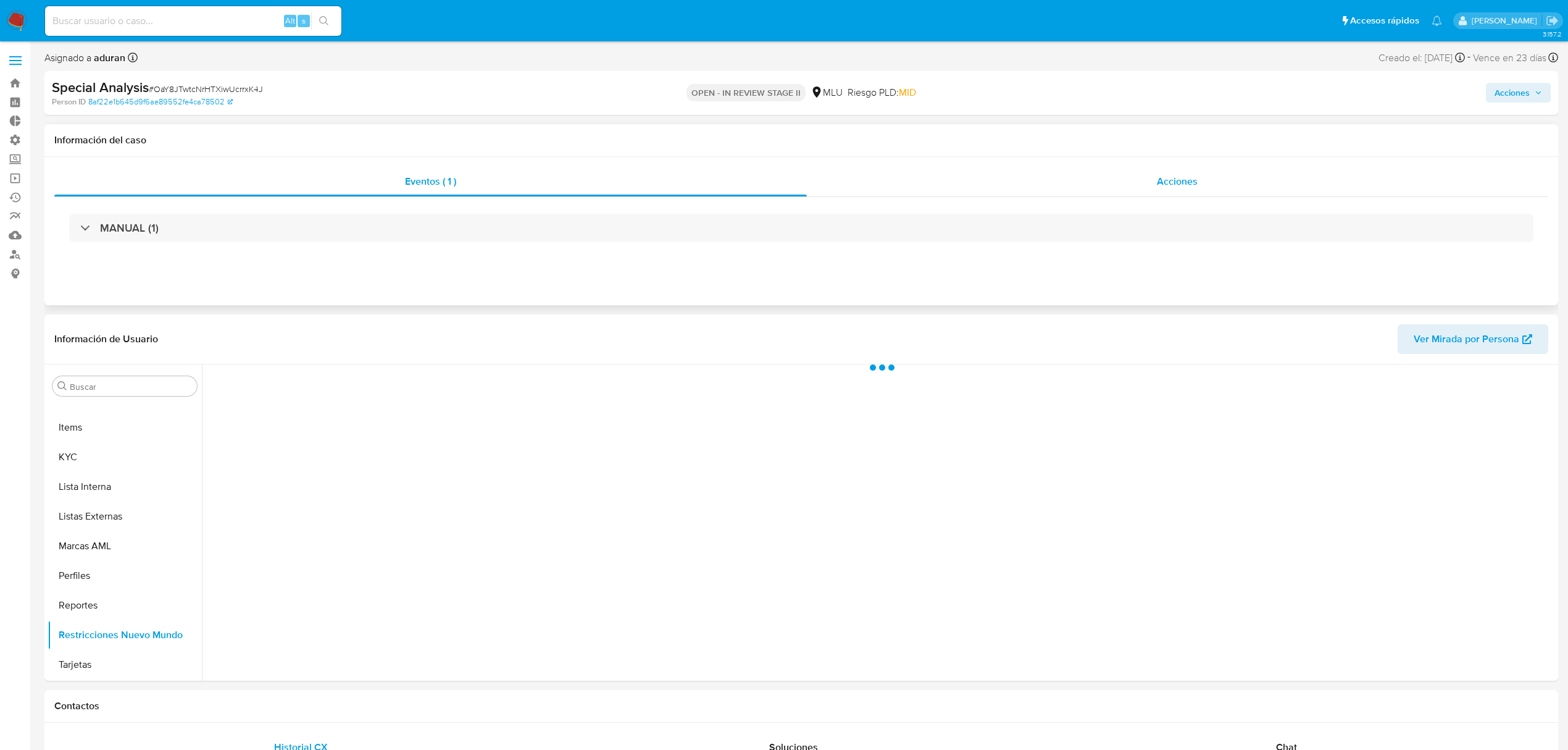
select select "10"
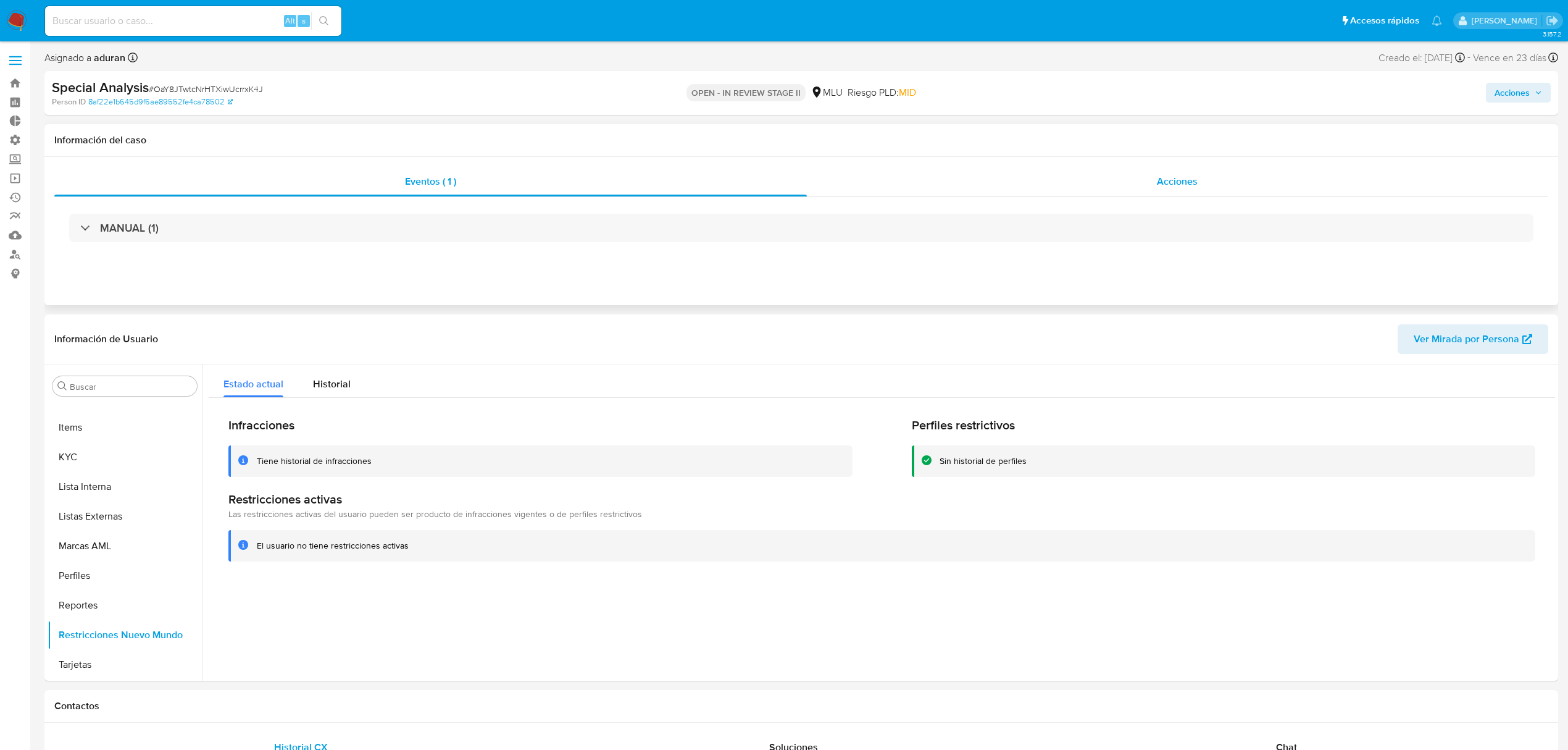
click at [1200, 178] on div "Acciones" at bounding box center [1178, 181] width 742 height 30
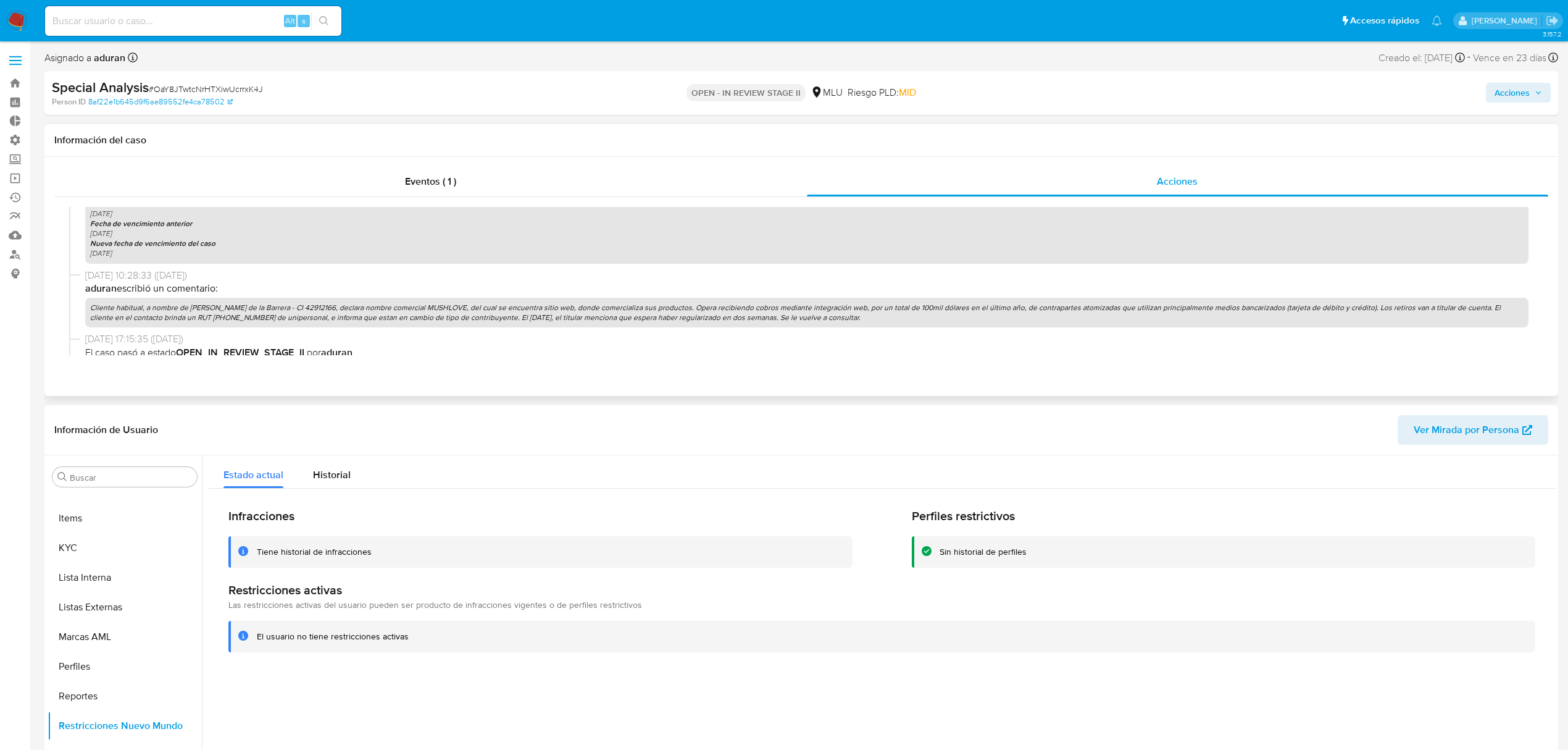
scroll to position [823, 0]
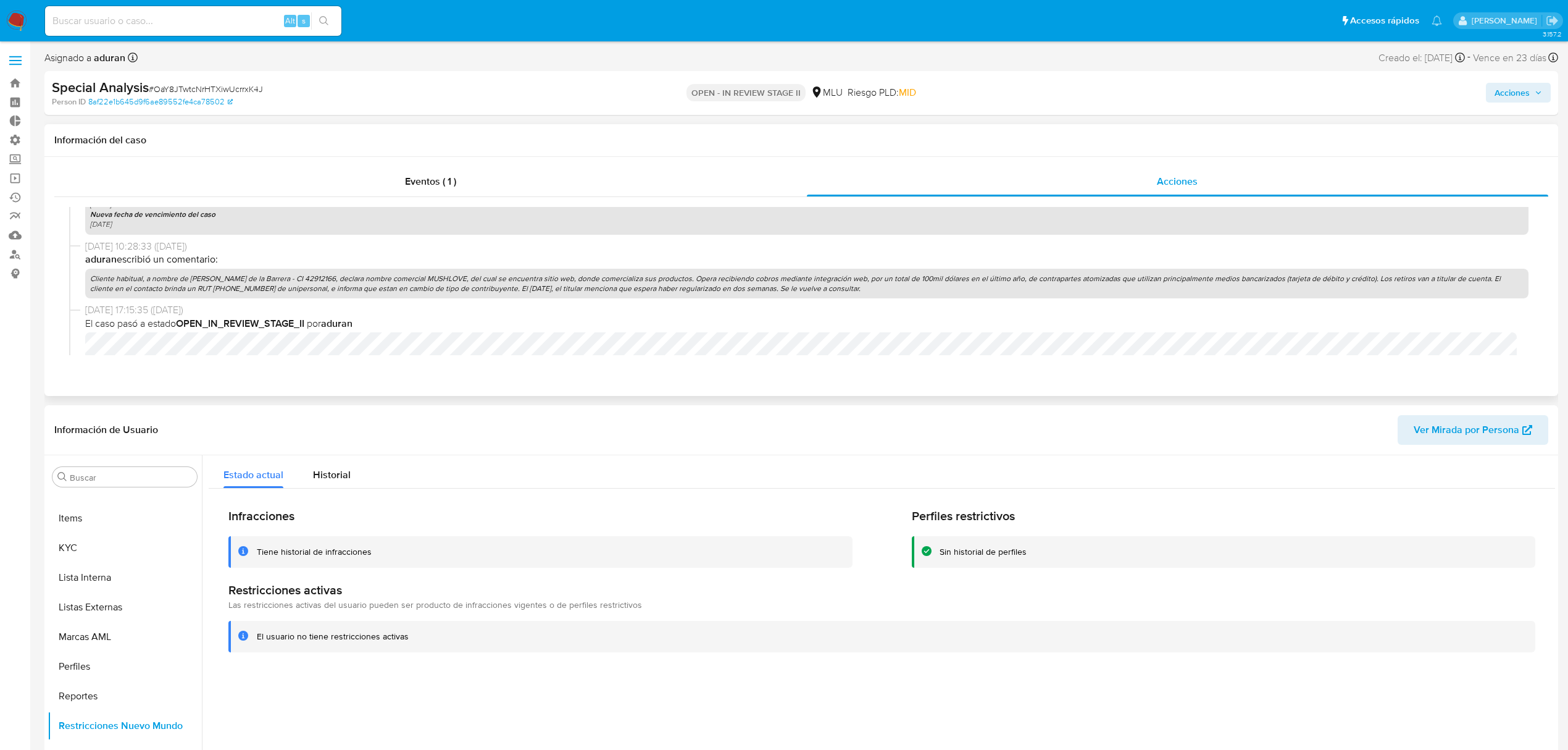
drag, startPoint x: 815, startPoint y: 285, endPoint x: 88, endPoint y: 277, distance: 727.0
click at [88, 277] on p "Cliente habitual, a nombre de [PERSON_NAME] de la Barrera - CI 42912166, declar…" at bounding box center [806, 284] width 1444 height 30
copy p "Cliente habitual, a nombre de [PERSON_NAME] de la Barrera - CI 42912166, declar…"
drag, startPoint x: 1531, startPoint y: 100, endPoint x: 1517, endPoint y: 99, distance: 14.0
click at [1527, 100] on span "Acciones" at bounding box center [1519, 93] width 47 height 18
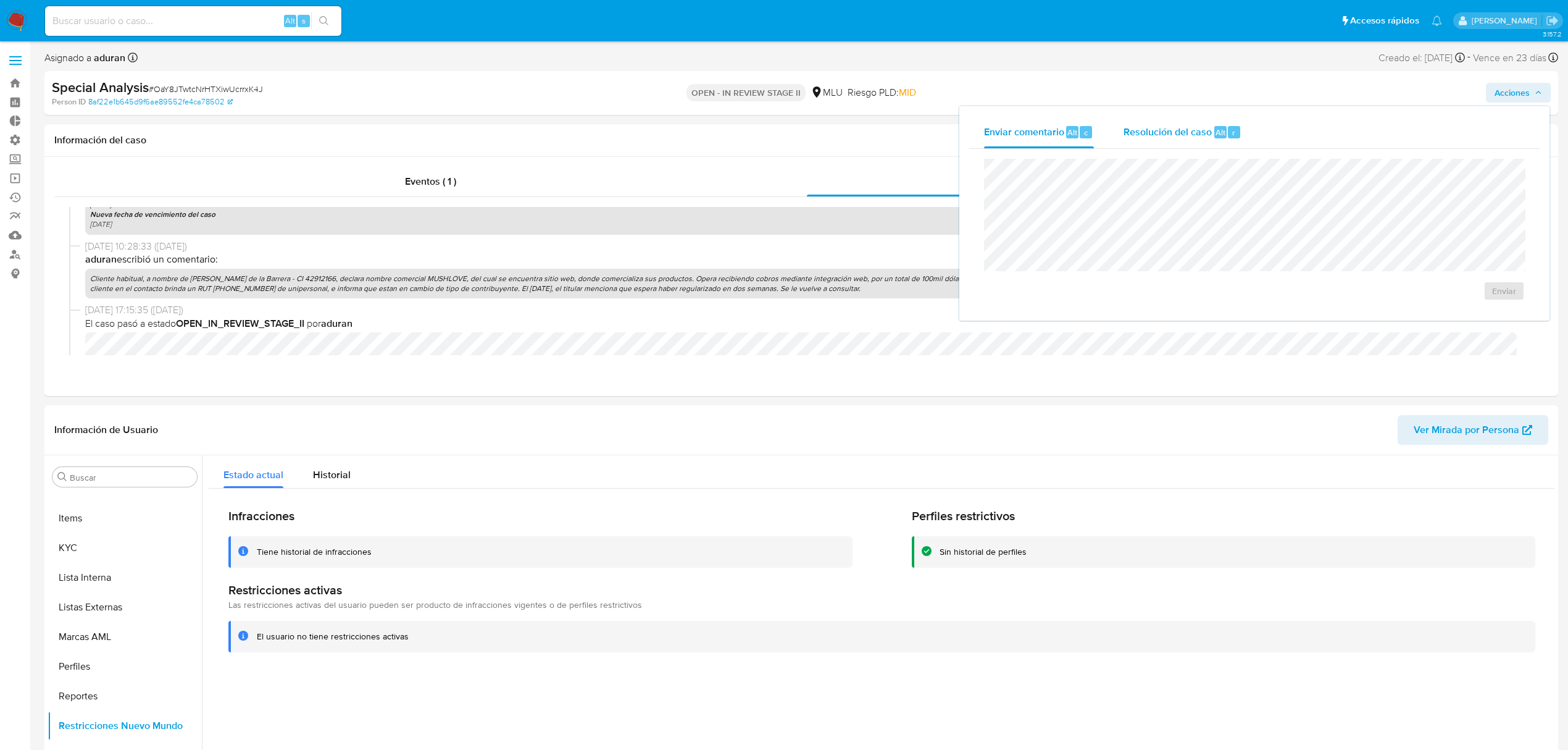
click at [1175, 130] on span "Resolución del caso" at bounding box center [1168, 132] width 89 height 14
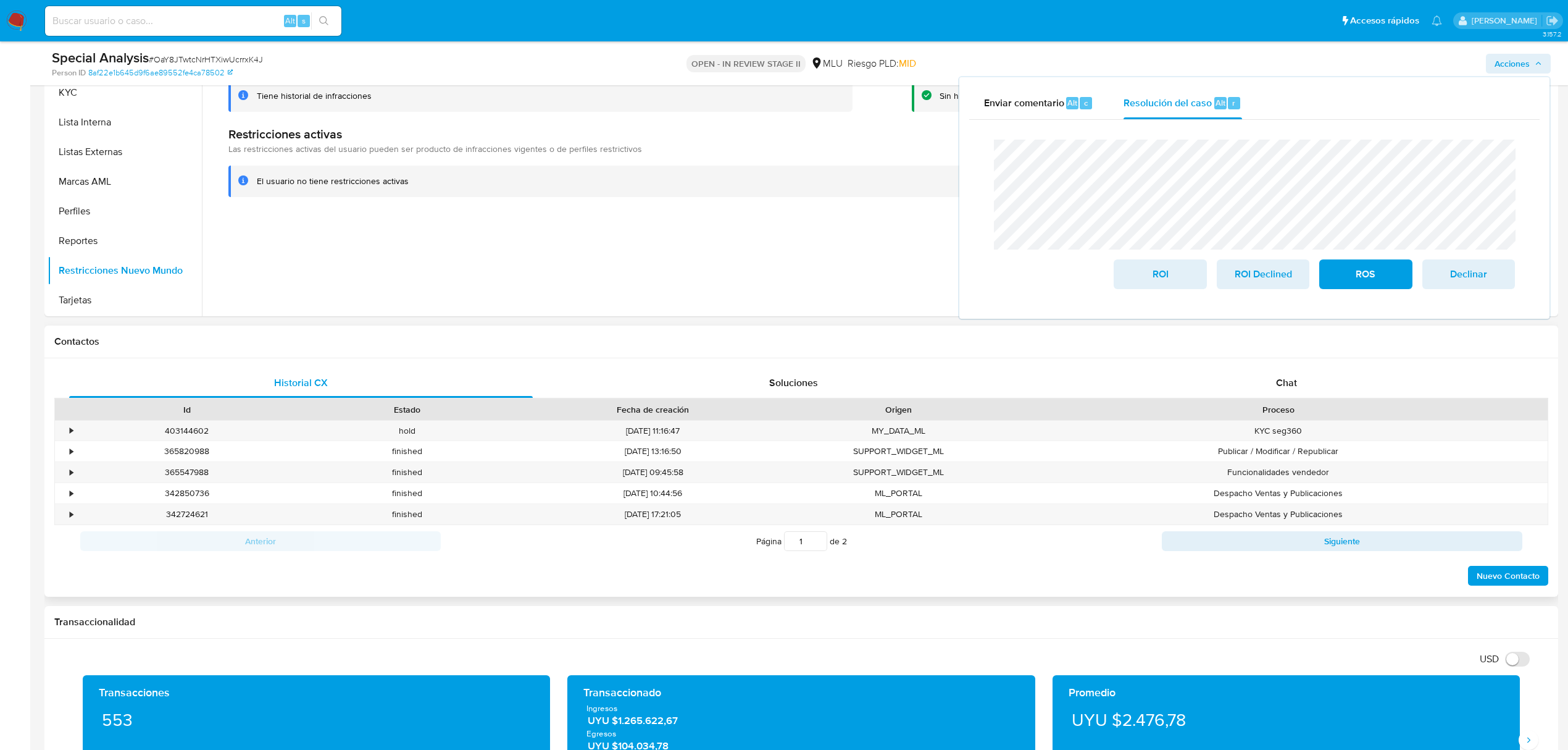
scroll to position [247, 0]
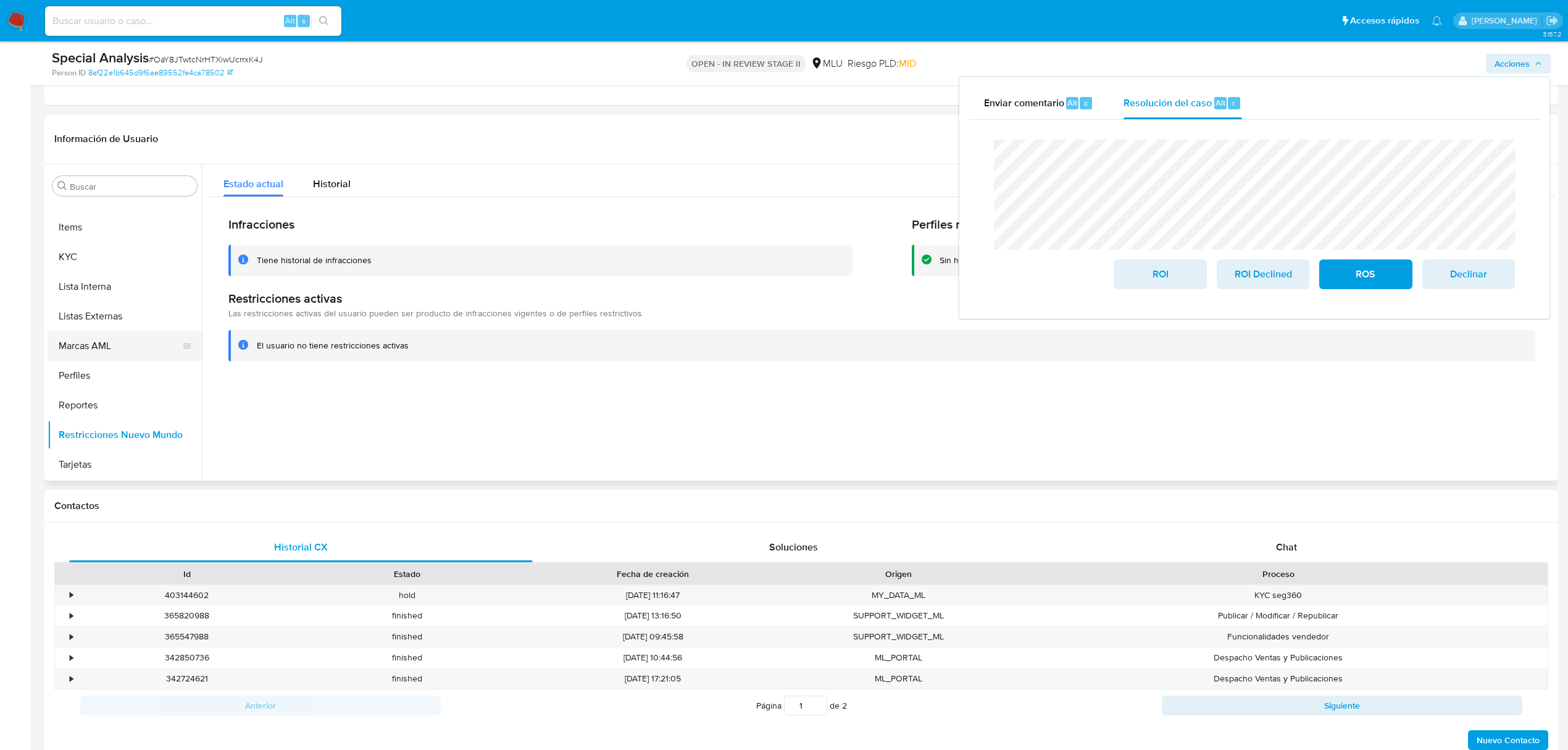
click at [82, 337] on button "Marcas AML" at bounding box center [119, 346] width 145 height 30
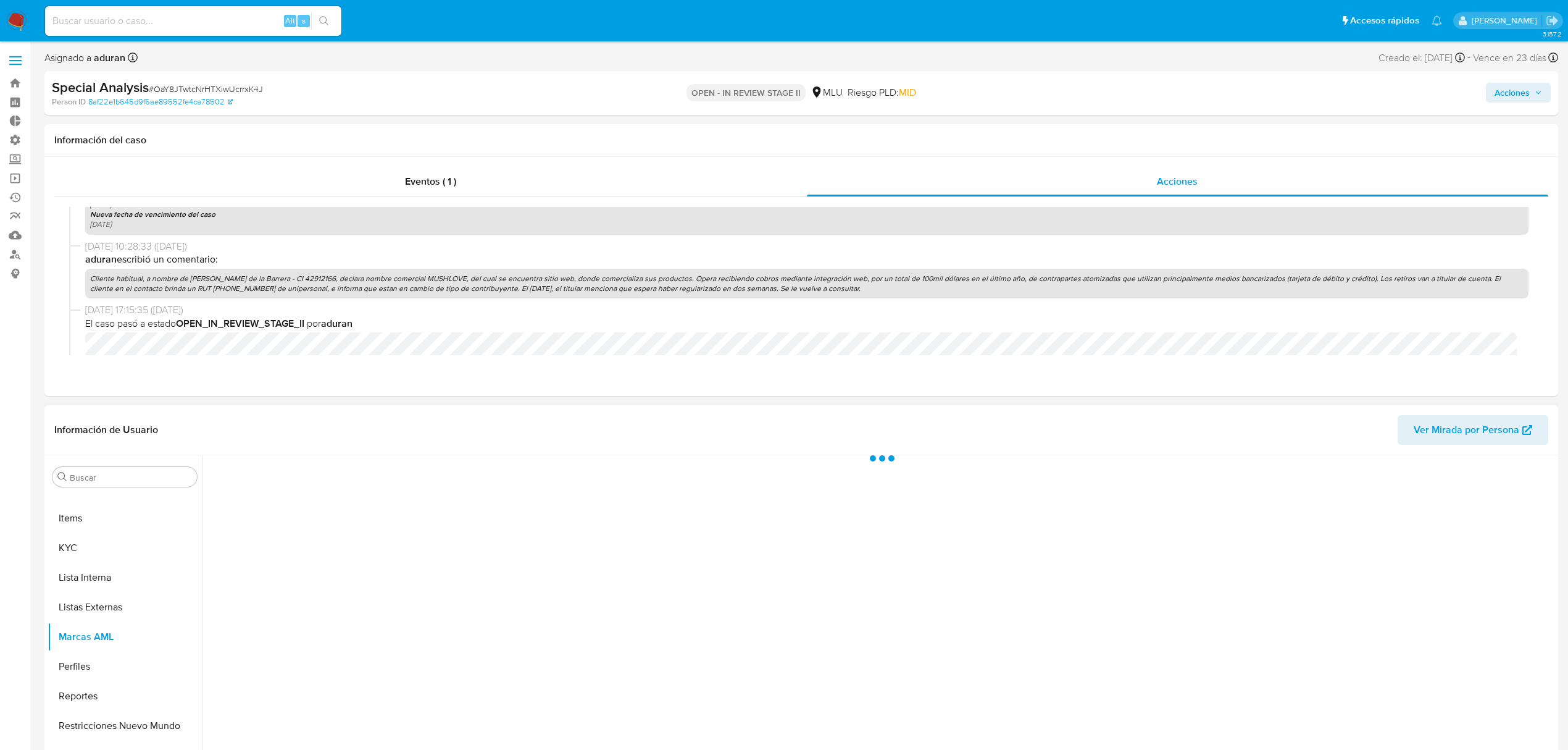
scroll to position [82, 0]
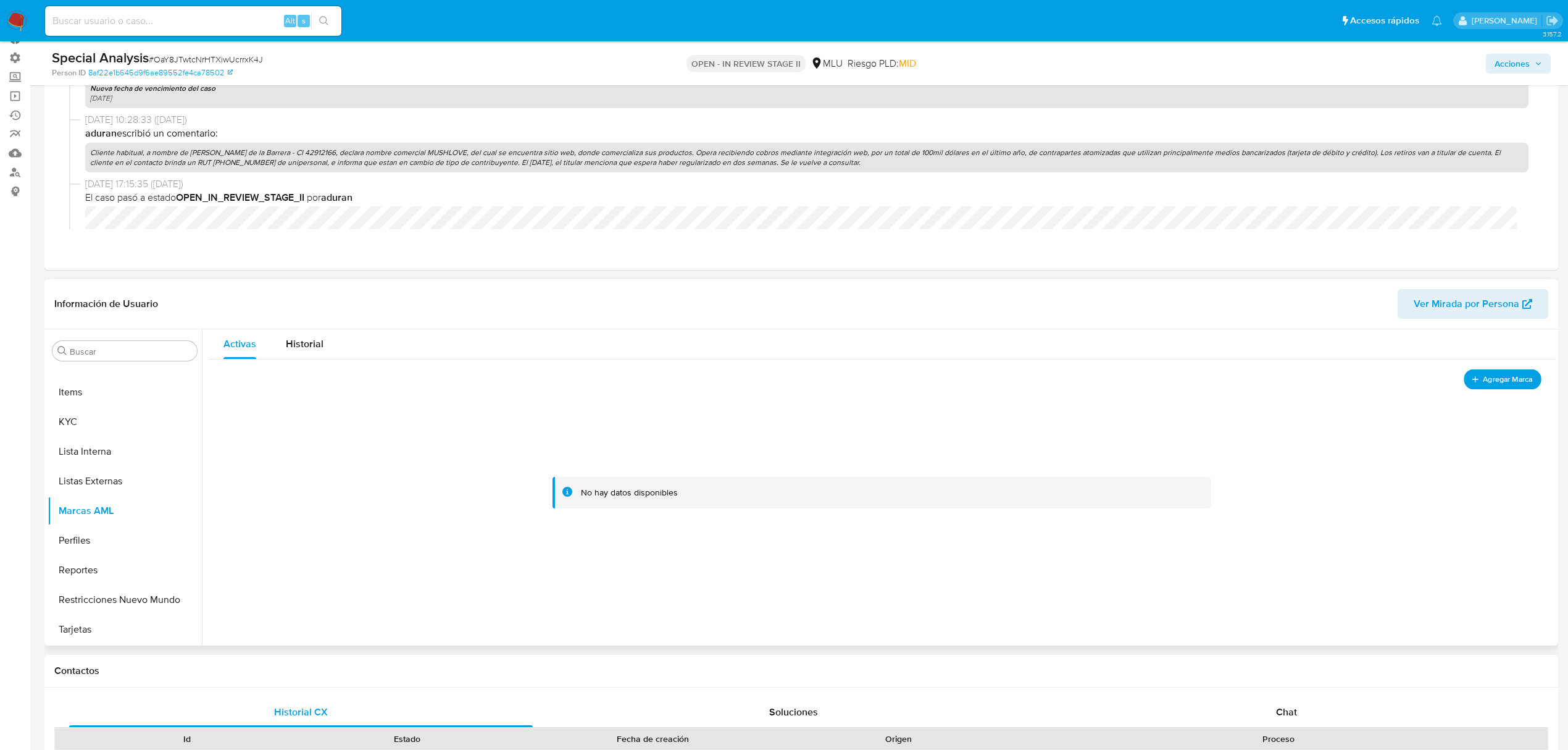
click at [1503, 376] on span "Agregar Marca" at bounding box center [1508, 379] width 49 height 16
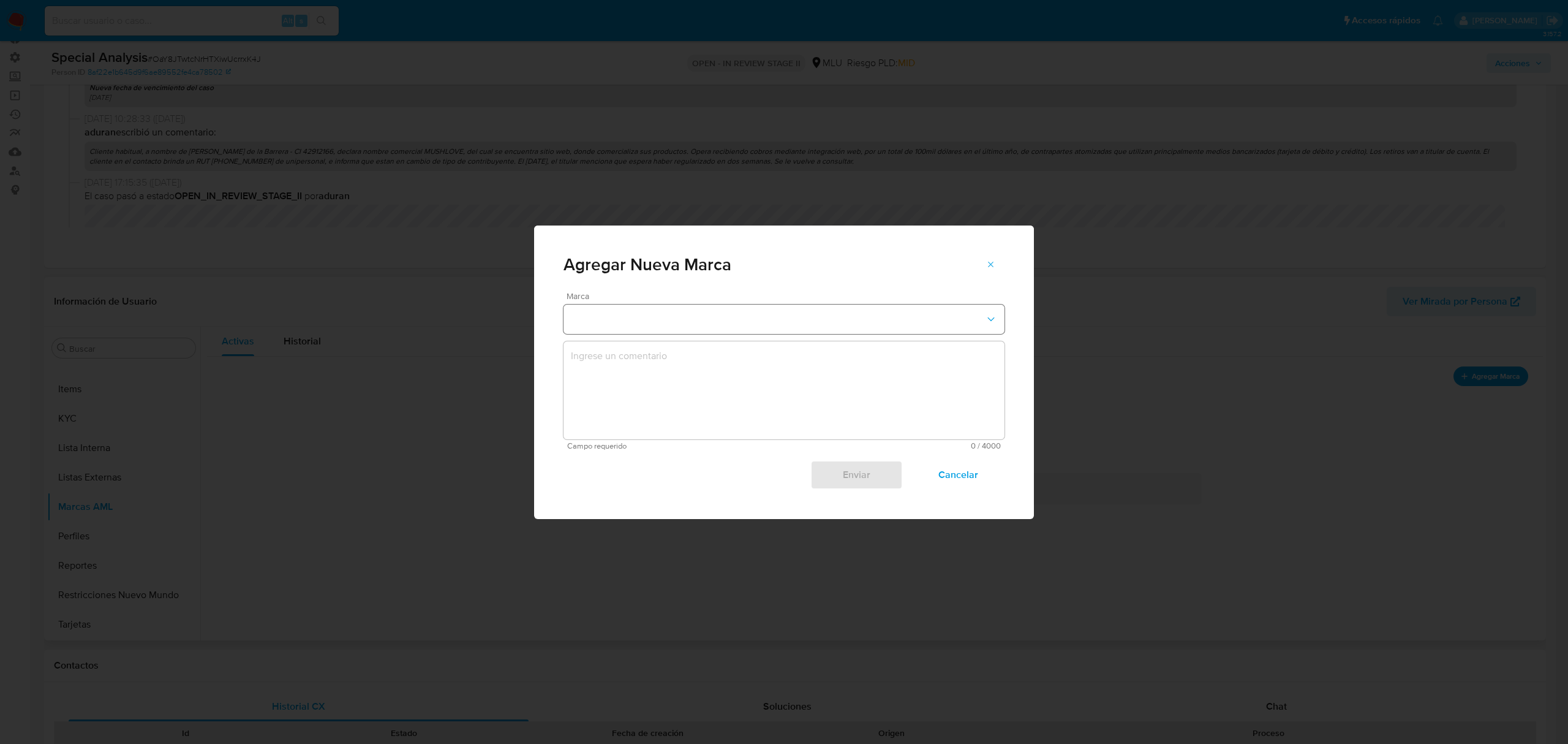
click at [650, 306] on button "marks-modal" at bounding box center [783, 319] width 441 height 29
click at [650, 319] on span "EN_SEGUIMIENTO" at bounding box center [611, 318] width 80 height 13
click at [667, 385] on textarea "marks-modal" at bounding box center [783, 390] width 441 height 98
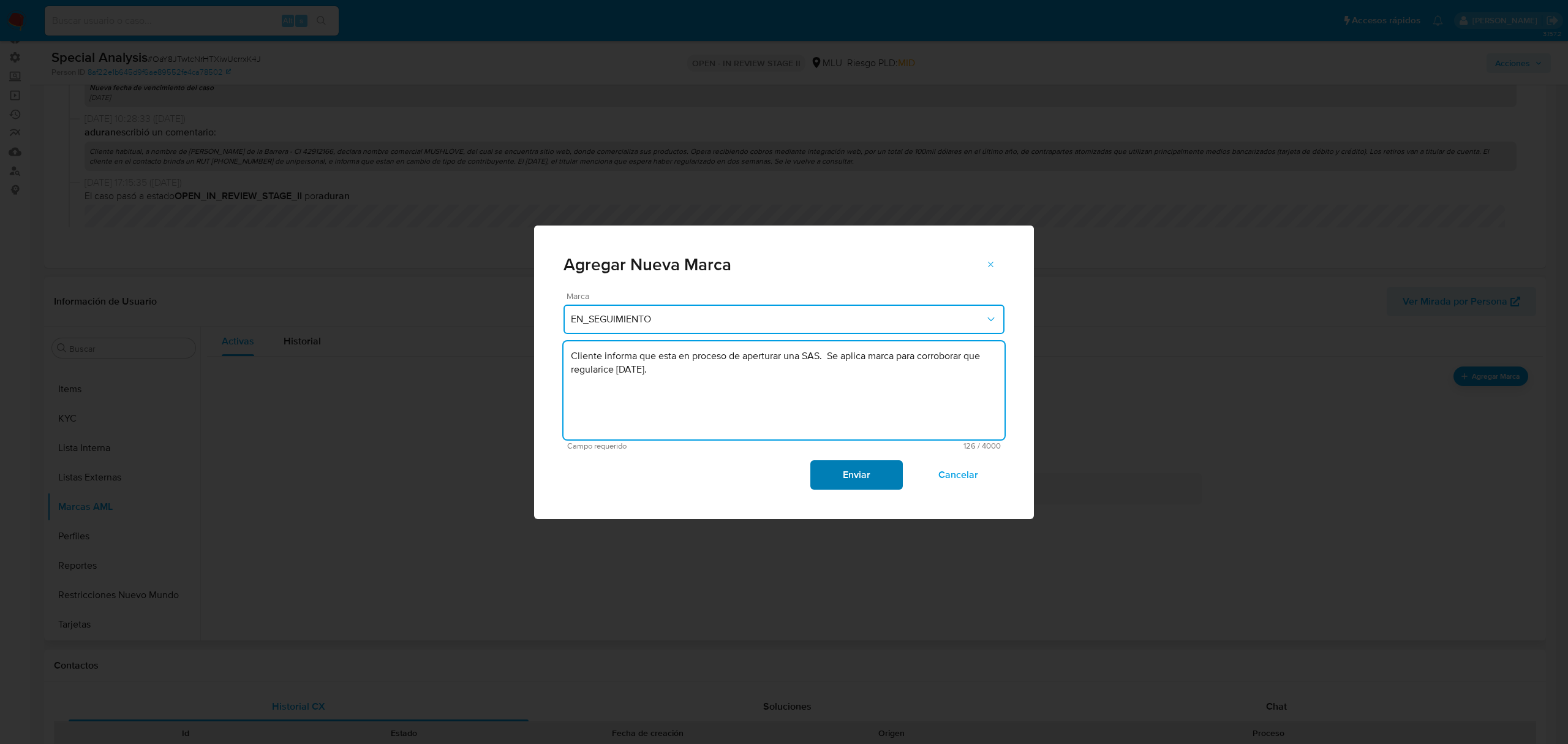
type textarea "Cliente informa que esta en proceso de aperturar una SAS. Se aplica marca para …"
click at [853, 476] on span "Enviar" at bounding box center [855, 475] width 60 height 27
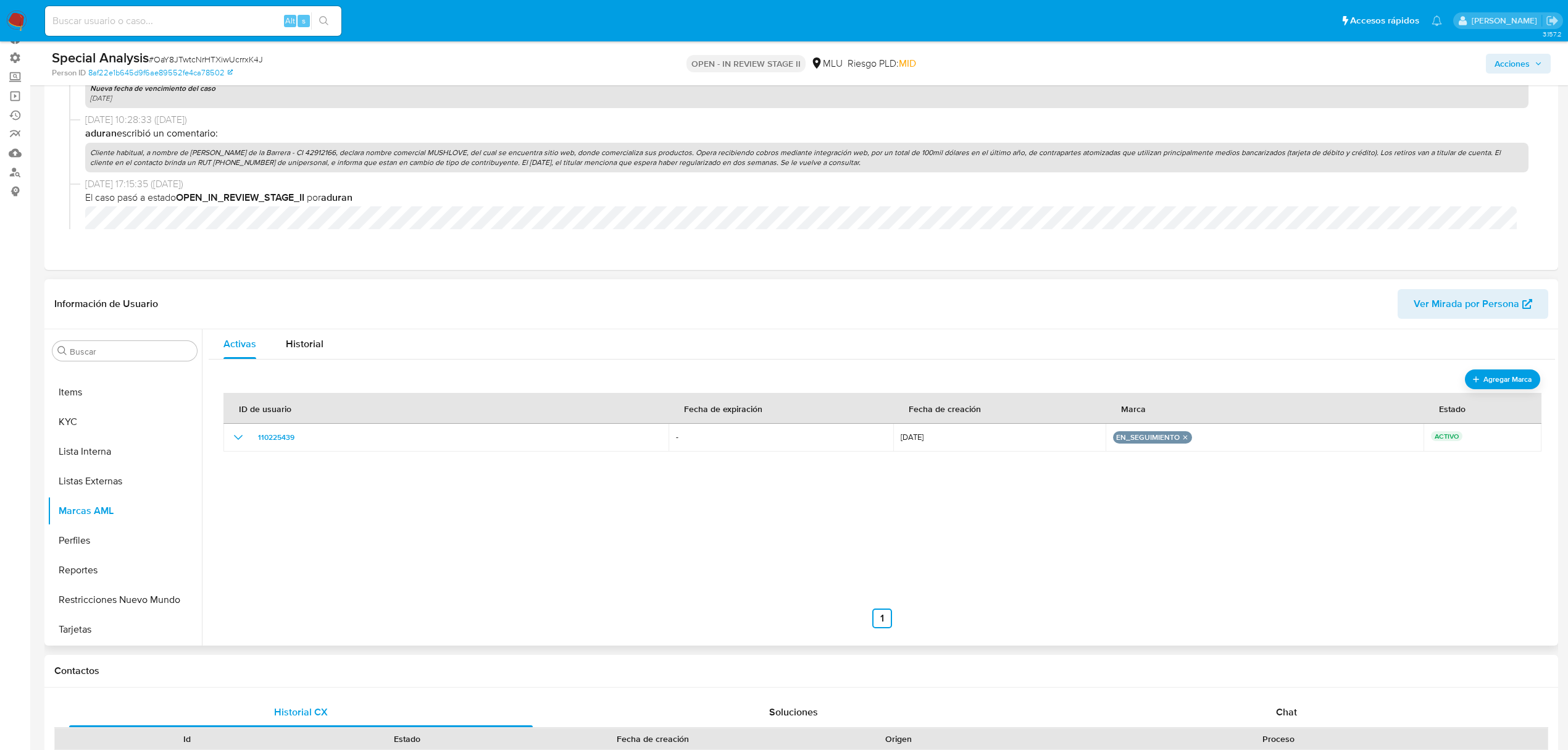
click at [1466, 499] on div "ID de usuario Fecha de expiración Fecha de creación Marca Estado 110225439 - 02…" at bounding box center [882, 505] width 1317 height 247
click at [1527, 70] on span "Acciones" at bounding box center [1513, 64] width 35 height 20
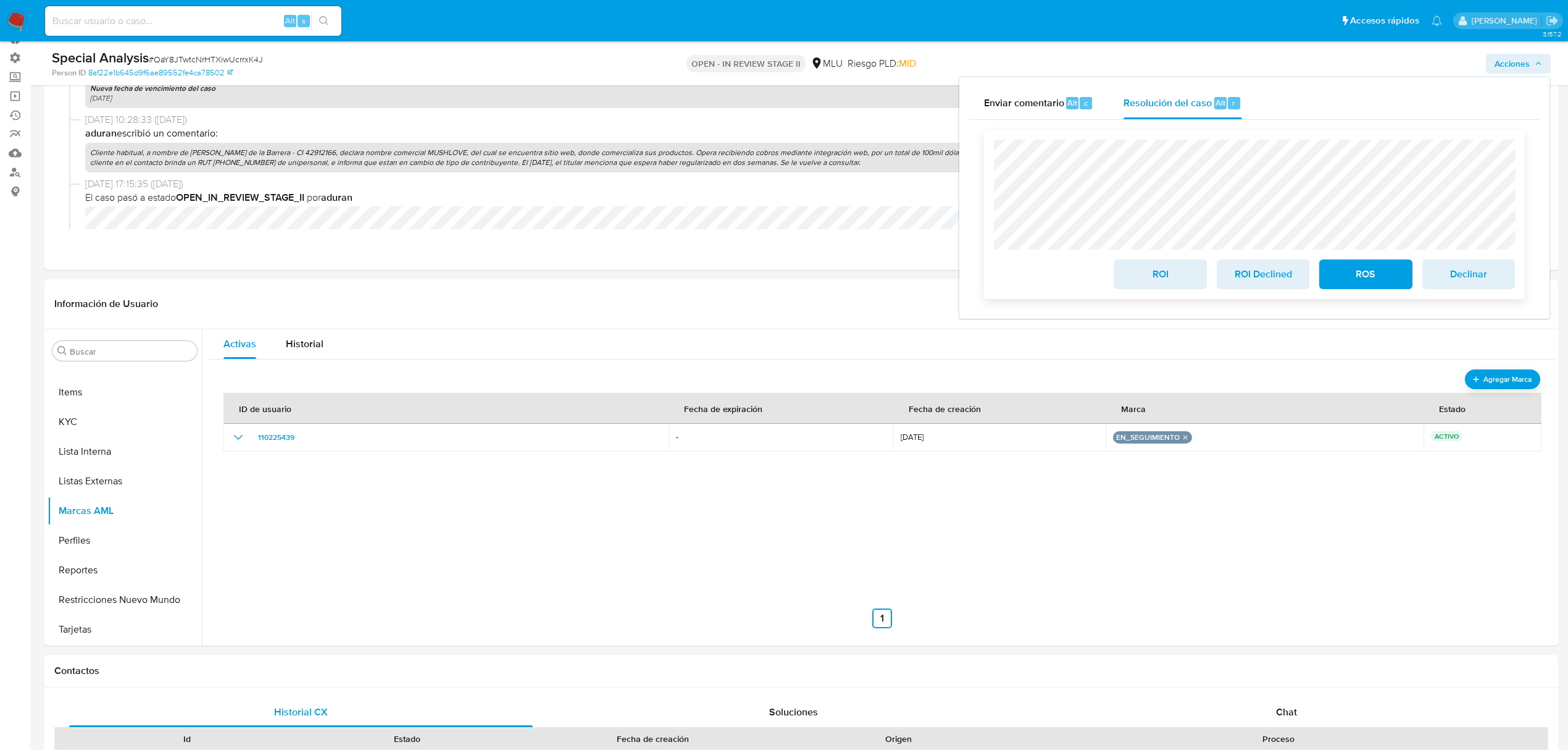
click at [1256, 275] on span "ROI Declined" at bounding box center [1262, 274] width 60 height 28
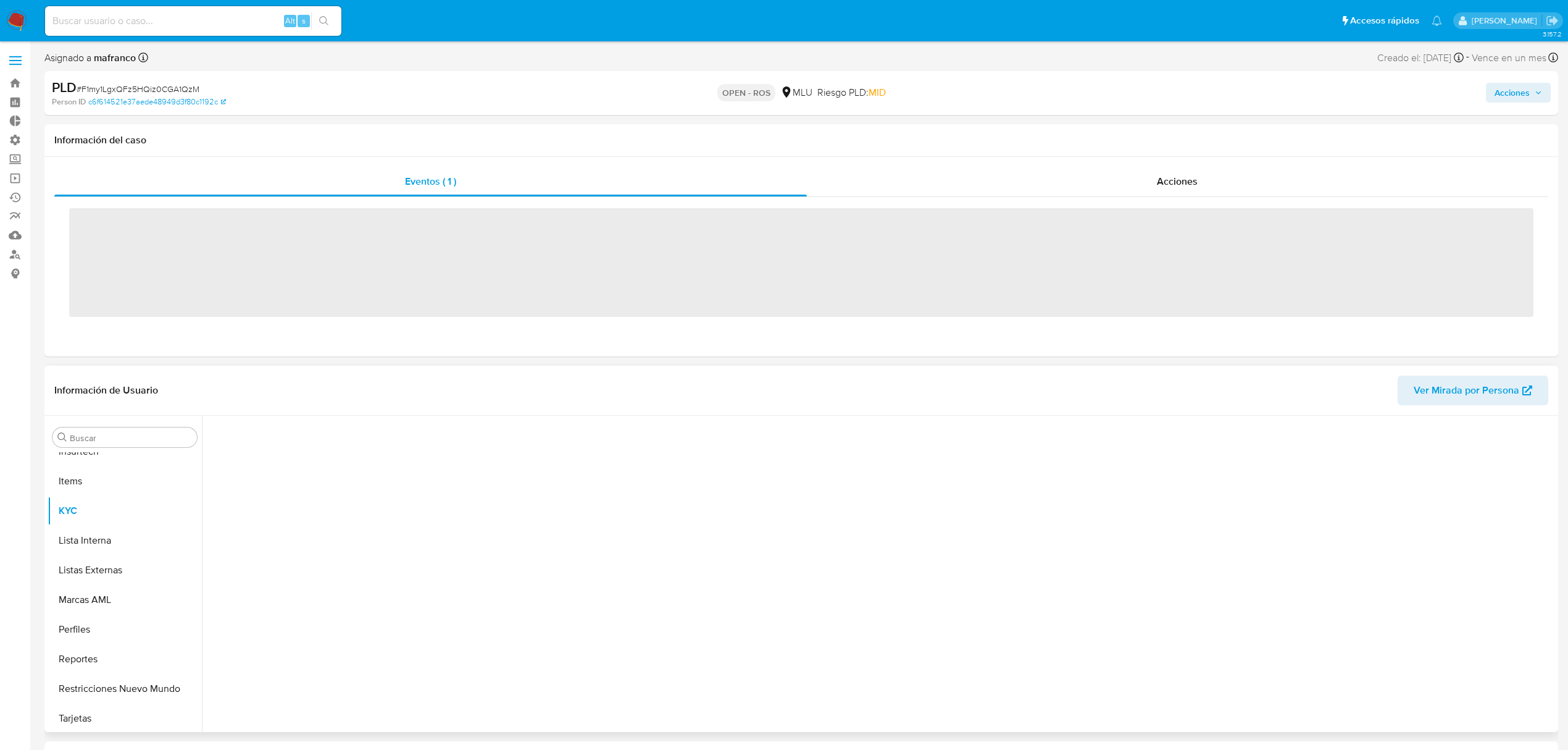
scroll to position [551, 0]
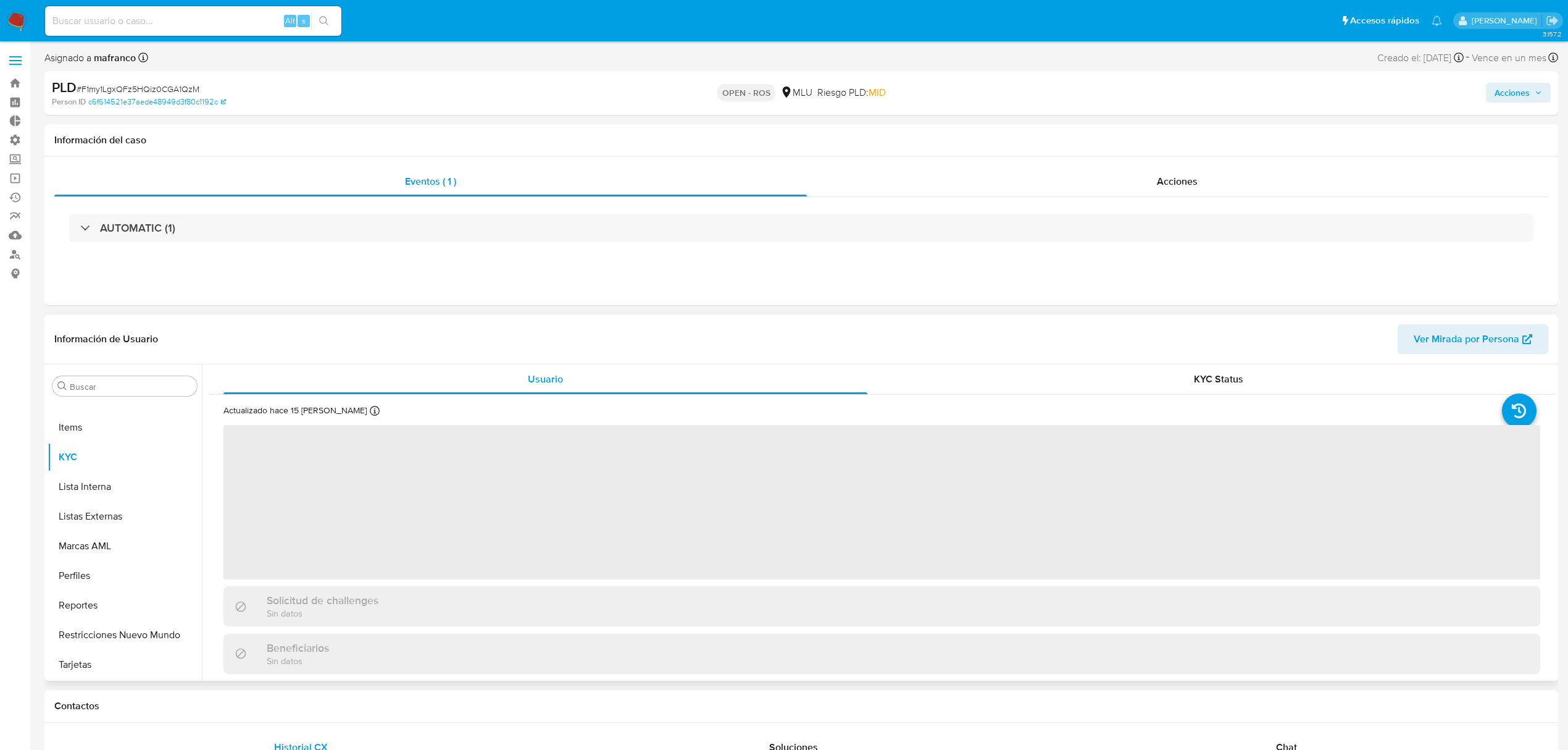
select select "10"
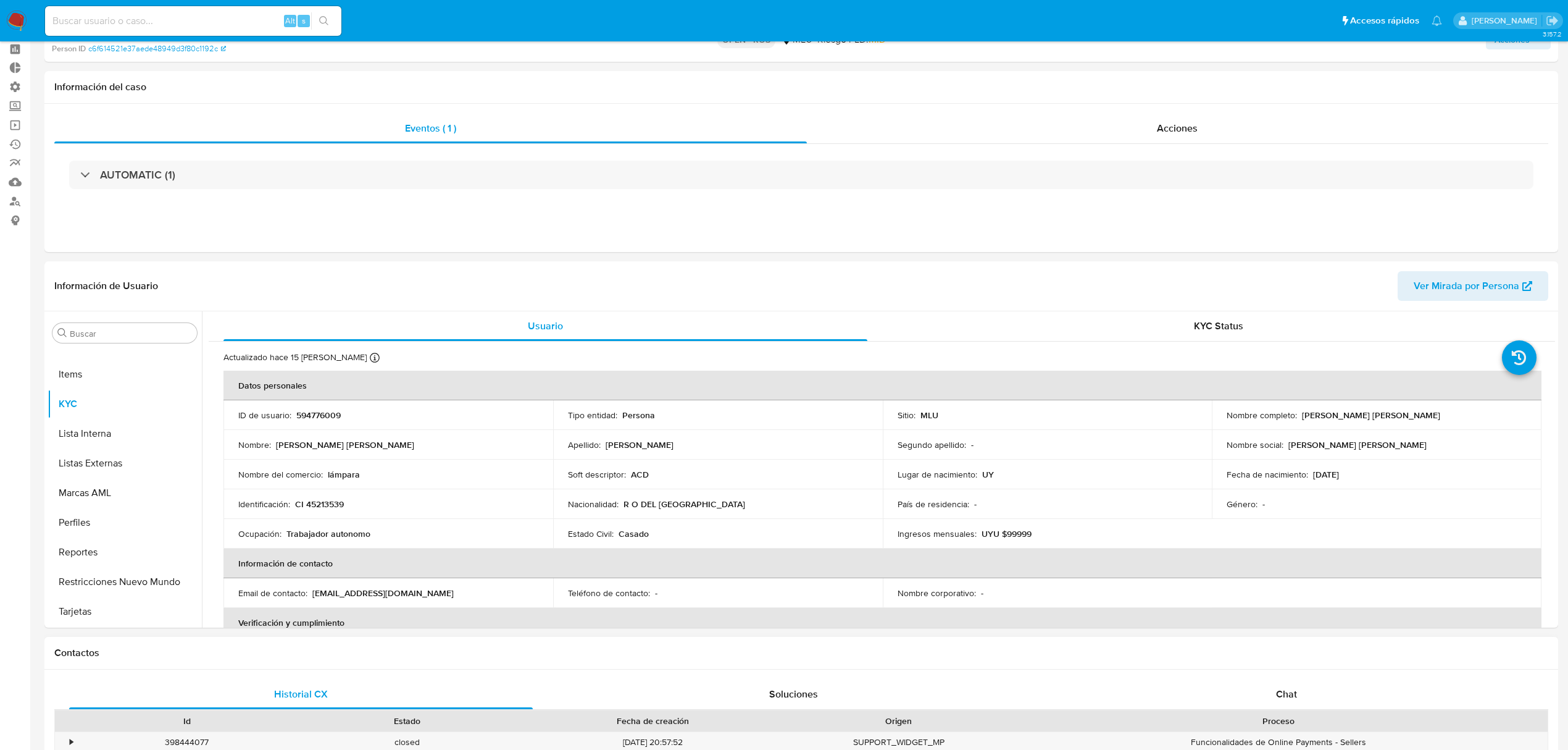
scroll to position [82, 0]
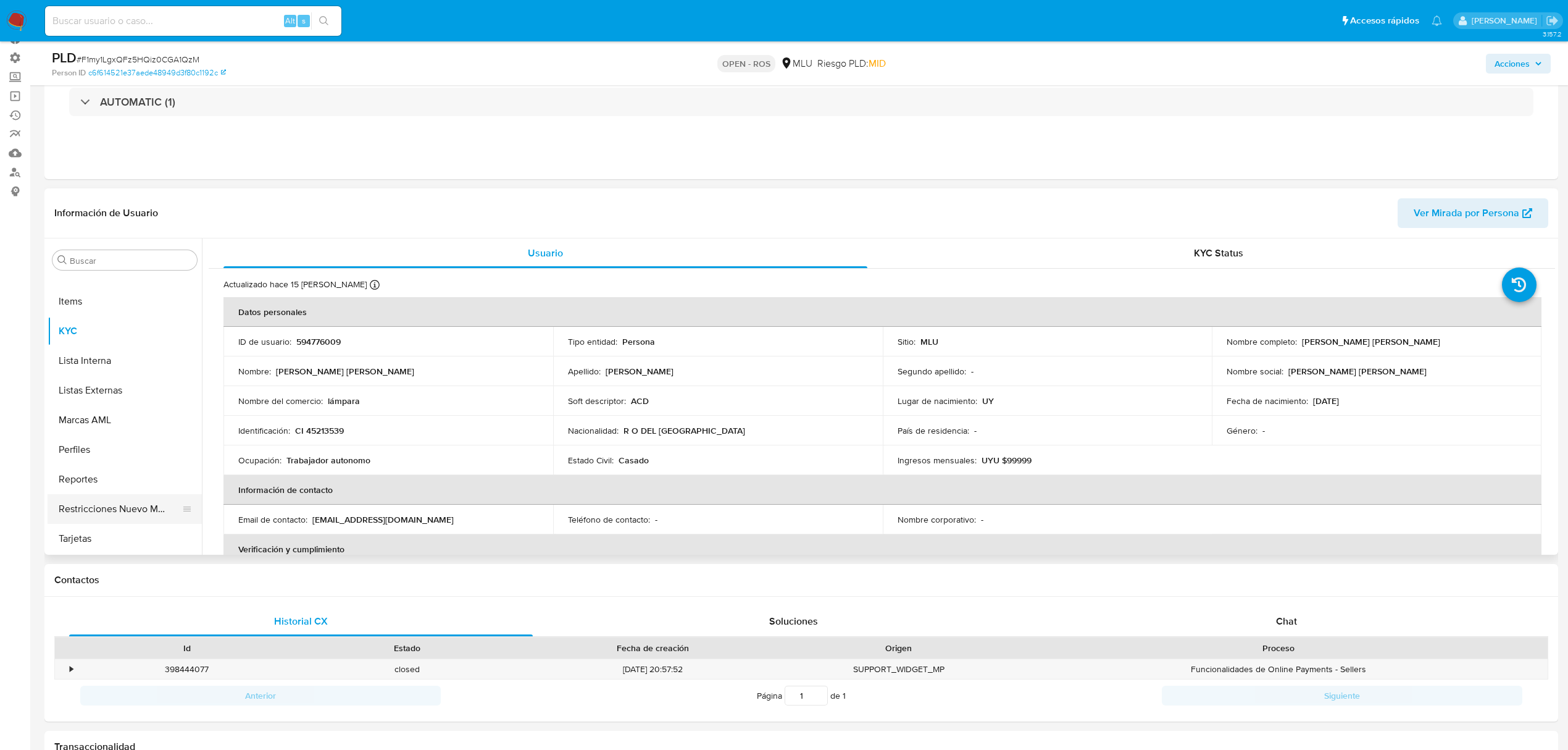
click at [127, 516] on button "Restricciones Nuevo Mundo" at bounding box center [119, 509] width 145 height 30
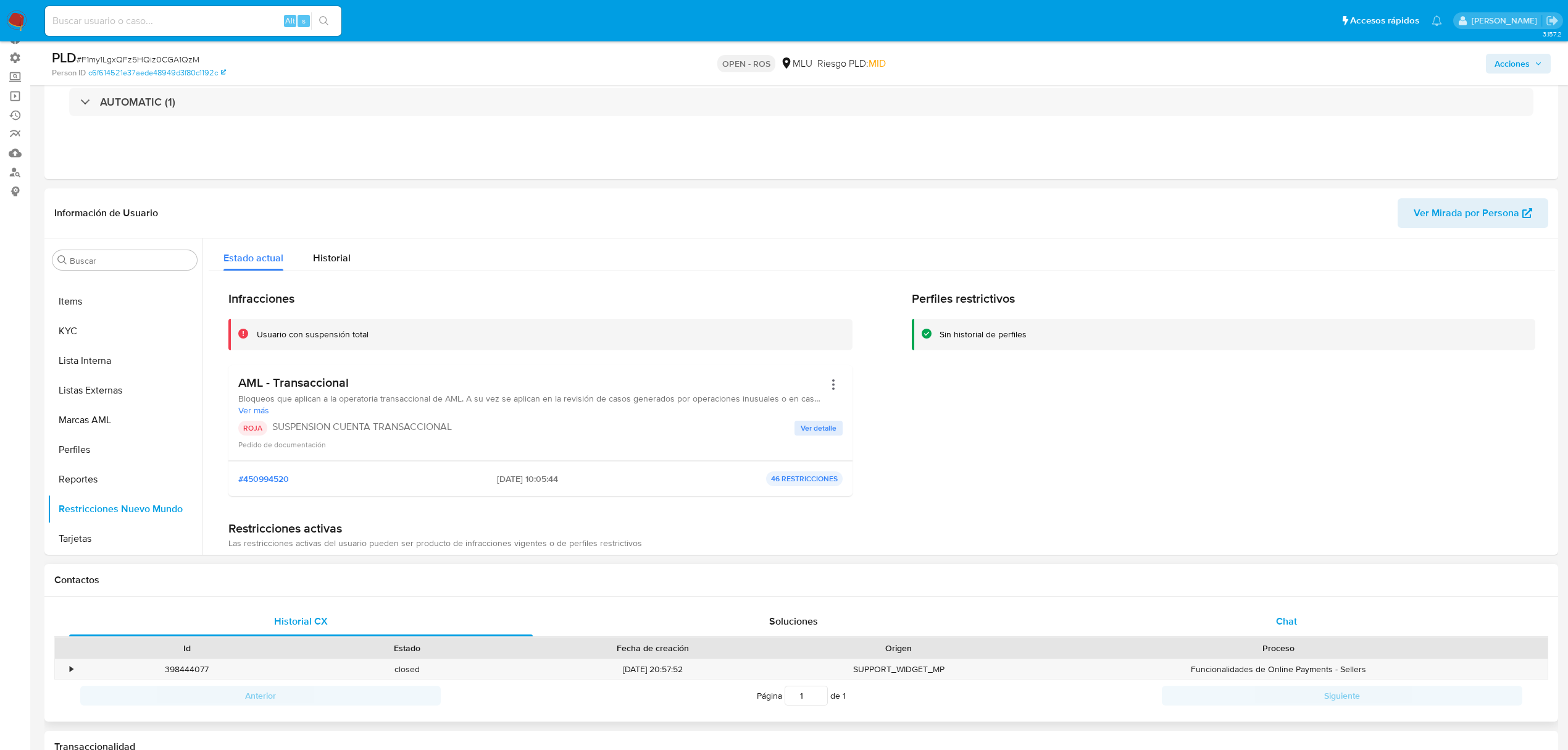
click at [1219, 616] on div "Chat" at bounding box center [1287, 621] width 464 height 30
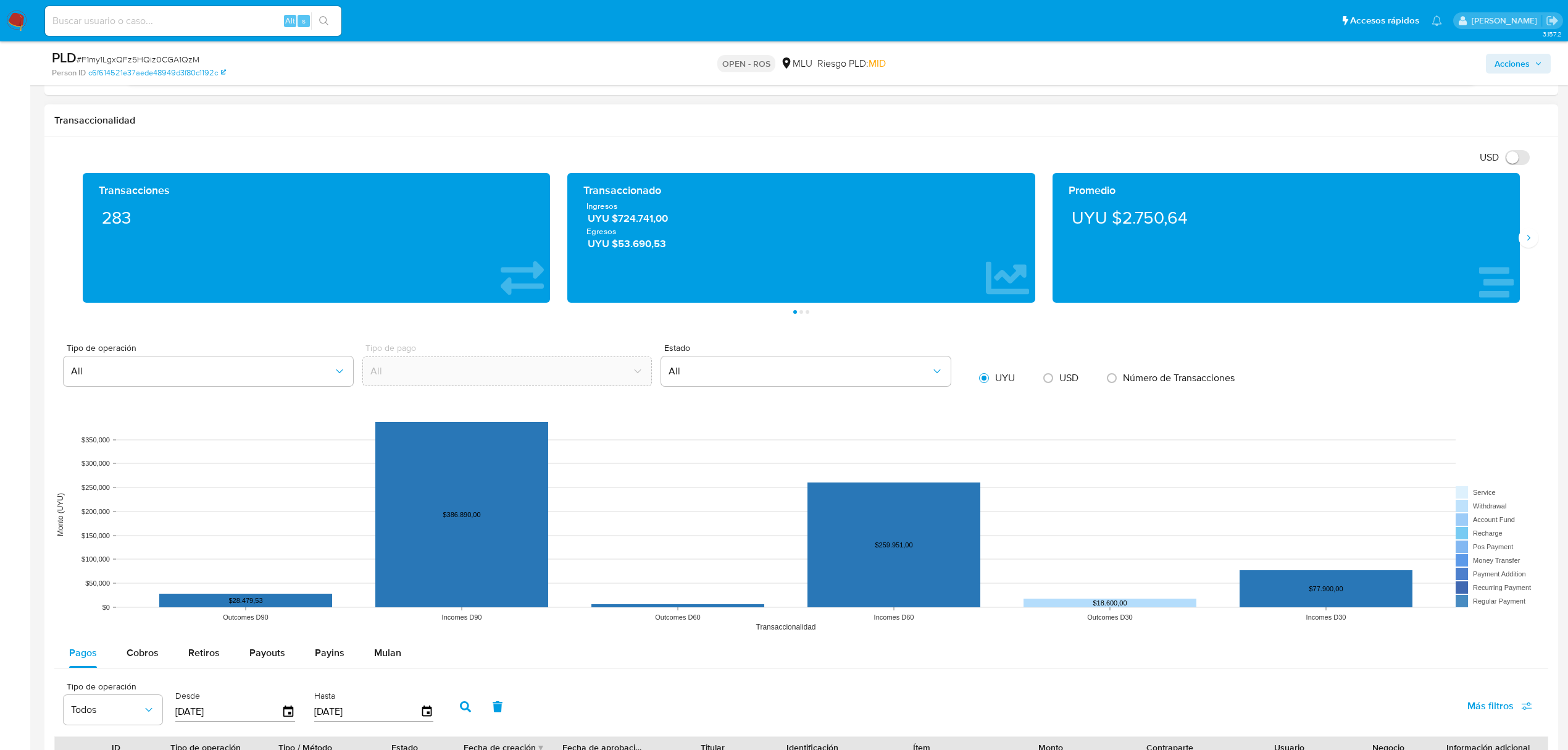
scroll to position [1317, 0]
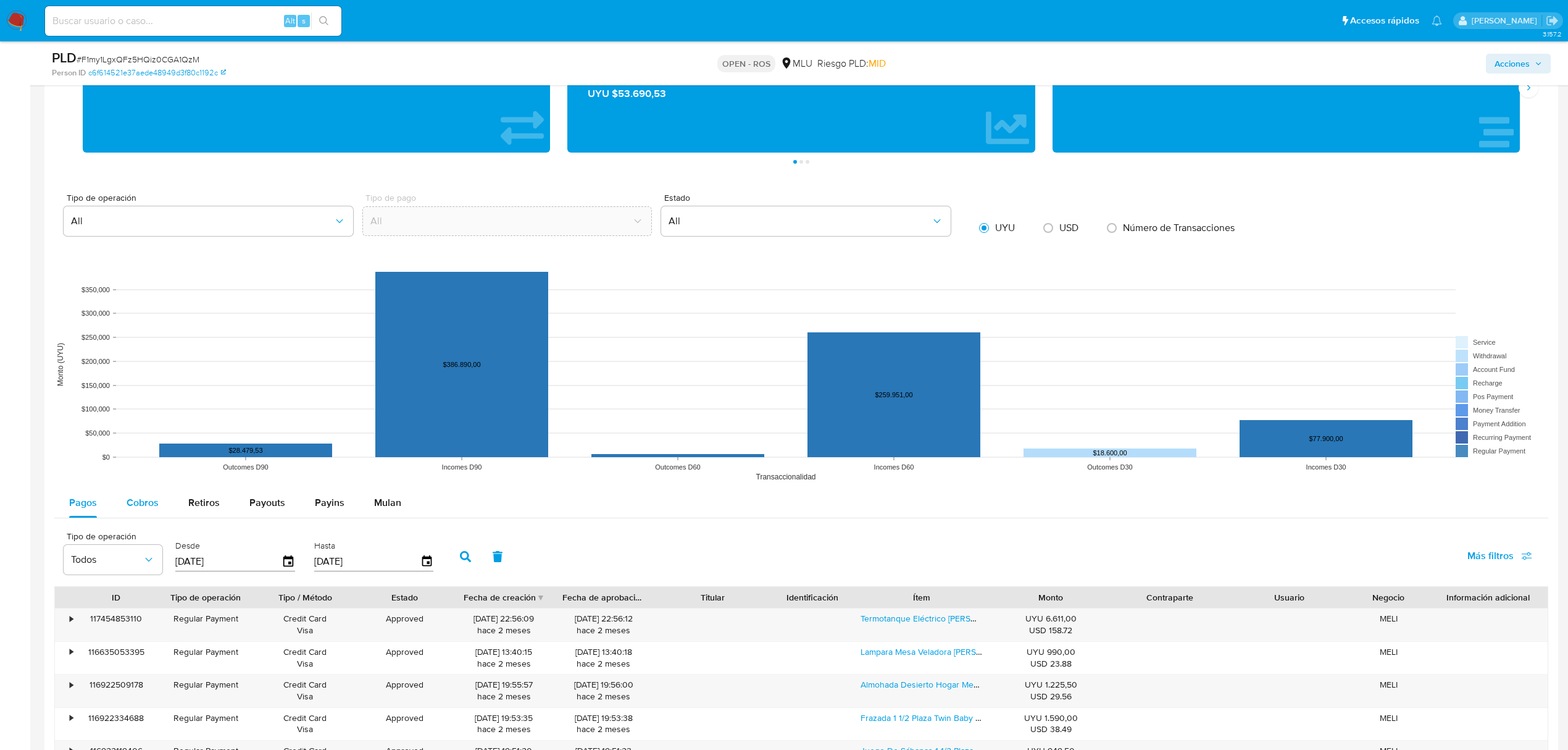
click at [141, 510] on span "Cobros" at bounding box center [142, 502] width 33 height 14
select select "10"
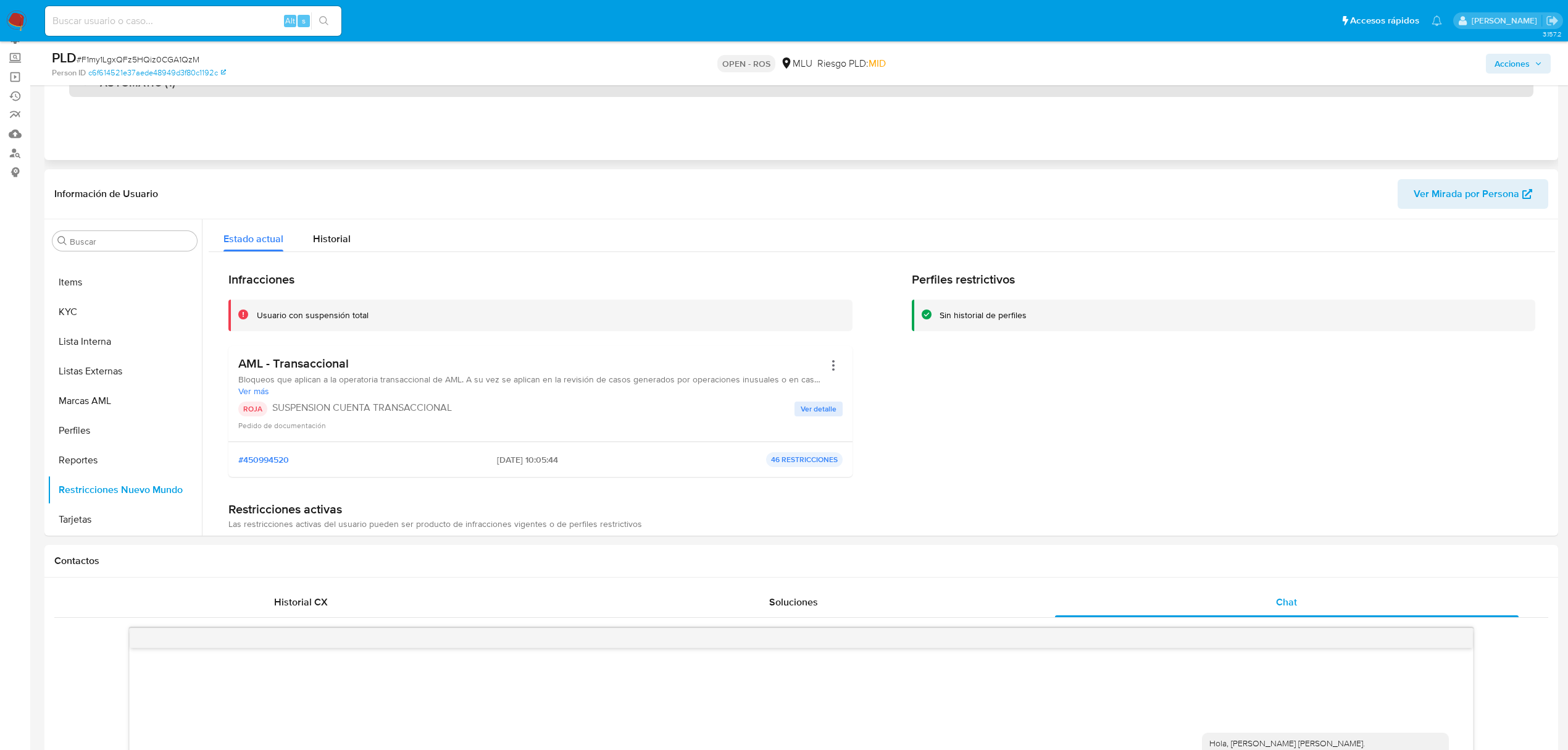
scroll to position [0, 0]
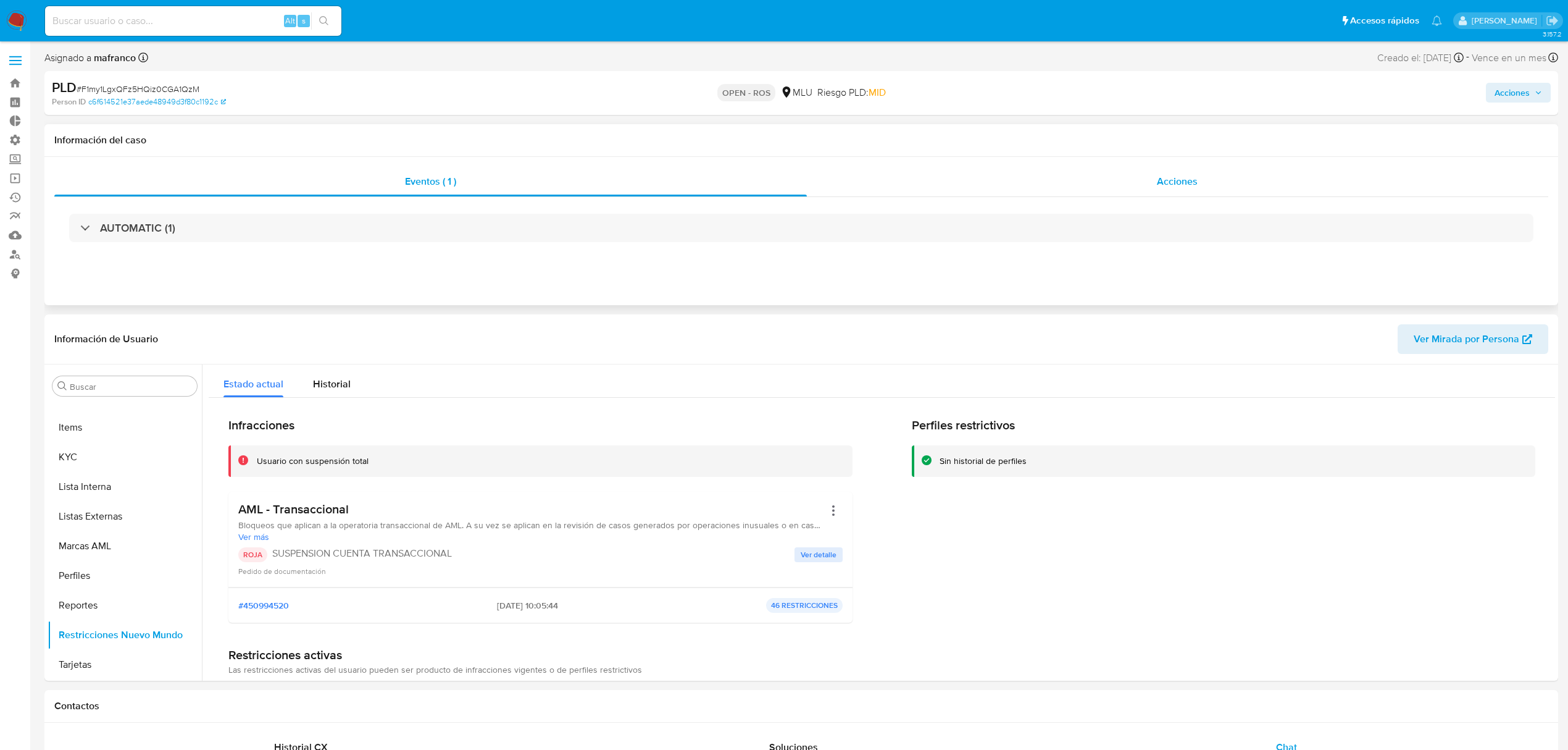
click at [1057, 178] on div "Acciones" at bounding box center [1178, 181] width 742 height 30
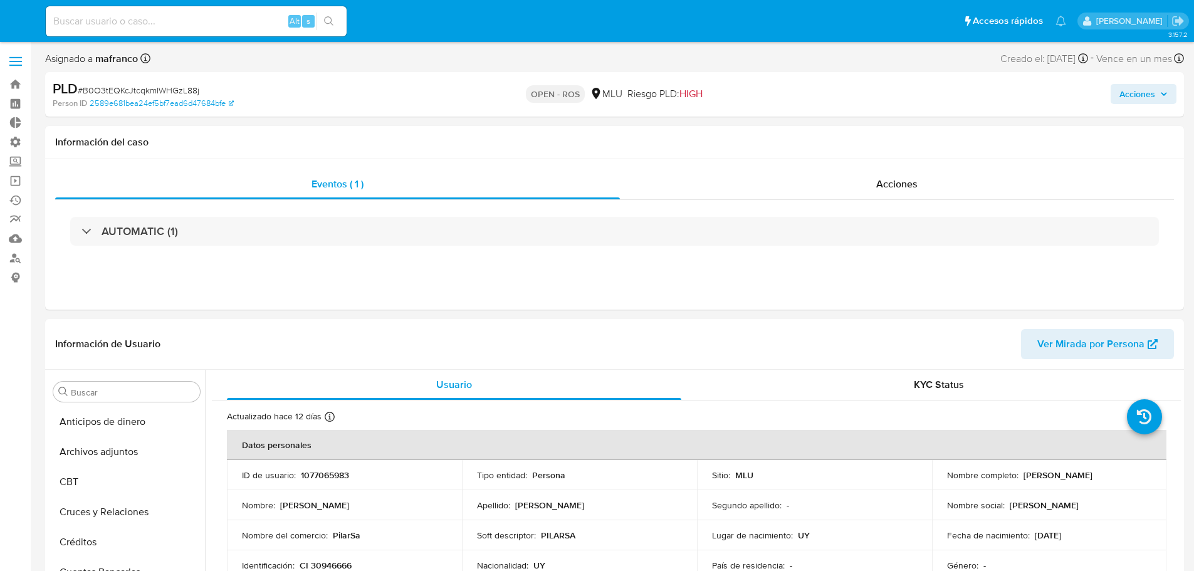
select select "10"
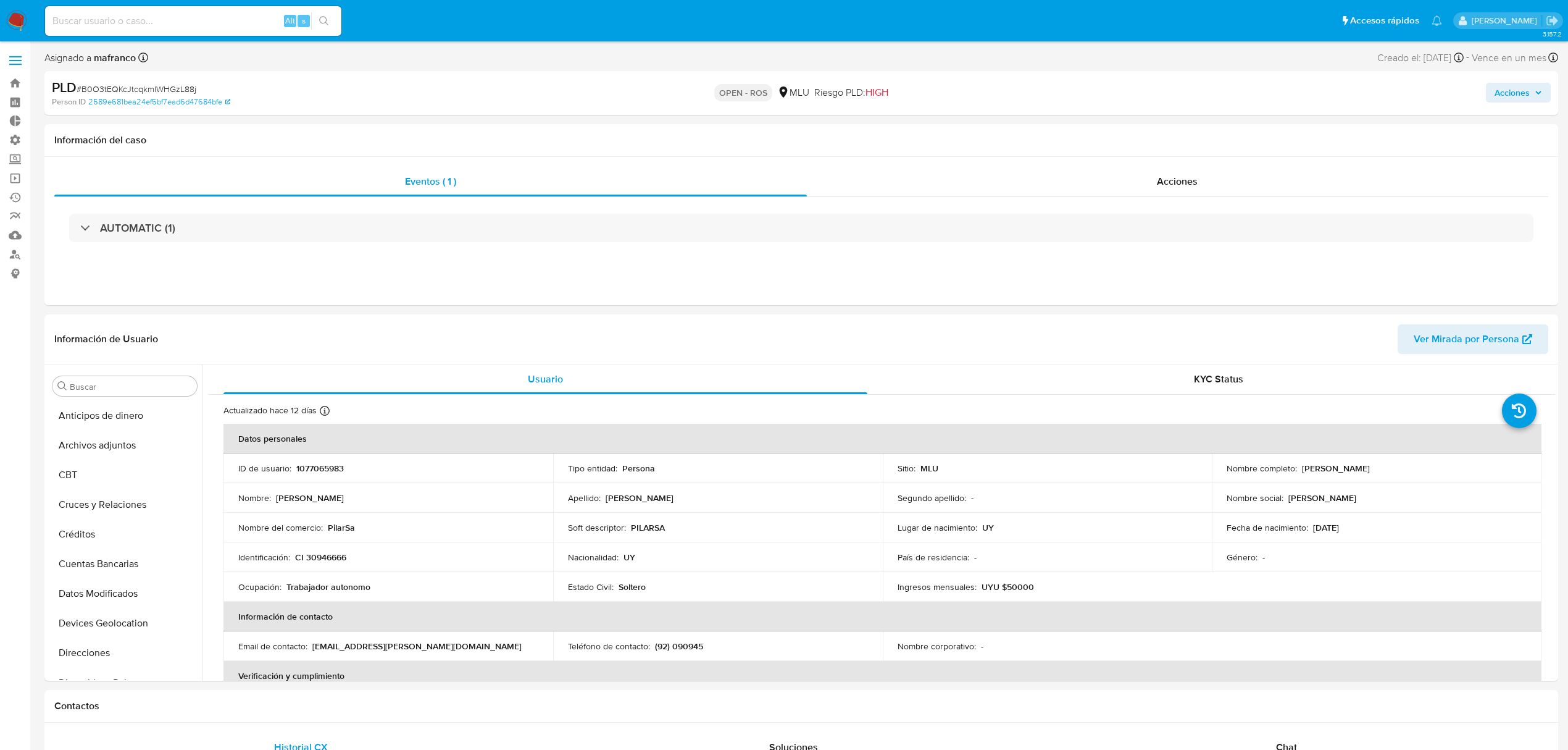
scroll to position [551, 0]
click at [1135, 191] on div "Acciones" at bounding box center [1178, 181] width 742 height 30
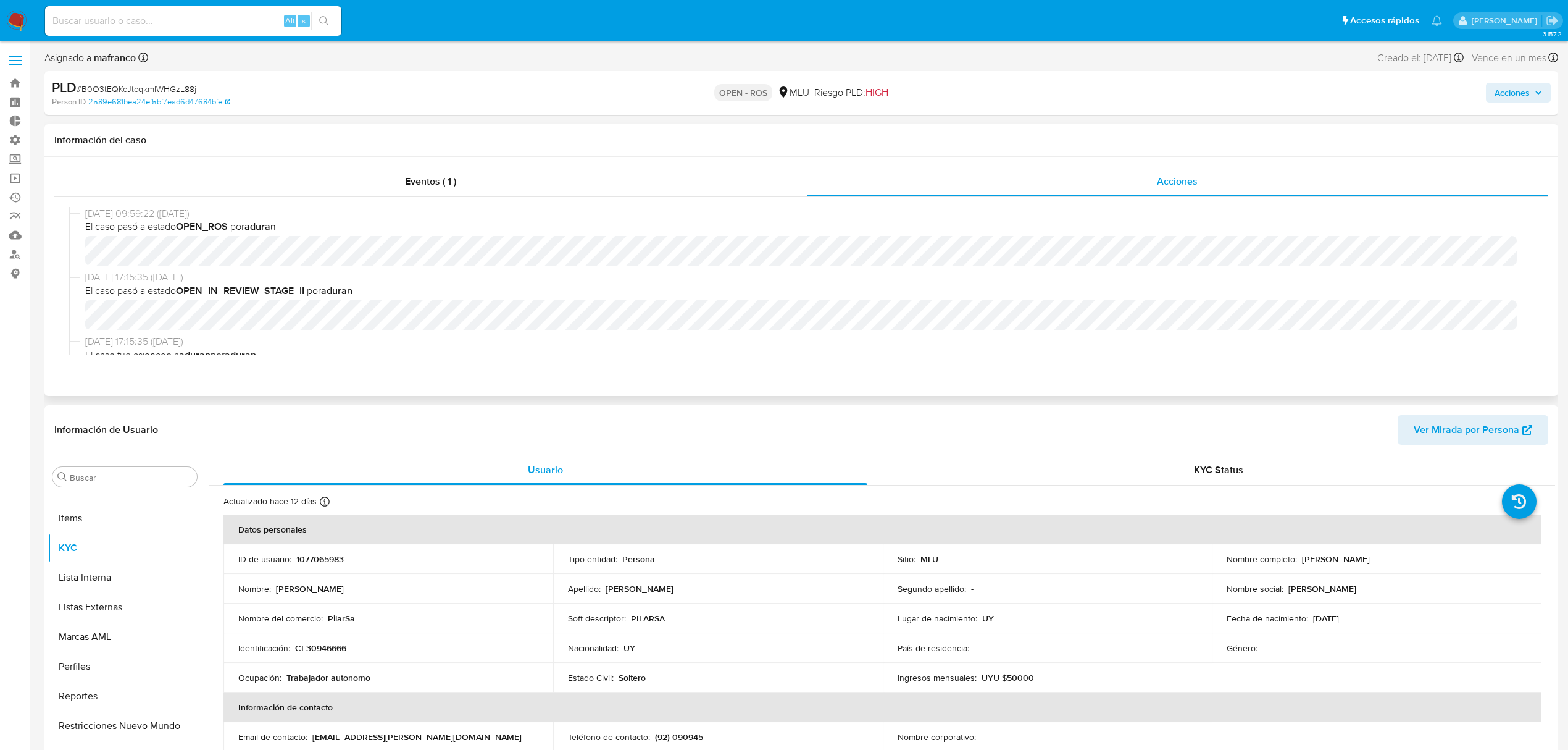
drag, startPoint x: 1, startPoint y: 363, endPoint x: 47, endPoint y: 250, distance: 122.0
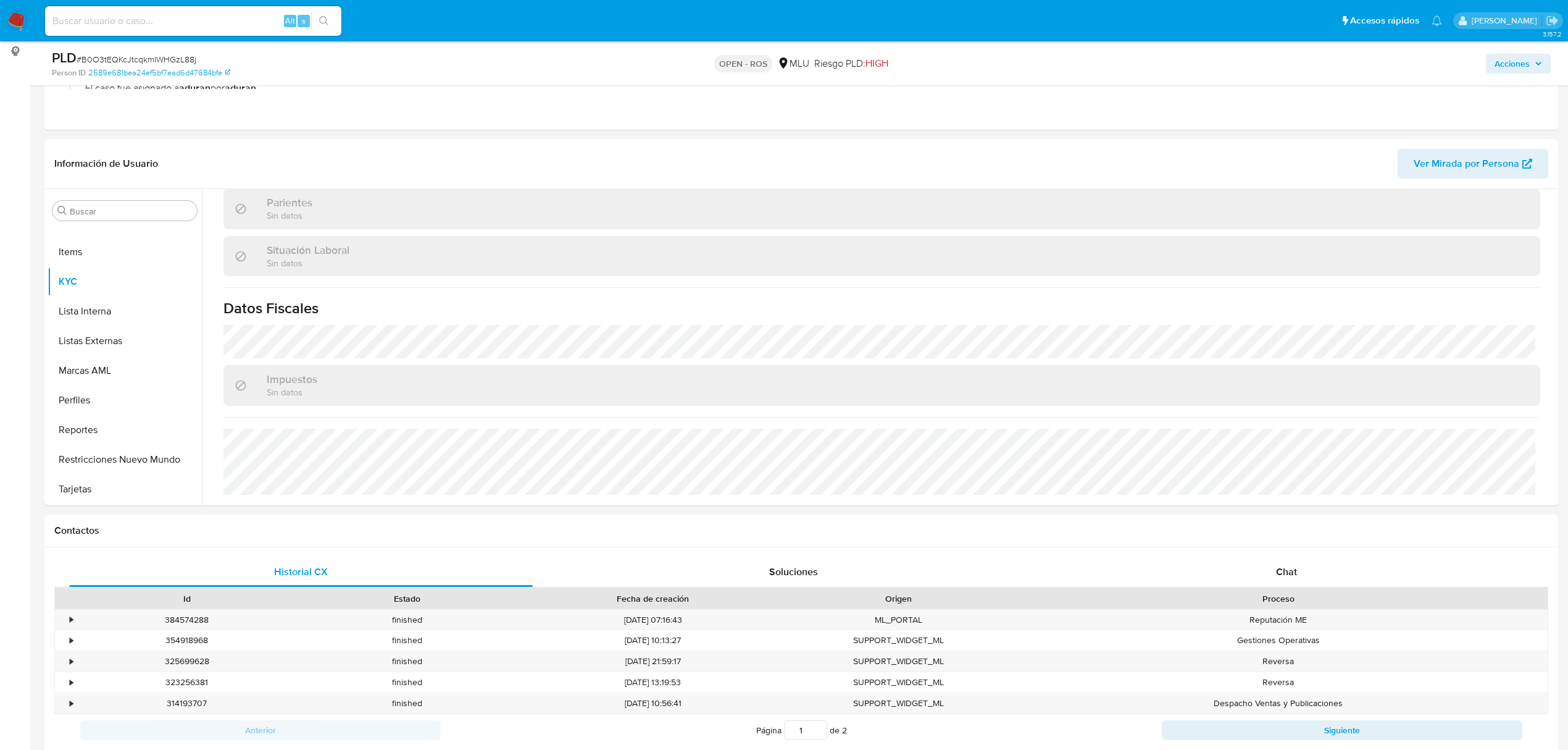
scroll to position [494, 0]
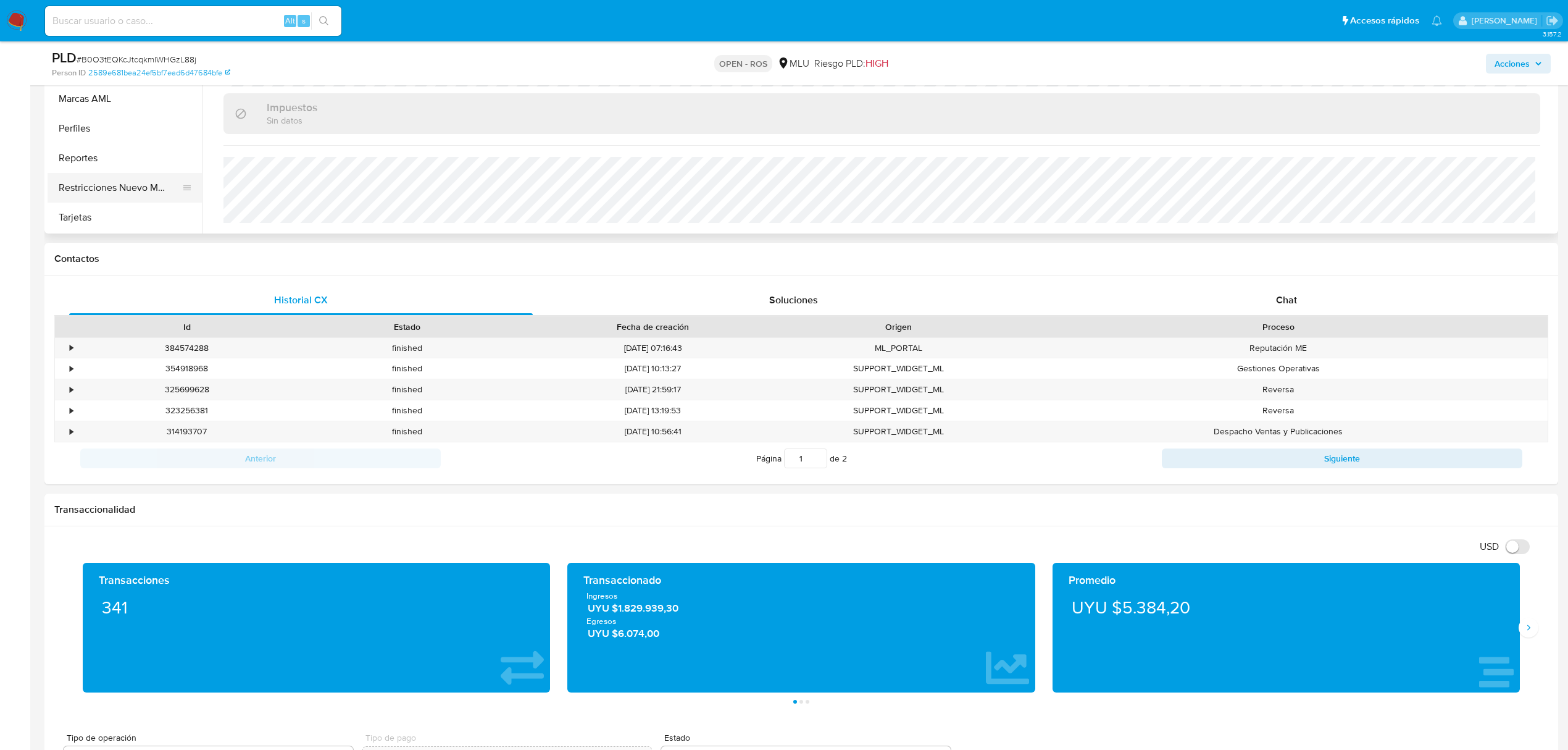
click at [140, 181] on button "Restricciones Nuevo Mundo" at bounding box center [119, 187] width 145 height 30
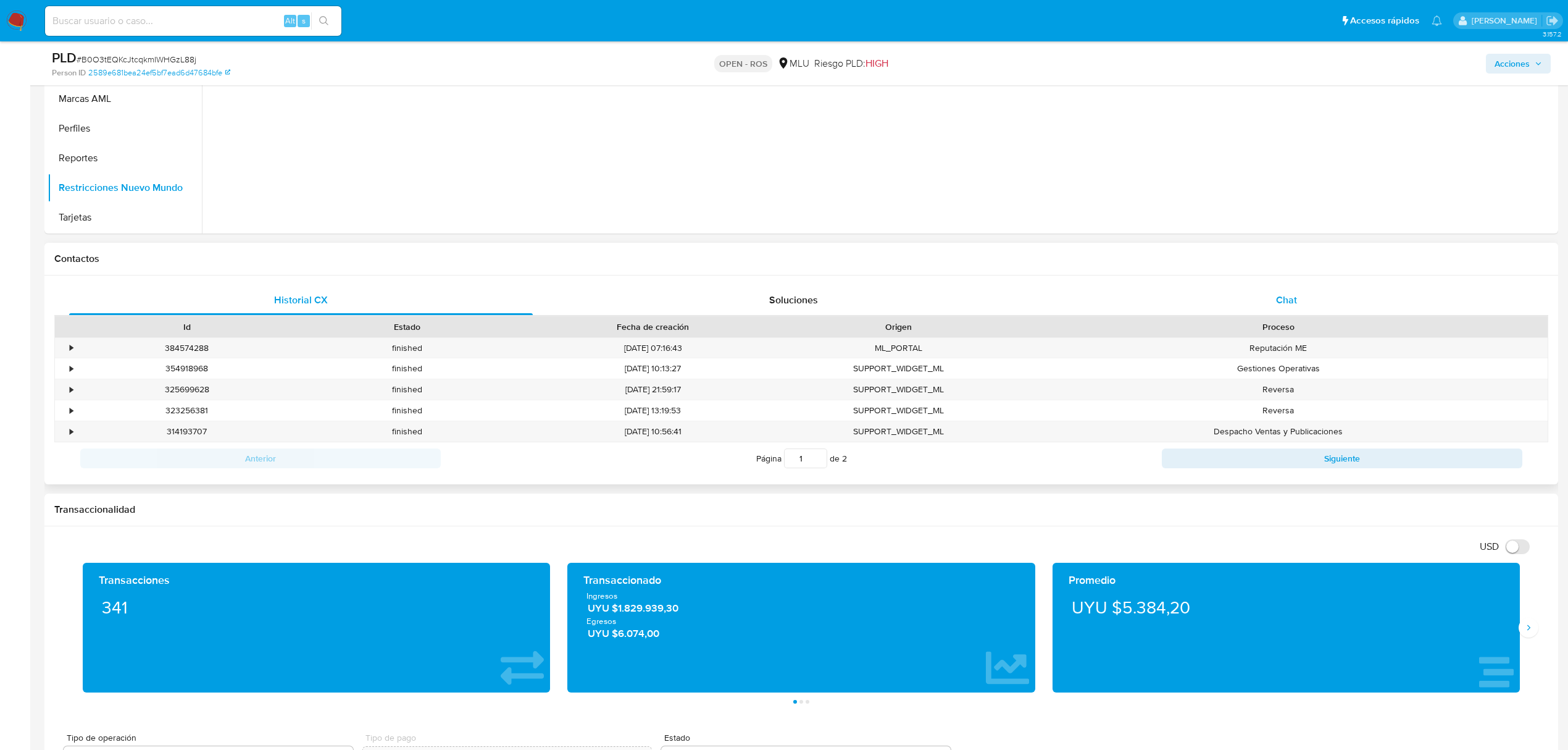
click at [1176, 299] on span "Chat" at bounding box center [1286, 300] width 21 height 14
